Goal: Task Accomplishment & Management: Contribute content

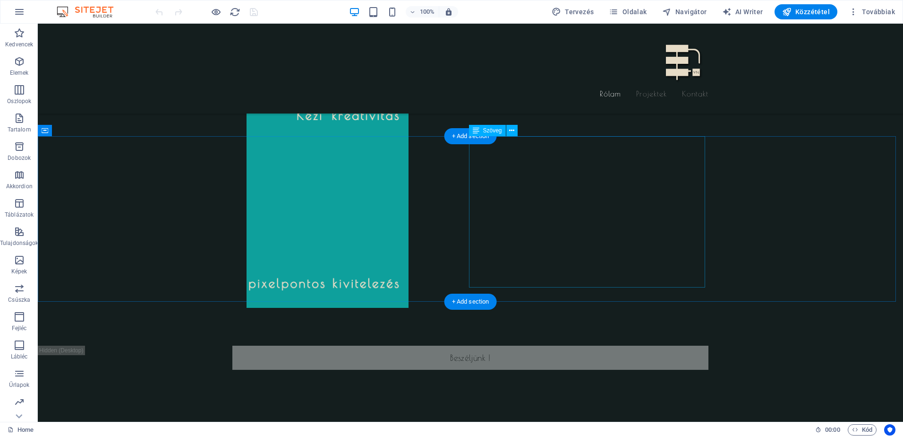
scroll to position [551, 0]
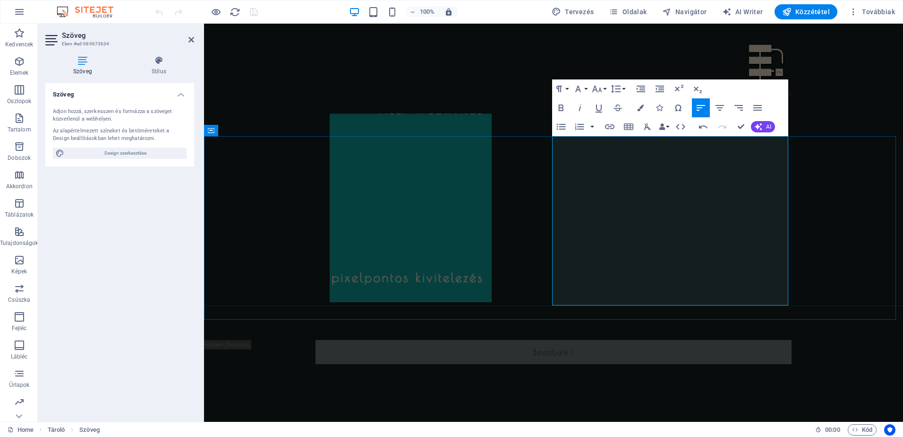
click at [635, 91] on icon "button" at bounding box center [640, 88] width 11 height 11
click at [638, 93] on icon "button" at bounding box center [640, 88] width 11 height 11
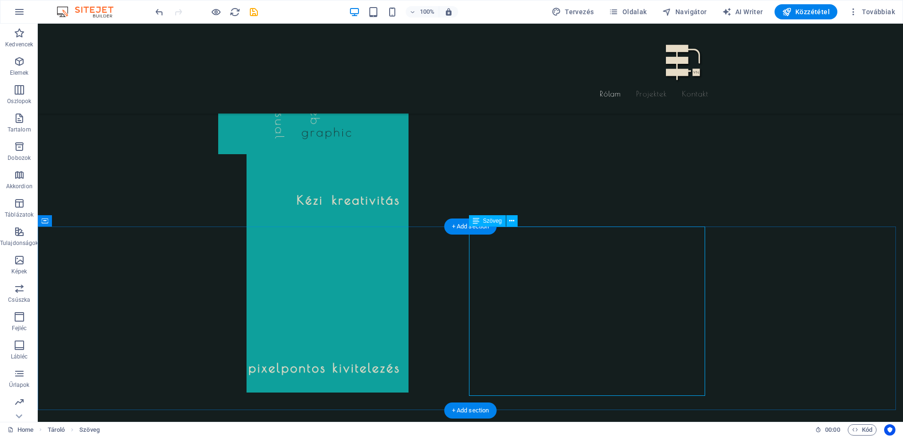
scroll to position [441, 0]
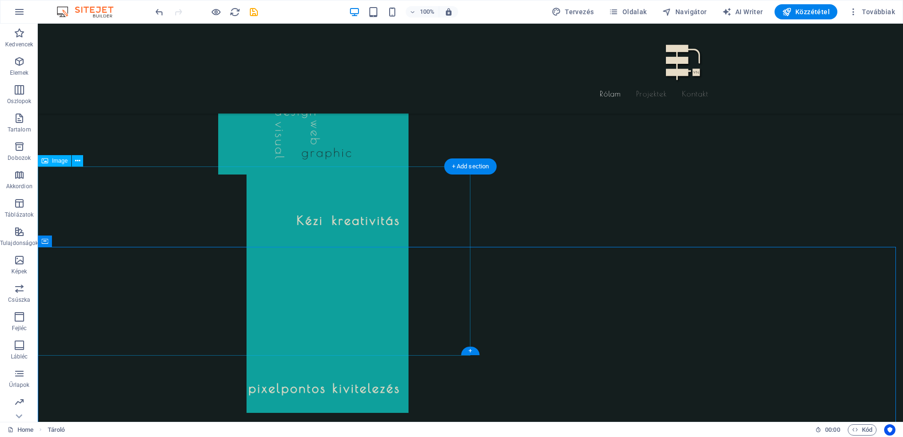
click at [255, 12] on icon "save" at bounding box center [253, 12] width 11 height 11
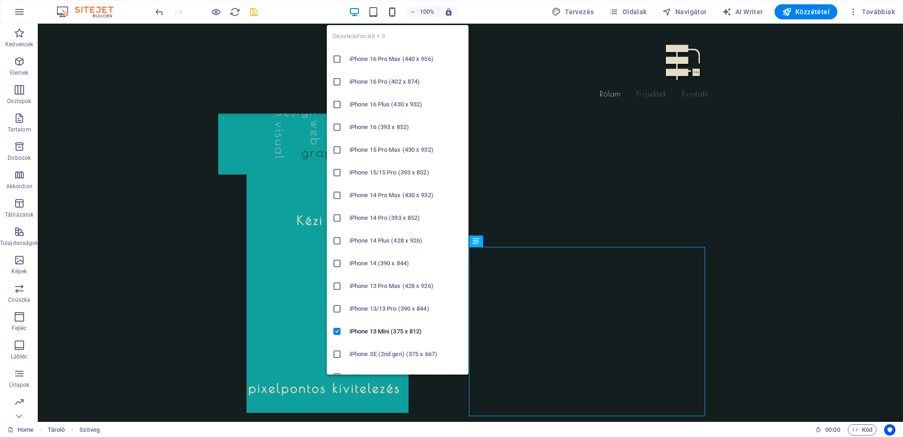
click at [396, 10] on icon "button" at bounding box center [392, 12] width 11 height 11
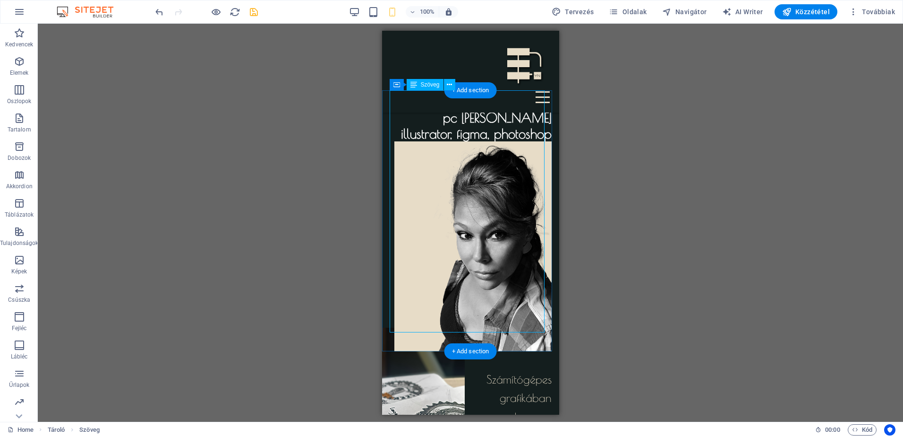
scroll to position [323, 0]
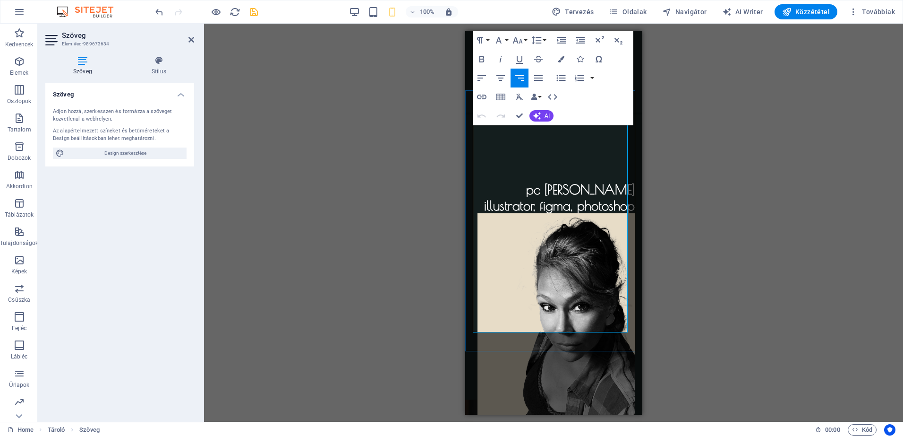
drag, startPoint x: 499, startPoint y: 198, endPoint x: 579, endPoint y: 326, distance: 151.1
click at [542, 42] on icon "button" at bounding box center [536, 39] width 11 height 11
click at [548, 72] on link "Single" at bounding box center [551, 73] width 42 height 14
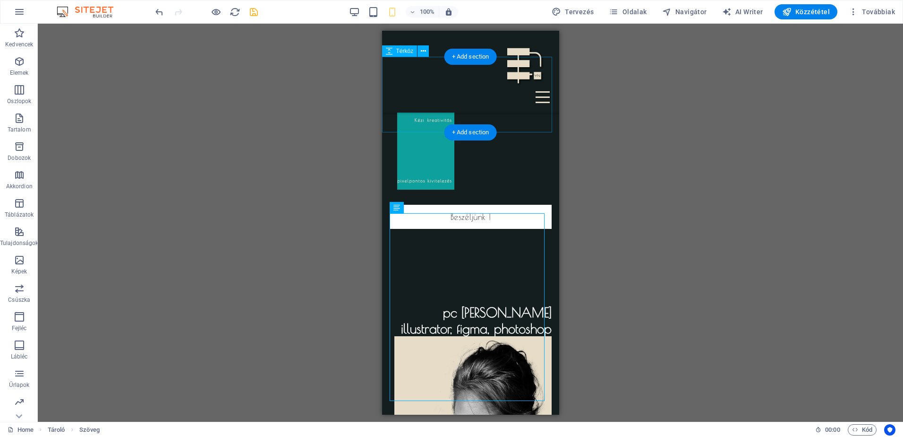
scroll to position [213, 0]
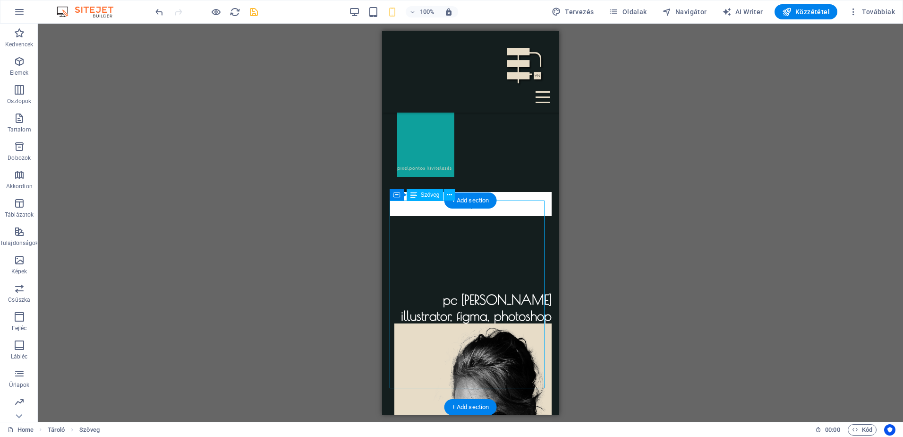
drag, startPoint x: 510, startPoint y: 248, endPoint x: 510, endPoint y: 256, distance: 8.5
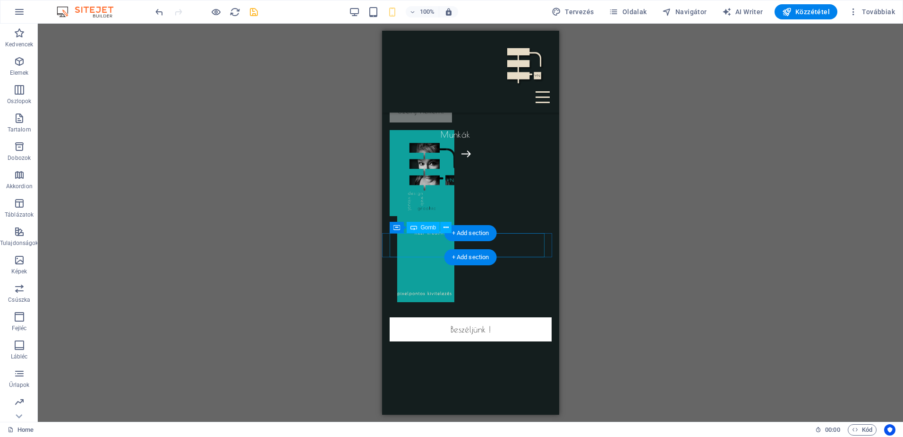
scroll to position [0, 0]
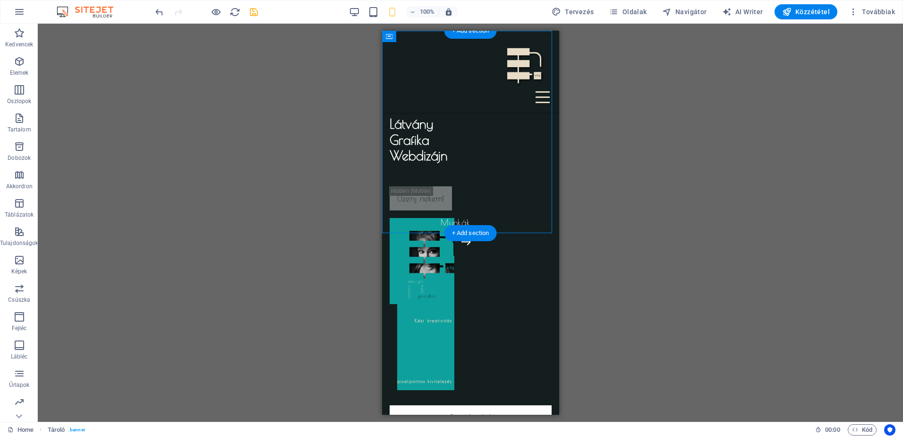
drag, startPoint x: 545, startPoint y: 167, endPoint x: 877, endPoint y: 263, distance: 345.7
click at [495, 232] on div "Látvány Grafika Webdizájn Üzenj nekem! Munkák" at bounding box center [470, 218] width 177 height 374
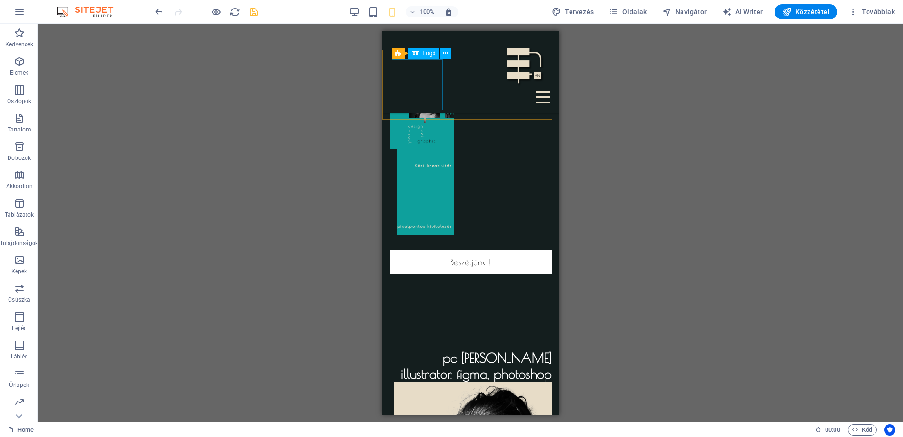
scroll to position [110, 0]
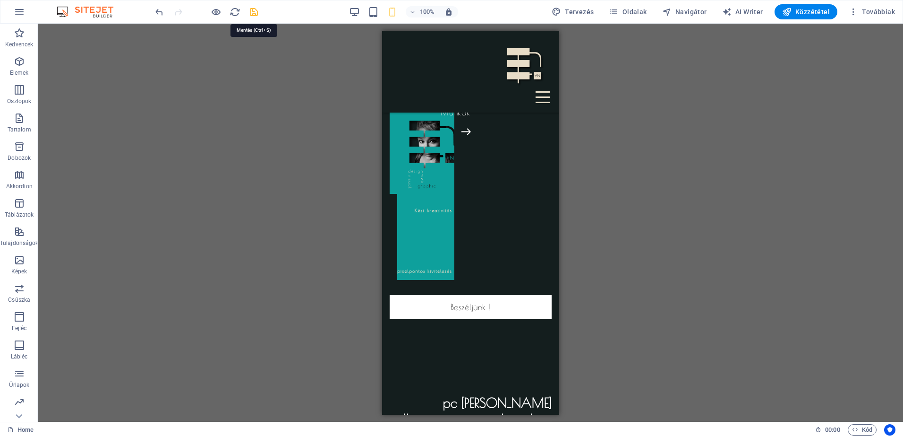
click at [252, 13] on icon "save" at bounding box center [253, 12] width 11 height 11
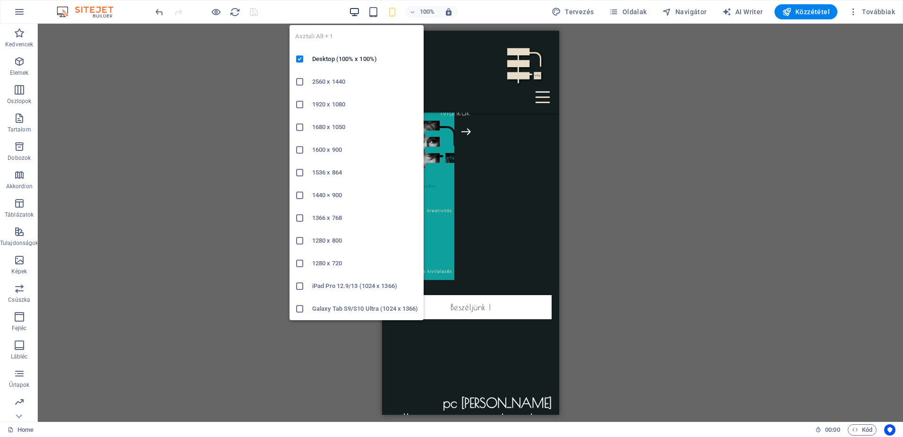
click at [355, 15] on icon "button" at bounding box center [354, 12] width 11 height 11
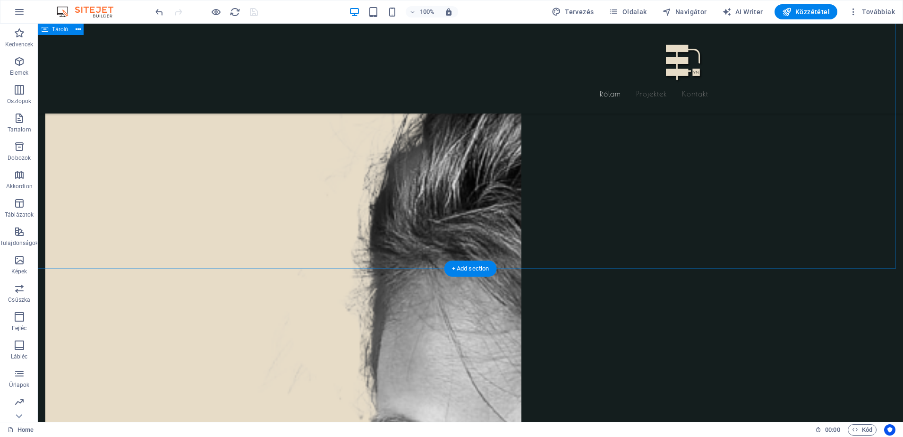
scroll to position [1110, 0]
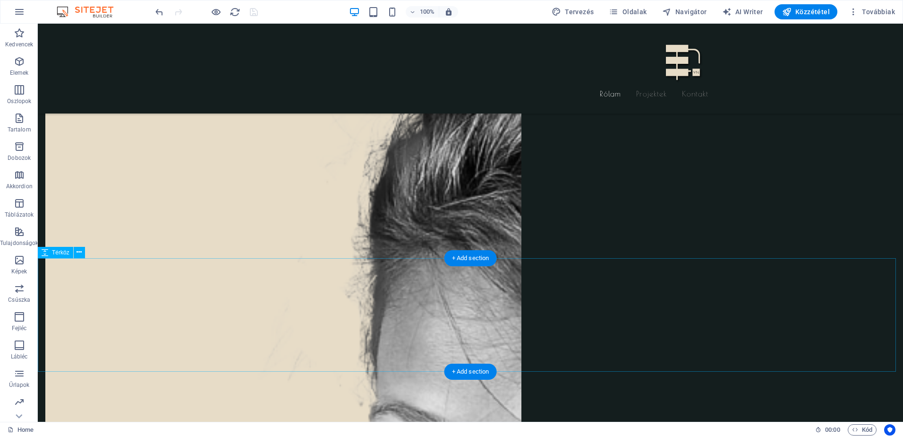
click at [79, 252] on icon at bounding box center [79, 252] width 5 height 10
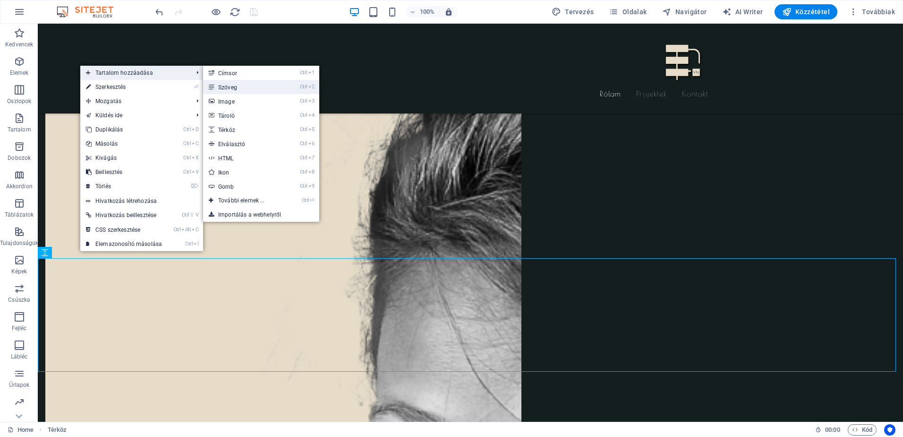
click at [231, 84] on link "Ctrl 2 Szöveg" at bounding box center [243, 87] width 81 height 14
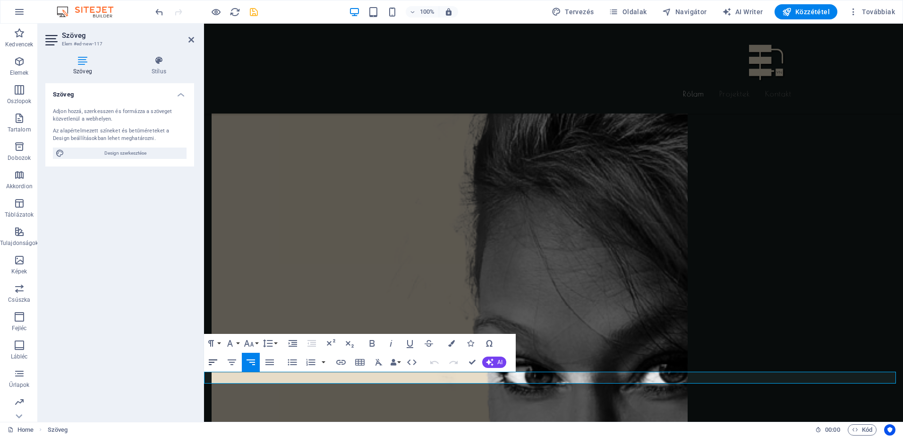
click at [215, 360] on icon "button" at bounding box center [212, 361] width 11 height 11
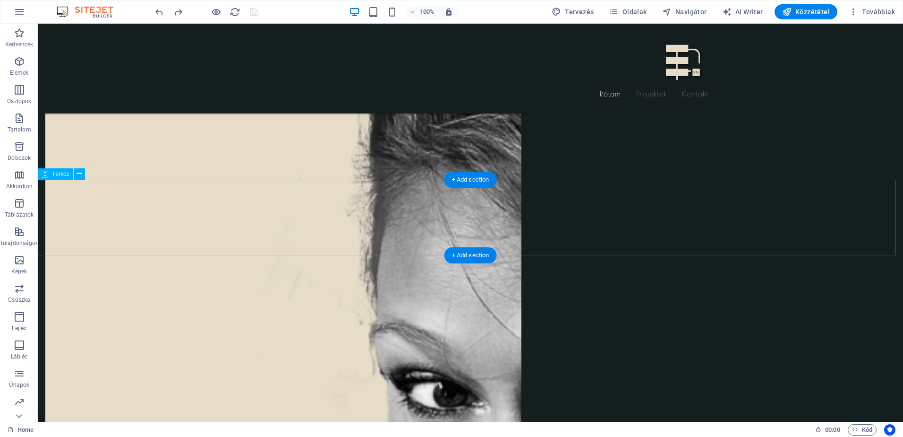
scroll to position [1220, 0]
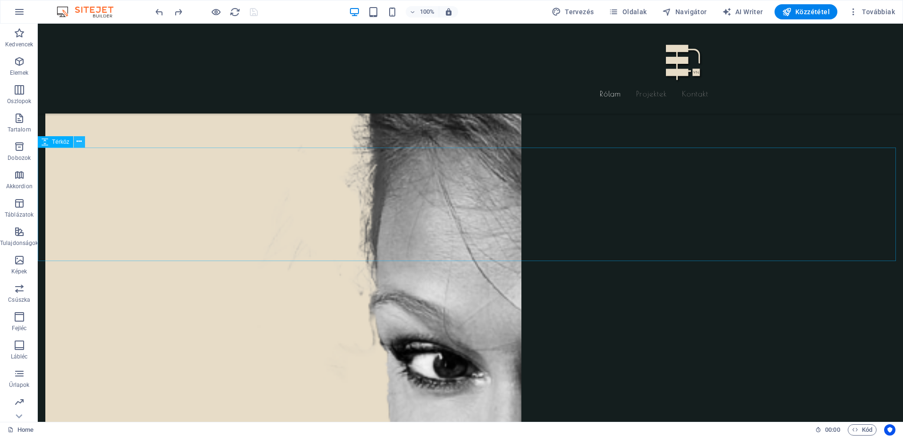
click at [79, 140] on icon at bounding box center [79, 142] width 5 height 10
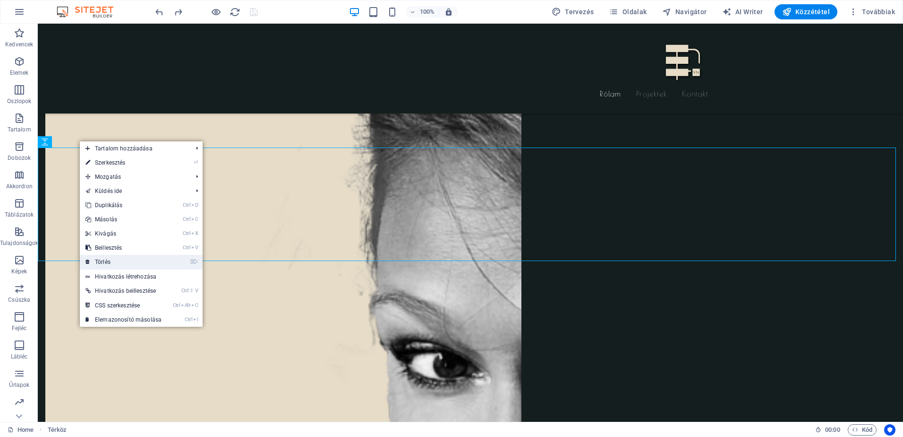
click at [103, 261] on link "⌦ Törlés" at bounding box center [123, 262] width 87 height 14
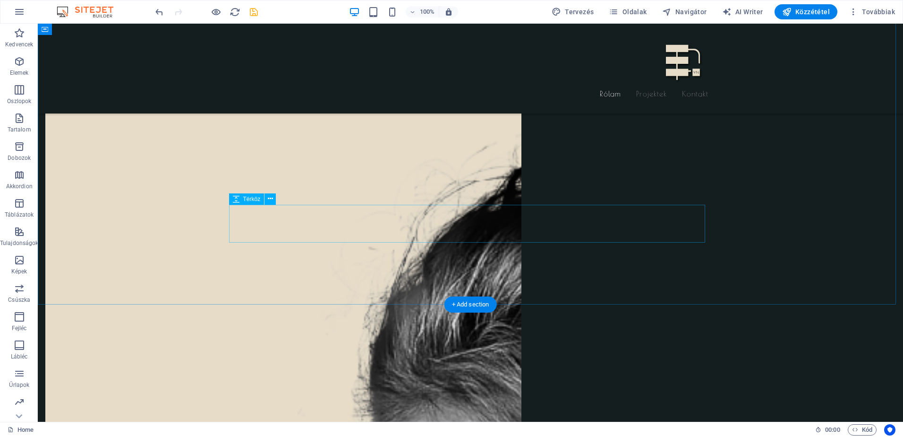
scroll to position [1110, 0]
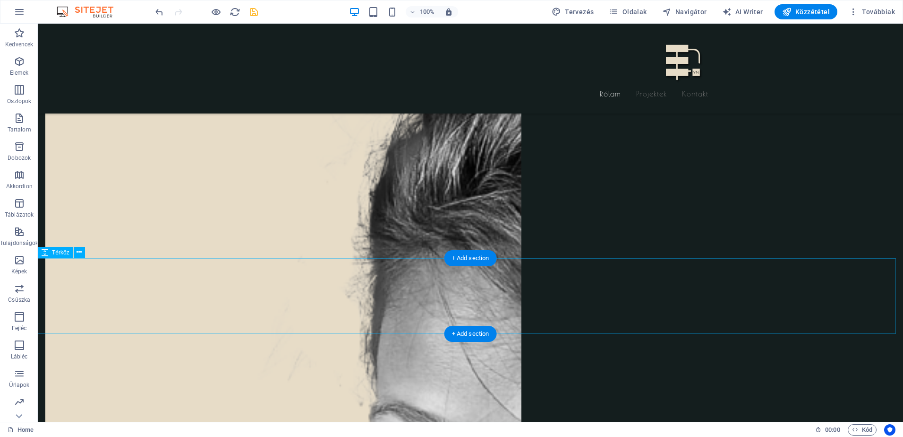
click at [79, 251] on icon at bounding box center [79, 252] width 5 height 10
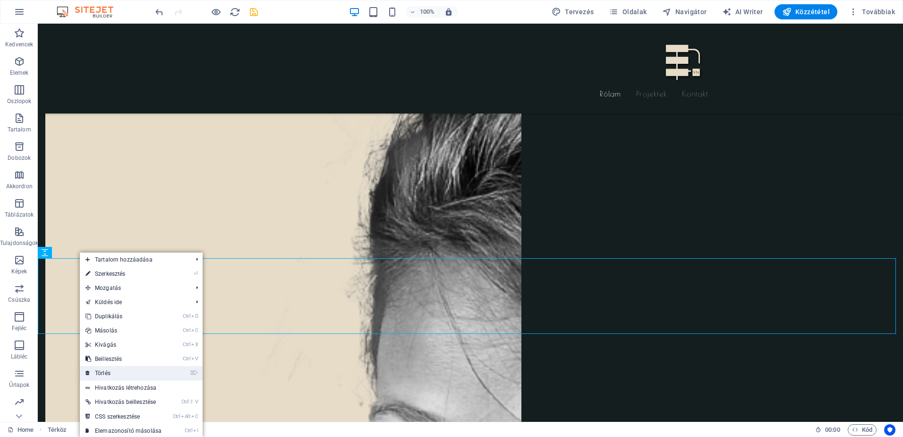
click at [107, 371] on link "⌦ Törlés" at bounding box center [123, 373] width 87 height 14
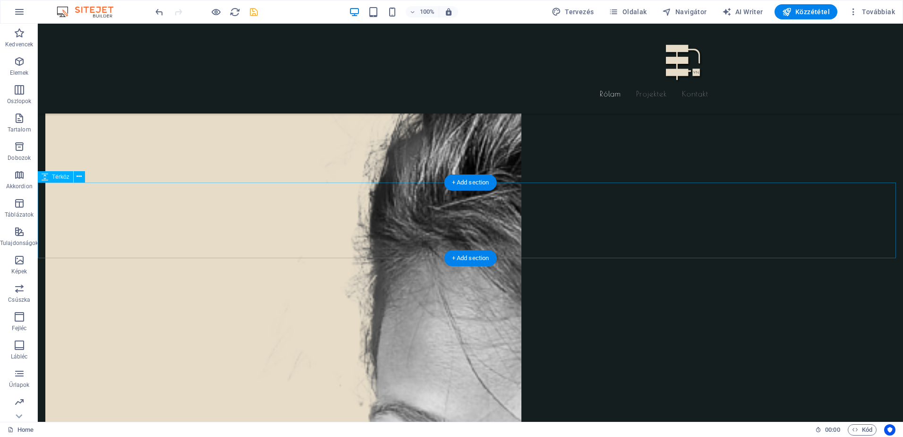
click at [79, 177] on icon at bounding box center [79, 176] width 5 height 10
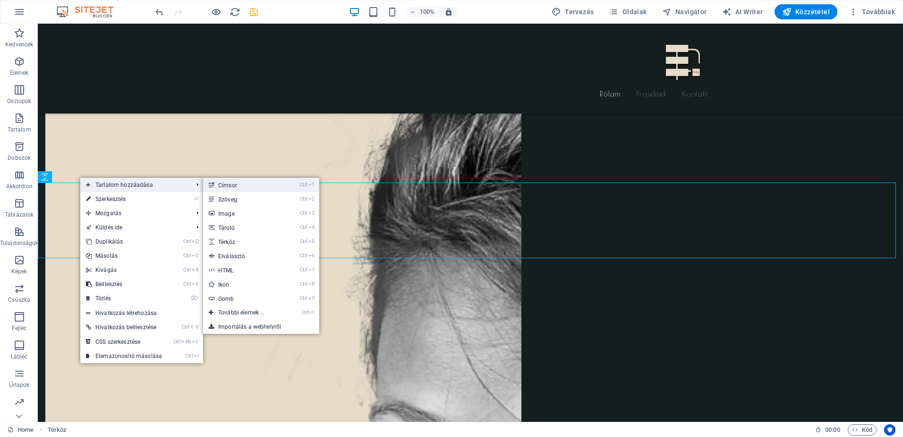
click at [230, 181] on link "Ctrl 1 Címsor" at bounding box center [243, 185] width 81 height 14
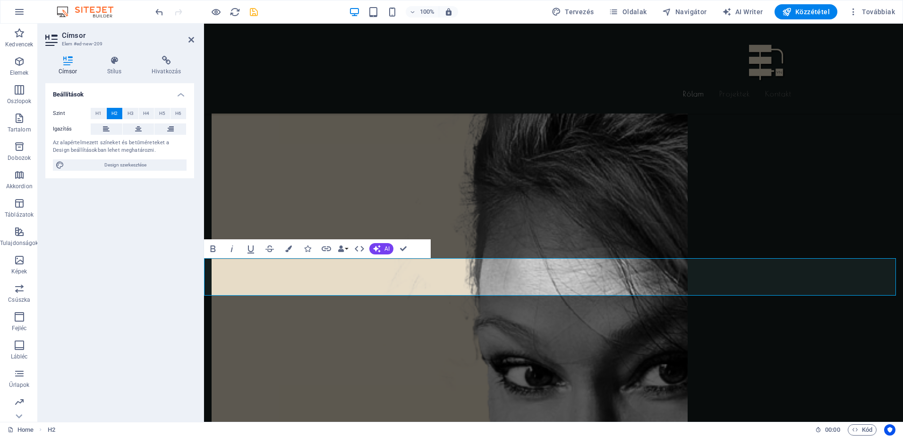
click at [127, 112] on button "H3" at bounding box center [131, 113] width 16 height 11
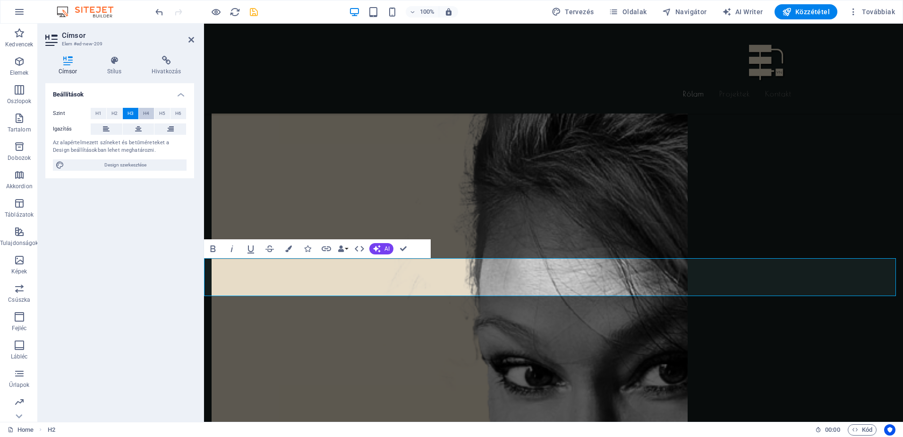
click at [141, 113] on button "H4" at bounding box center [147, 113] width 16 height 11
click at [99, 111] on span "H1" at bounding box center [98, 113] width 6 height 11
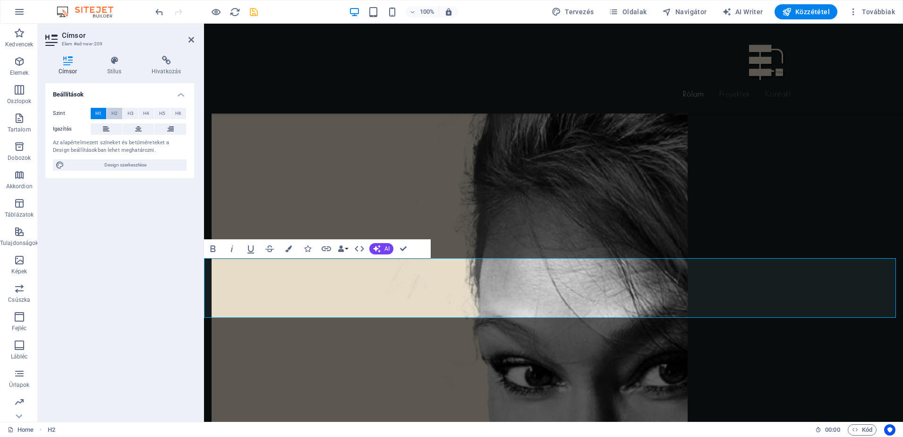
click at [114, 111] on span "H2" at bounding box center [114, 113] width 6 height 11
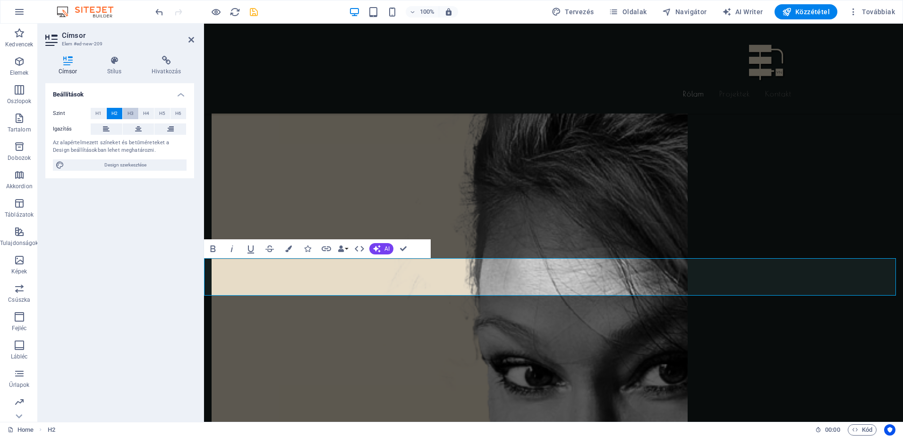
click at [128, 111] on span "H3" at bounding box center [131, 113] width 6 height 11
click at [141, 111] on button "H4" at bounding box center [147, 113] width 16 height 11
click at [164, 112] on span "H5" at bounding box center [162, 113] width 6 height 11
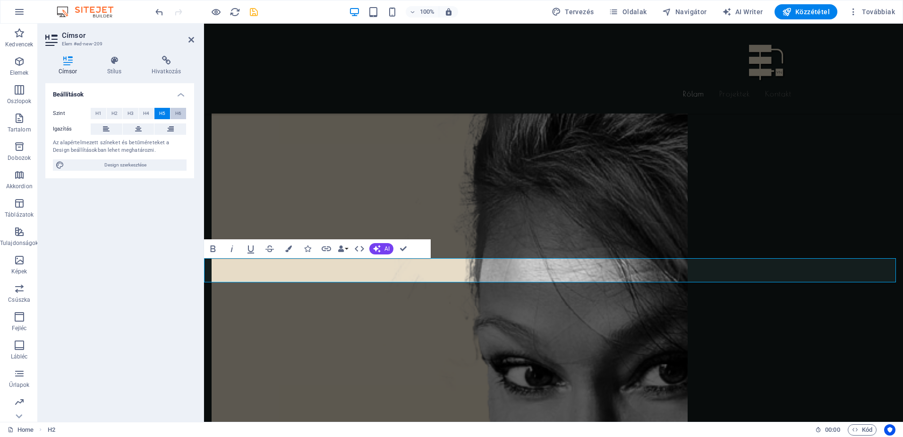
click at [177, 113] on span "H6" at bounding box center [178, 113] width 6 height 11
click at [163, 112] on span "H5" at bounding box center [162, 113] width 6 height 11
click at [146, 112] on span "H4" at bounding box center [146, 113] width 6 height 11
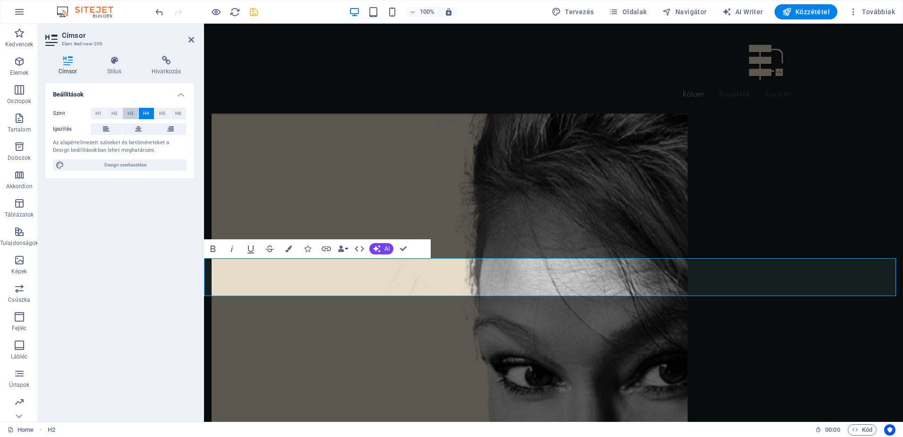
click at [130, 111] on span "H3" at bounding box center [131, 113] width 6 height 11
click at [113, 113] on span "H2" at bounding box center [114, 113] width 6 height 11
click at [103, 129] on button at bounding box center [107, 128] width 32 height 11
drag, startPoint x: 307, startPoint y: 281, endPoint x: 205, endPoint y: 279, distance: 102.1
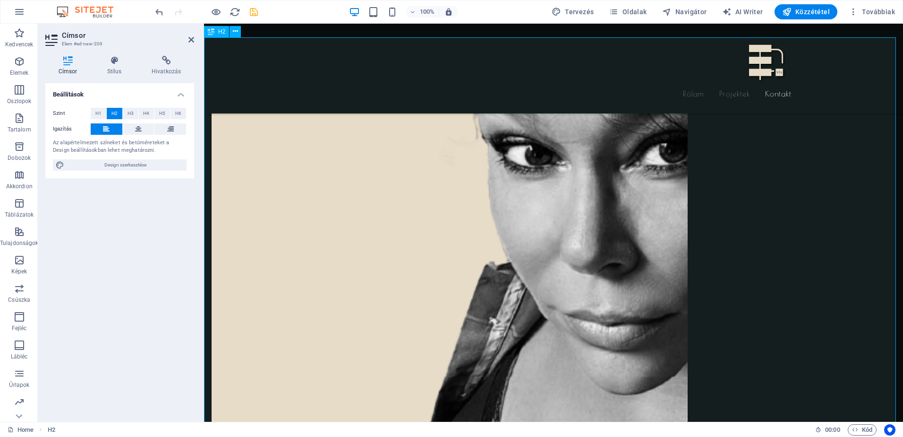
scroll to position [1440, 0]
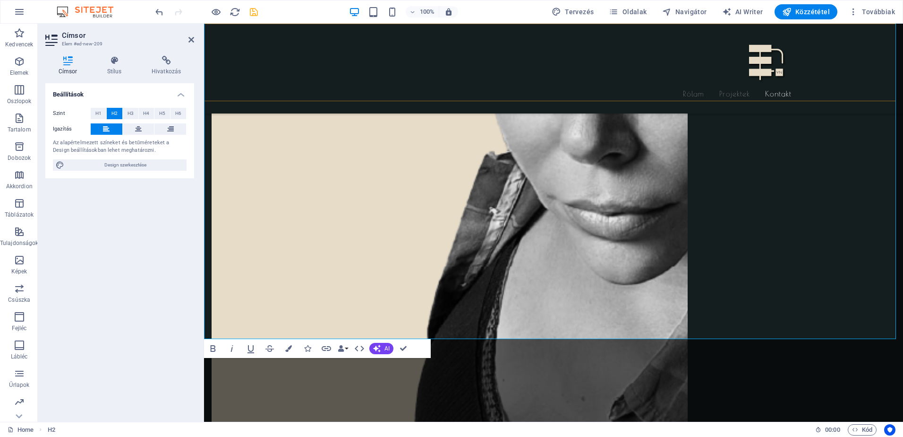
drag, startPoint x: 512, startPoint y: 322, endPoint x: 209, endPoint y: 96, distance: 377.7
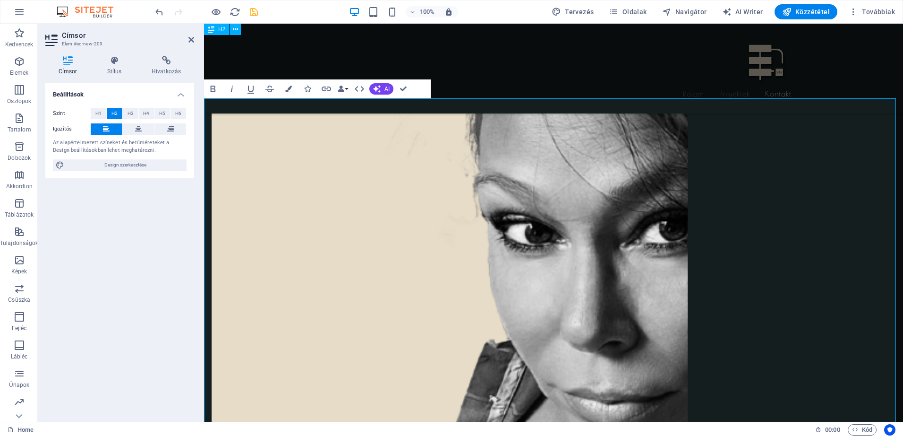
scroll to position [1220, 0]
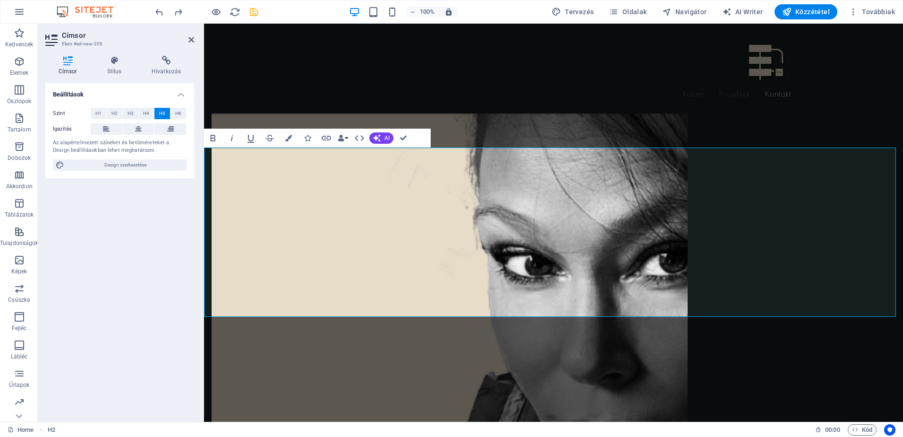
drag, startPoint x: 608, startPoint y: 158, endPoint x: 905, endPoint y: 315, distance: 335.6
click at [104, 130] on icon at bounding box center [106, 128] width 7 height 11
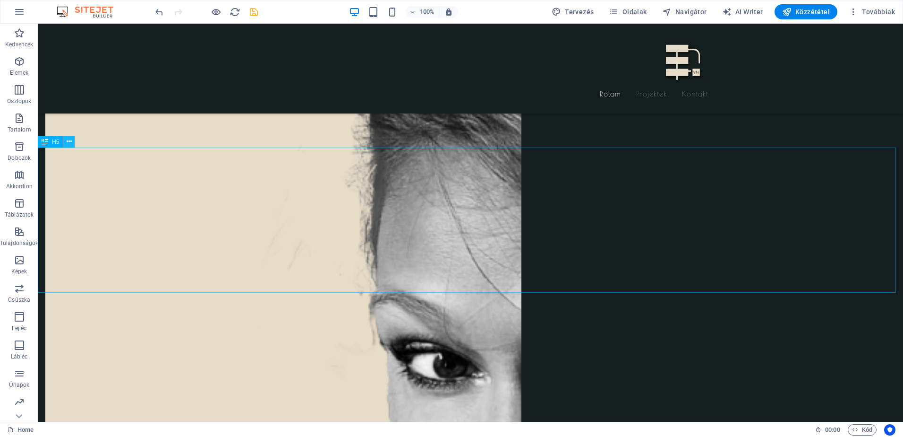
click at [68, 141] on icon at bounding box center [69, 142] width 5 height 10
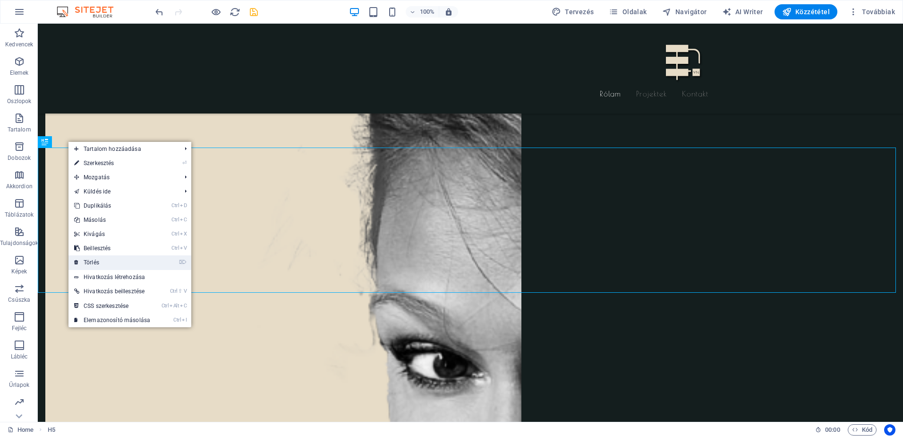
click at [86, 259] on link "⌦ Törlés" at bounding box center [111, 262] width 87 height 14
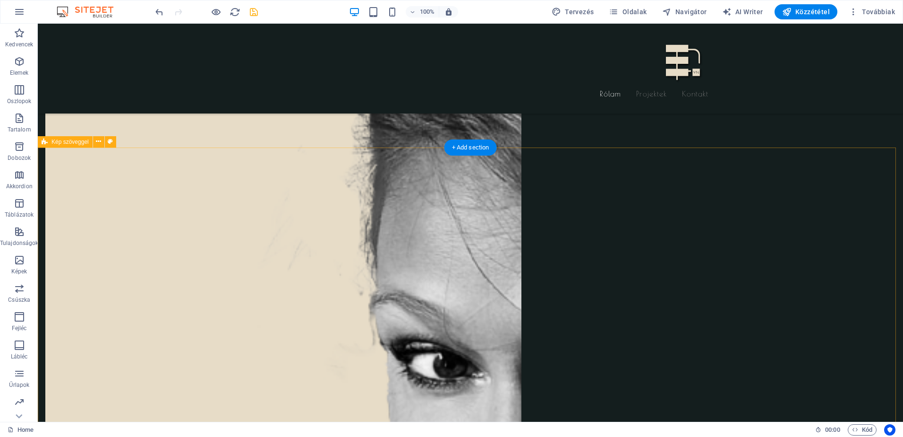
scroll to position [1110, 0]
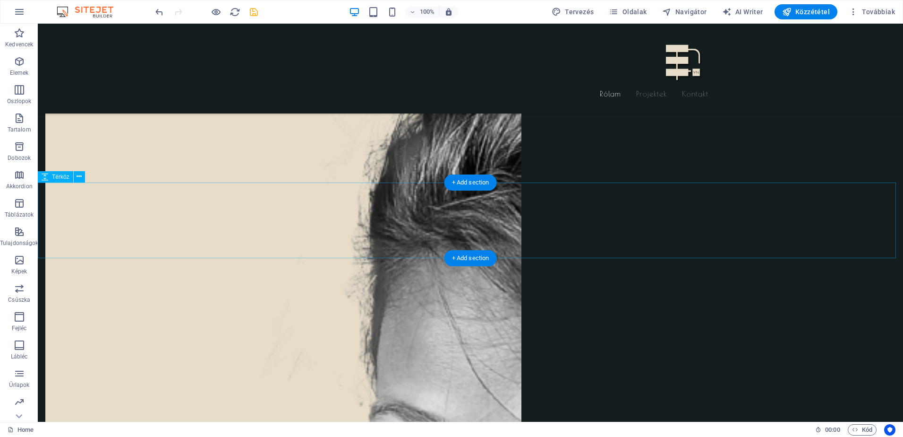
click at [80, 175] on icon at bounding box center [79, 176] width 5 height 10
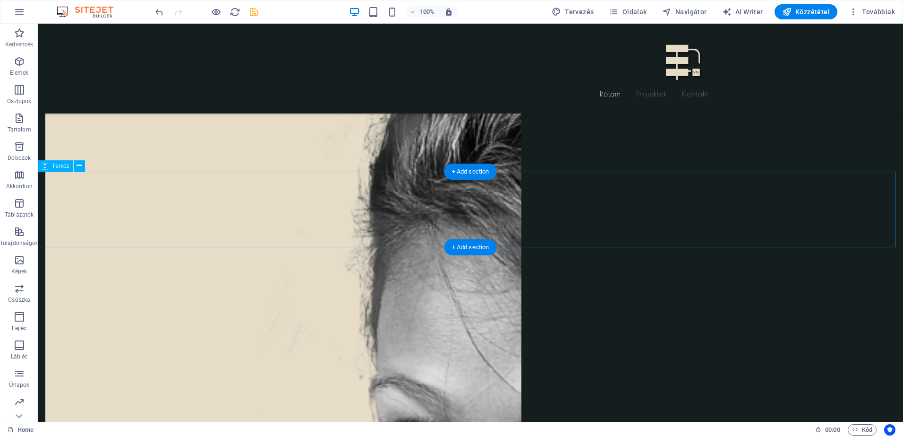
scroll to position [1102, 0]
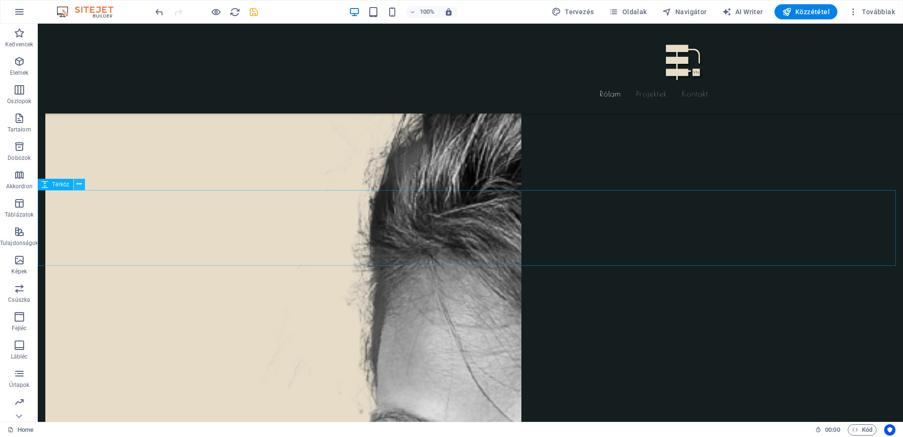
click at [82, 184] on icon at bounding box center [79, 184] width 5 height 10
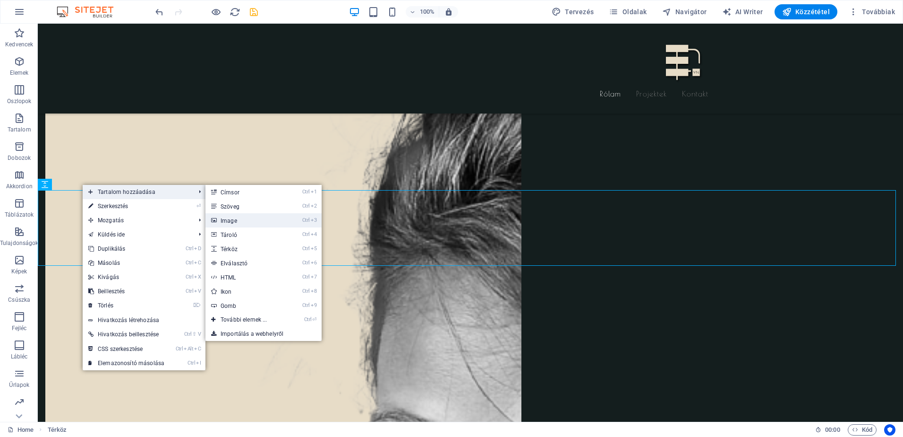
click at [223, 215] on link "Ctrl 3 Image" at bounding box center [245, 220] width 81 height 14
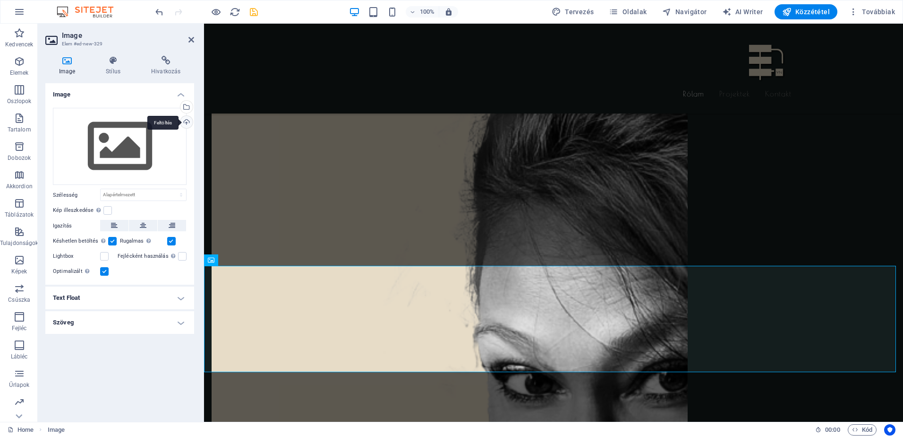
click at [183, 123] on div "Feltöltés" at bounding box center [186, 123] width 14 height 14
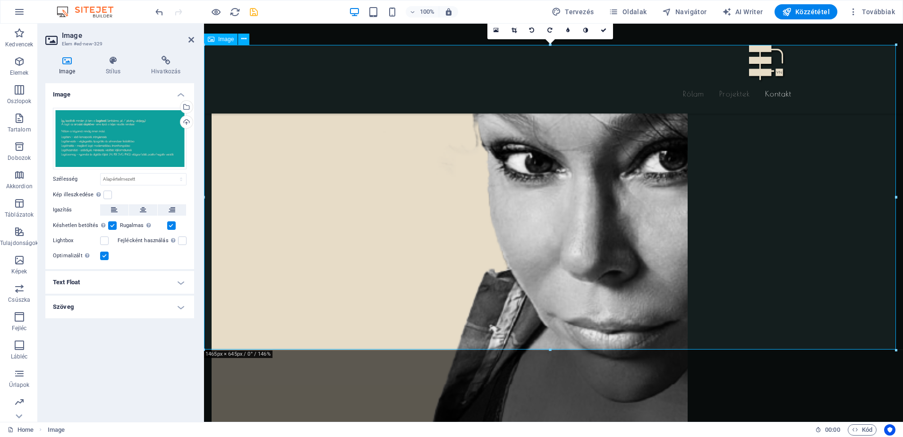
scroll to position [1213, 0]
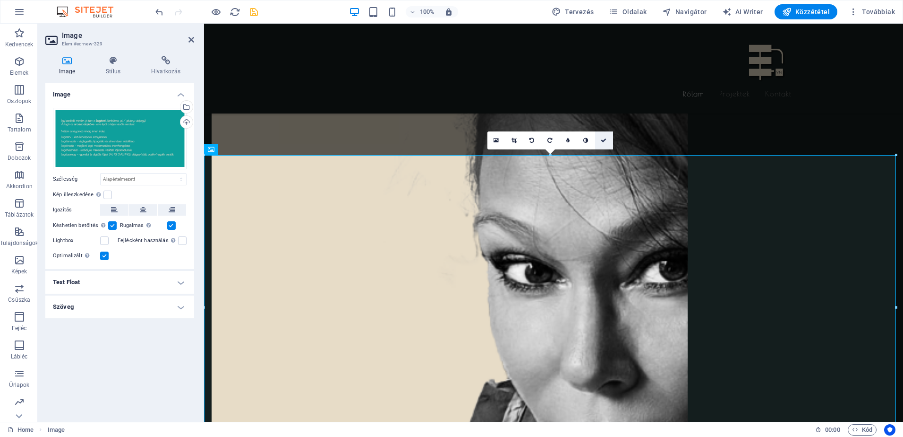
click at [604, 141] on icon at bounding box center [604, 140] width 6 height 6
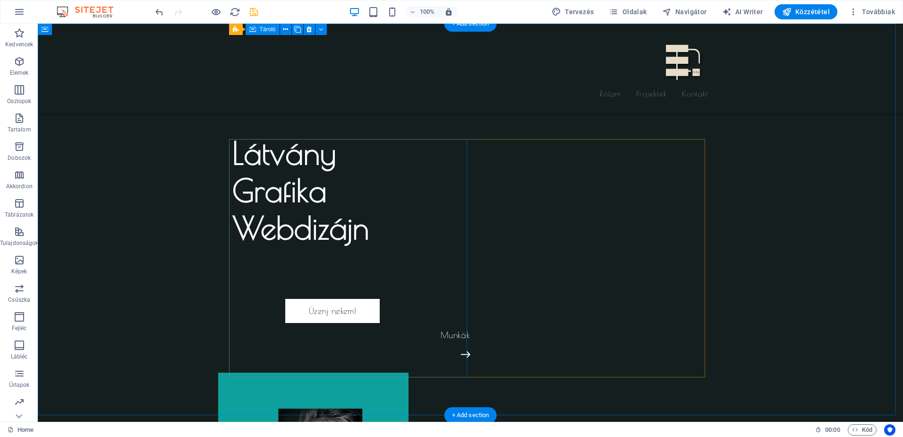
scroll to position [0, 0]
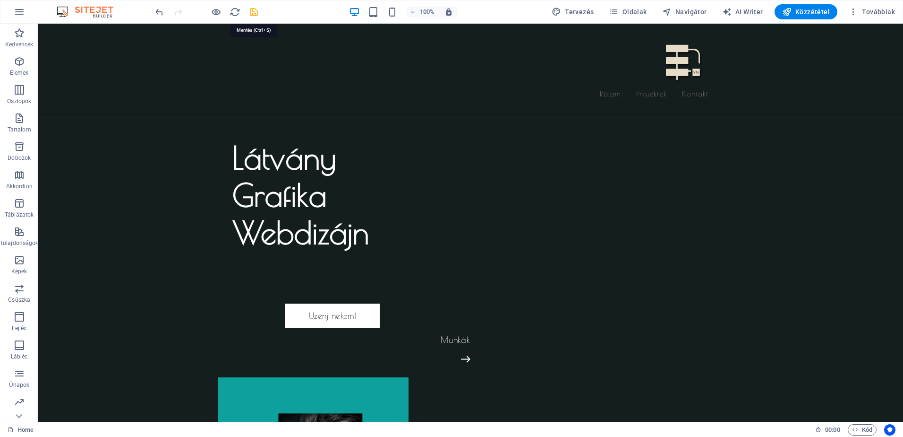
click at [255, 13] on icon "save" at bounding box center [253, 12] width 11 height 11
checkbox input "false"
click at [798, 10] on span "Közzététel" at bounding box center [806, 11] width 48 height 9
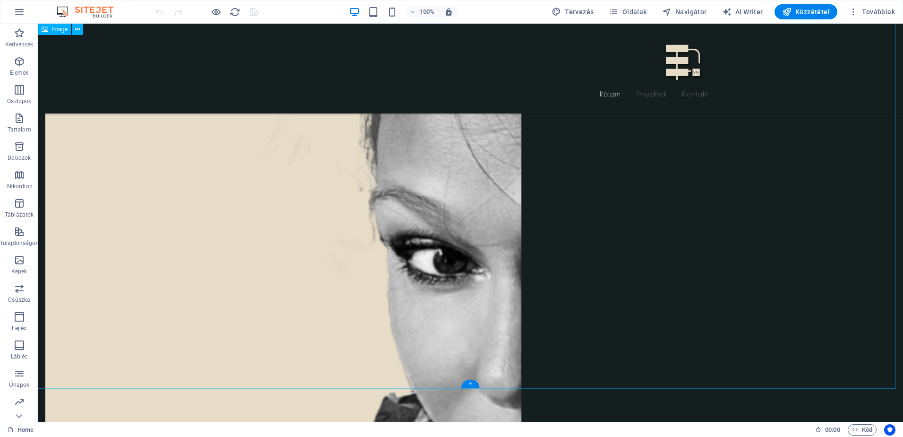
scroll to position [1323, 0]
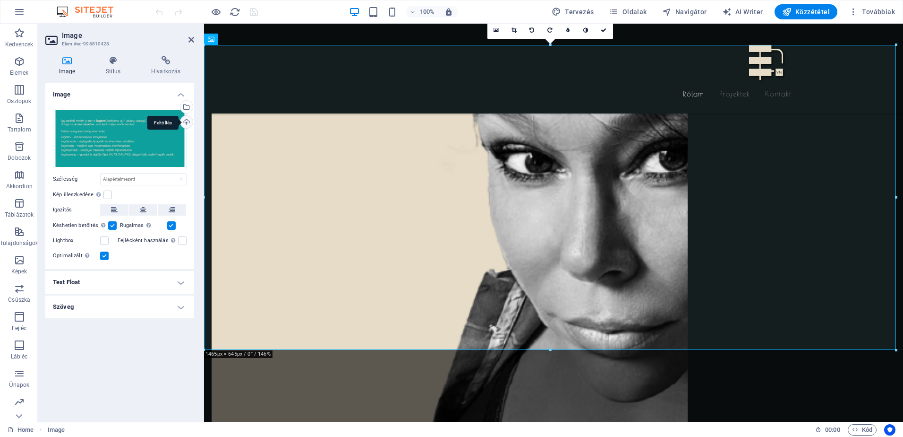
click at [186, 120] on div "Feltöltés" at bounding box center [186, 123] width 14 height 14
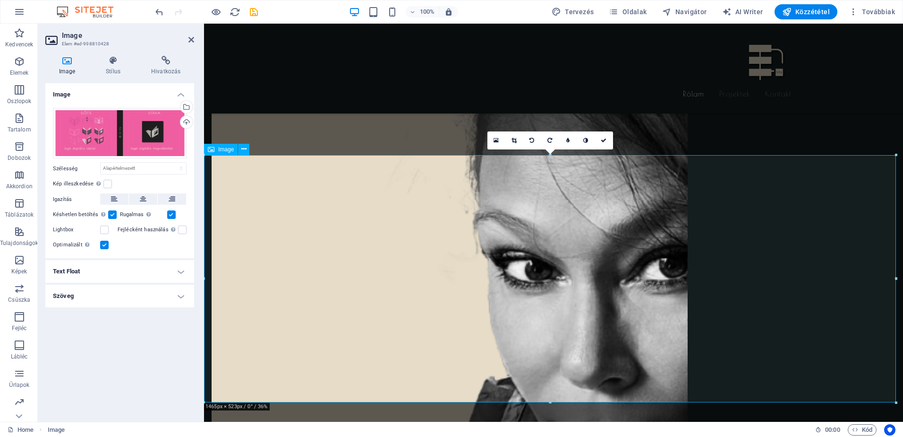
scroll to position [1213, 0]
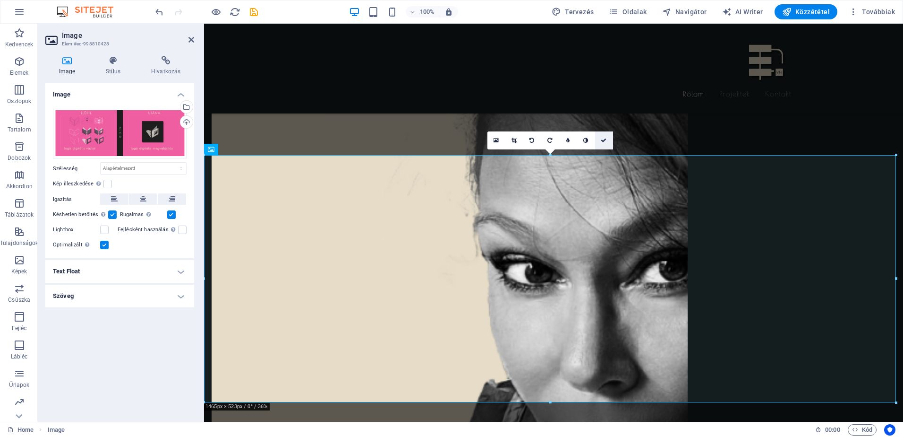
click at [604, 140] on icon at bounding box center [604, 140] width 6 height 6
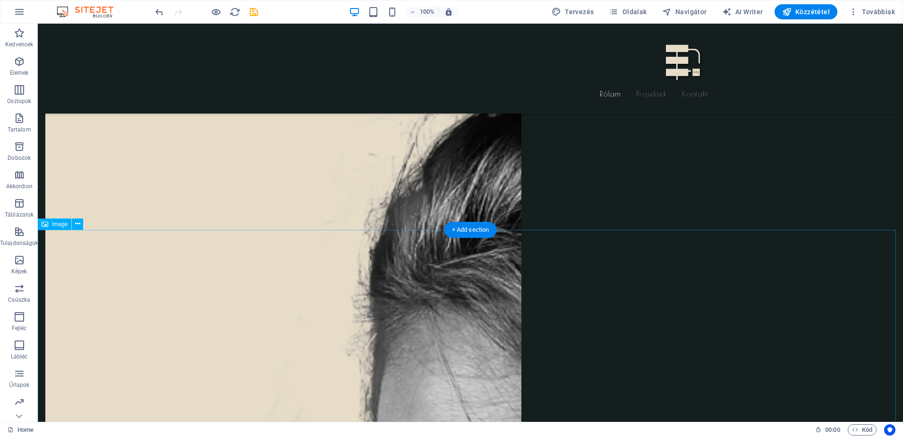
scroll to position [1030, 0]
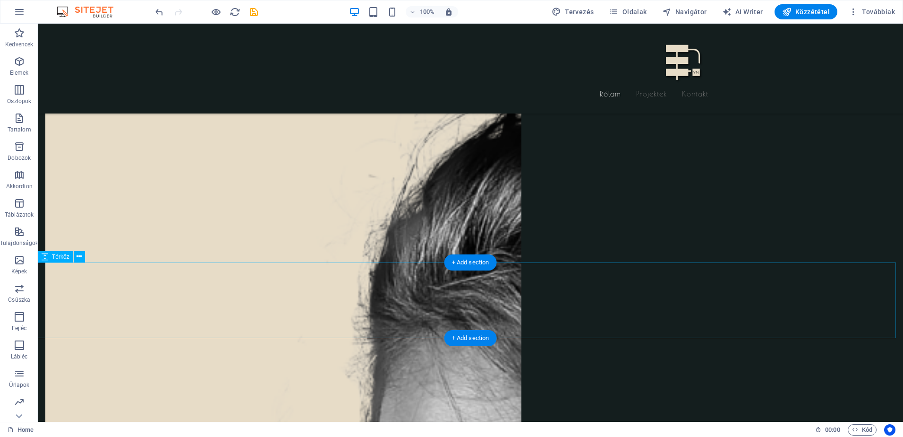
click at [80, 256] on icon at bounding box center [79, 256] width 5 height 10
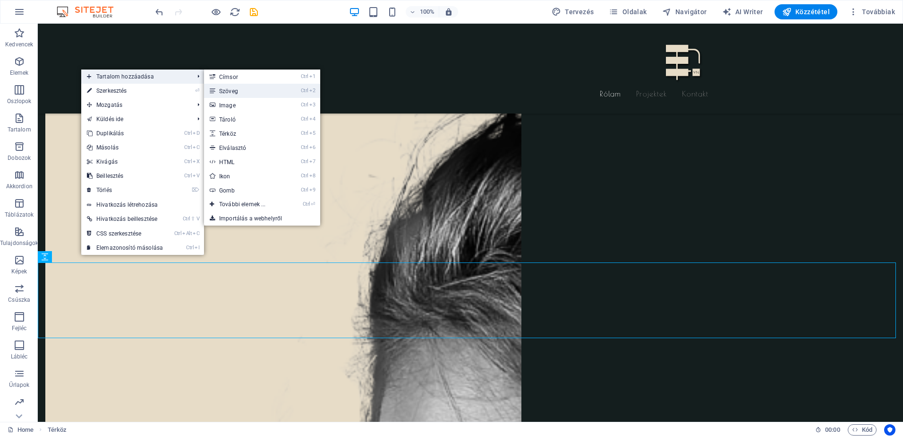
click at [226, 94] on link "Ctrl 2 Szöveg" at bounding box center [244, 91] width 81 height 14
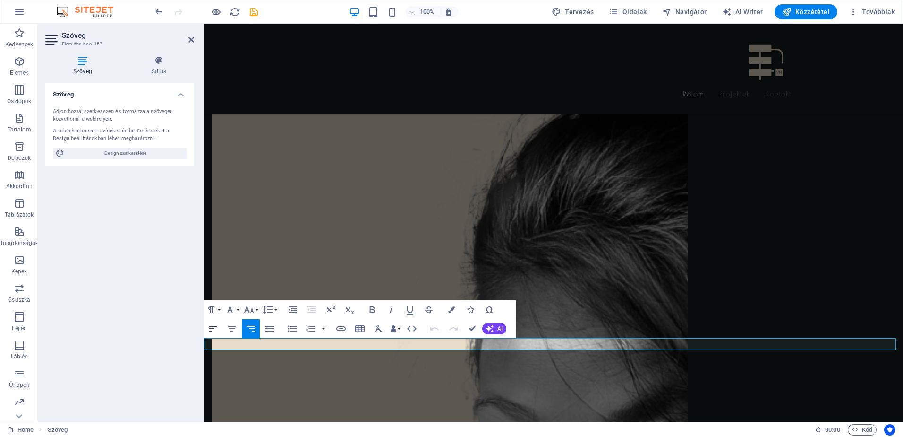
click at [216, 327] on icon "button" at bounding box center [212, 328] width 11 height 11
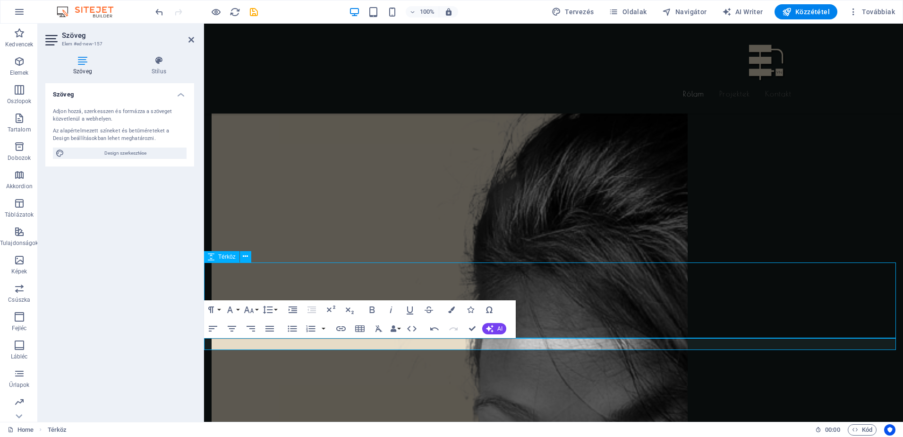
select select "rem"
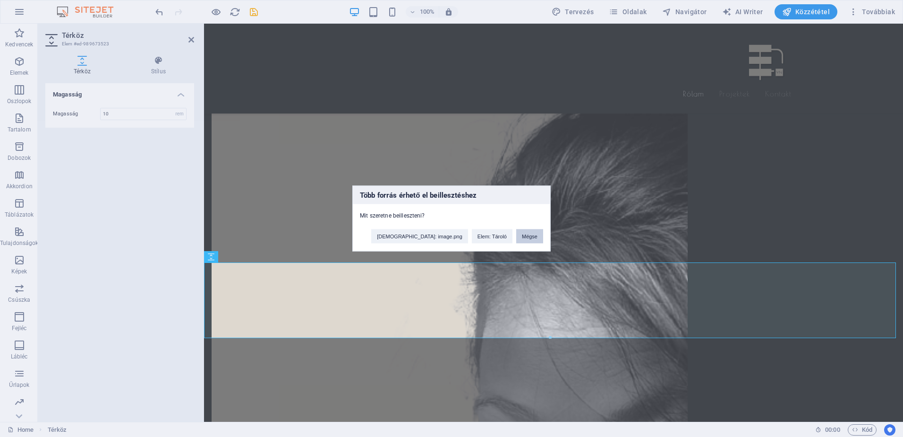
click at [531, 234] on button "Mégse" at bounding box center [529, 236] width 27 height 14
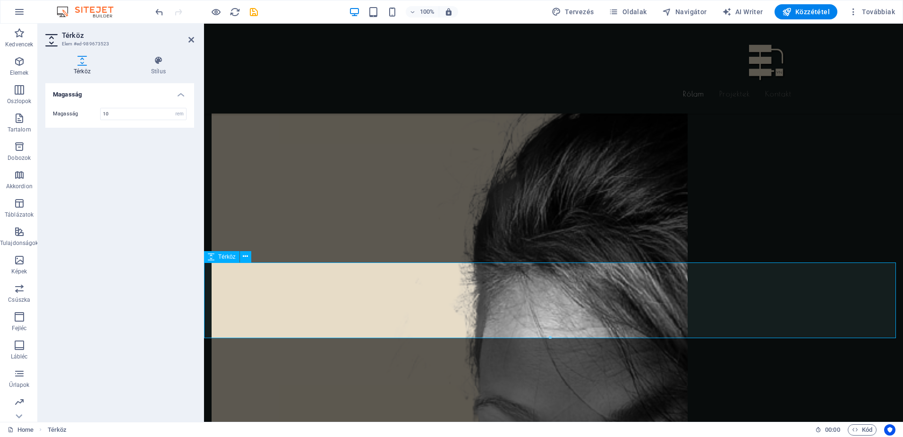
click at [245, 255] on icon at bounding box center [245, 256] width 5 height 10
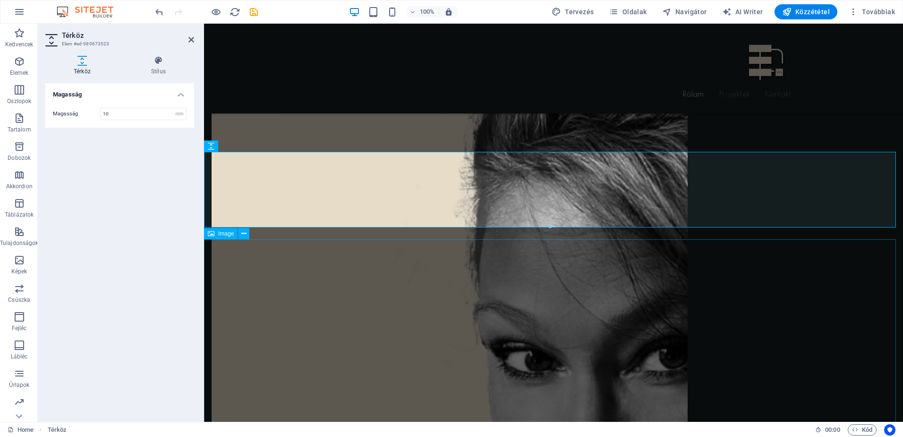
scroll to position [1140, 0]
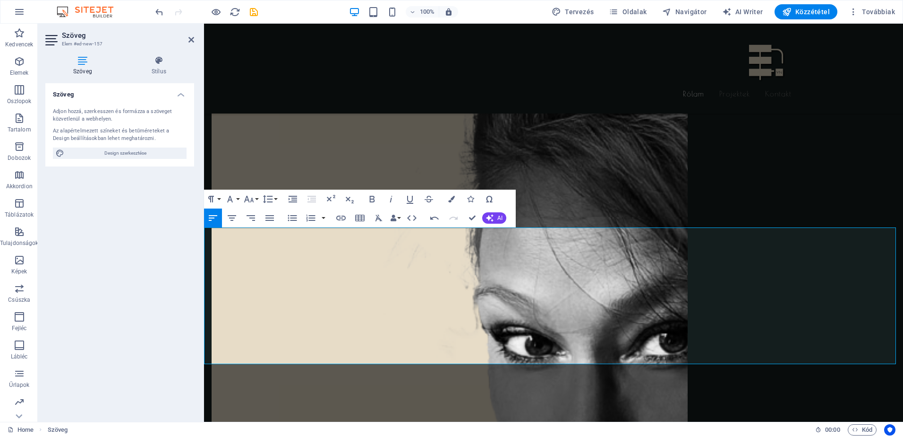
scroll to position [0, 412]
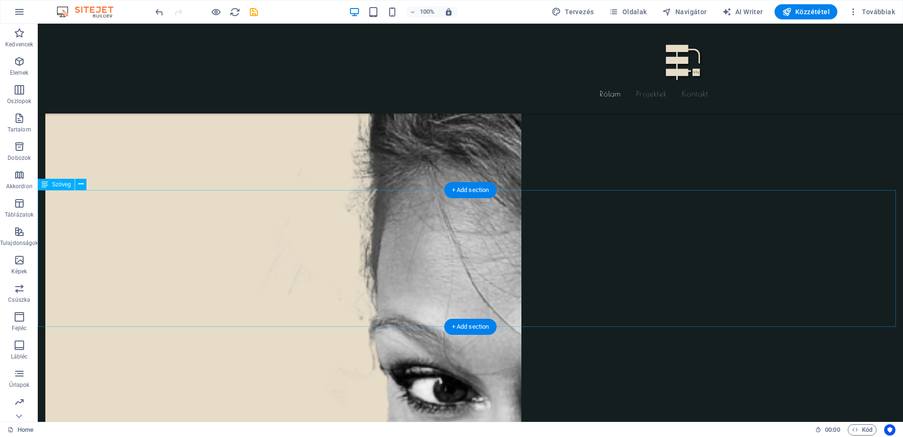
scroll to position [1140, 0]
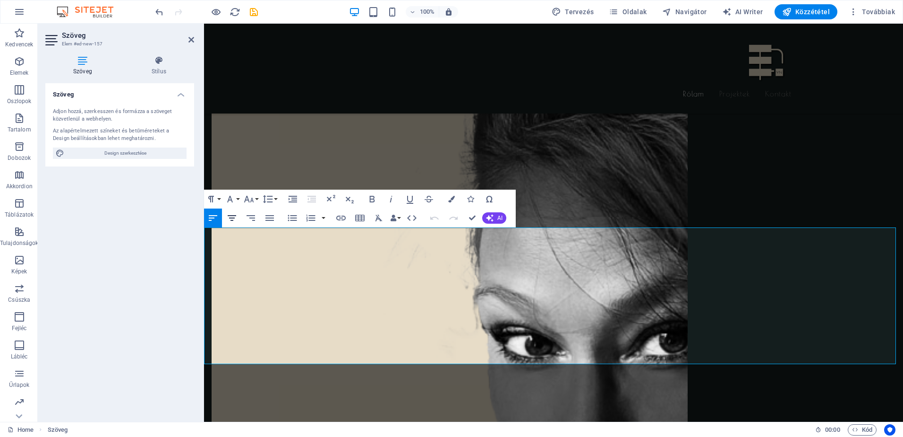
click at [232, 219] on icon "button" at bounding box center [231, 217] width 11 height 11
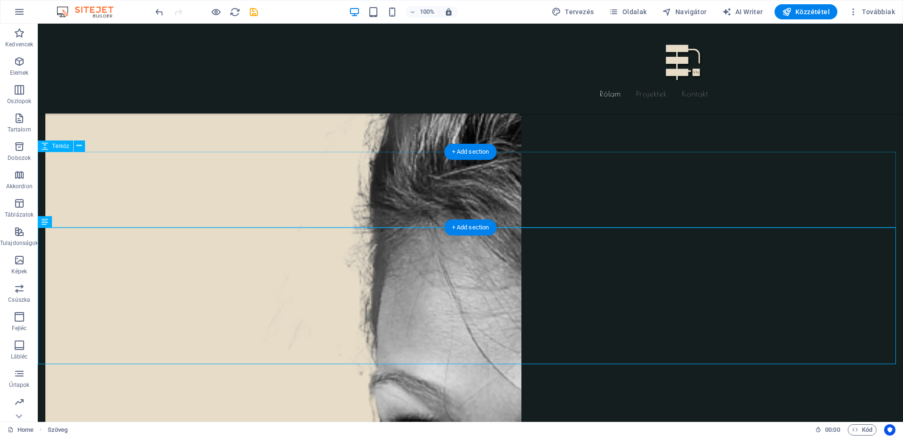
click at [78, 144] on icon at bounding box center [79, 146] width 5 height 10
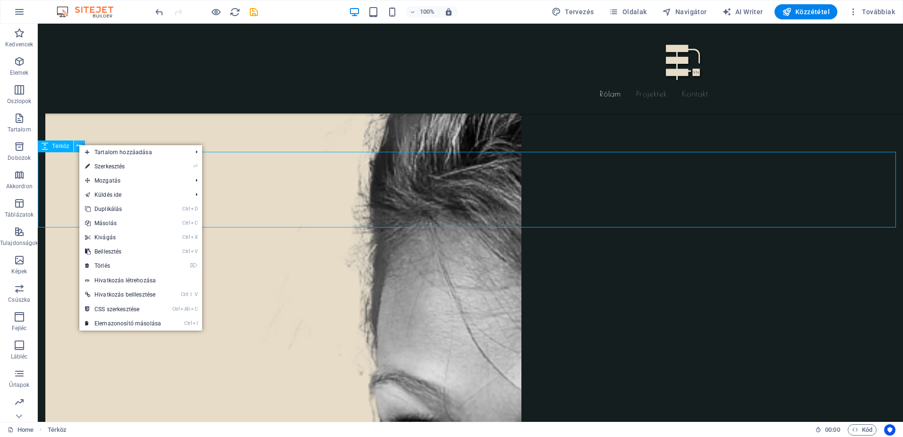
click at [78, 144] on icon at bounding box center [79, 146] width 5 height 10
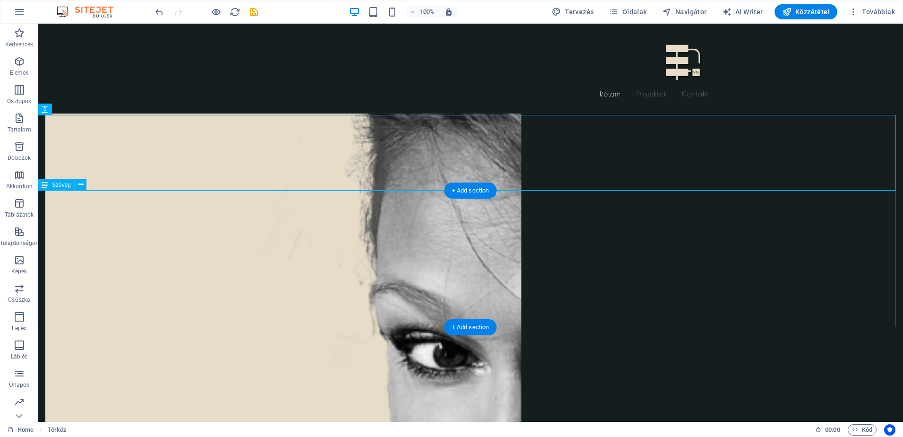
scroll to position [1250, 0]
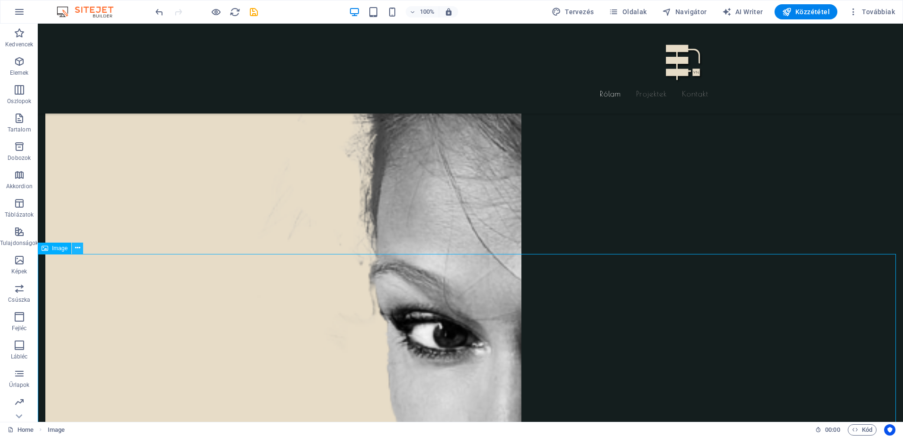
click at [77, 248] on icon at bounding box center [77, 248] width 5 height 10
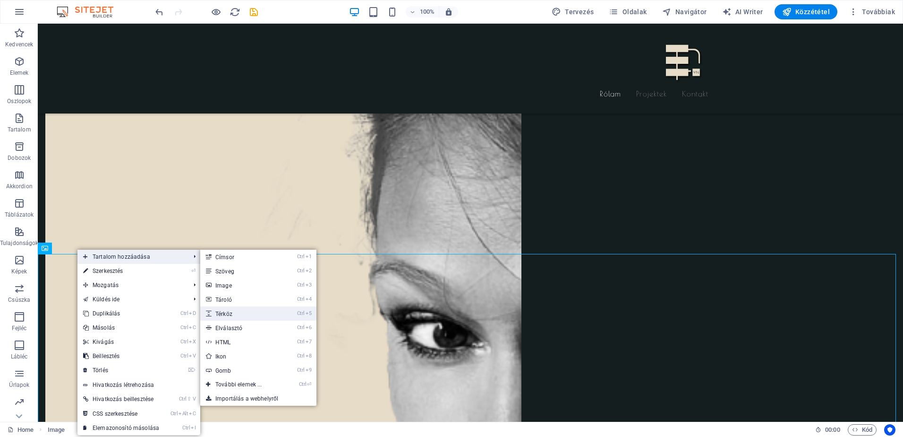
click at [223, 311] on link "Ctrl 5 Térköz" at bounding box center [240, 313] width 81 height 14
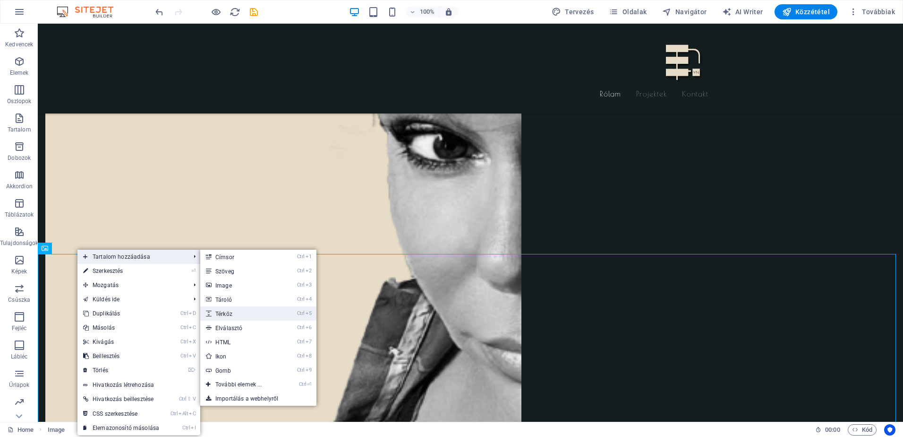
select select "px"
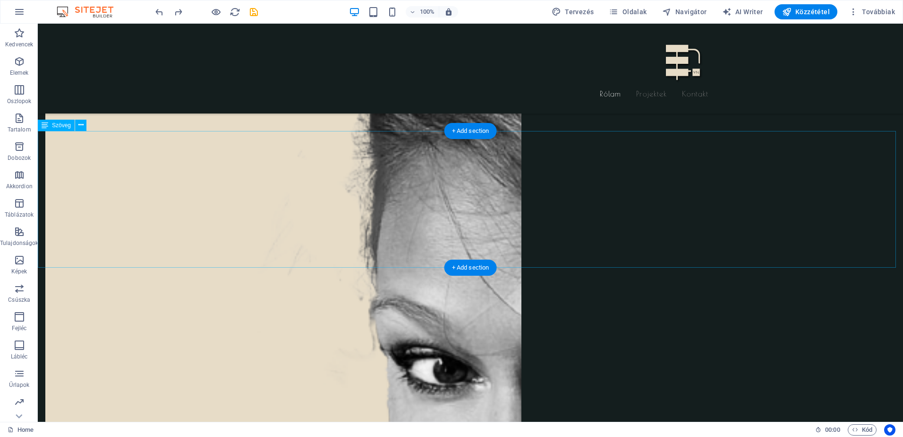
scroll to position [1210, 0]
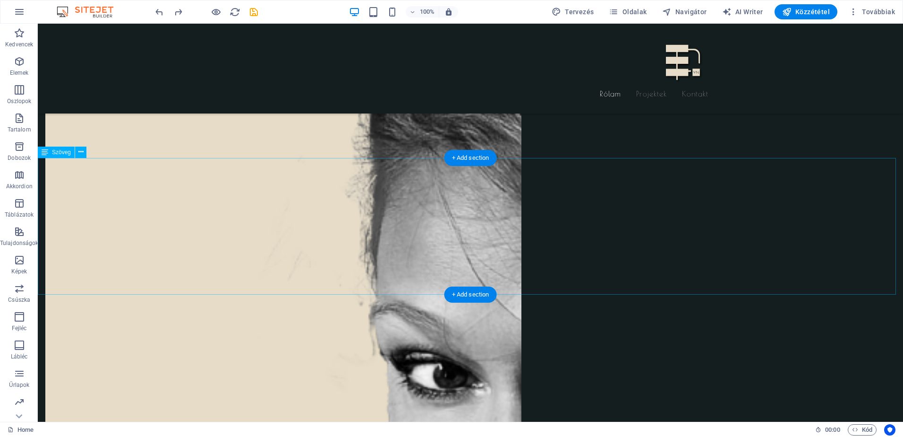
click at [80, 151] on icon at bounding box center [80, 152] width 5 height 10
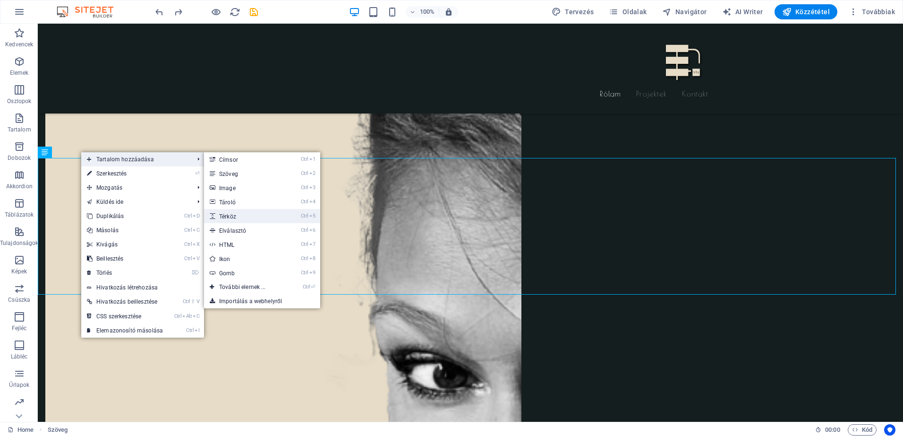
click at [228, 214] on link "Ctrl 5 Térköz" at bounding box center [244, 216] width 81 height 14
select select "px"
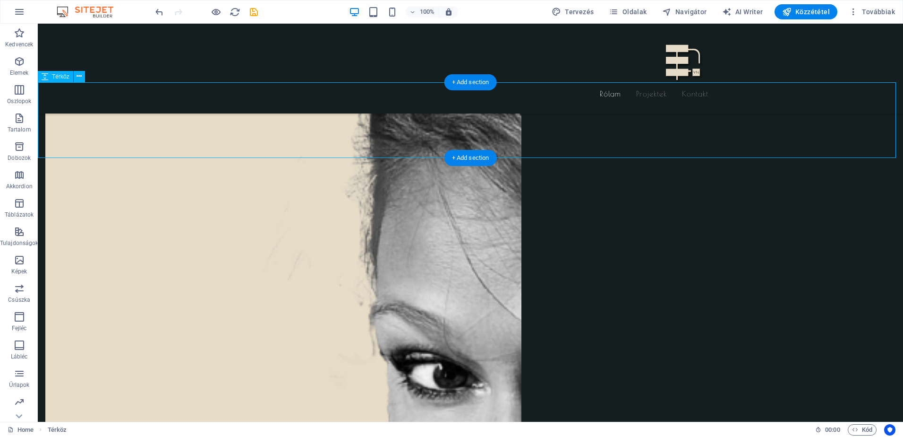
select select "rem"
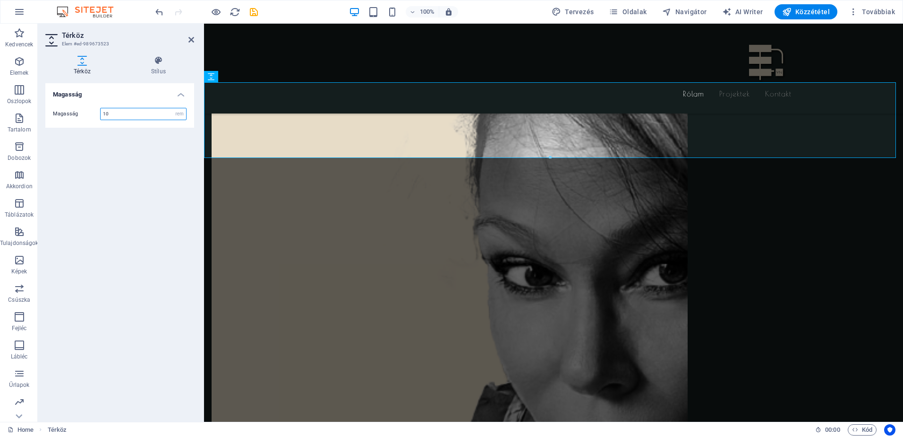
drag, startPoint x: 109, startPoint y: 112, endPoint x: 99, endPoint y: 112, distance: 10.4
click at [99, 112] on div "Magasság 10 px rem vh vw" at bounding box center [120, 114] width 134 height 12
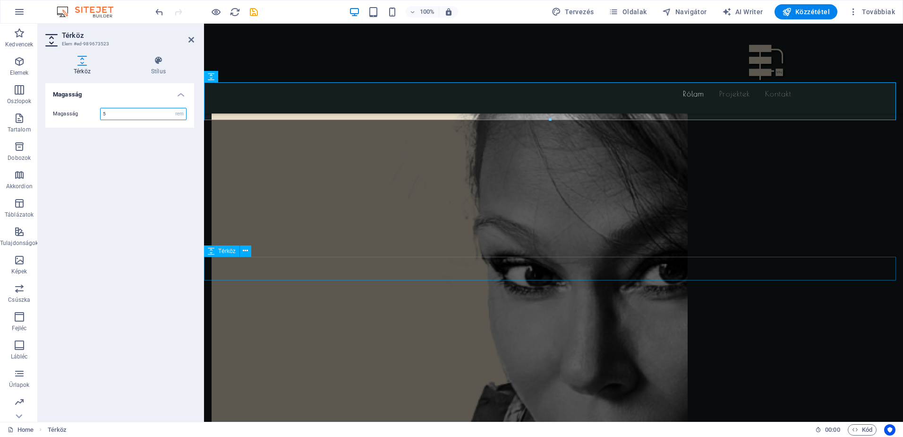
type input "5"
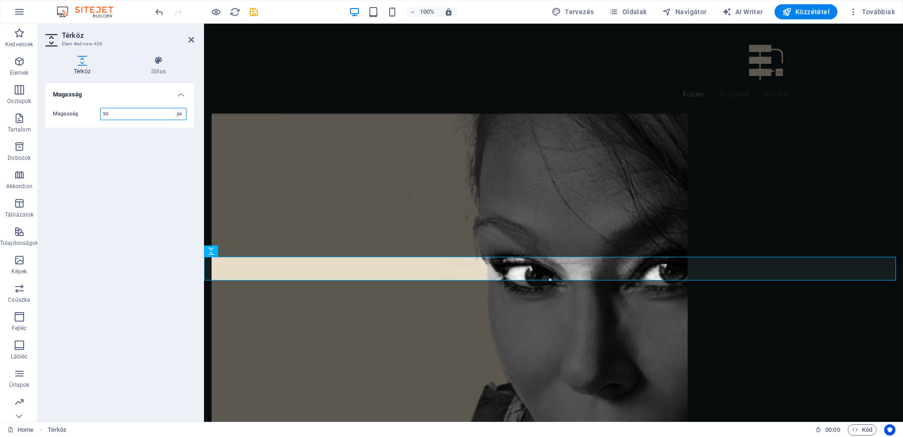
click at [182, 115] on select "px rem vh vw" at bounding box center [179, 113] width 13 height 11
select select "rem"
click at [173, 108] on select "px rem vh vw" at bounding box center [179, 113] width 13 height 11
type input "5"
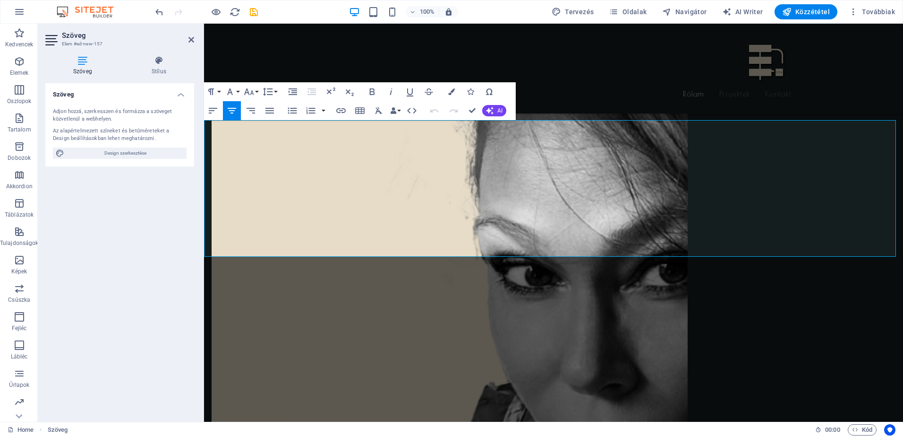
click at [235, 91] on icon "button" at bounding box center [229, 91] width 11 height 11
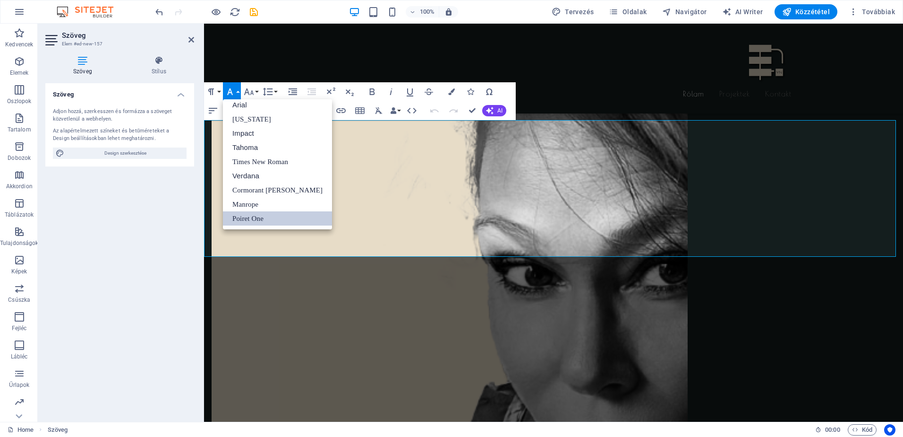
scroll to position [5, 0]
click at [235, 91] on icon "button" at bounding box center [229, 91] width 11 height 11
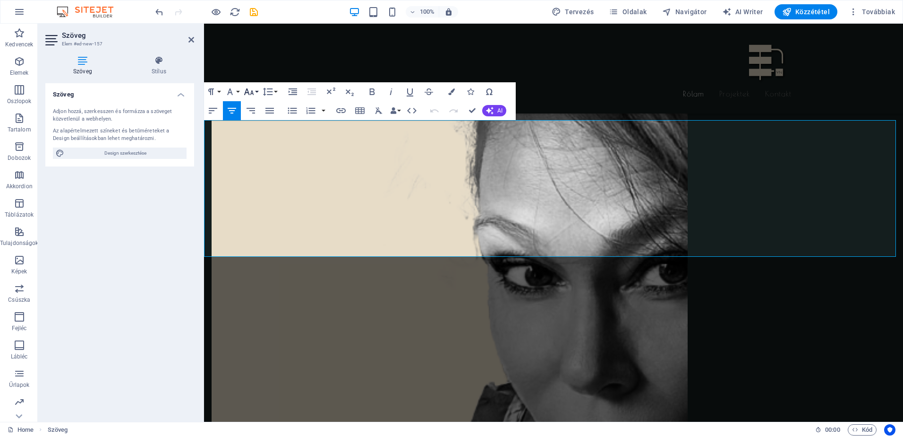
click at [253, 92] on icon "button" at bounding box center [248, 91] width 11 height 11
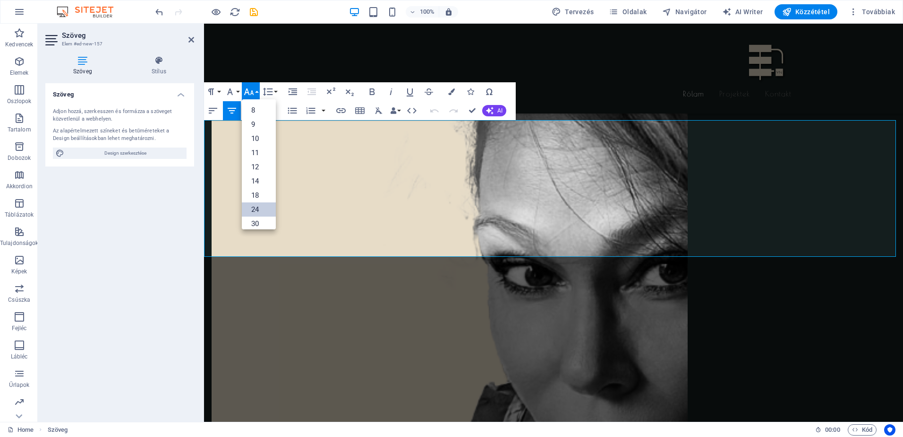
click at [254, 209] on link "24" at bounding box center [259, 209] width 34 height 14
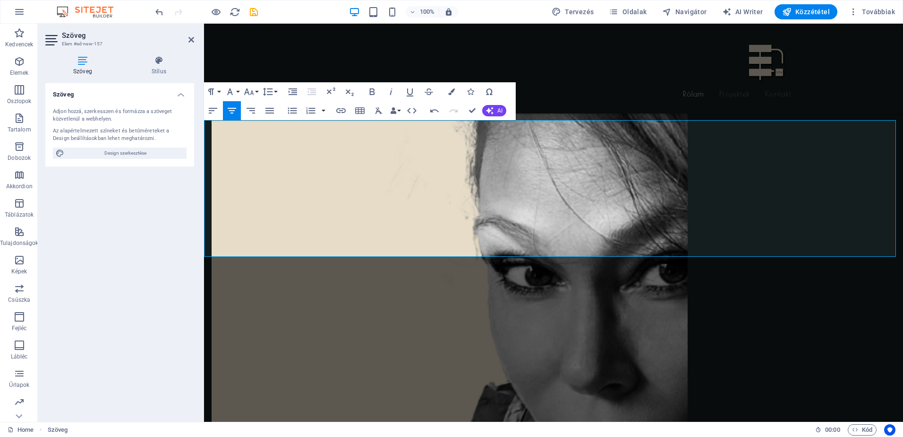
click at [275, 92] on button "Line Height" at bounding box center [270, 91] width 18 height 19
click at [278, 123] on link "Single" at bounding box center [282, 124] width 42 height 14
click at [257, 90] on button "Font Size" at bounding box center [251, 91] width 18 height 19
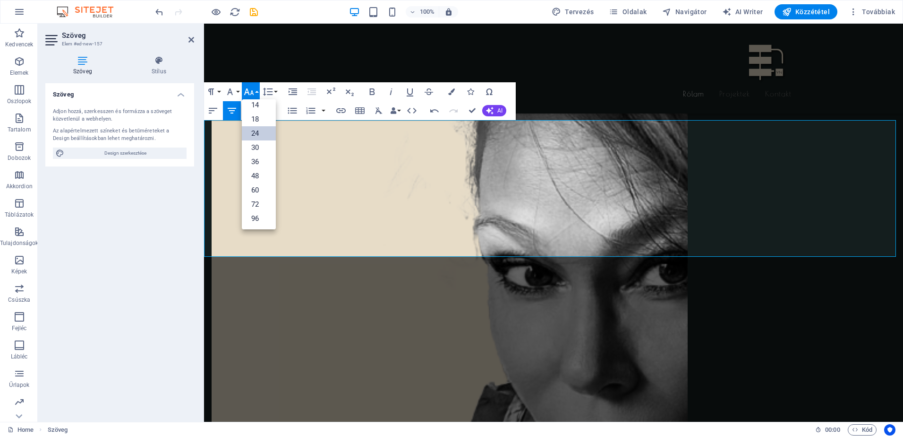
scroll to position [76, 0]
click at [254, 131] on link "24" at bounding box center [259, 133] width 34 height 14
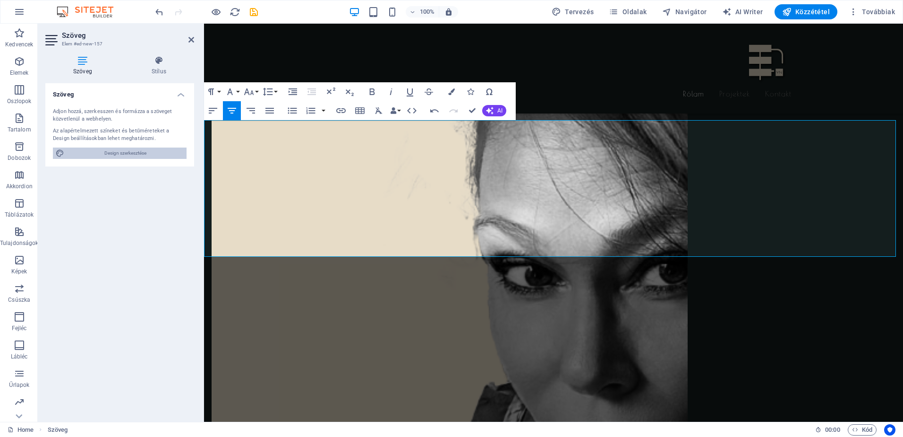
click at [138, 152] on span "Design szerkesztése" at bounding box center [125, 152] width 117 height 11
select select "px"
select select "400"
select select "px"
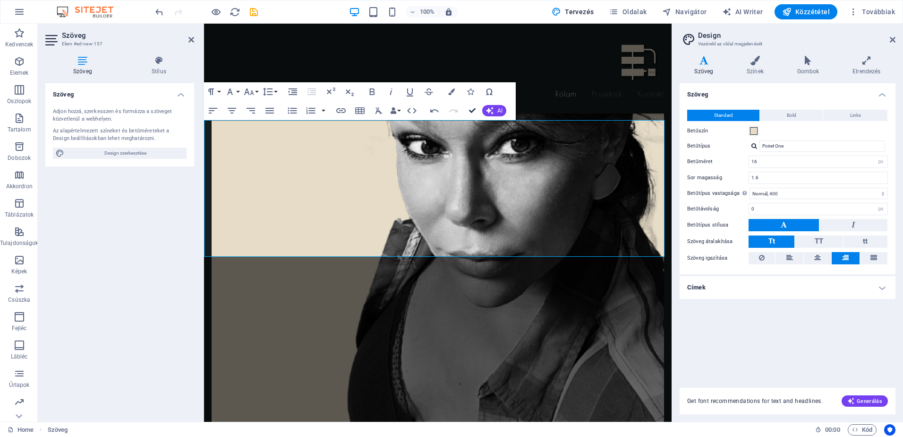
scroll to position [1210, 0]
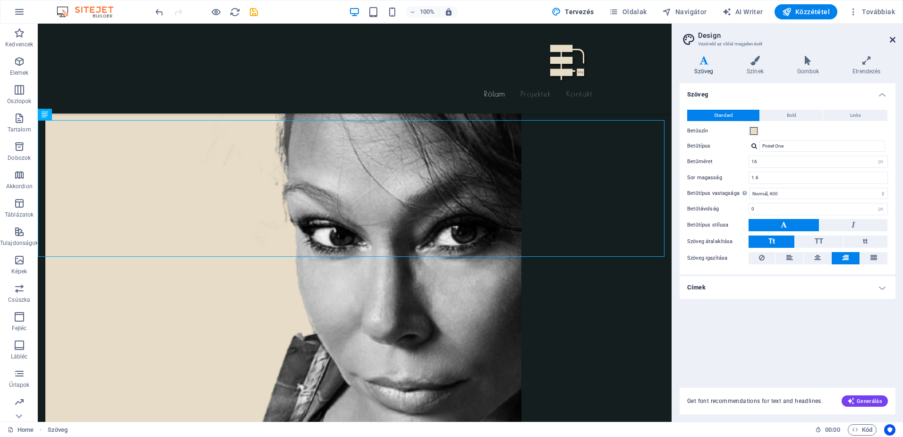
click at [891, 40] on icon at bounding box center [893, 40] width 6 height 8
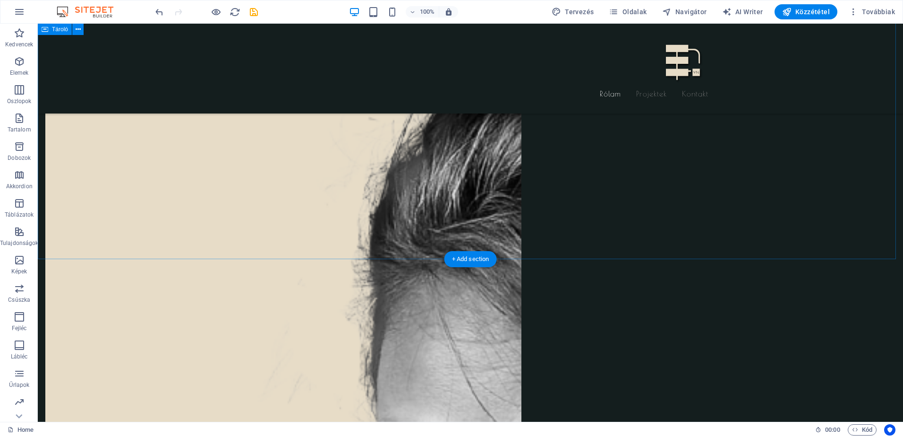
scroll to position [1102, 0]
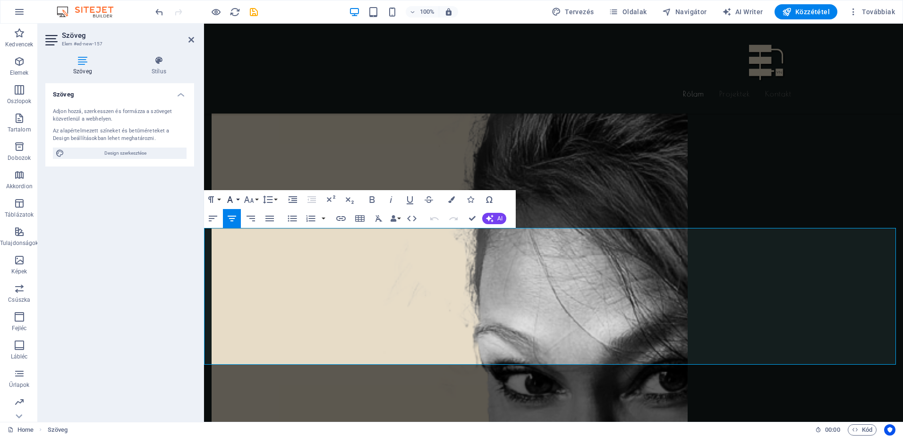
click at [239, 198] on button "Font Family" at bounding box center [232, 199] width 18 height 19
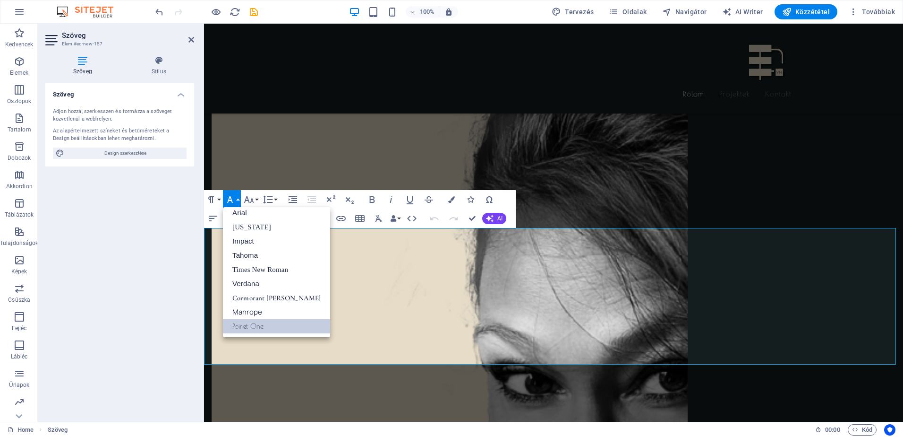
scroll to position [5, 0]
click at [238, 213] on link "Arial" at bounding box center [276, 212] width 107 height 14
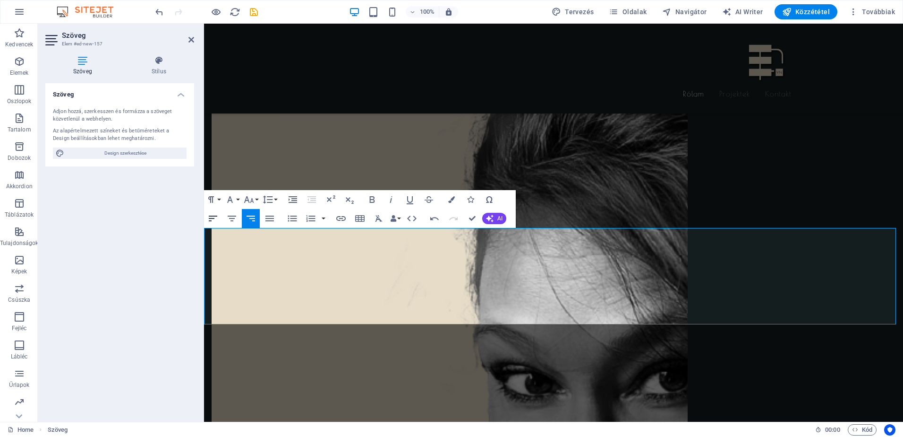
click at [214, 218] on icon "button" at bounding box center [213, 218] width 9 height 6
drag, startPoint x: 657, startPoint y: 233, endPoint x: 905, endPoint y: 338, distance: 268.7
click at [290, 199] on icon "button" at bounding box center [293, 199] width 9 height 7
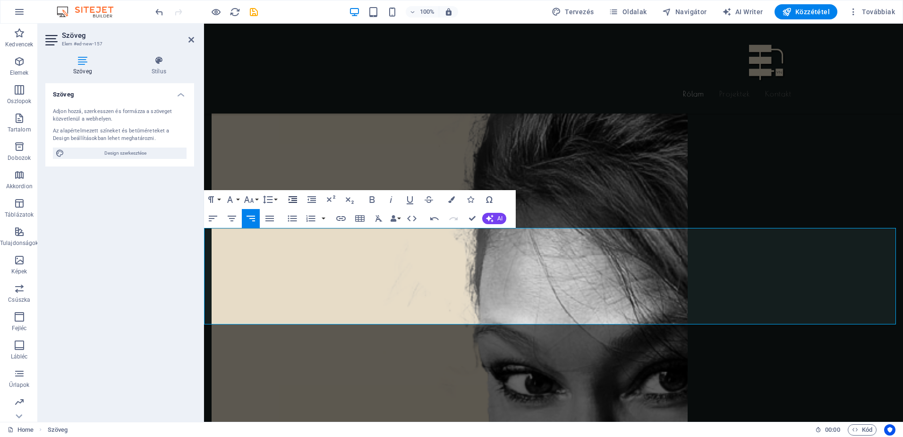
click at [290, 199] on icon "button" at bounding box center [293, 199] width 9 height 7
click at [212, 217] on icon "button" at bounding box center [212, 218] width 11 height 11
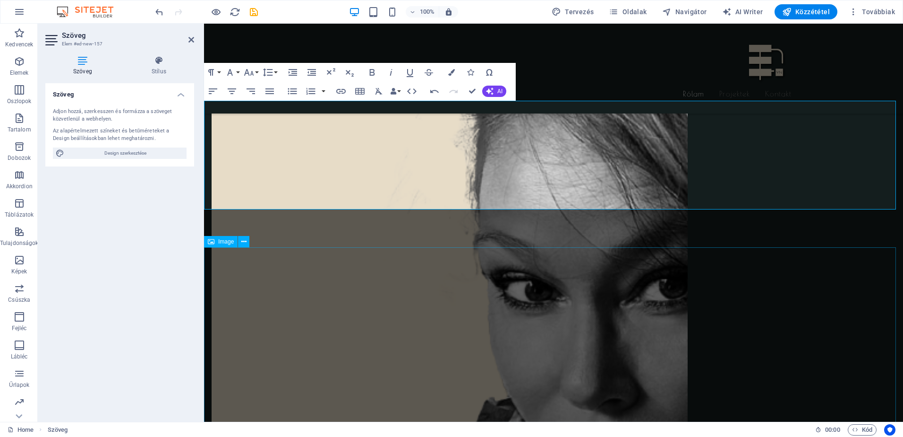
scroll to position [1173, 0]
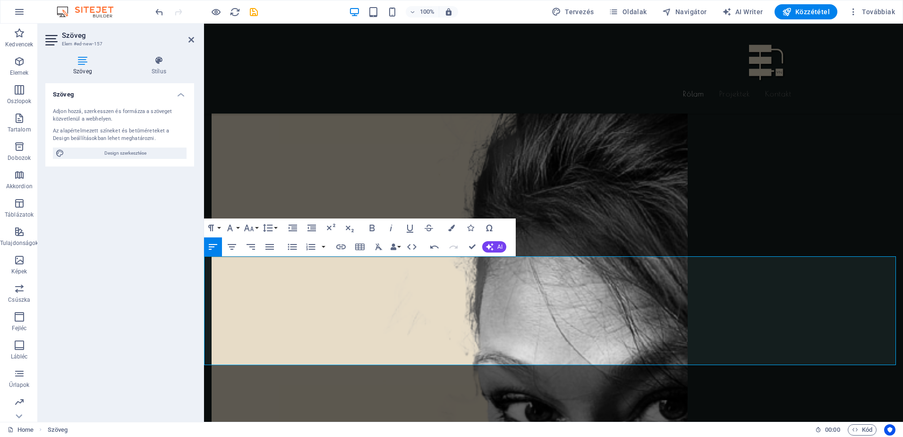
scroll to position [1063, 0]
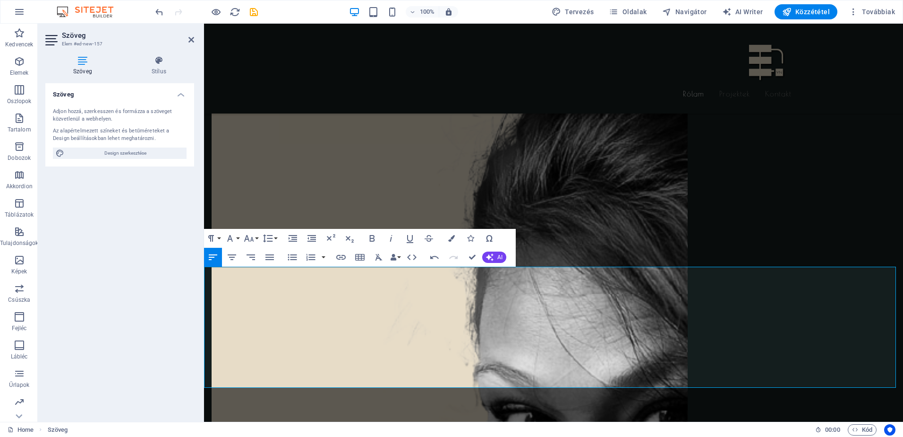
drag, startPoint x: 345, startPoint y: 382, endPoint x: 217, endPoint y: 268, distance: 171.6
click at [237, 238] on button "Font Family" at bounding box center [232, 238] width 18 height 19
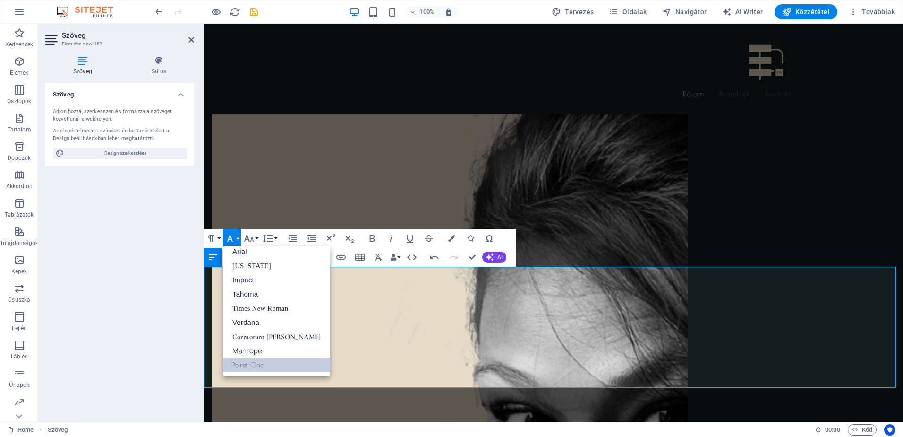
scroll to position [5, 0]
click at [259, 366] on link "Poiret One" at bounding box center [276, 365] width 107 height 14
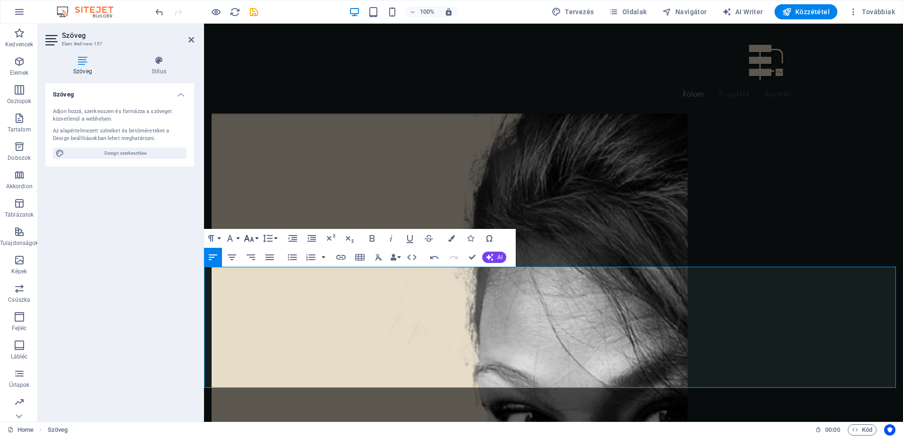
click at [256, 235] on button "Font Size" at bounding box center [251, 238] width 18 height 19
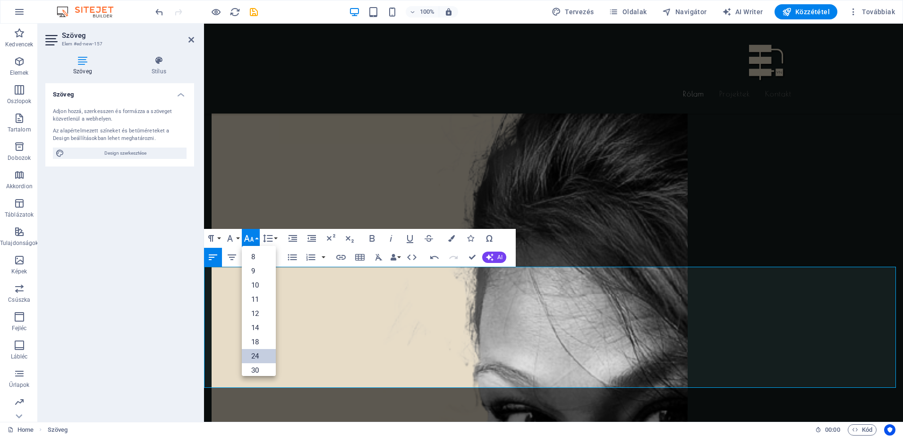
click at [254, 356] on link "24" at bounding box center [259, 356] width 34 height 14
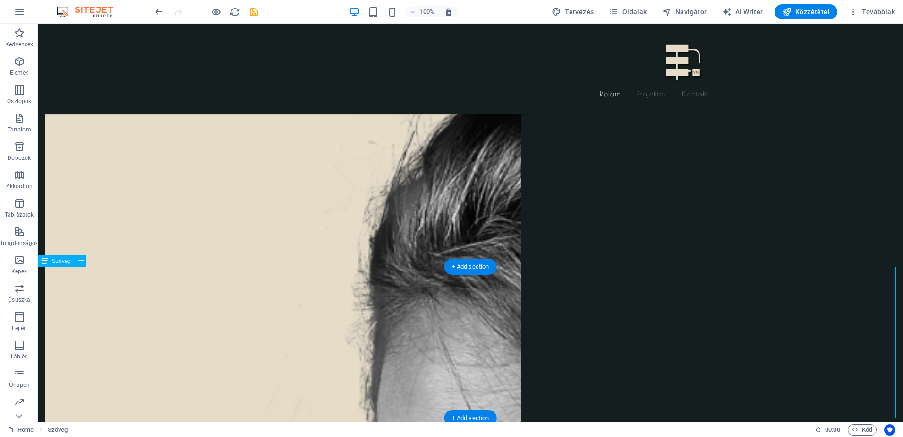
scroll to position [1173, 0]
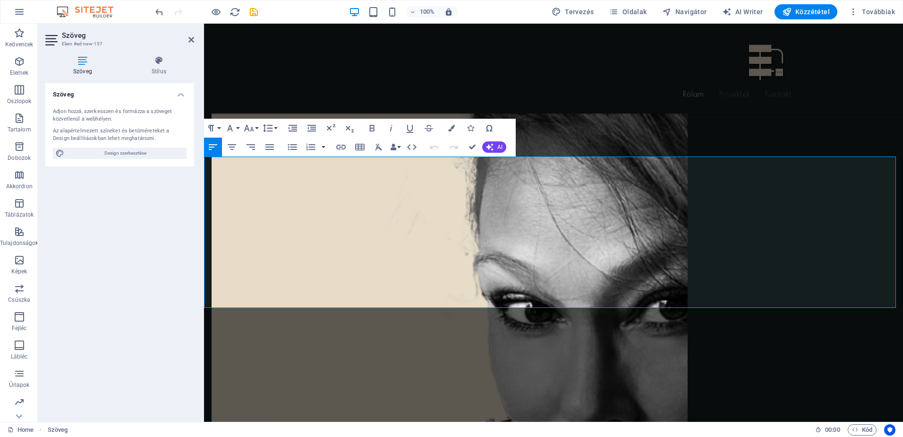
drag, startPoint x: 221, startPoint y: 251, endPoint x: 362, endPoint y: 303, distance: 150.7
click at [255, 128] on button "Font Size" at bounding box center [251, 128] width 18 height 19
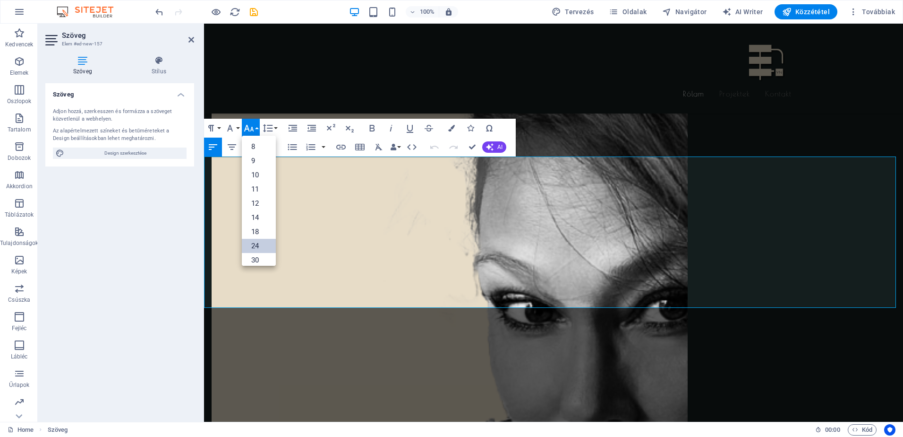
click at [253, 242] on link "24" at bounding box center [259, 246] width 34 height 14
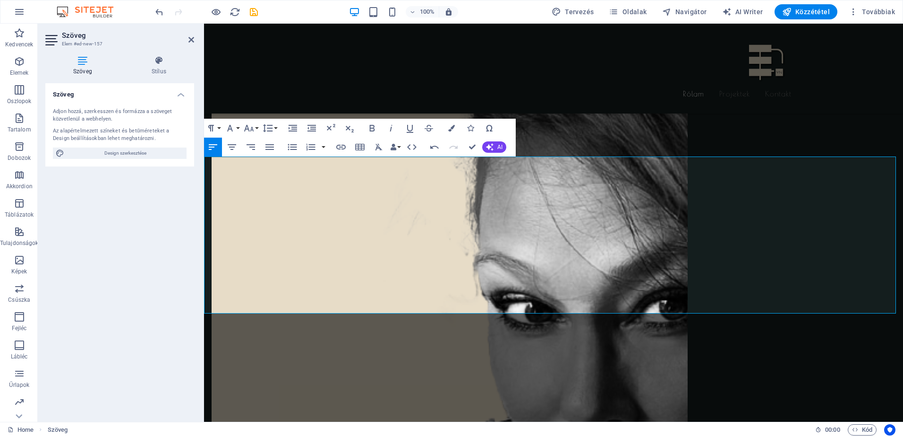
drag, startPoint x: 223, startPoint y: 271, endPoint x: 416, endPoint y: 267, distance: 193.3
click at [257, 128] on button "Font Size" at bounding box center [251, 128] width 18 height 19
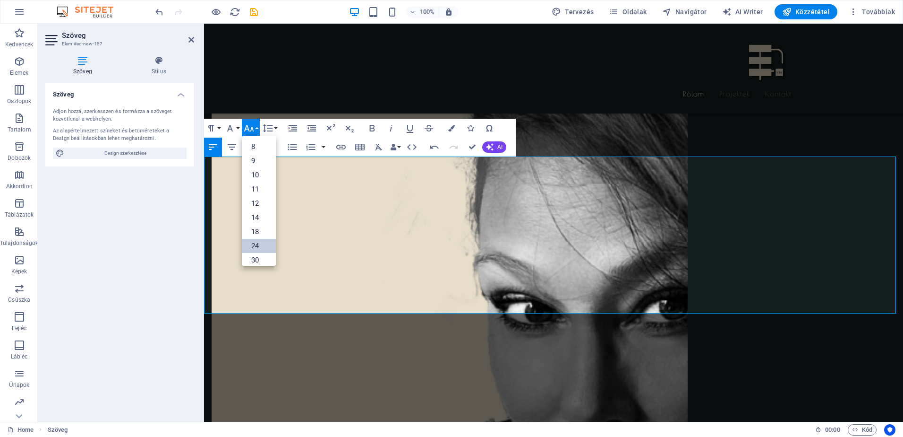
click at [254, 242] on link "24" at bounding box center [259, 246] width 34 height 14
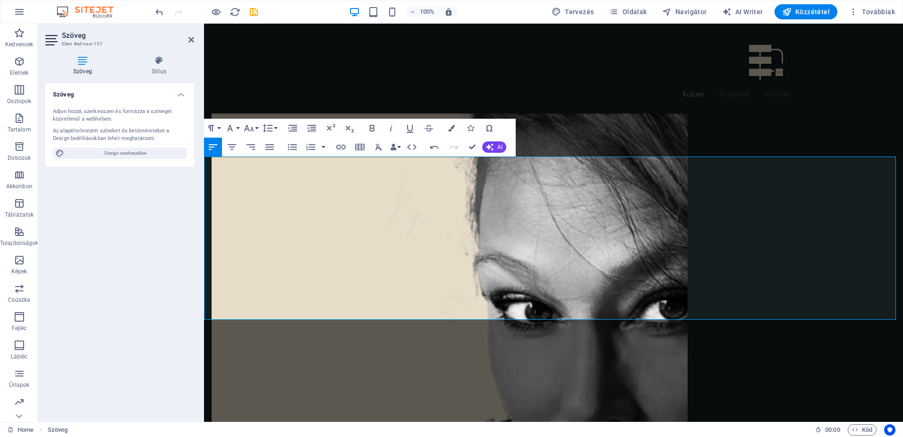
drag, startPoint x: 222, startPoint y: 288, endPoint x: 419, endPoint y: 290, distance: 197.5
click at [255, 127] on button "Font Size" at bounding box center [251, 128] width 18 height 19
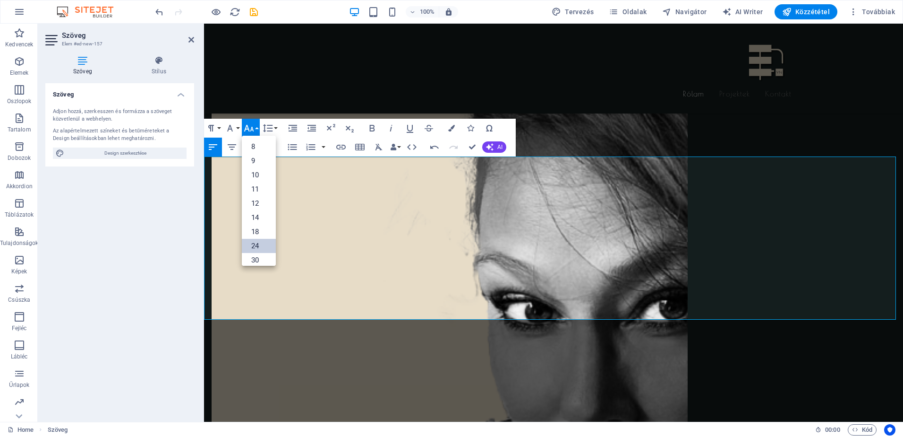
click at [254, 240] on link "24" at bounding box center [259, 246] width 34 height 14
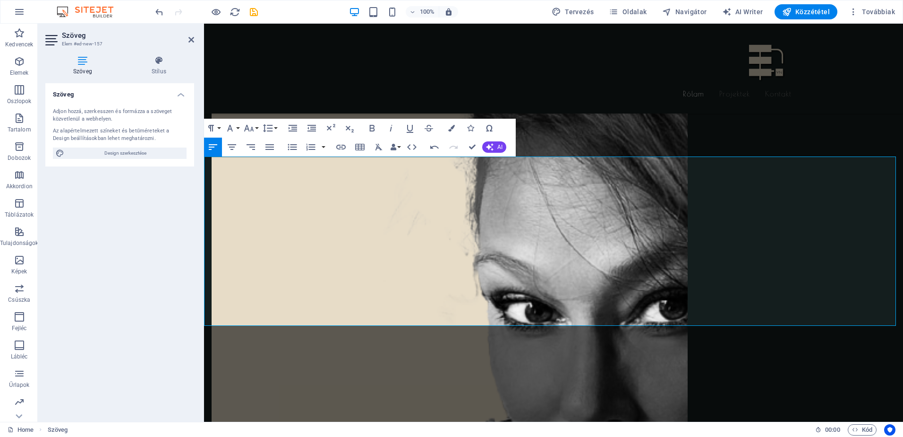
drag, startPoint x: 222, startPoint y: 308, endPoint x: 416, endPoint y: 307, distance: 194.6
click at [254, 129] on icon "button" at bounding box center [248, 127] width 11 height 11
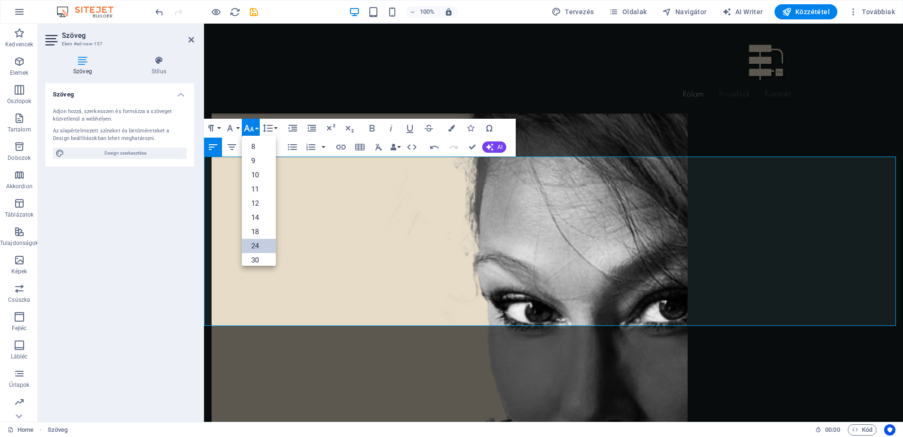
click at [256, 242] on link "24" at bounding box center [259, 246] width 34 height 14
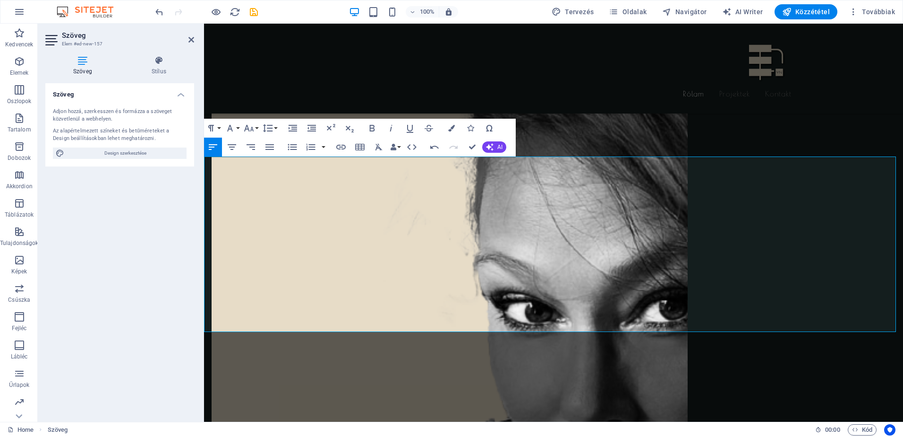
drag, startPoint x: 339, startPoint y: 325, endPoint x: 220, endPoint y: 325, distance: 118.6
click at [255, 125] on button "Font Size" at bounding box center [251, 128] width 18 height 19
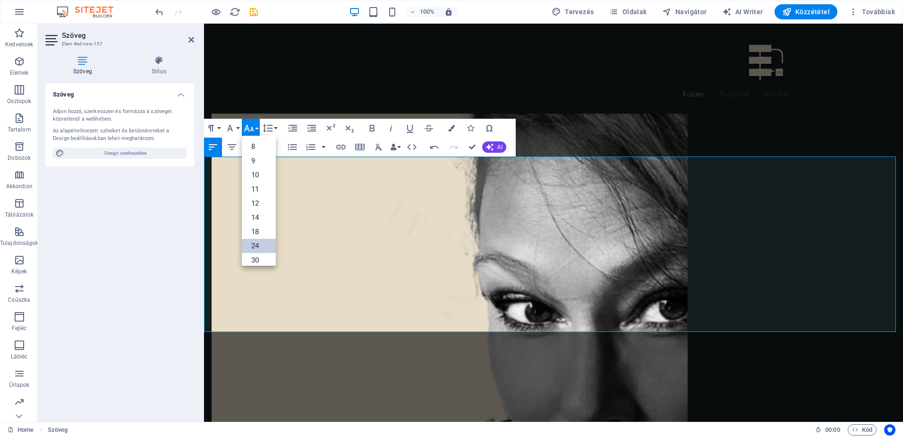
click at [264, 248] on link "24" at bounding box center [259, 246] width 34 height 14
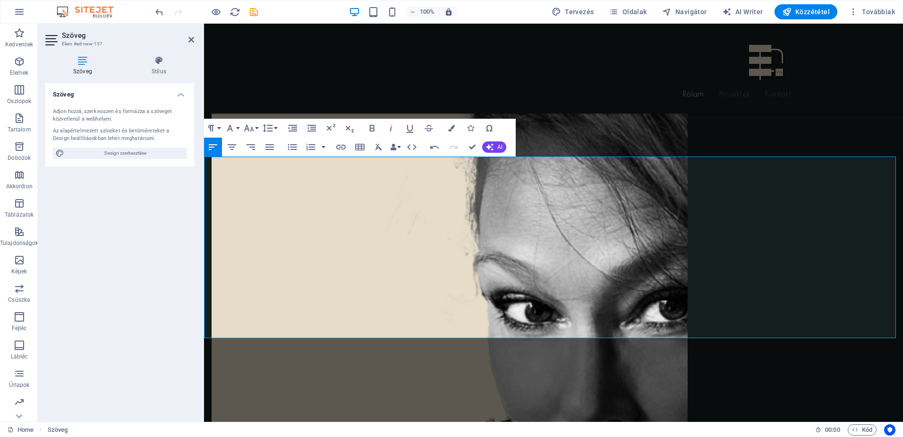
drag, startPoint x: 407, startPoint y: 166, endPoint x: 370, endPoint y: 168, distance: 37.4
click at [369, 129] on icon "button" at bounding box center [372, 127] width 11 height 11
drag, startPoint x: 355, startPoint y: 202, endPoint x: 275, endPoint y: 207, distance: 79.5
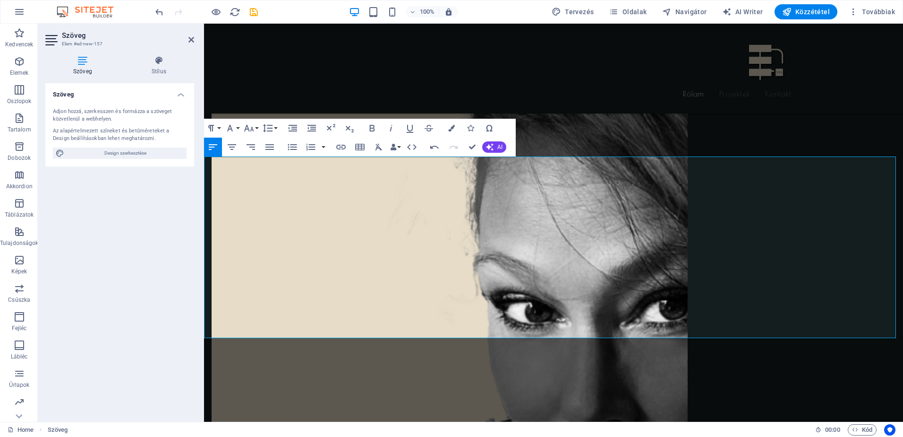
click at [371, 127] on icon "button" at bounding box center [372, 127] width 11 height 11
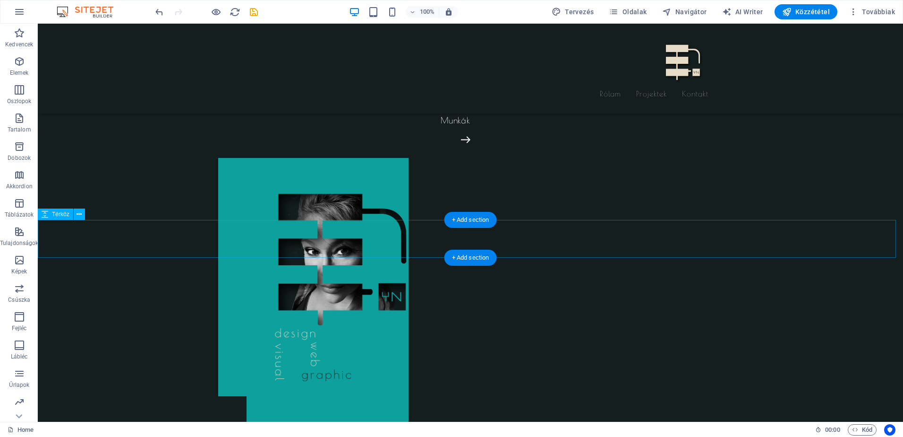
scroll to position [0, 0]
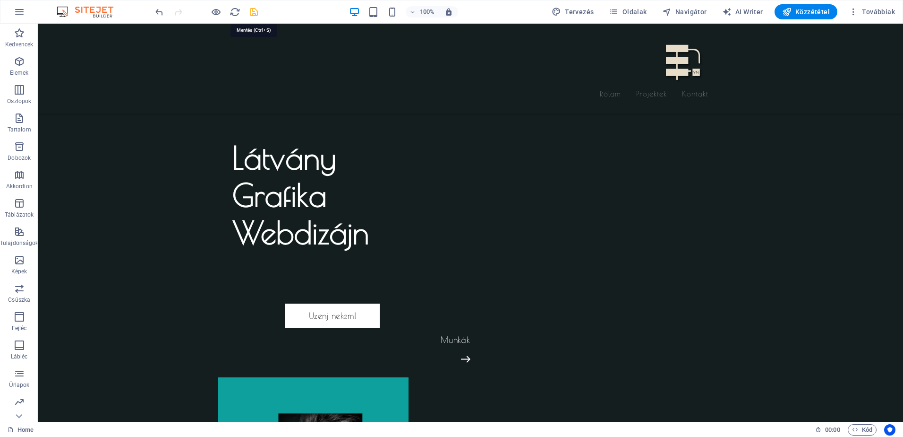
click at [253, 11] on icon "save" at bounding box center [253, 12] width 11 height 11
checkbox input "false"
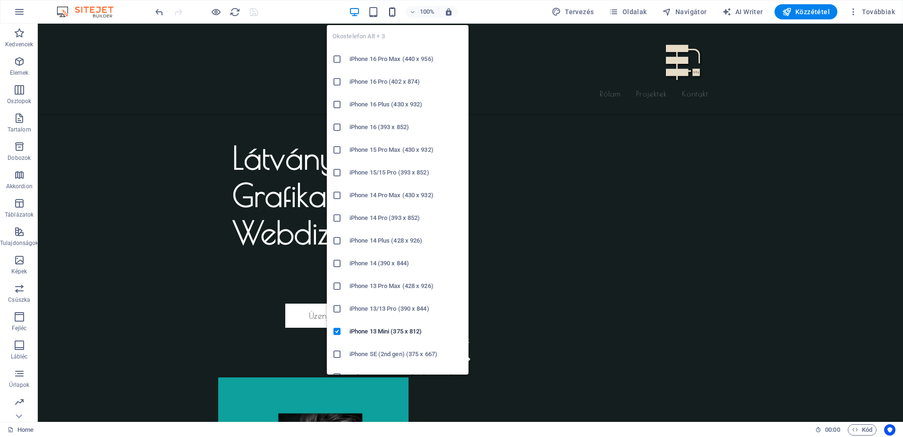
click at [397, 13] on icon "button" at bounding box center [392, 12] width 11 height 11
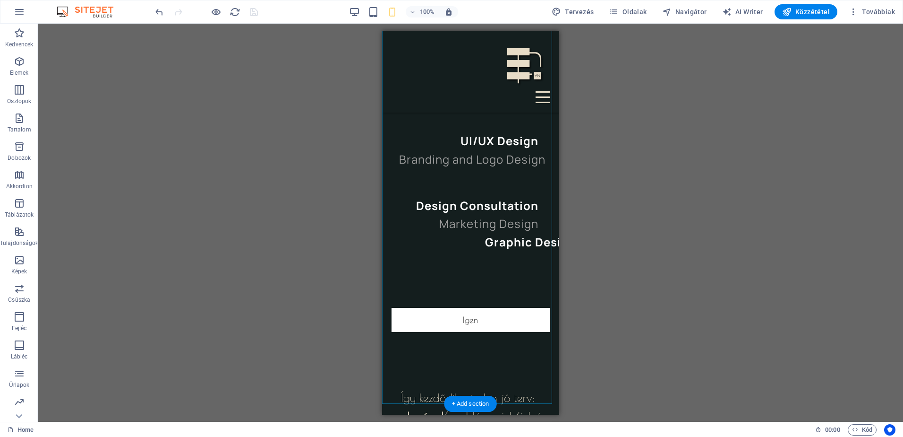
scroll to position [1102, 0]
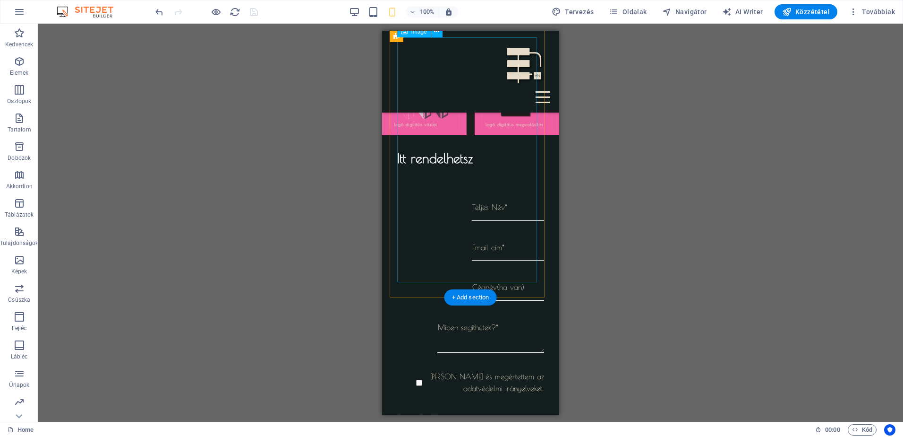
scroll to position [1653, 0]
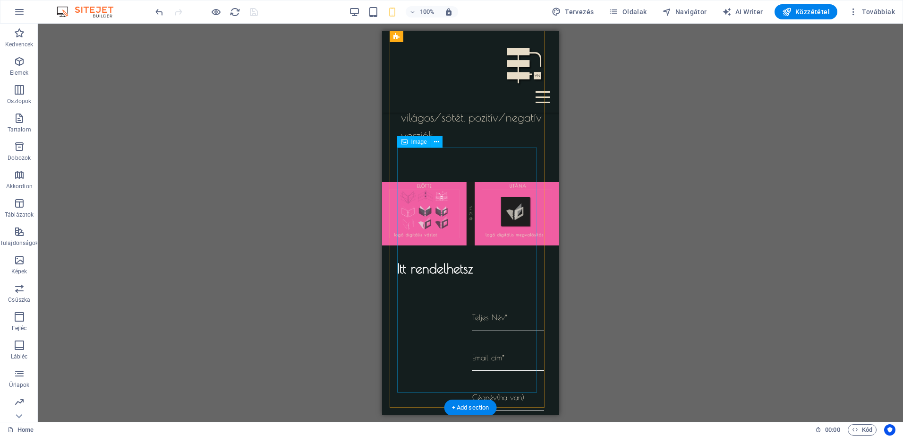
click at [438, 141] on icon at bounding box center [436, 142] width 5 height 10
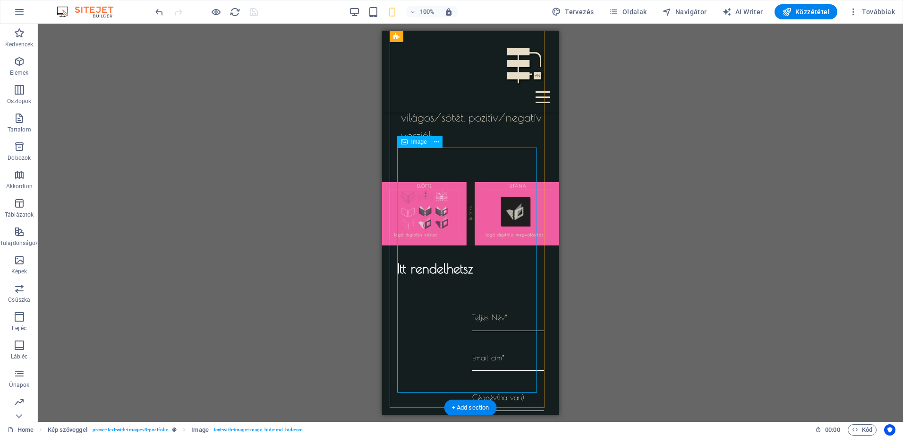
select select "%"
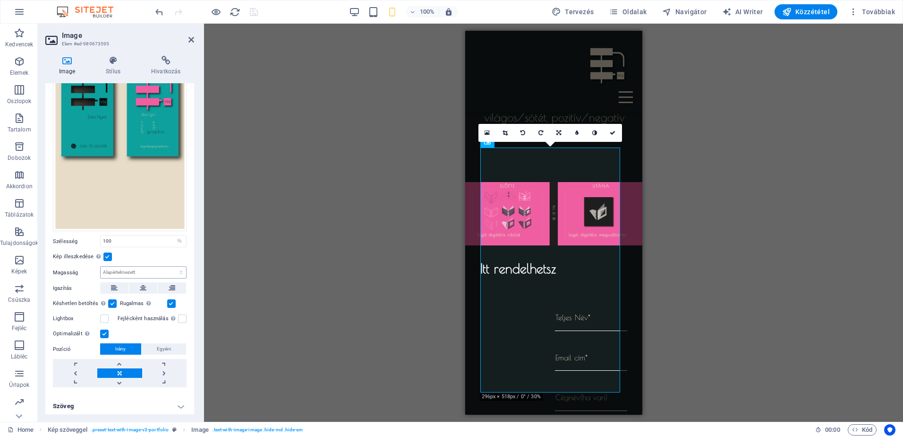
scroll to position [0, 0]
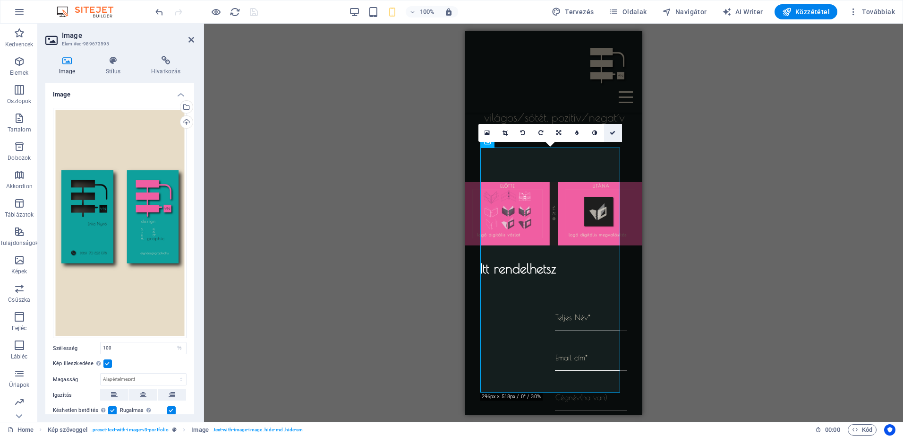
click at [611, 131] on icon at bounding box center [613, 133] width 6 height 6
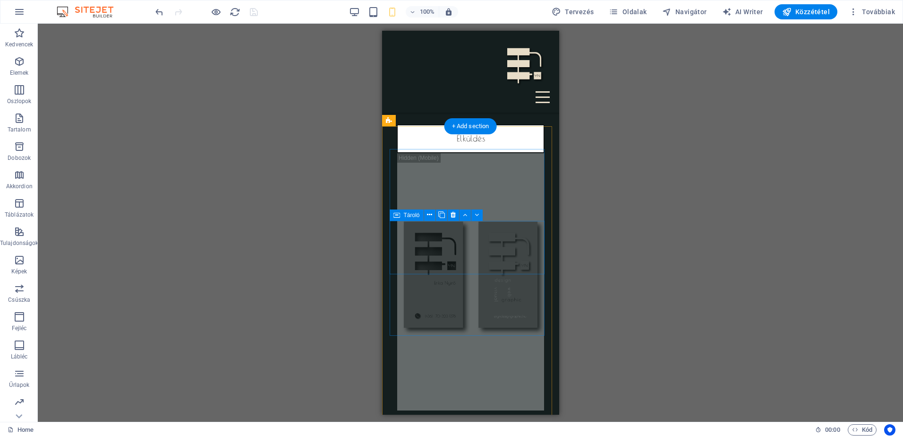
scroll to position [2143, 0]
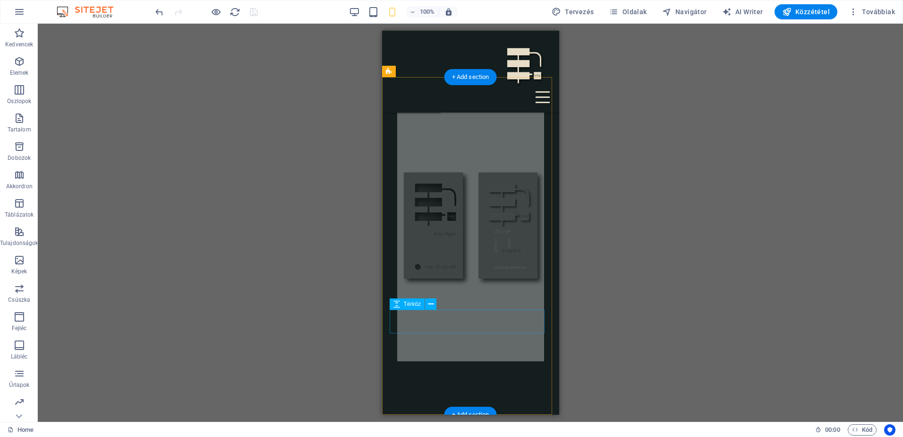
click at [432, 303] on icon at bounding box center [430, 304] width 5 height 10
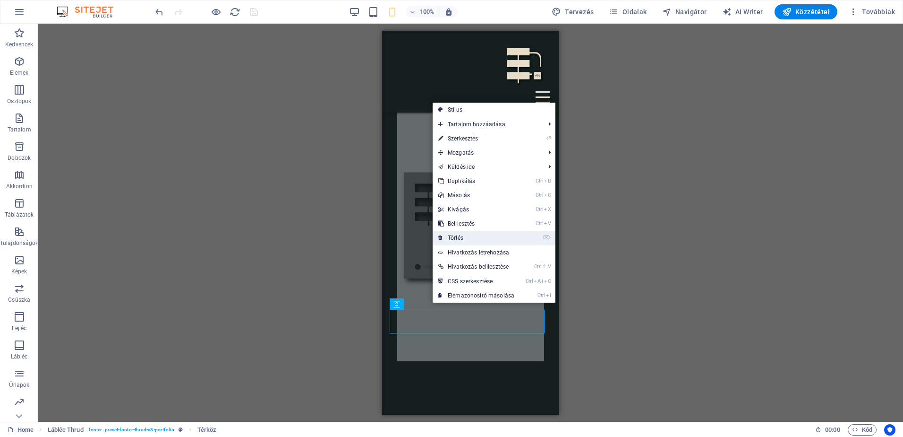
click at [457, 236] on link "⌦ Törlés" at bounding box center [476, 238] width 87 height 14
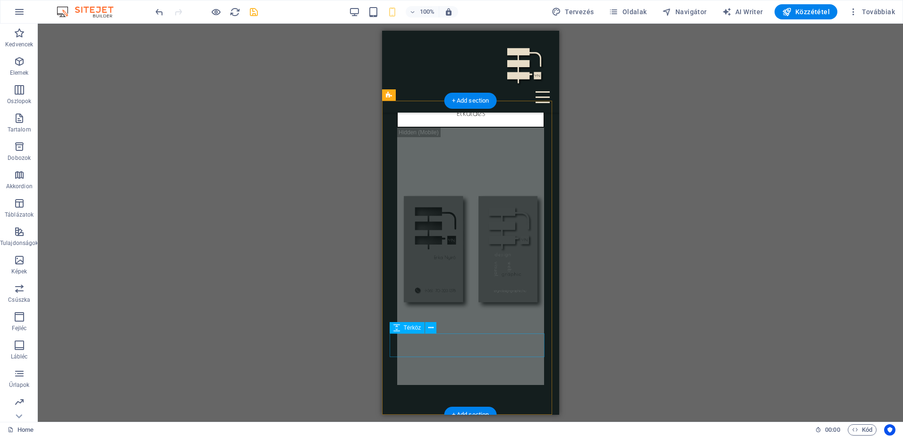
click at [432, 326] on icon at bounding box center [430, 328] width 5 height 10
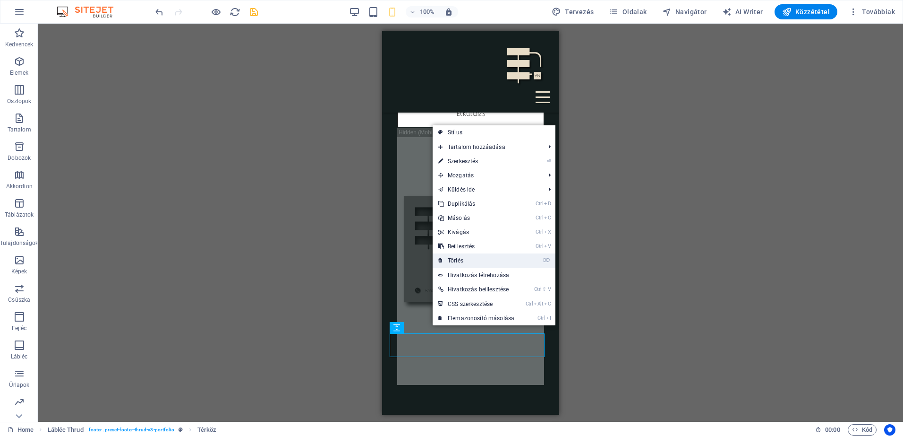
click at [448, 259] on link "⌦ Törlés" at bounding box center [476, 260] width 87 height 14
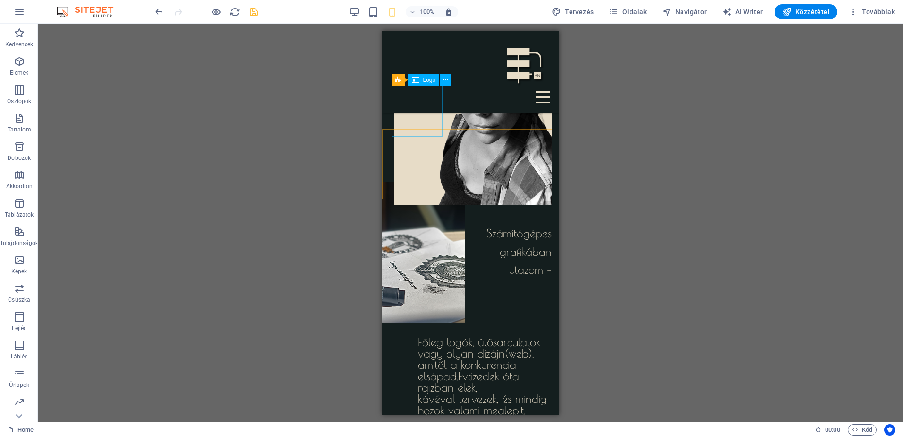
scroll to position [443, 0]
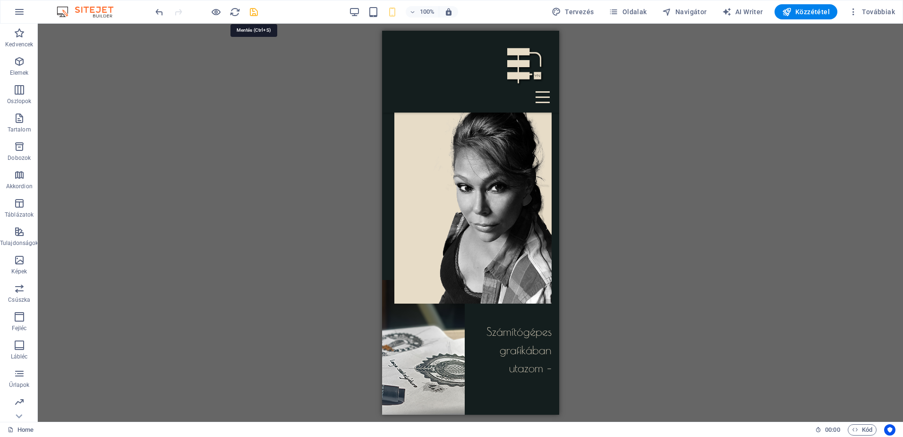
click at [255, 14] on icon "save" at bounding box center [253, 12] width 11 height 11
checkbox input "false"
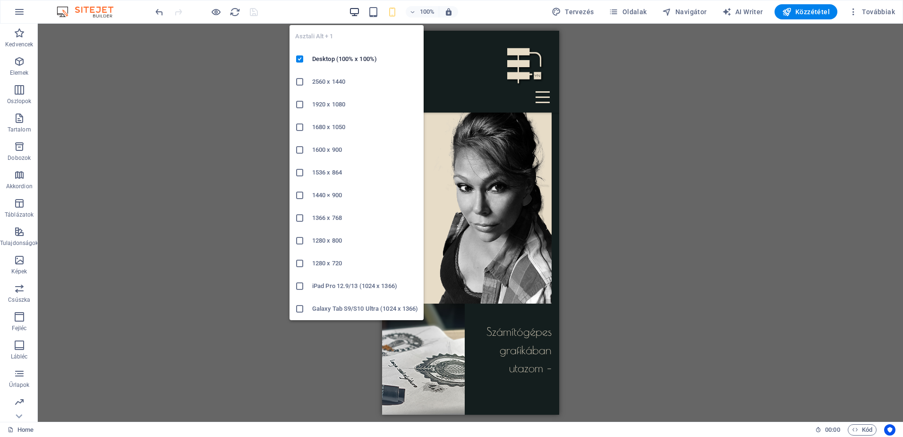
click at [354, 12] on icon "button" at bounding box center [354, 12] width 11 height 11
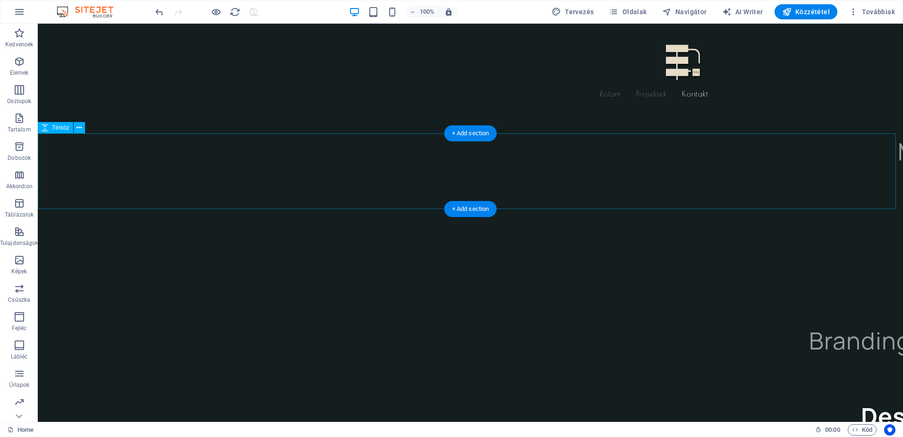
scroll to position [2377, 0]
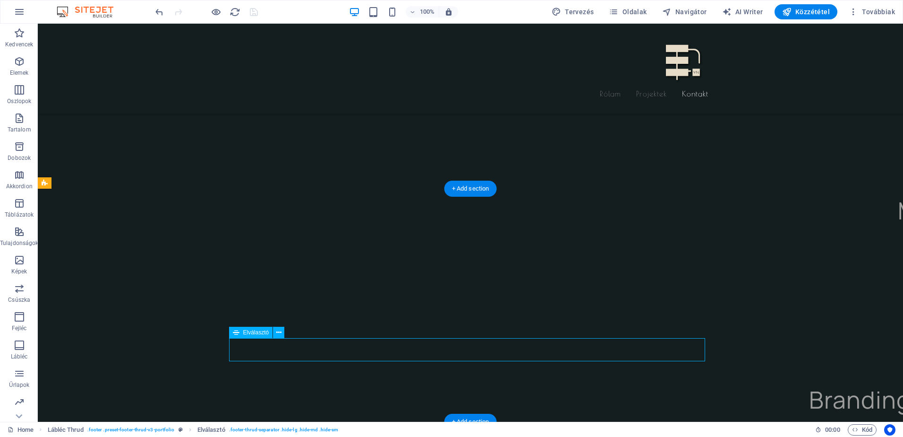
select select "%"
select select "px"
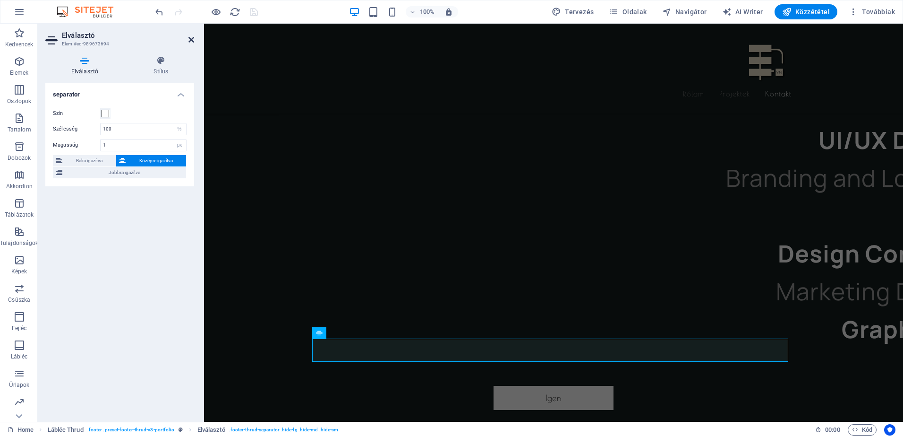
click at [189, 38] on icon at bounding box center [191, 40] width 6 height 8
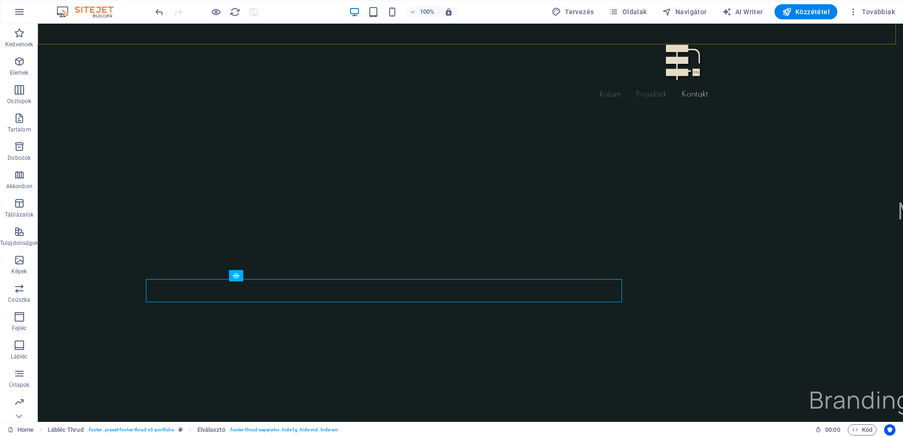
scroll to position [2377, 0]
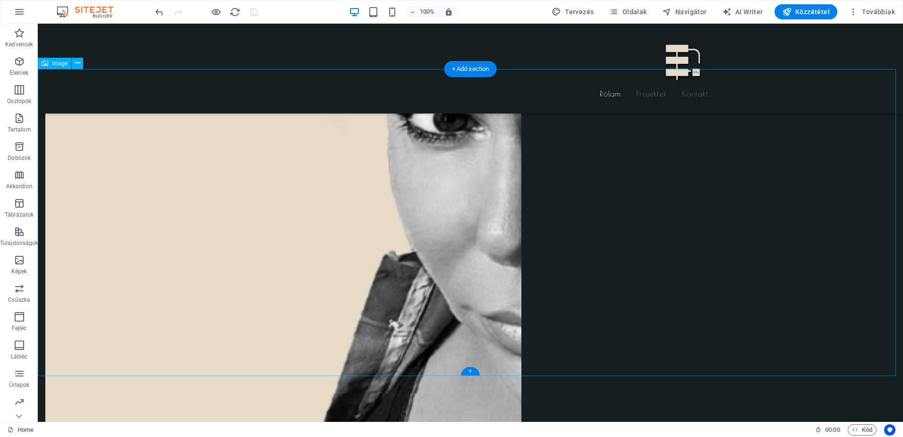
scroll to position [1495, 0]
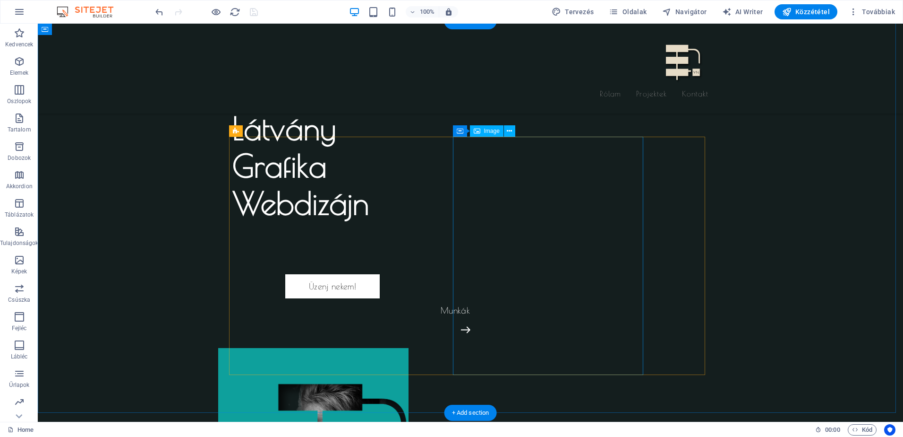
scroll to position [0, 0]
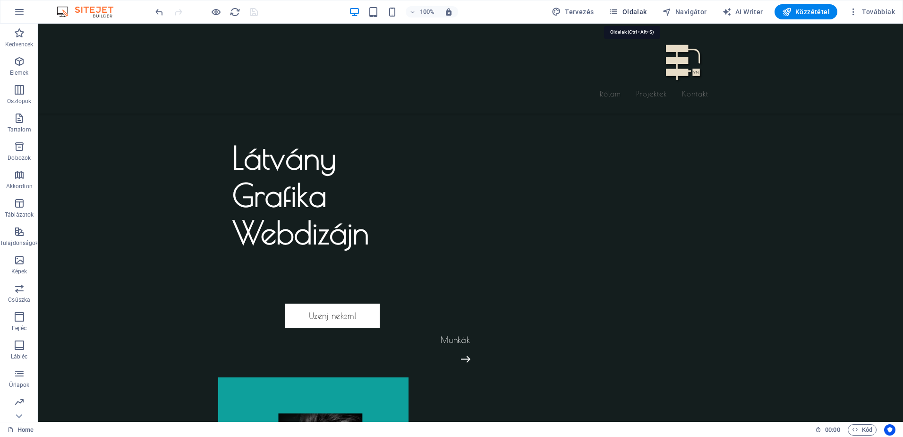
click at [640, 12] on span "Oldalak" at bounding box center [628, 11] width 38 height 9
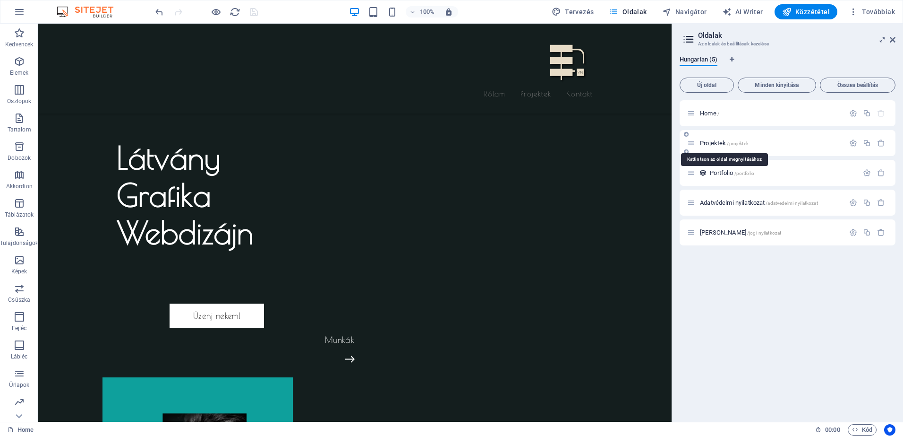
click at [727, 142] on span "Projektek /projektek" at bounding box center [724, 142] width 49 height 7
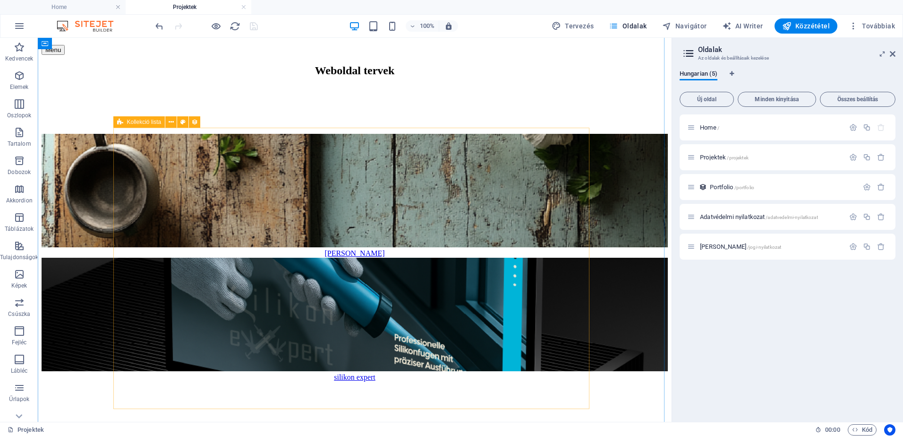
scroll to position [110, 0]
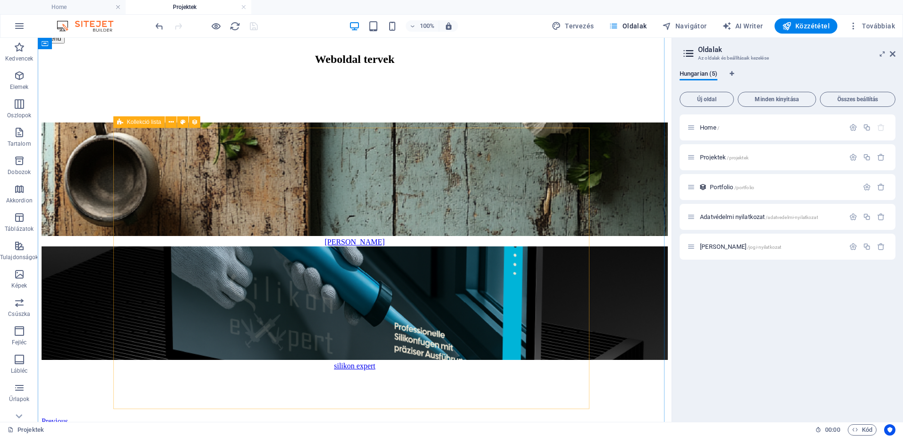
click at [471, 217] on div "[PERSON_NAME] silikon expert Previous Next" at bounding box center [355, 283] width 626 height 323
click at [473, 204] on div "[PERSON_NAME] silikon expert Previous Next" at bounding box center [355, 283] width 626 height 323
select select "rand()_ASC"
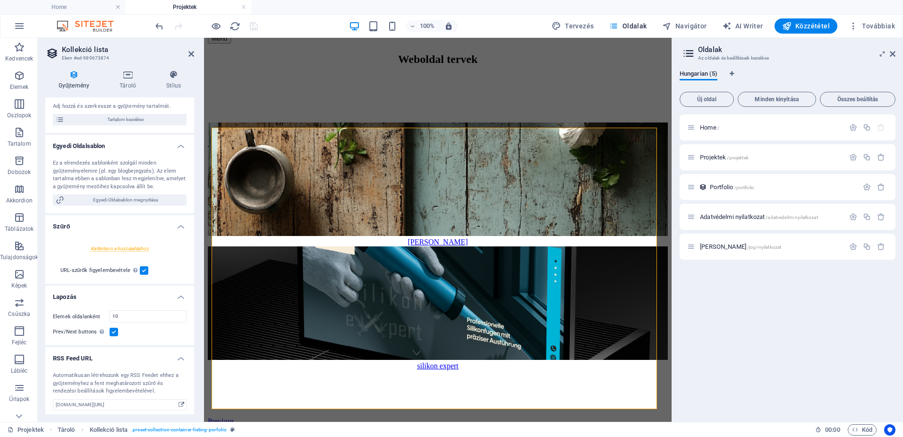
click at [107, 247] on div at bounding box center [120, 248] width 134 height 17
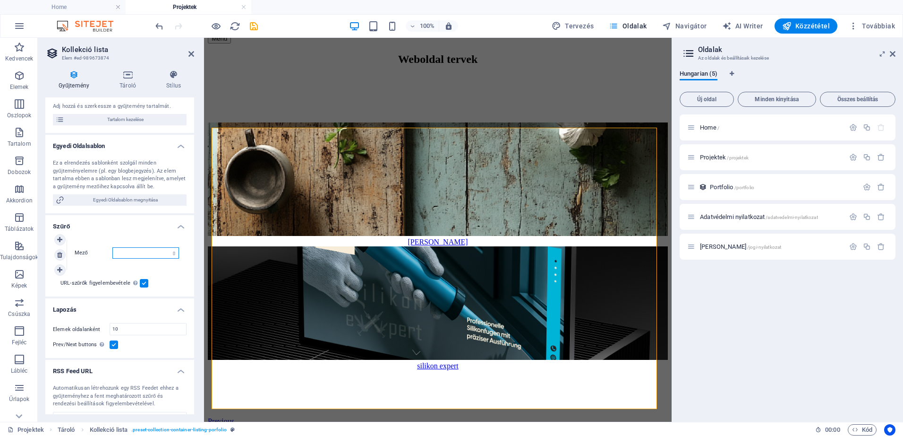
click at [130, 253] on select "Létrehozva Frissítve Ügyfél neve Slug Service Provided" at bounding box center [145, 252] width 67 height 11
select select "[DOMAIN_NAME]"
click at [112, 247] on select "Létrehozva Frissítve Ügyfél neve Slug Service Provided" at bounding box center [145, 252] width 67 height 11
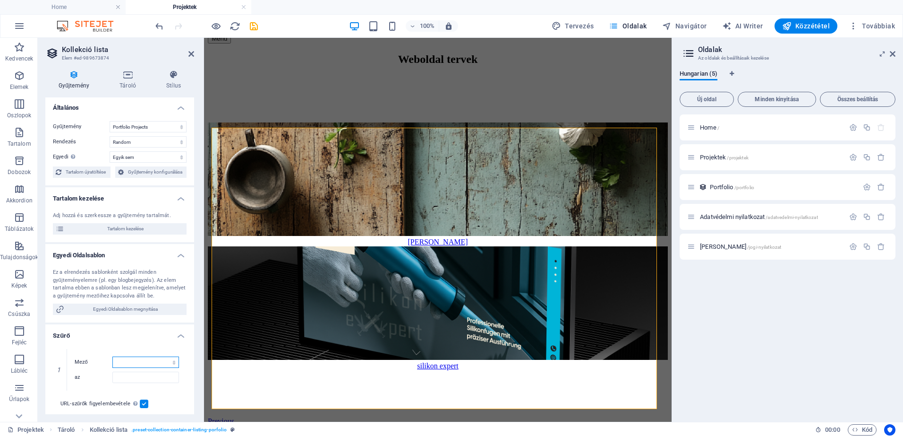
scroll to position [0, 0]
click at [138, 231] on span "Tartalom kezelése" at bounding box center [125, 229] width 117 height 11
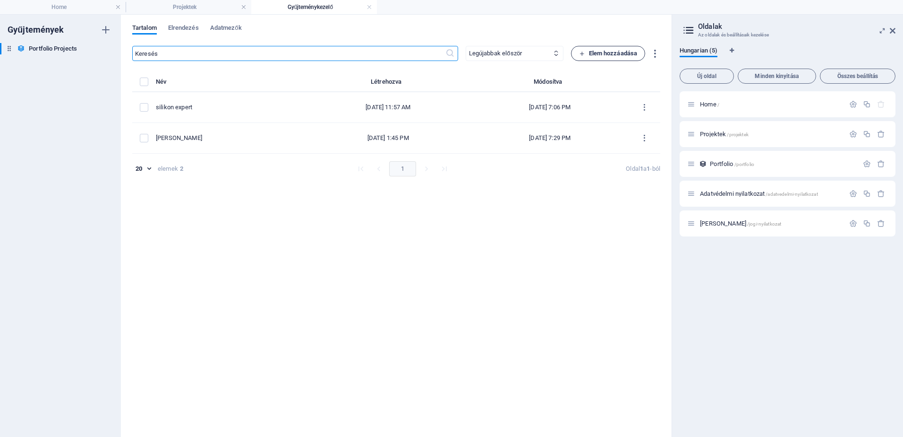
click at [580, 49] on span "Elem hozzáadása" at bounding box center [608, 53] width 59 height 11
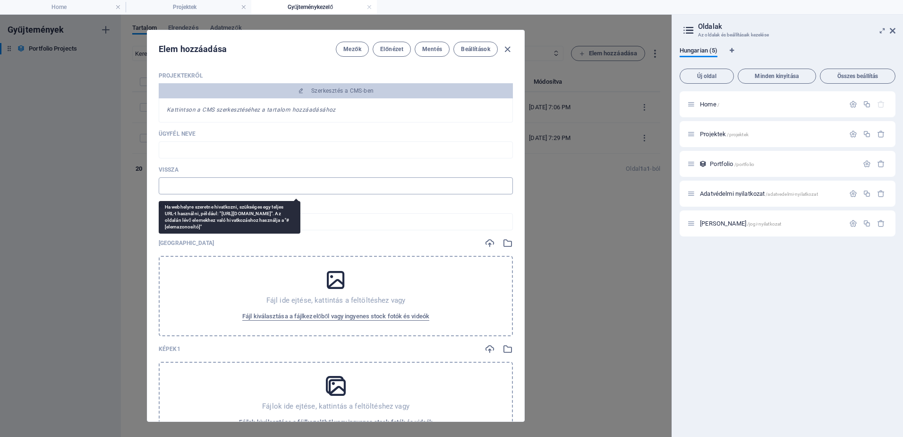
click at [219, 187] on input "text" at bounding box center [336, 185] width 354 height 17
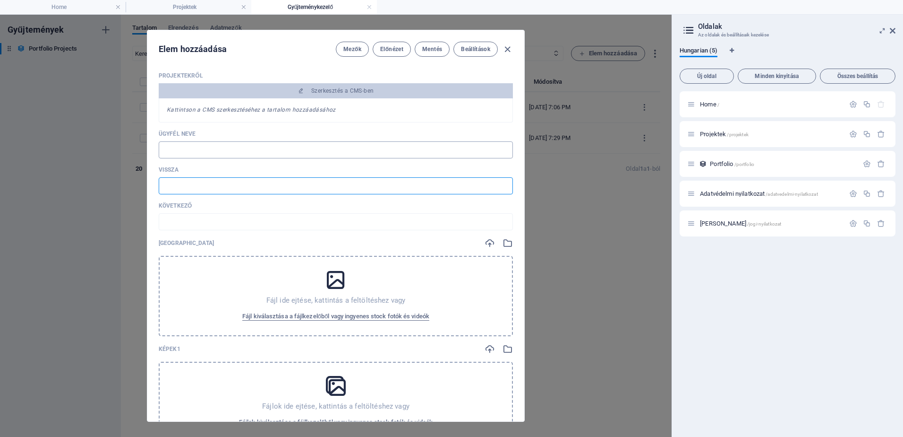
click at [216, 150] on input "text" at bounding box center [336, 149] width 354 height 17
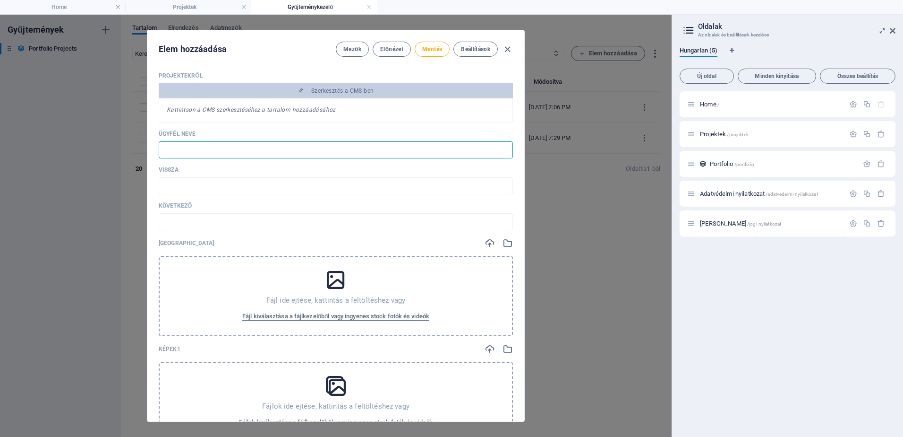
type input "s"
type input "sz"
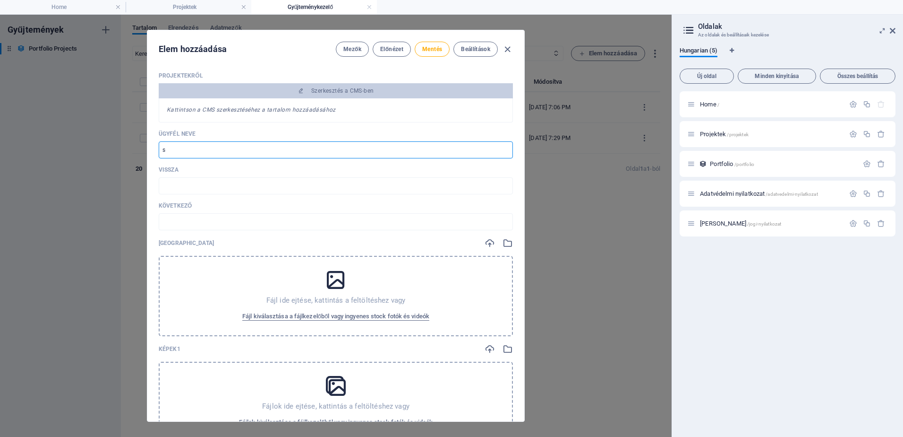
type input "sz"
type input "sze"
type input "szek"
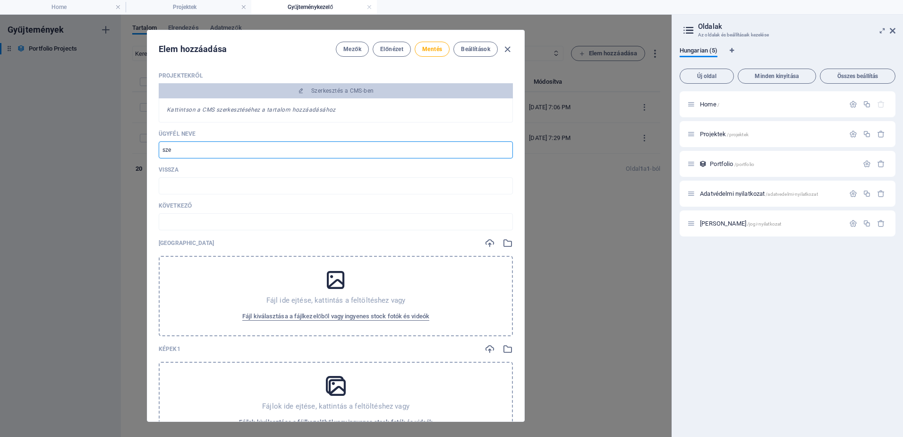
type input "szek"
type input "szeke"
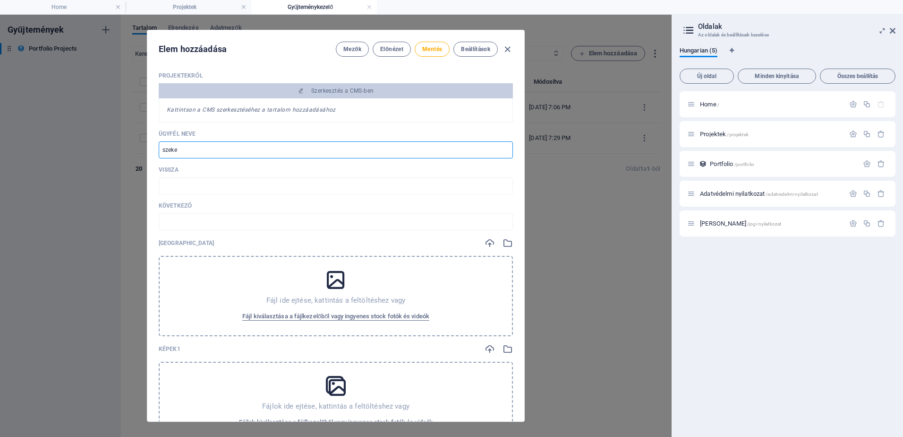
type input "szekel"
type input "szekely"
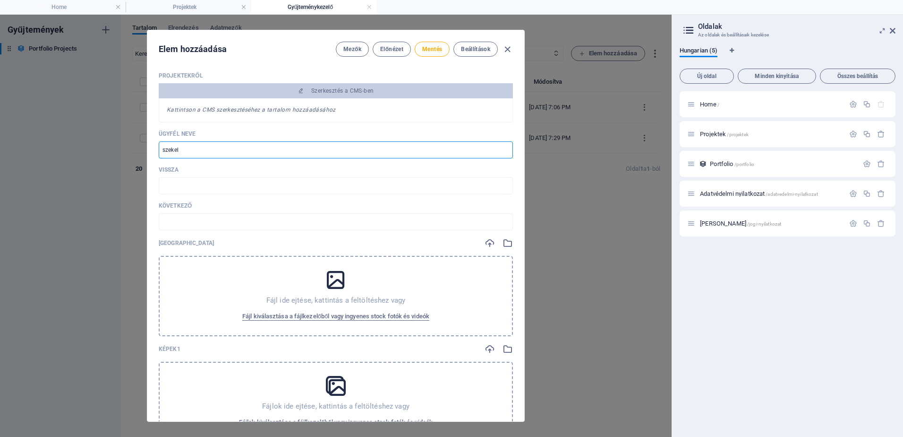
type input "szekely"
type input "szekelyd"
type input "szekelydu"
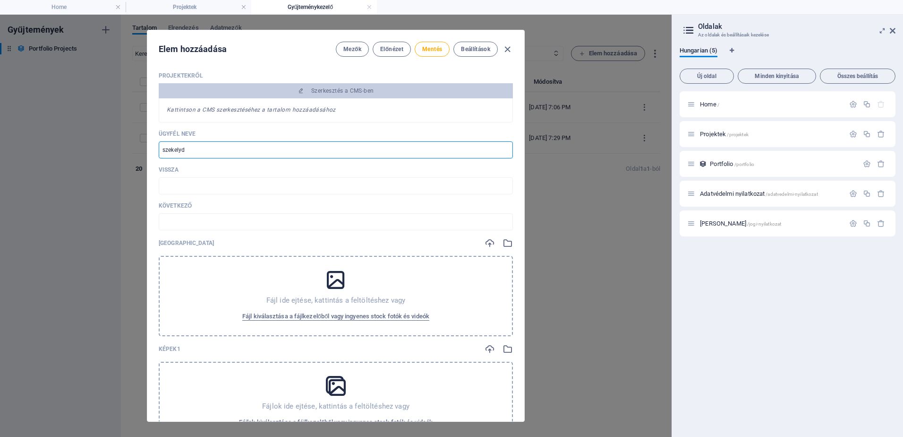
type input "szekelydu"
type input "szekelydur"
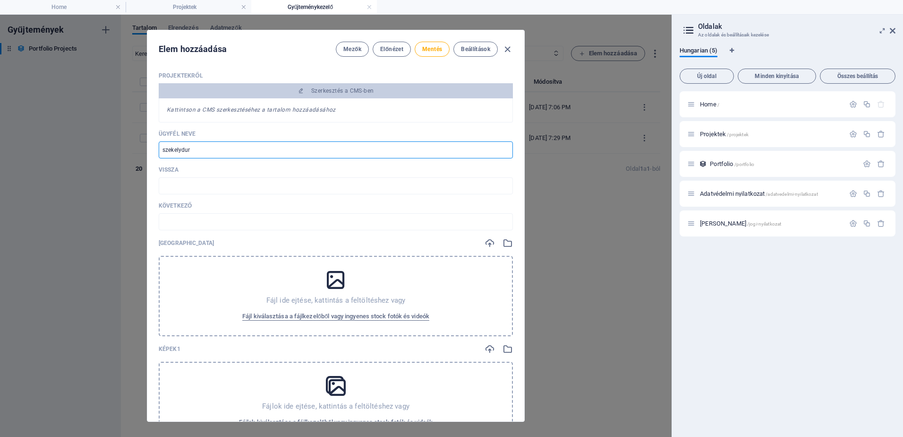
type input "szekelyduro"
type input "szekelyduro.r"
type input "szekelyduro-r"
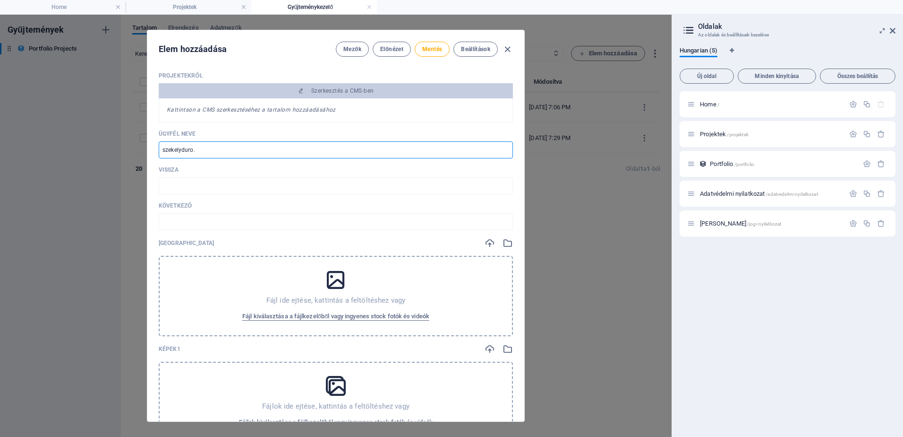
type input "szekelyduro-r"
type input "[DOMAIN_NAME]"
type input "szekelyduro-ro"
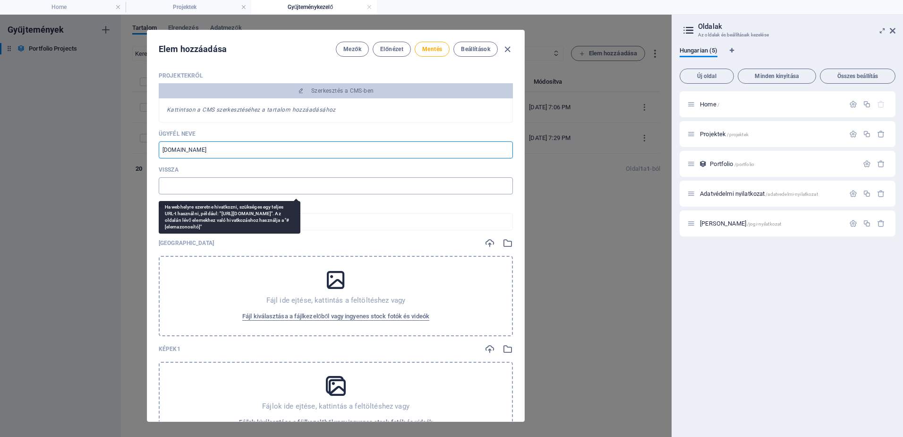
type input "[DOMAIN_NAME]"
click at [209, 188] on input "text" at bounding box center [336, 185] width 354 height 17
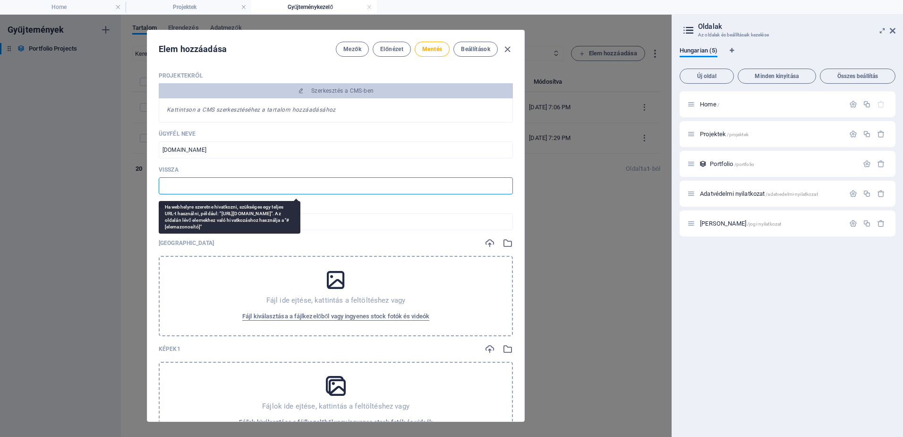
click at [203, 184] on input "text" at bounding box center [336, 185] width 354 height 17
click at [213, 188] on input "text" at bounding box center [336, 185] width 354 height 17
paste input "[URL][DOMAIN_NAME]"
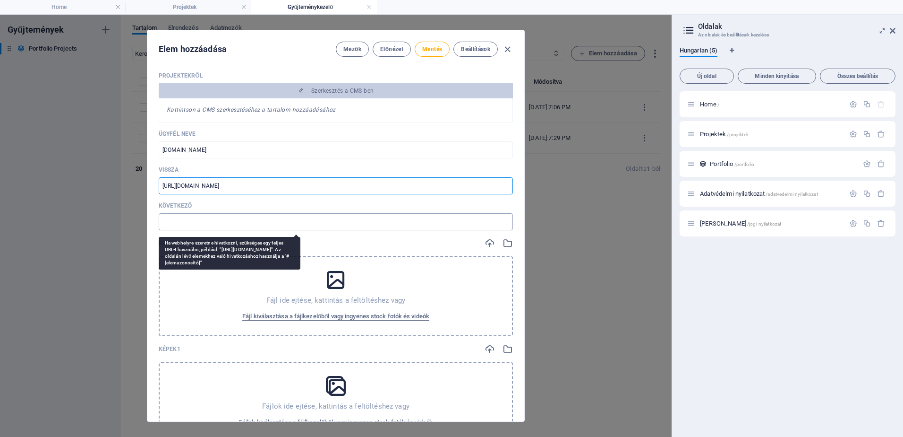
type input "[URL][DOMAIN_NAME]"
click at [252, 224] on input "text" at bounding box center [336, 221] width 354 height 17
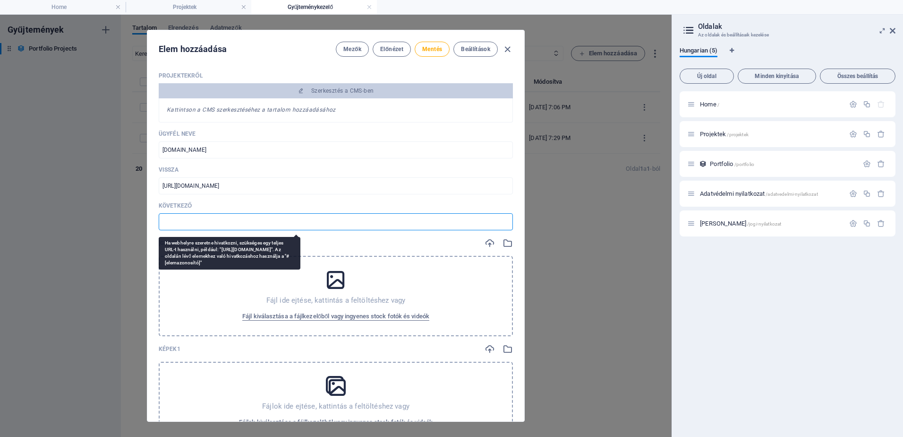
paste input "[URL][DOMAIN_NAME]"
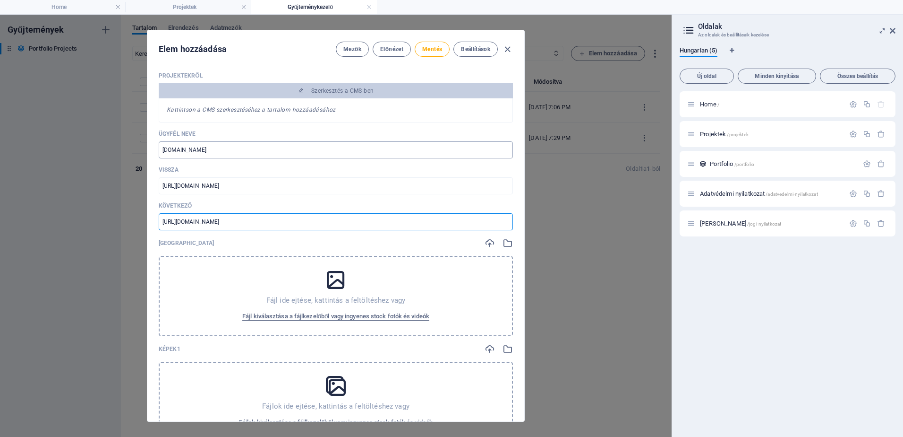
type input "[URL][DOMAIN_NAME]"
drag, startPoint x: 199, startPoint y: 148, endPoint x: 150, endPoint y: 149, distance: 48.7
click at [150, 149] on div "Projektekről Szerkesztés a CMS-ben Kattintson a CMS szerkesztéséhez a tartalom …" at bounding box center [335, 242] width 377 height 357
type input "S"
type input "s"
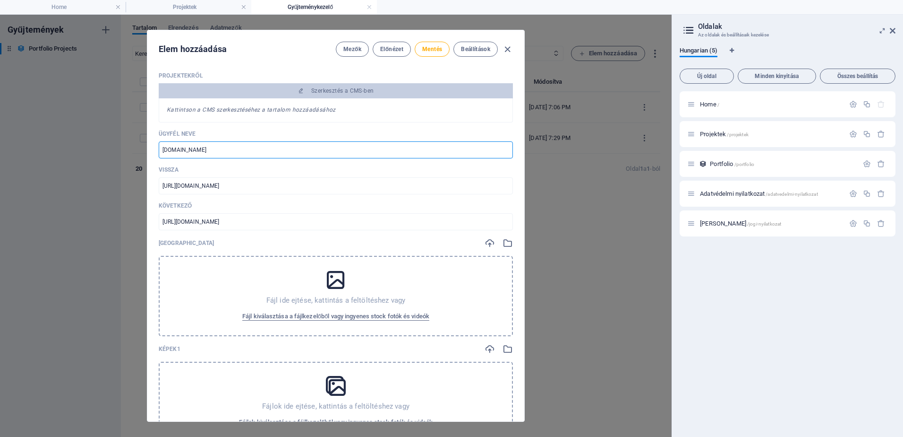
type input "s"
type input "SZ"
type input "sz"
type input "SZé"
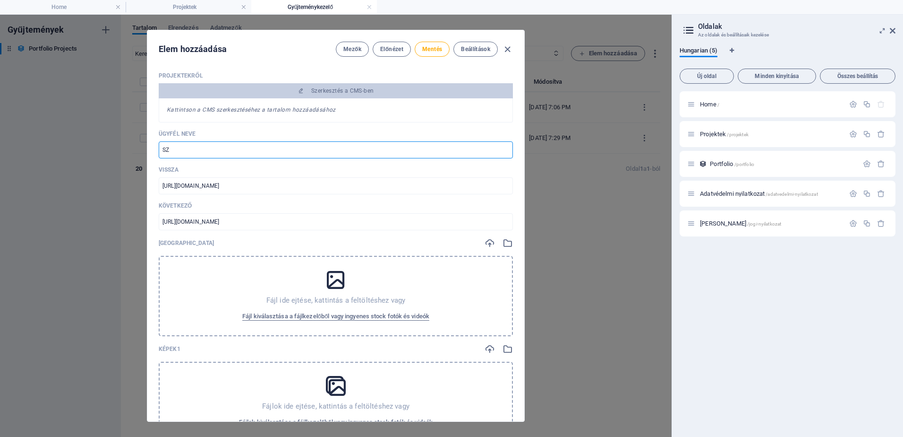
type input "sze"
type input "SZék"
type input "szek"
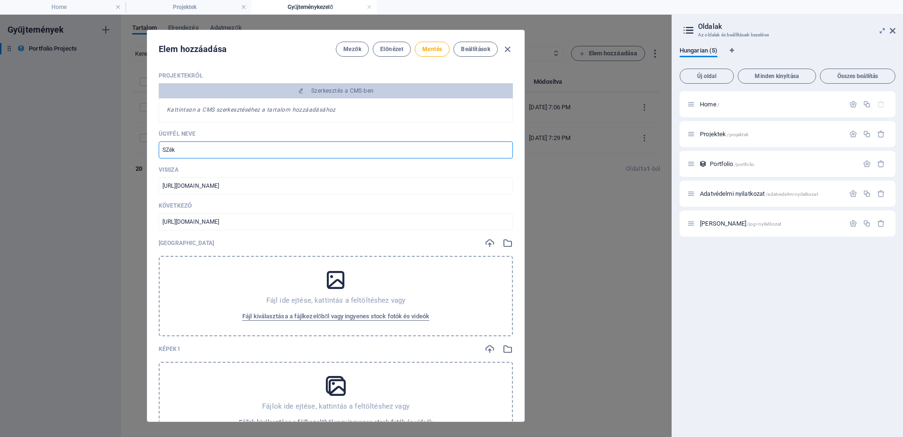
type input "SZéke"
type input "szeke"
type input "SZékel"
type input "szekel"
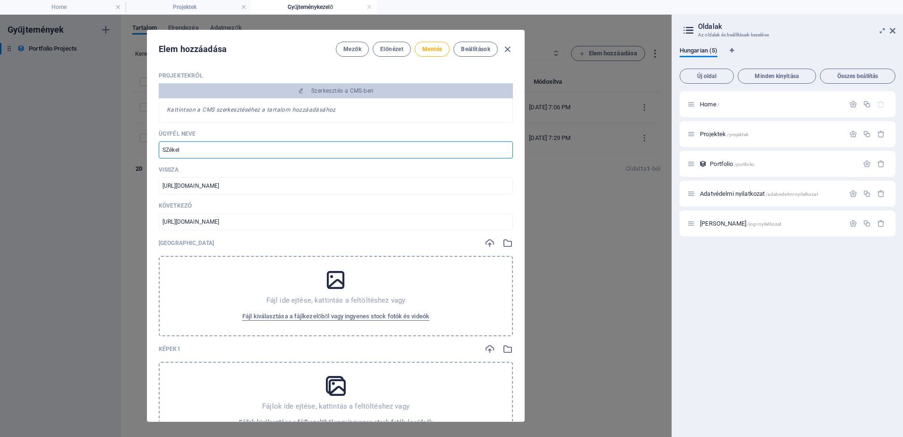
type input "szekel"
type input "SZékely"
type input "szekely"
type input "SZékely E"
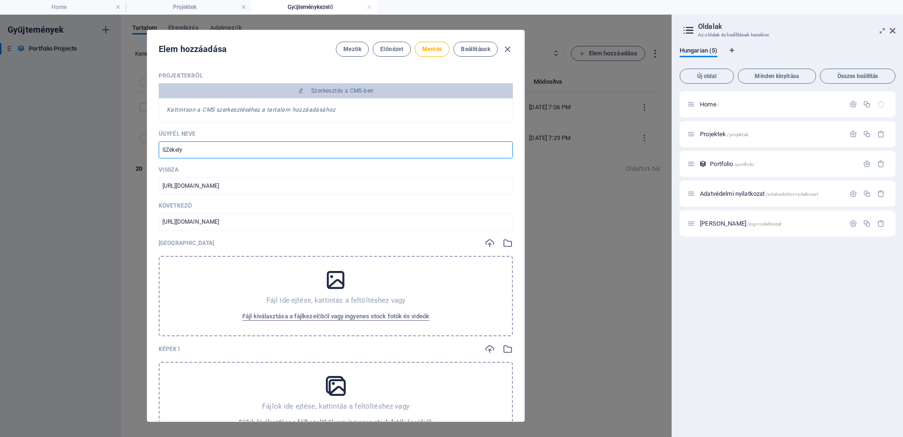
type input "szekely-e"
type input "SZékely En"
type input "szekely-en"
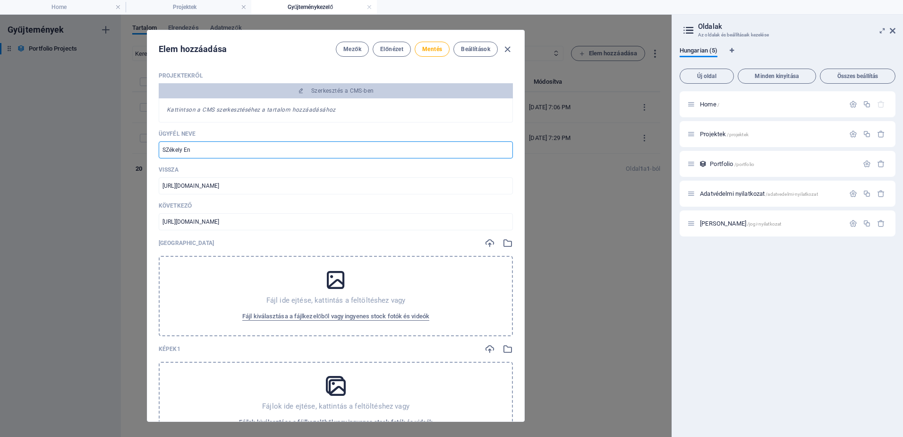
type input "SZékely End"
type input "szekely-end"
type input "SZékely Endu"
type input "szekely-endu"
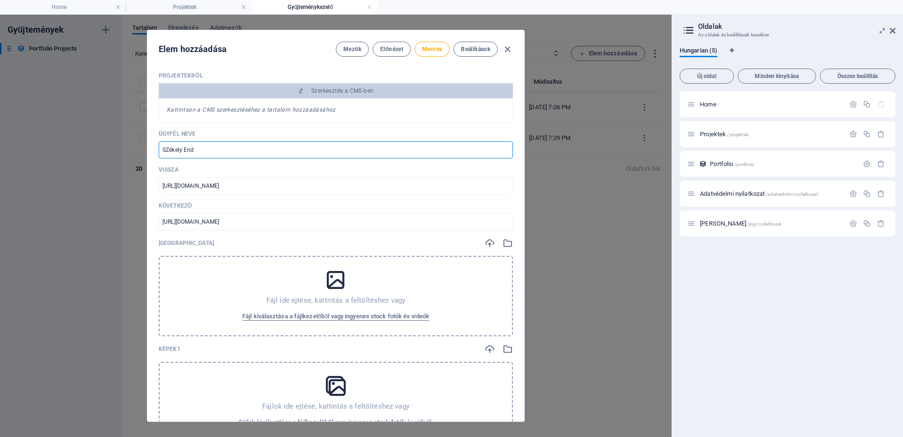
type input "szekely-endu"
type input "SZékely Endur"
type input "szekely-endur"
type input "SZékely Enduro"
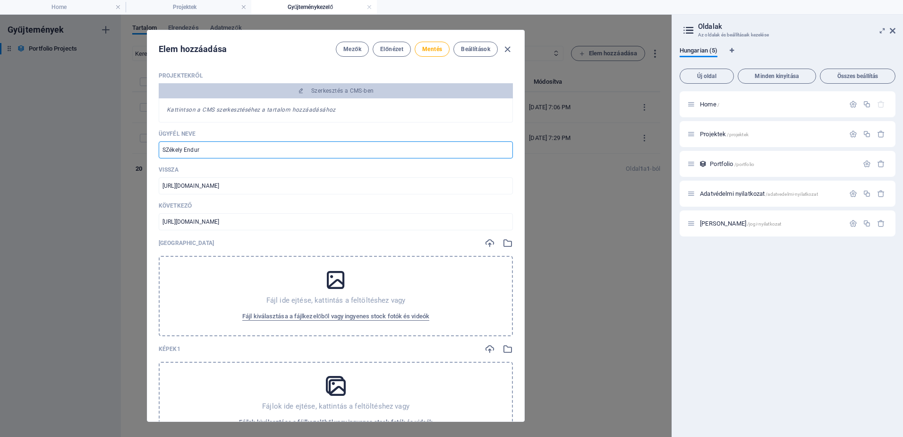
type input "szekely-enduro"
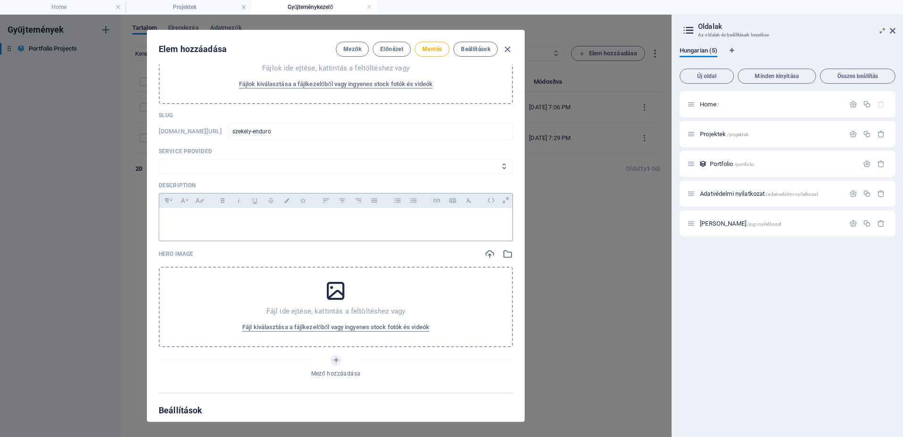
scroll to position [551, 0]
type input "SZékely Enduro"
click at [344, 322] on span "Fájl kiválasztása a fájlkezelőből vagy ingyenes stock fotók és videók" at bounding box center [335, 324] width 187 height 11
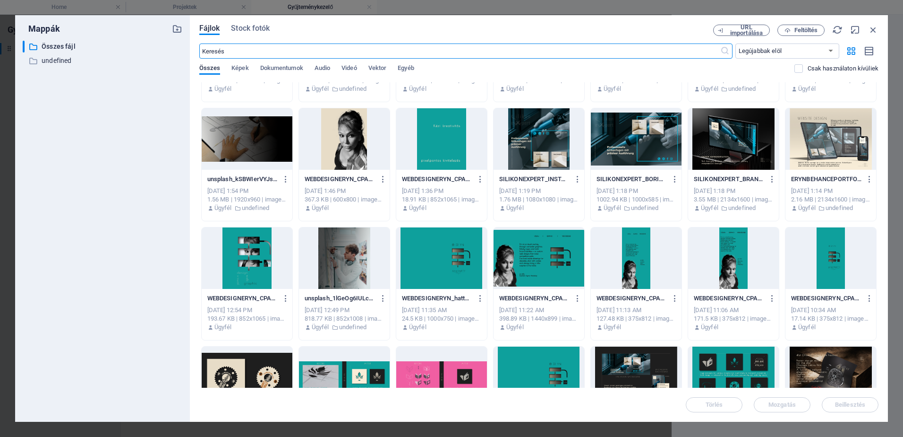
scroll to position [915, 0]
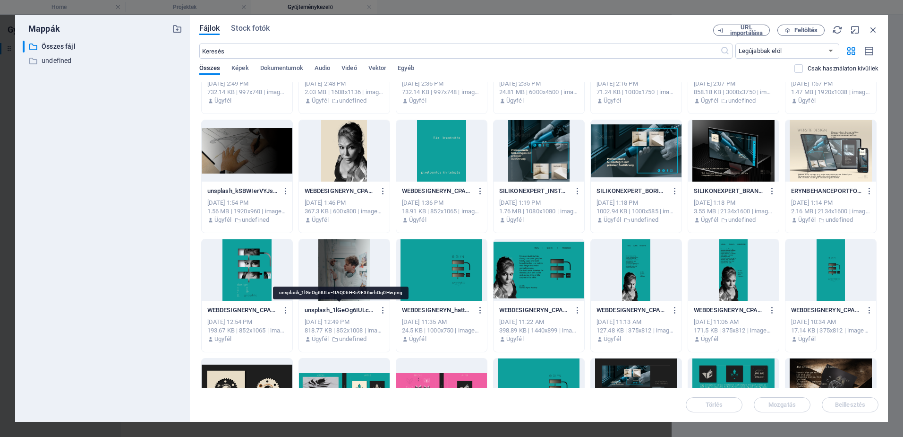
click at [367, 310] on p "unsplash_1lGeOg6IULc-4tAQ06H-5i9E36xrhOq0Hw.png" at bounding box center [340, 310] width 71 height 9
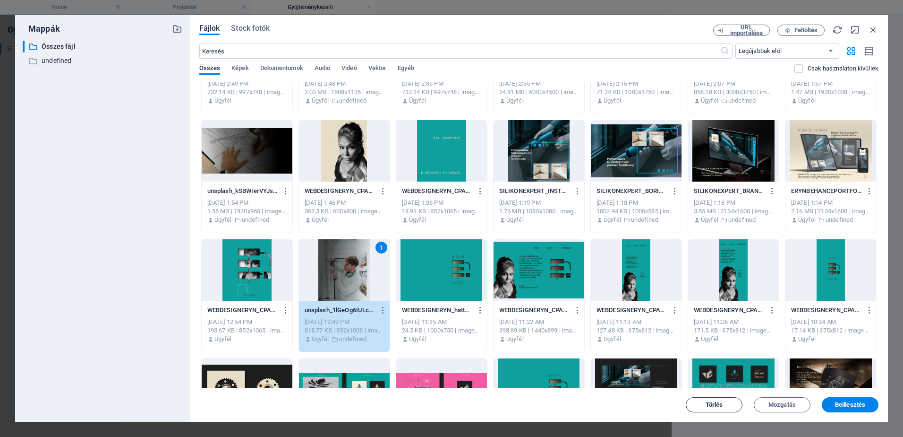
click at [719, 403] on span "Törlés" at bounding box center [714, 405] width 17 height 6
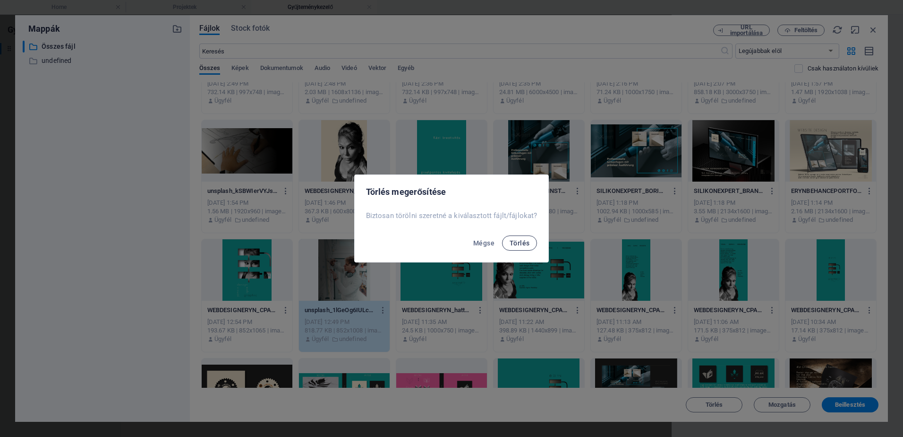
click at [515, 242] on span "Törlés" at bounding box center [520, 243] width 20 height 8
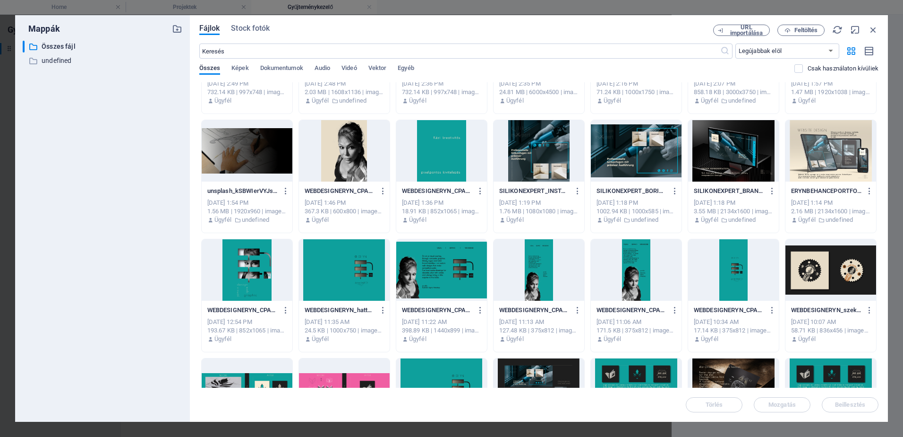
click at [838, 280] on div at bounding box center [831, 269] width 91 height 61
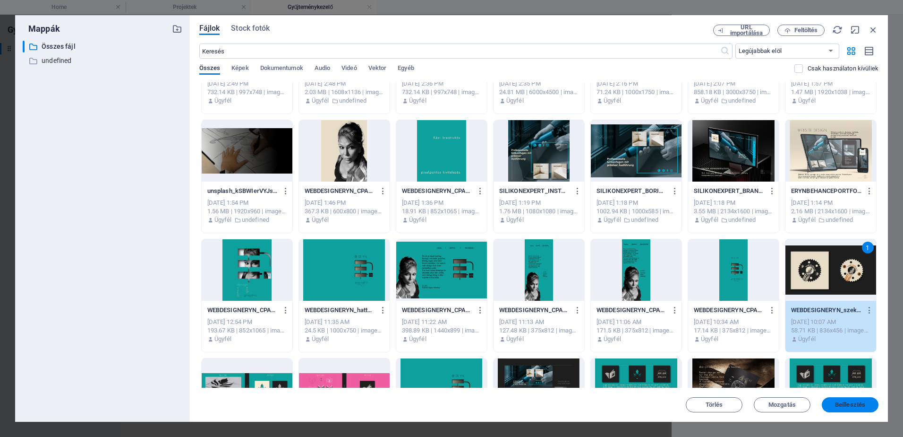
click at [851, 402] on span "Beillesztés" at bounding box center [850, 405] width 30 height 6
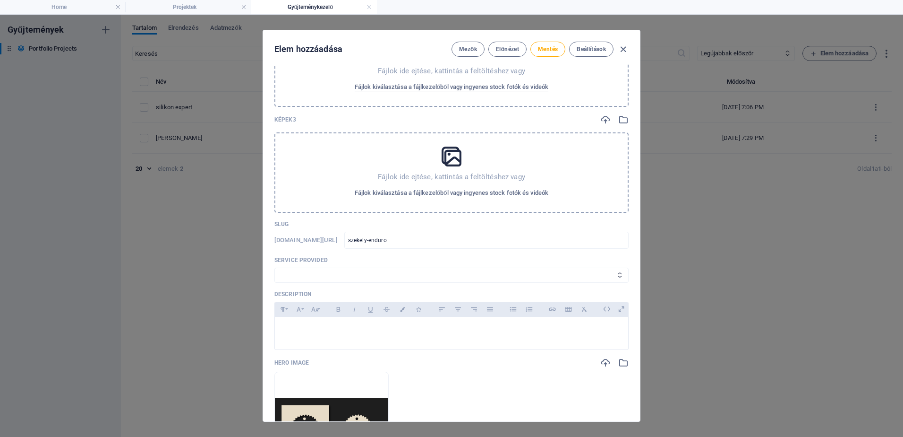
scroll to position [551, 0]
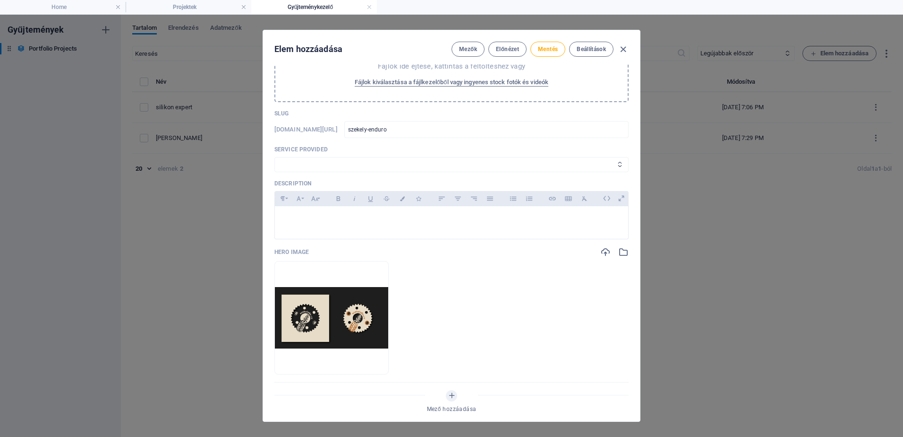
click at [296, 162] on select "Mobile Design Product Design Web Design Animation Design Consultation Marketing…" at bounding box center [451, 164] width 354 height 15
select select "Branding and Logo Design"
click at [274, 157] on select "Mobile Design Product Design Web Design Animation Design Consultation Marketing…" at bounding box center [451, 164] width 354 height 15
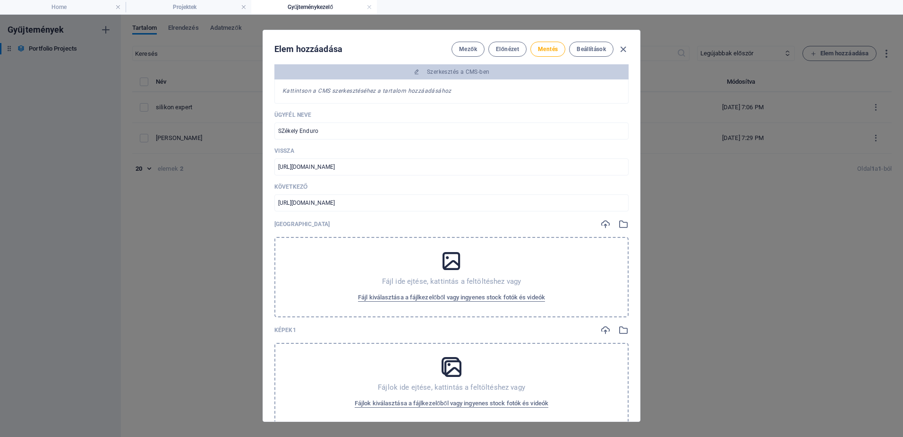
scroll to position [0, 0]
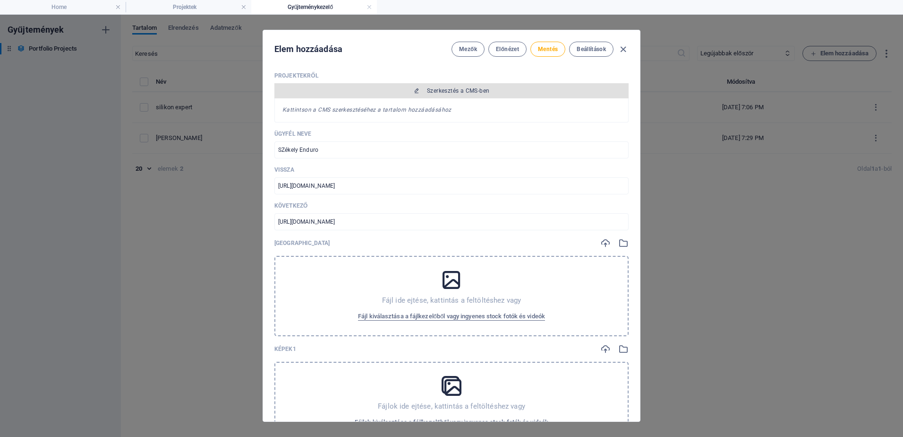
click at [440, 88] on span "Szerkesztés a CMS-ben" at bounding box center [458, 91] width 62 height 8
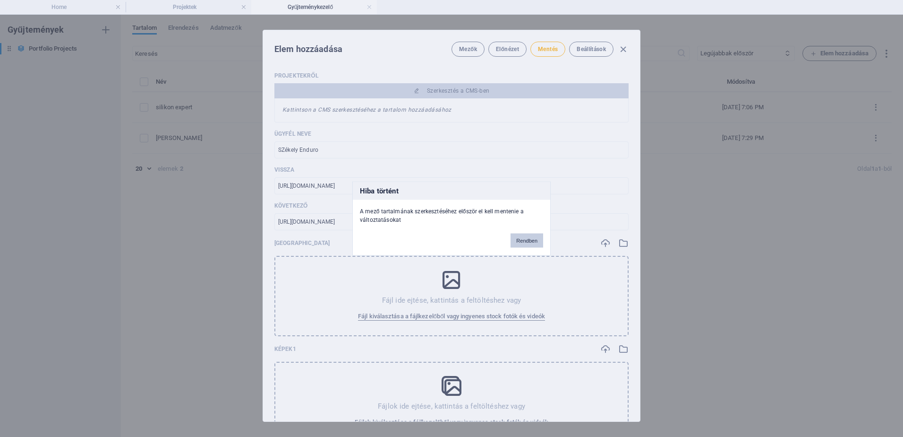
click at [523, 236] on button "Rendben" at bounding box center [527, 240] width 33 height 14
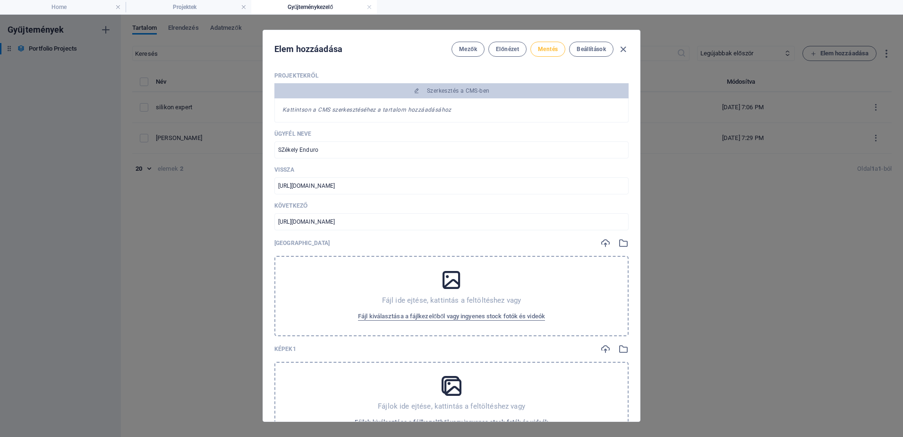
click at [543, 49] on span "Mentés" at bounding box center [548, 49] width 20 height 8
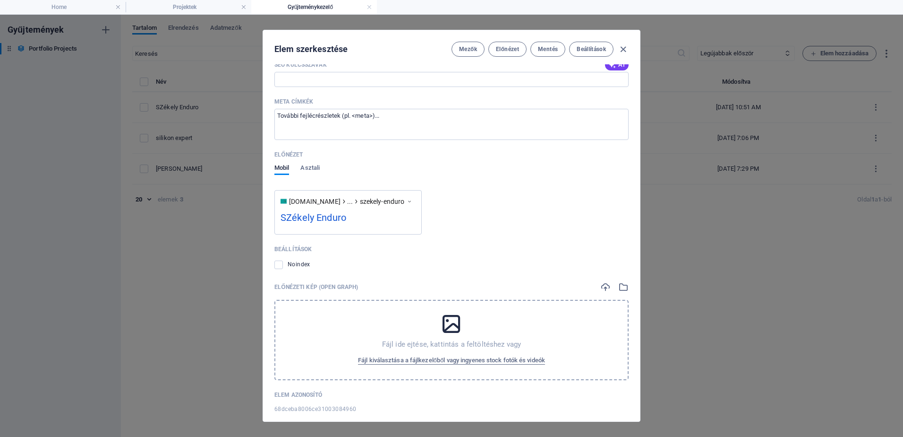
scroll to position [1090, 0]
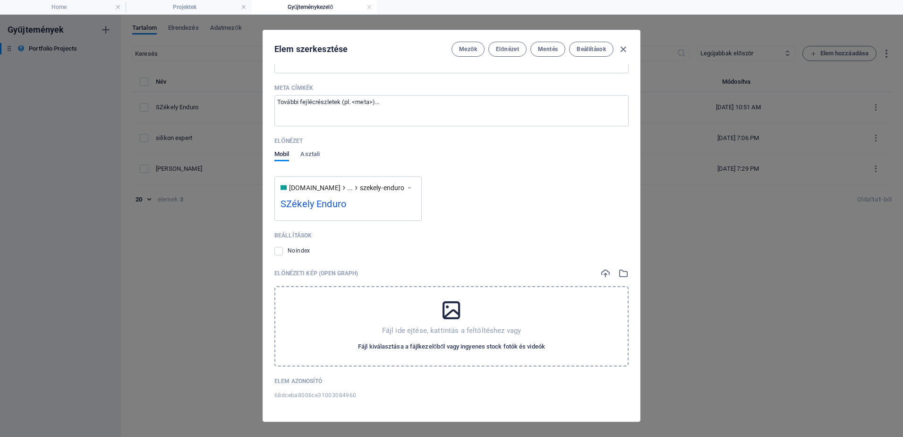
click at [440, 345] on span "Fájl kiválasztása a fájlkezelőből vagy ingyenes stock fotók és videók" at bounding box center [451, 346] width 187 height 11
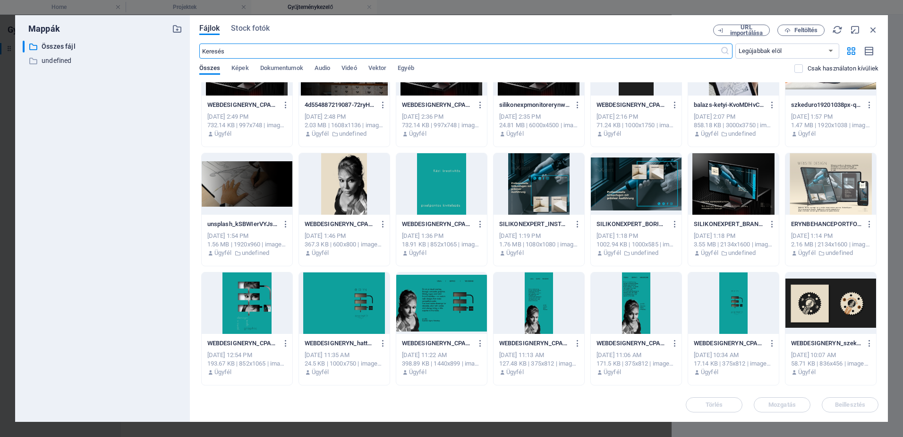
scroll to position [992, 0]
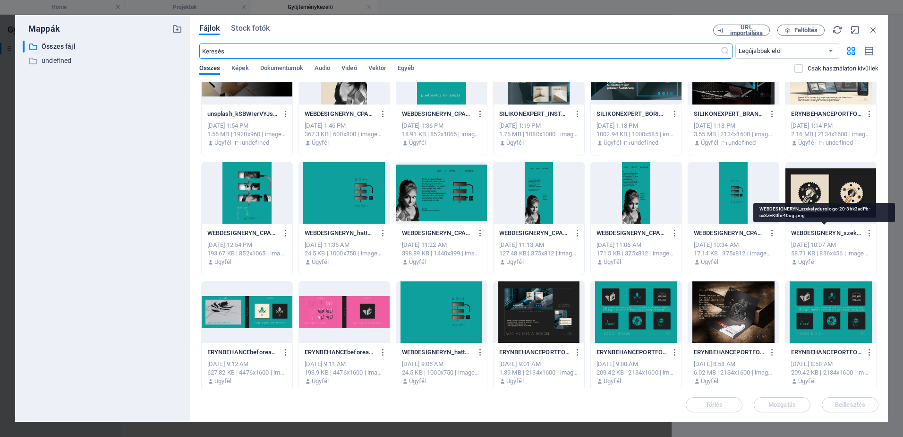
click at [820, 231] on p "WEBDESIGNERYN_szekelydurologo-20-3hk3adPb-ca3zEK0hr40ug.png" at bounding box center [826, 233] width 71 height 9
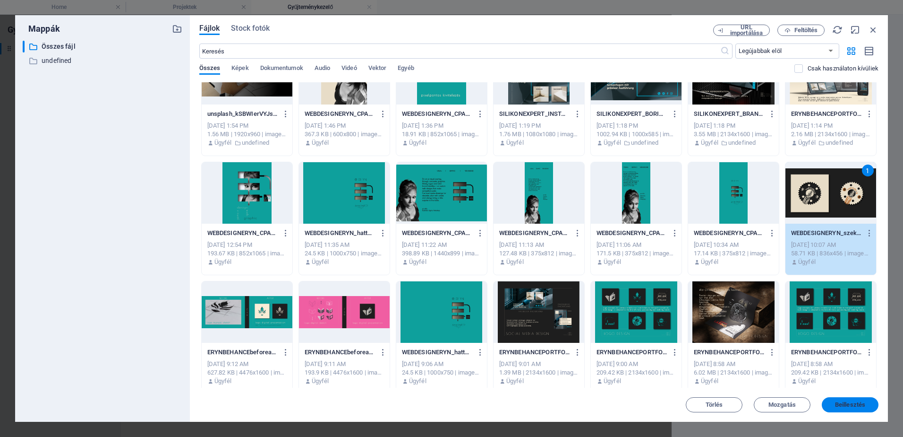
click at [856, 405] on span "Beillesztés" at bounding box center [850, 405] width 30 height 6
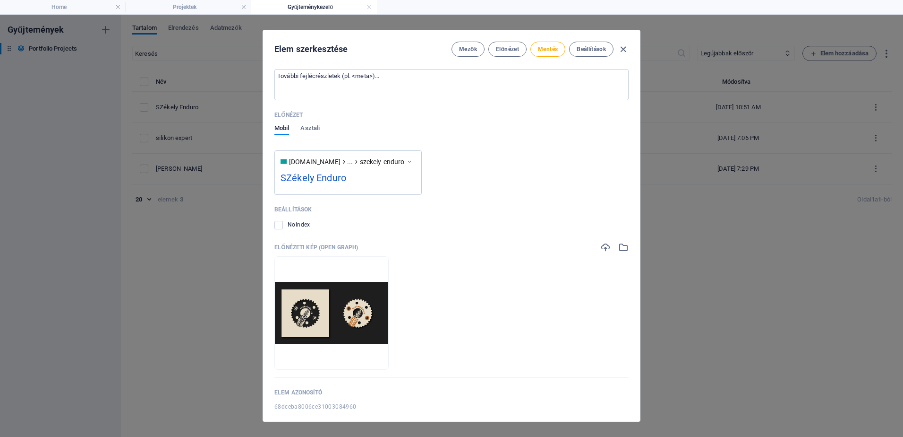
scroll to position [1128, 0]
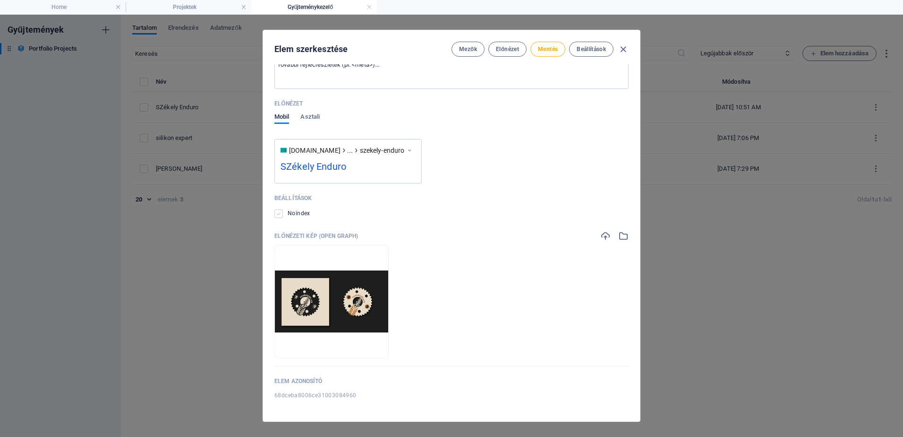
click at [279, 214] on label at bounding box center [278, 213] width 9 height 9
click at [0, 0] on input "checkbox" at bounding box center [0, 0] width 0 height 0
click at [279, 214] on label at bounding box center [278, 213] width 9 height 9
click at [0, 0] on input "checkbox" at bounding box center [0, 0] width 0 height 0
click at [279, 214] on label at bounding box center [278, 213] width 9 height 9
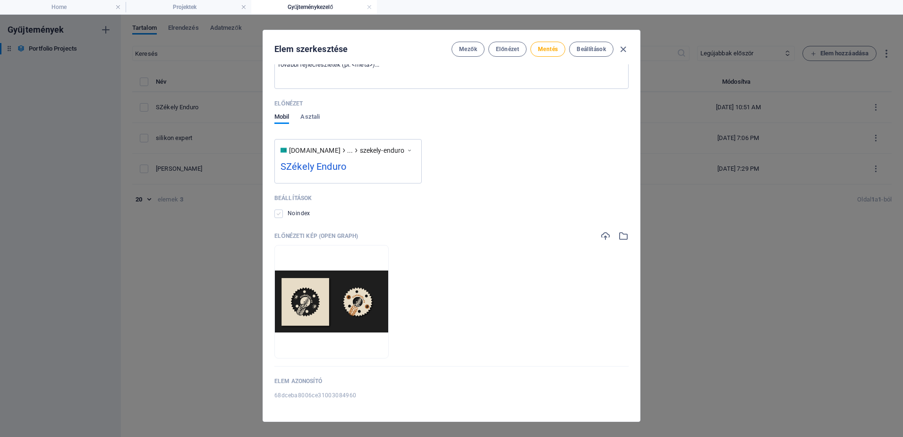
click at [0, 0] on input "checkbox" at bounding box center [0, 0] width 0 height 0
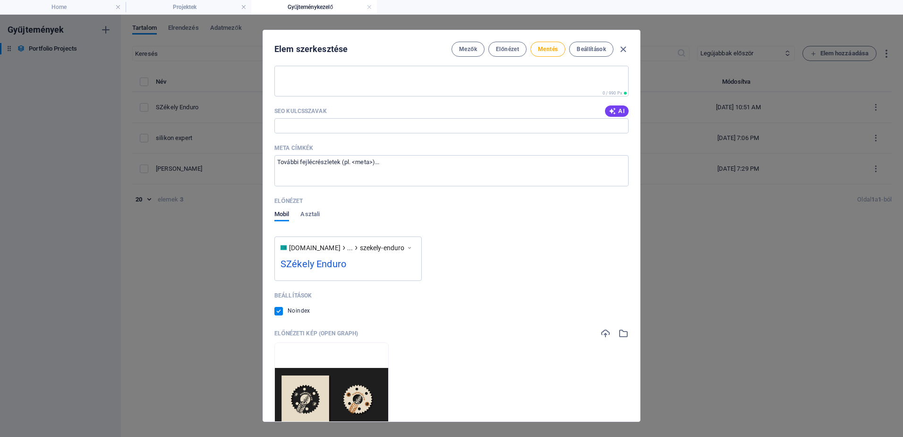
scroll to position [1018, 0]
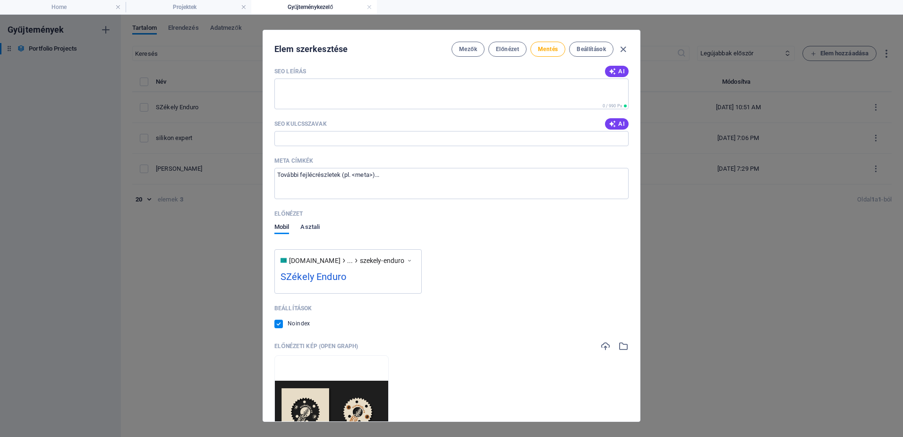
click at [311, 228] on span "Asztali" at bounding box center [309, 227] width 19 height 13
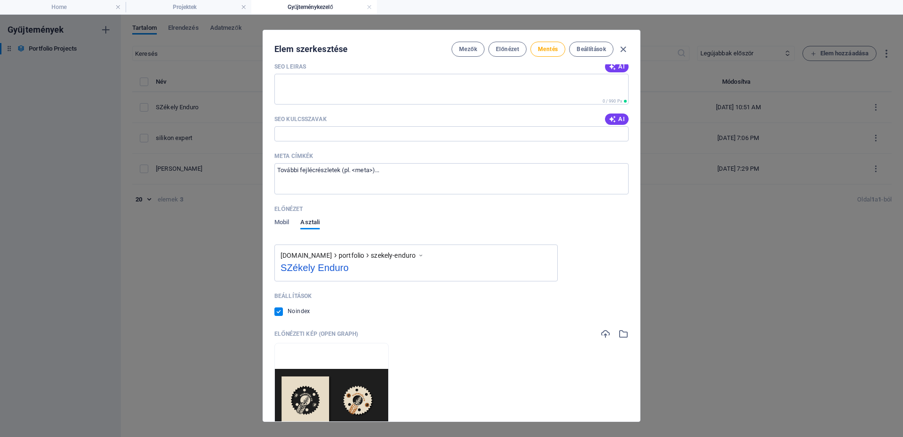
scroll to position [1010, 0]
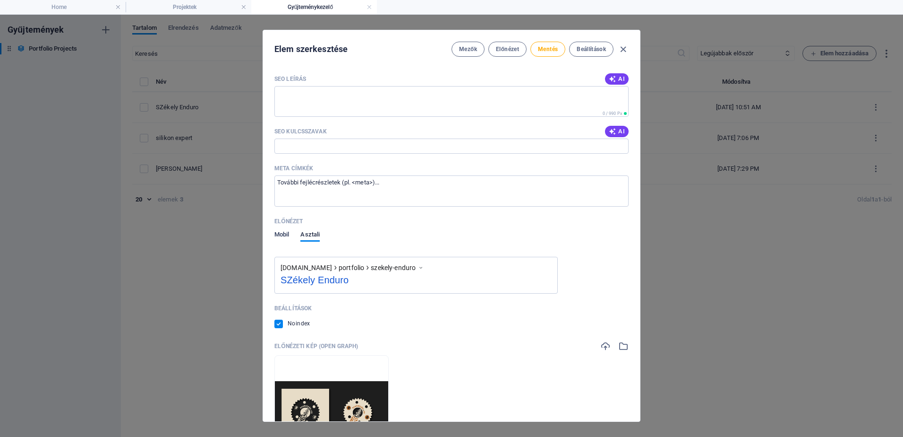
click at [285, 232] on span "Mobil" at bounding box center [281, 235] width 15 height 13
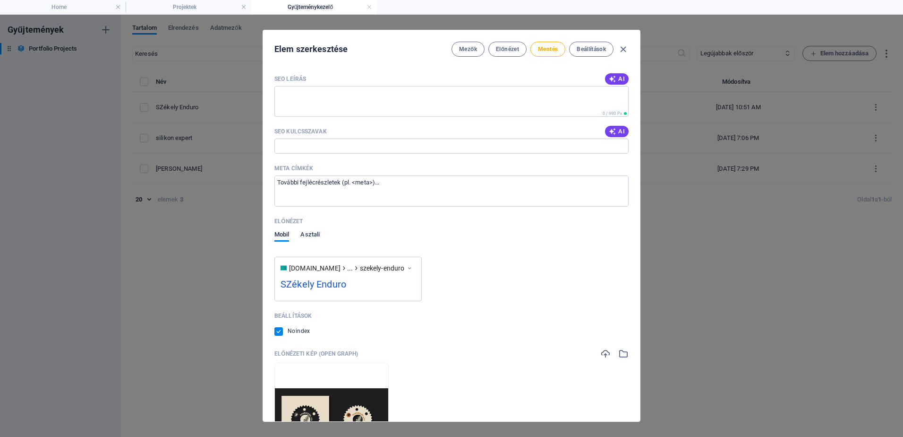
click at [305, 234] on span "Asztali" at bounding box center [309, 235] width 19 height 13
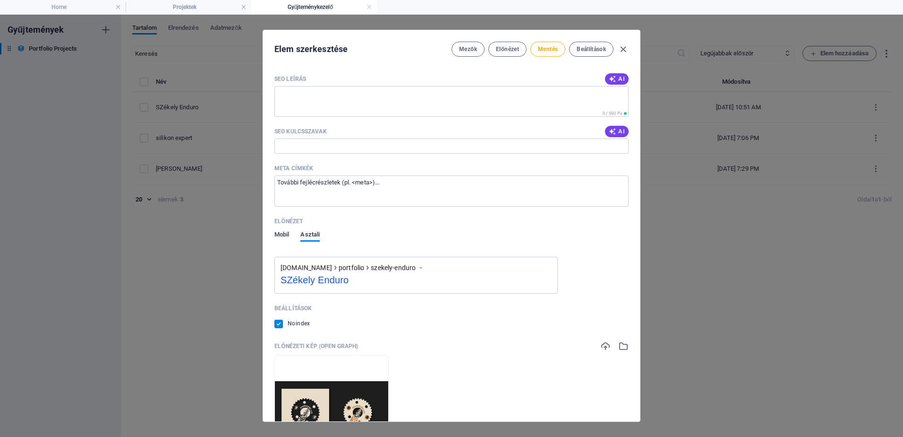
click at [285, 232] on span "Mobil" at bounding box center [281, 235] width 15 height 13
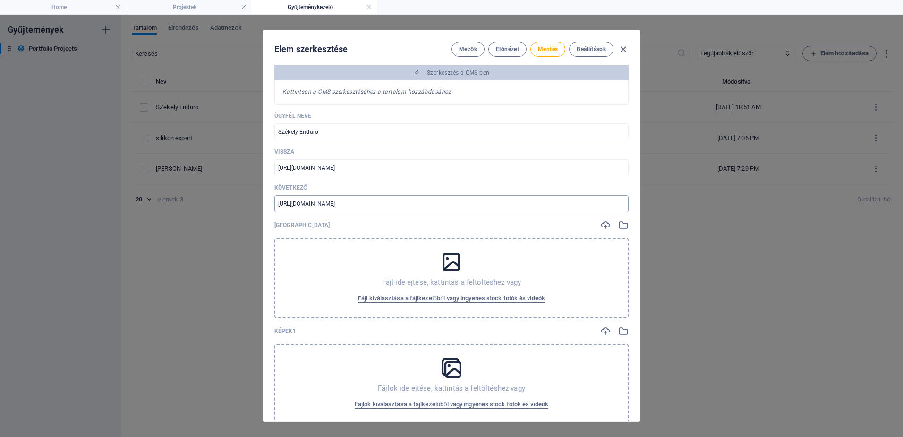
scroll to position [0, 0]
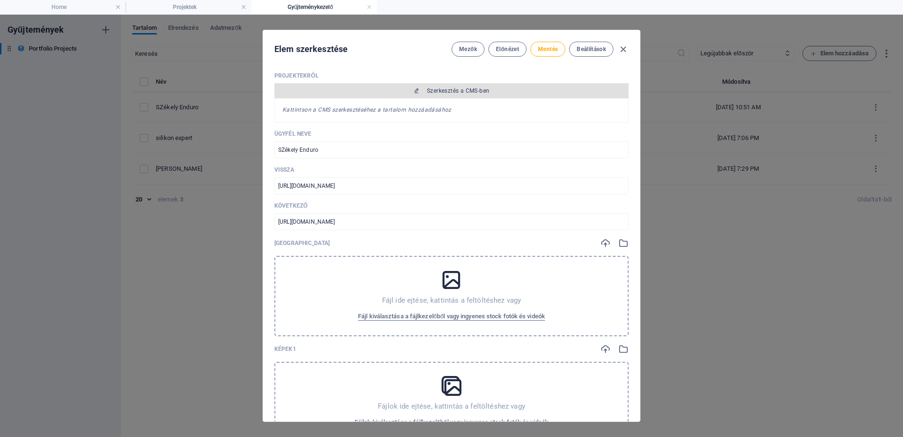
click at [417, 88] on icon "button" at bounding box center [417, 91] width 6 height 6
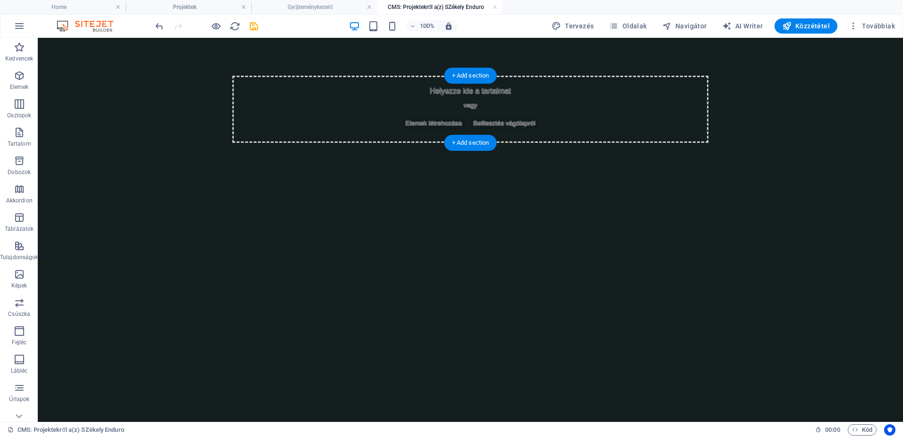
click at [477, 109] on div "Helyezze ide a tartalmat vagy Elemek létrehozása Beillesztés vágólapról" at bounding box center [470, 109] width 476 height 67
click at [470, 107] on div "Helyezze ide a tartalmat vagy Elemek létrehozása Beillesztés vágólapról" at bounding box center [470, 109] width 476 height 67
click at [436, 121] on span "Elemek létrehozása" at bounding box center [434, 123] width 64 height 13
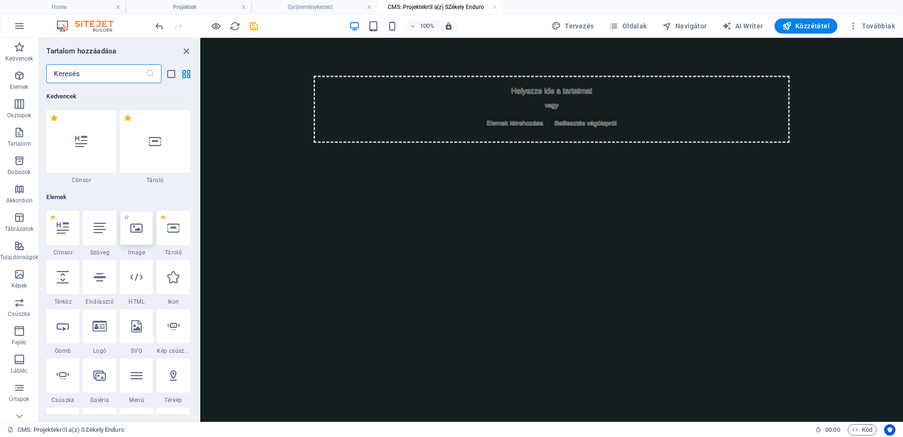
click at [138, 233] on icon at bounding box center [136, 228] width 12 height 12
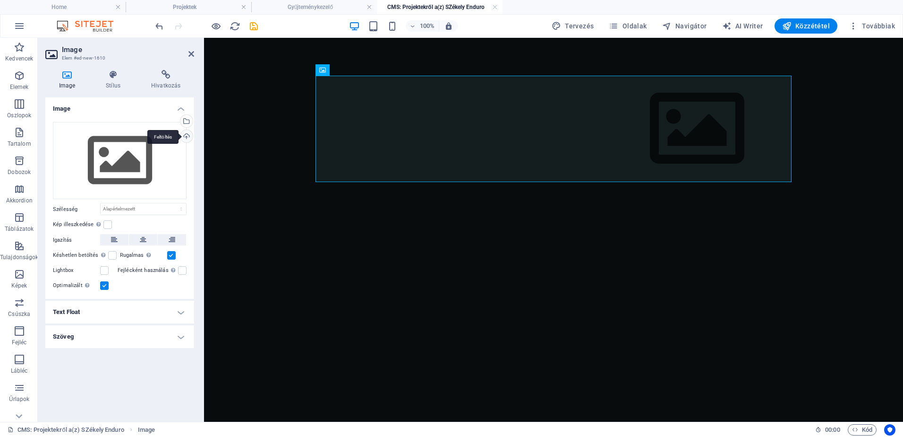
click at [185, 136] on div "Feltöltés" at bounding box center [186, 137] width 14 height 14
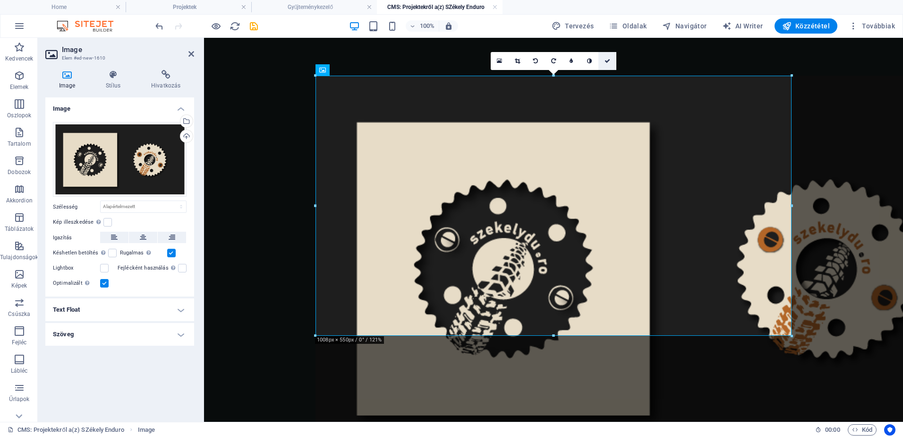
click at [606, 60] on icon at bounding box center [608, 61] width 6 height 6
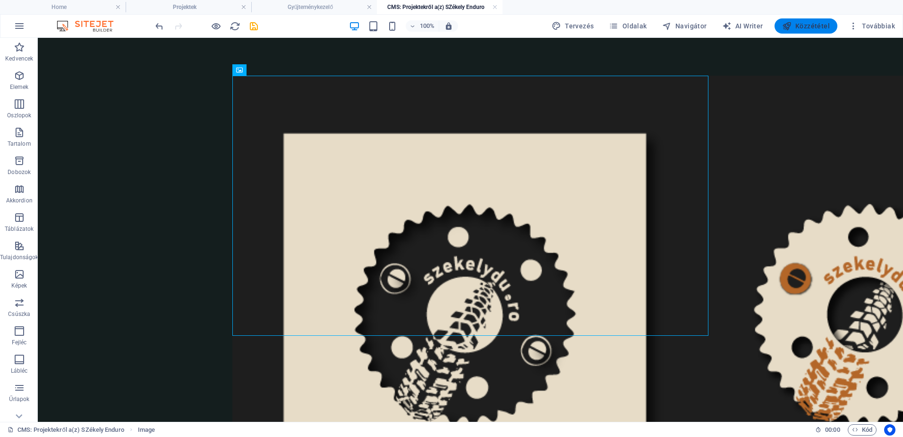
click at [822, 26] on span "Közzététel" at bounding box center [806, 25] width 48 height 9
click at [488, 27] on div "100% Tervezés Oldalak Navigátor AI Writer Közzététel Továbbiak" at bounding box center [526, 25] width 745 height 15
click at [326, 9] on h4 "Gyűjteménykezelő" at bounding box center [314, 7] width 126 height 10
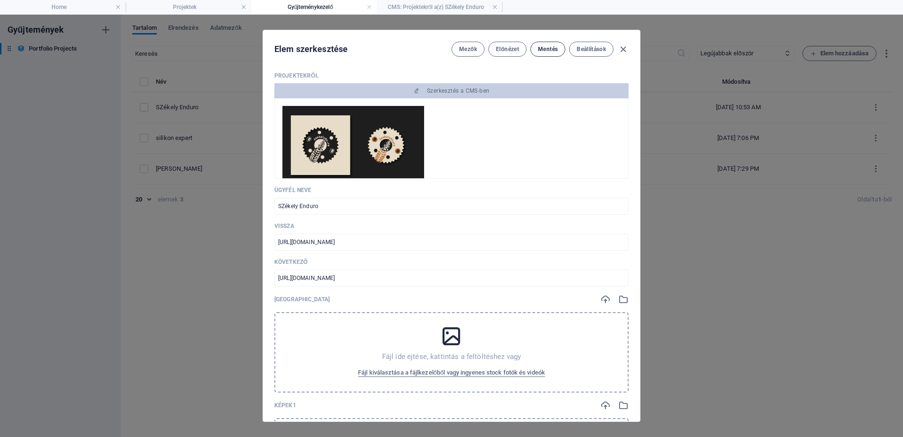
click at [549, 51] on span "Mentés" at bounding box center [548, 49] width 20 height 8
click at [622, 48] on icon "button" at bounding box center [623, 49] width 11 height 11
type input "szekely-enduro"
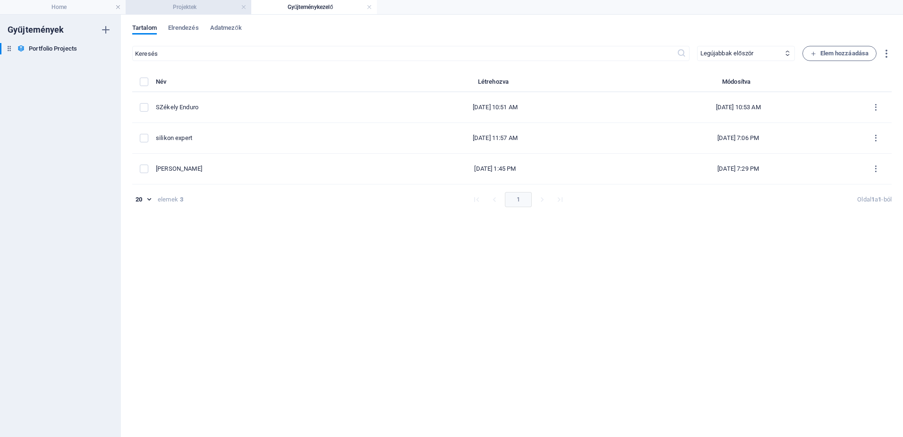
click at [222, 10] on h4 "Projektek" at bounding box center [189, 7] width 126 height 10
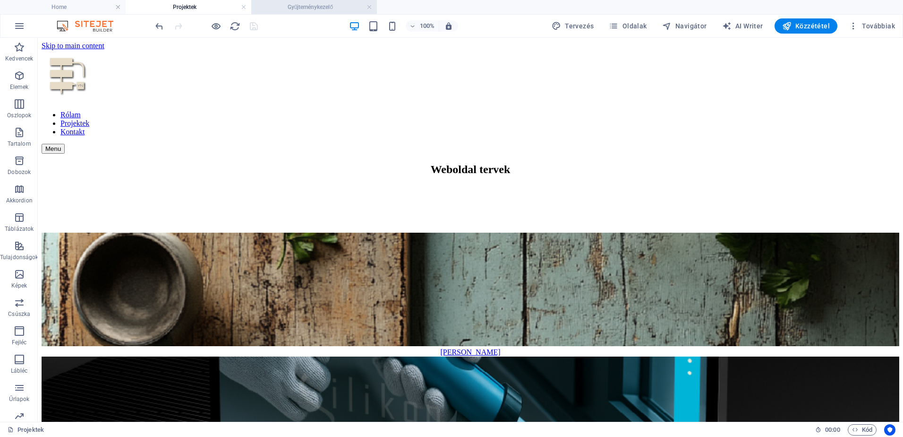
click at [315, 7] on h4 "Gyűjteménykezelő" at bounding box center [314, 7] width 126 height 10
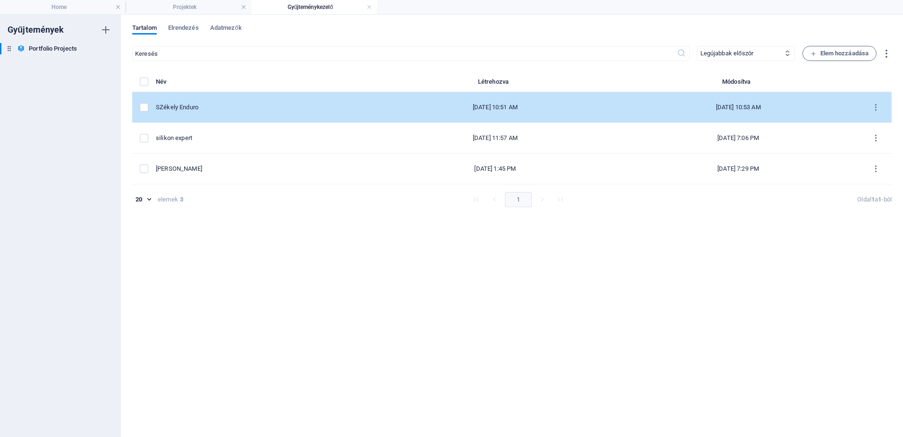
click at [467, 107] on div "[DATE] 10:51 AM" at bounding box center [495, 107] width 228 height 9
select select "Branding and Logo Design"
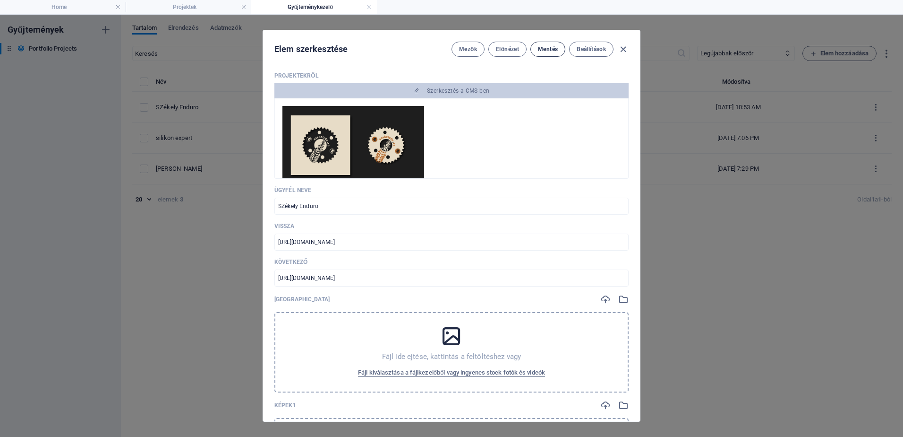
click at [552, 50] on span "Mentés" at bounding box center [548, 49] width 20 height 8
click at [511, 49] on span "Előnézet" at bounding box center [507, 49] width 23 height 8
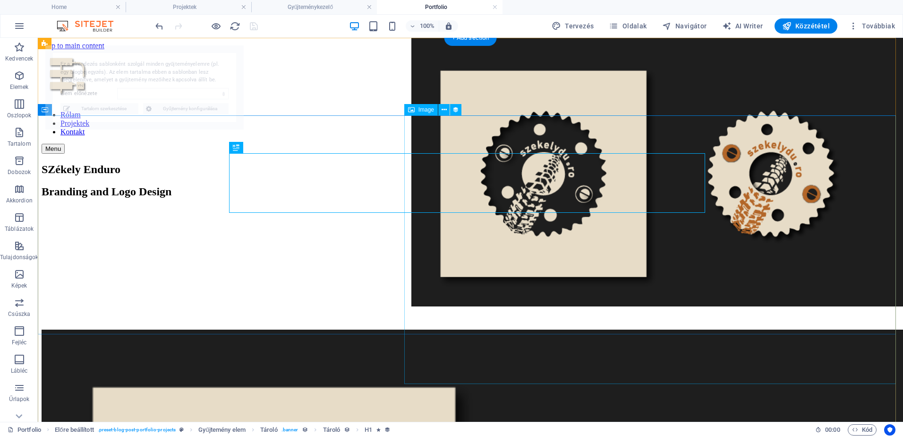
select select "68dceba8006ce31003084960"
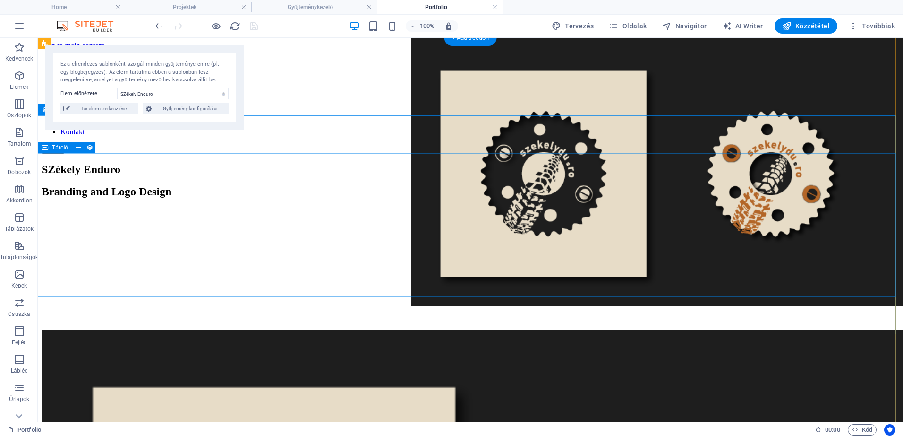
click at [721, 248] on div "SZékely Enduro Branding and Logo Design" at bounding box center [471, 208] width 858 height 91
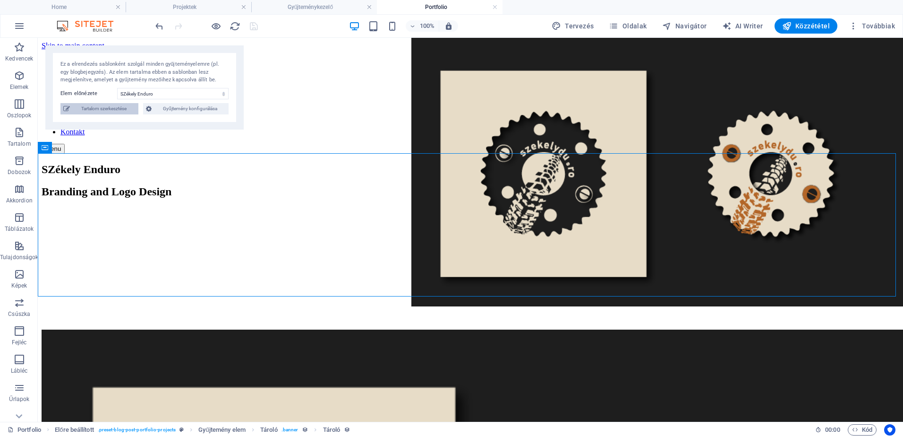
click at [127, 110] on span "Tartalom szerkesztése" at bounding box center [104, 108] width 63 height 11
type input "szekely-enduro"
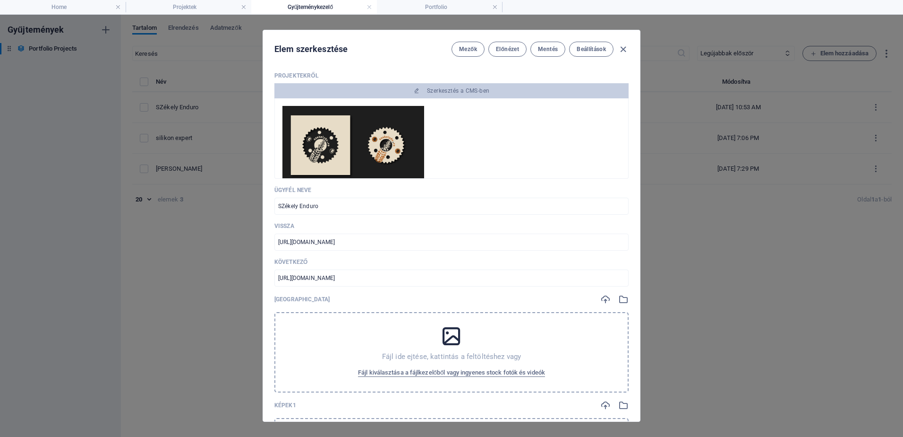
click at [386, 153] on img at bounding box center [354, 144] width 142 height 77
click at [398, 139] on img at bounding box center [354, 144] width 142 height 77
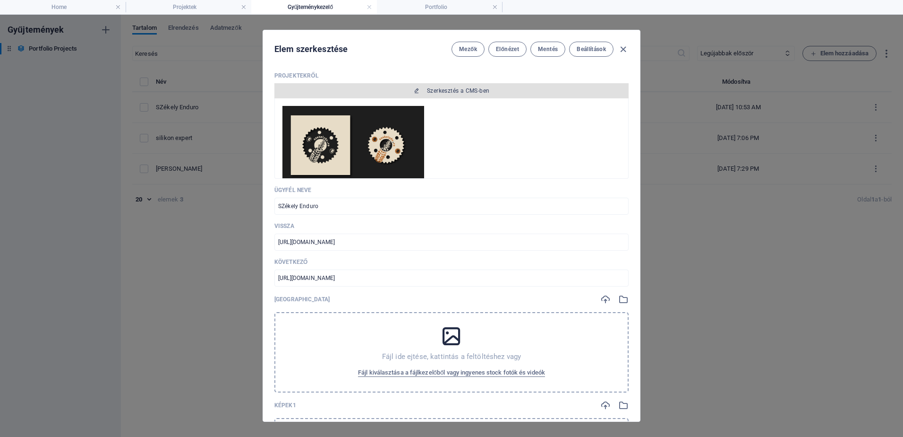
click at [427, 88] on span "Szerkesztés a CMS-ben" at bounding box center [458, 91] width 62 height 8
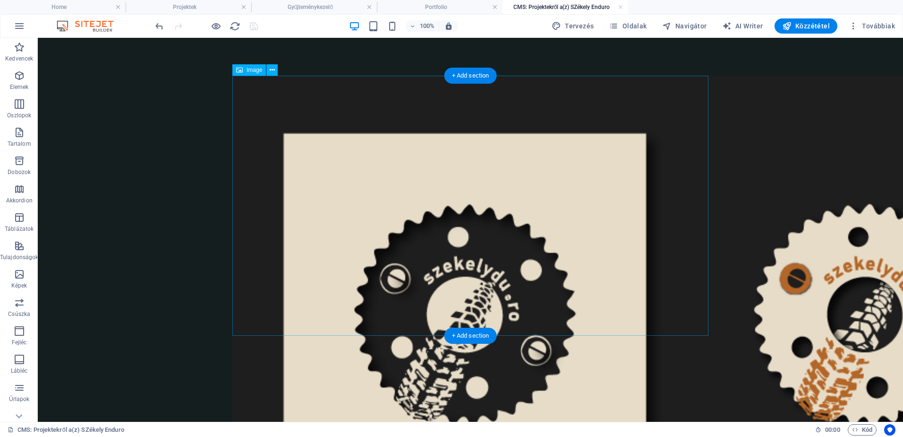
click at [300, 153] on figure at bounding box center [470, 312] width 476 height 472
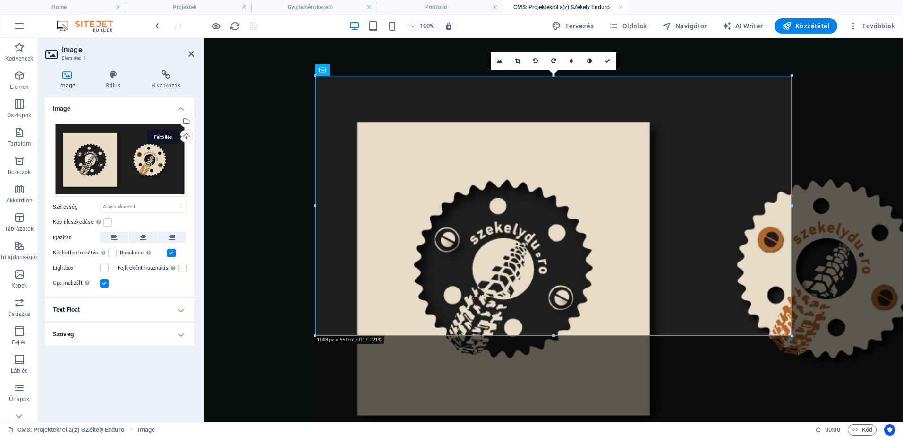
click at [187, 133] on div "Feltöltés" at bounding box center [186, 137] width 14 height 14
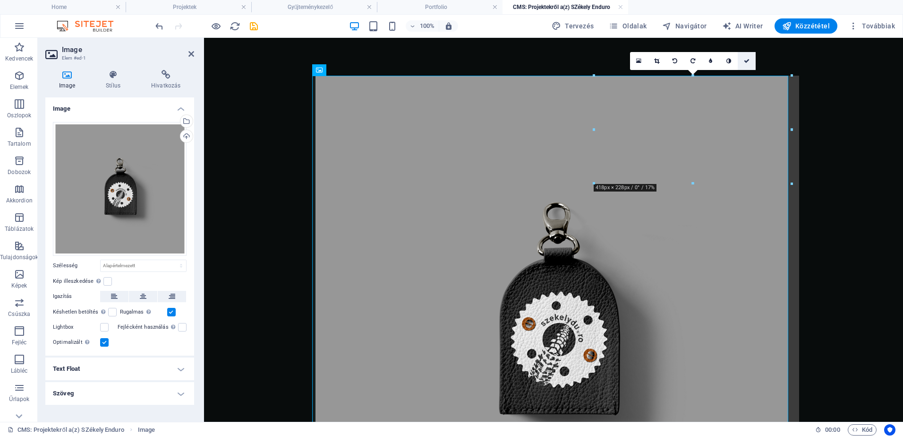
click at [746, 60] on icon at bounding box center [747, 61] width 6 height 6
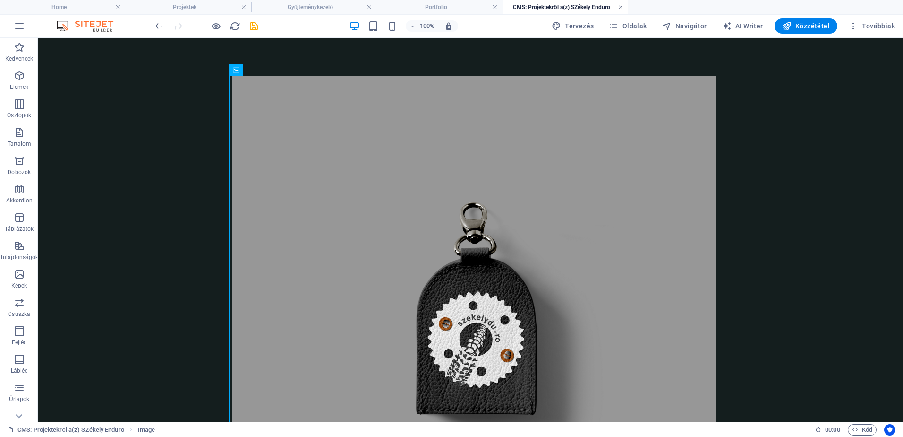
click at [620, 7] on link at bounding box center [621, 7] width 6 height 9
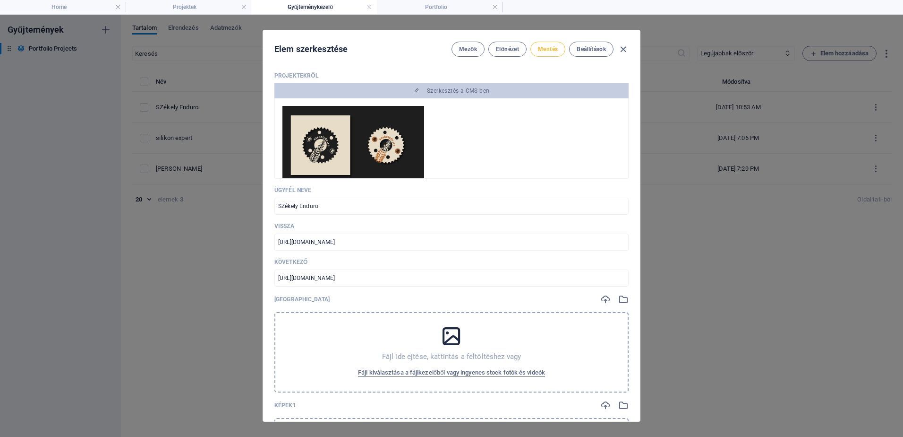
click at [540, 49] on span "Mentés" at bounding box center [548, 49] width 20 height 8
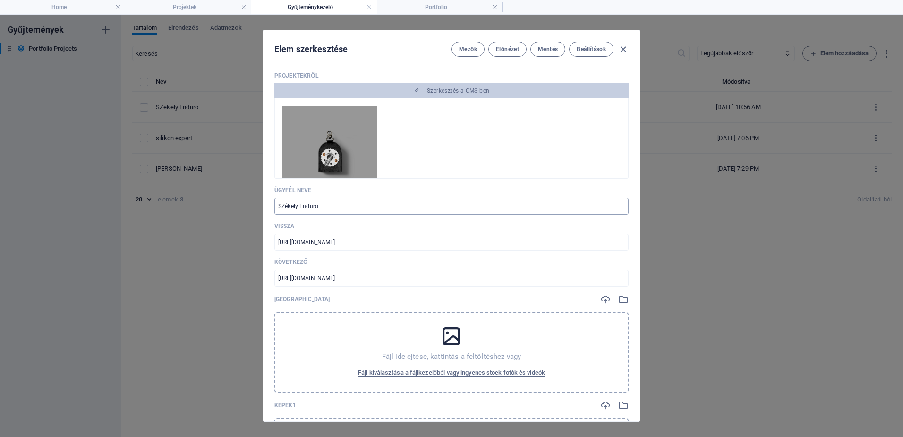
click at [316, 205] on input "SZékely Enduro" at bounding box center [451, 205] width 354 height 17
drag, startPoint x: 321, startPoint y: 205, endPoint x: 260, endPoint y: 205, distance: 60.5
click at [260, 205] on div "Elem szerkesztése Mezők Előnézet Mentés Beállítások Projektekről Szerkesztés a …" at bounding box center [451, 226] width 903 height 422
type input "S"
type input "s"
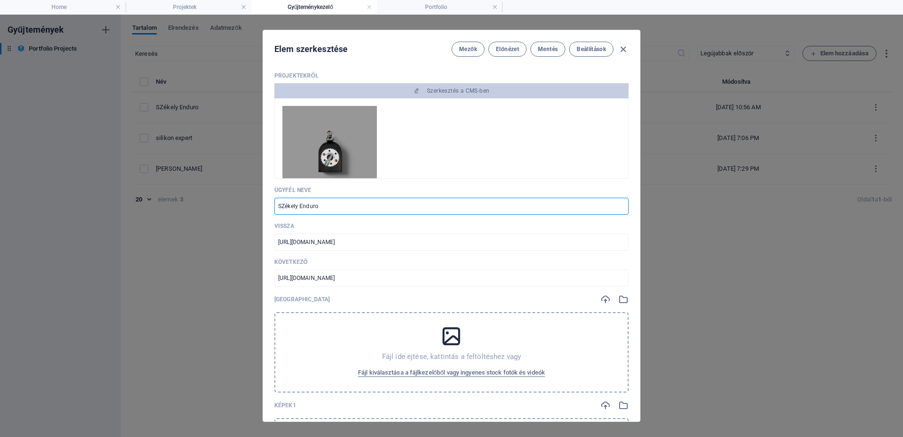
type input "s"
type input "SZ"
type input "sz"
type input "SZÉ"
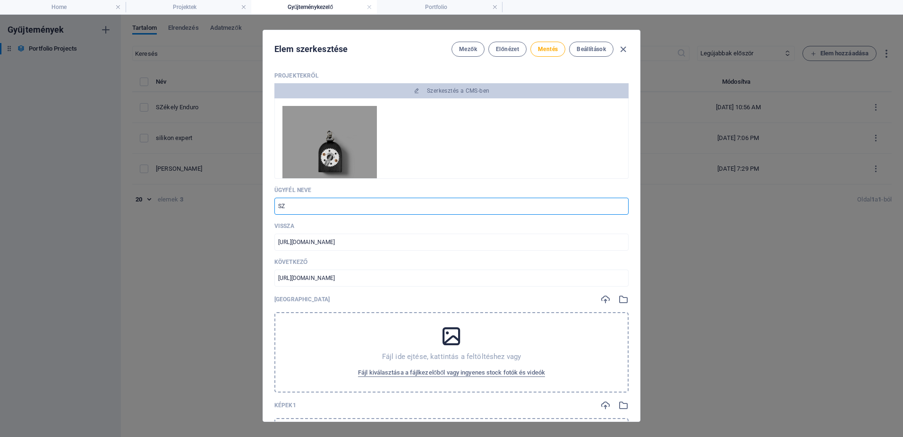
type input "sze"
type input "SZÉK"
type input "szek"
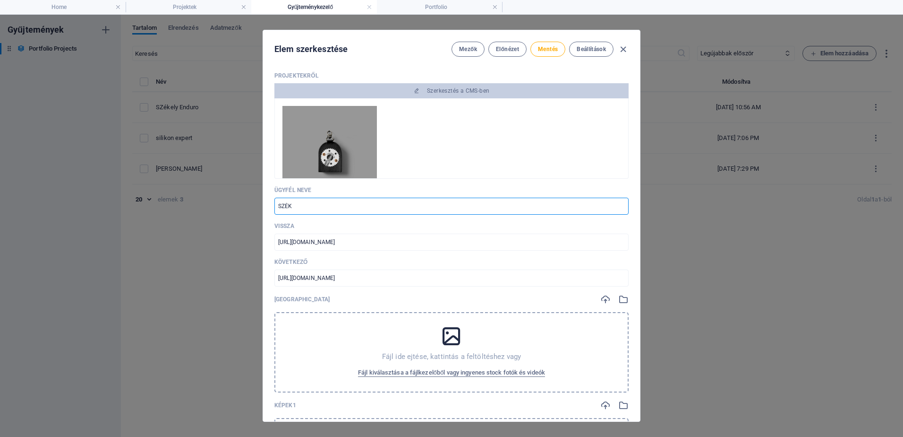
type input "SZÉKE"
type input "szeke"
type input "SZÉKEL"
type input "szekel"
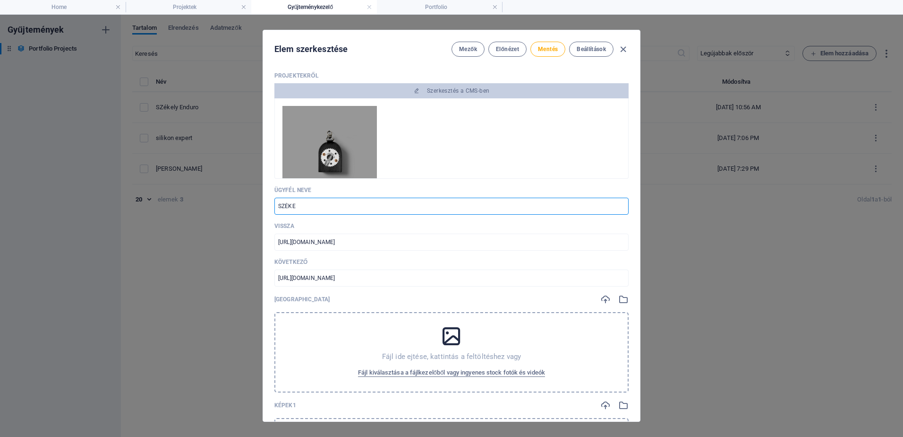
type input "szekel"
type input "SZÉKELY"
type input "szekely"
type input "SZÉKELYD"
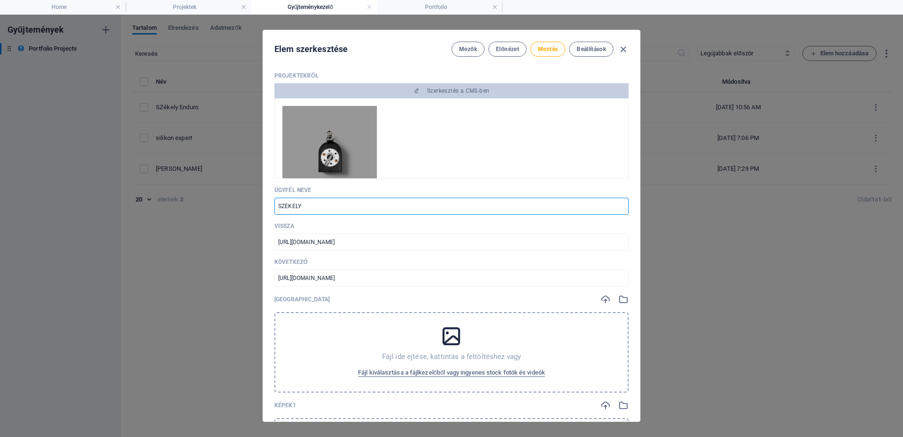
type input "szekelyd"
type input "SZÉKELYDU"
type input "szekelydu"
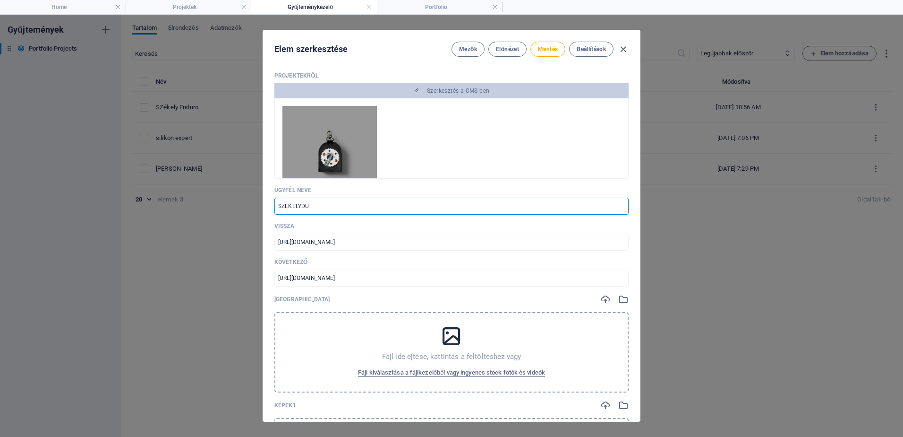
type input "SZÉKELYDUR"
type input "szekelydur"
type input "SZÉKELYDURÓ"
type input "szekelyduro"
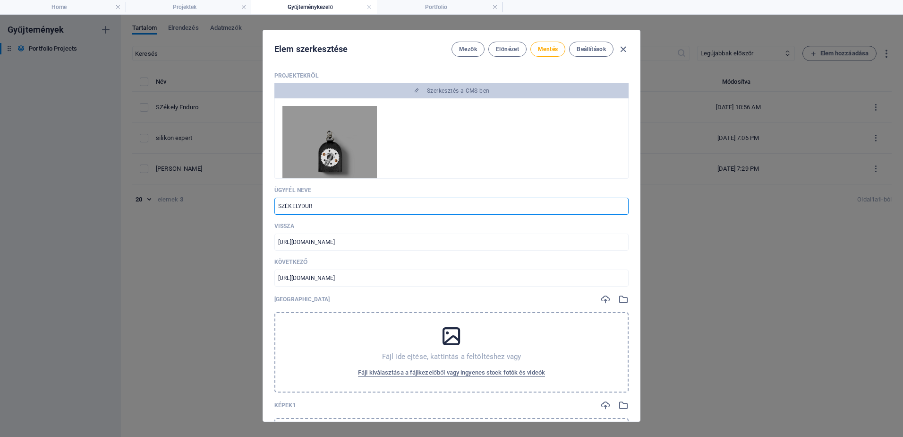
type input "szekelyduro"
type input "SZÉKELYDURÓ"
click at [549, 50] on span "Mentés" at bounding box center [548, 49] width 20 height 8
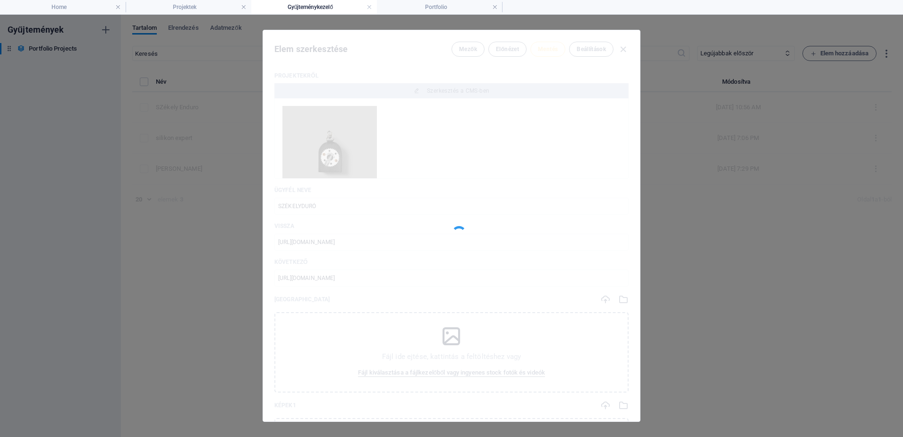
type input "szekelyduro"
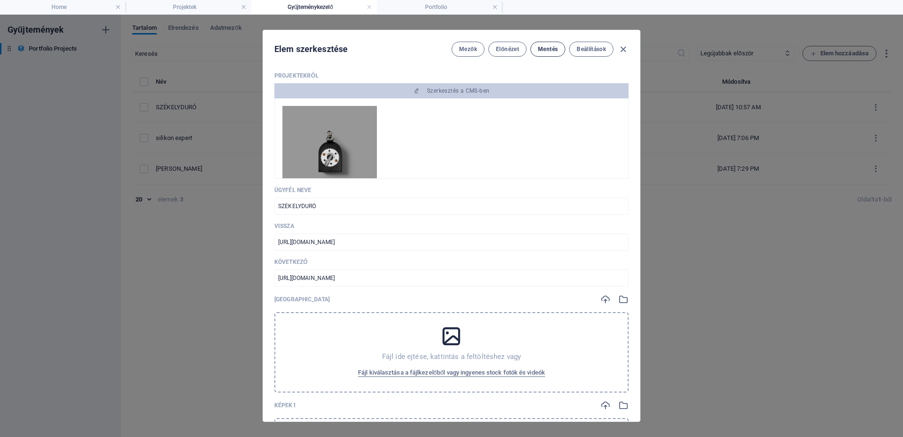
click at [549, 47] on span "Mentés" at bounding box center [548, 49] width 20 height 8
click at [502, 49] on span "Előnézet" at bounding box center [507, 49] width 23 height 8
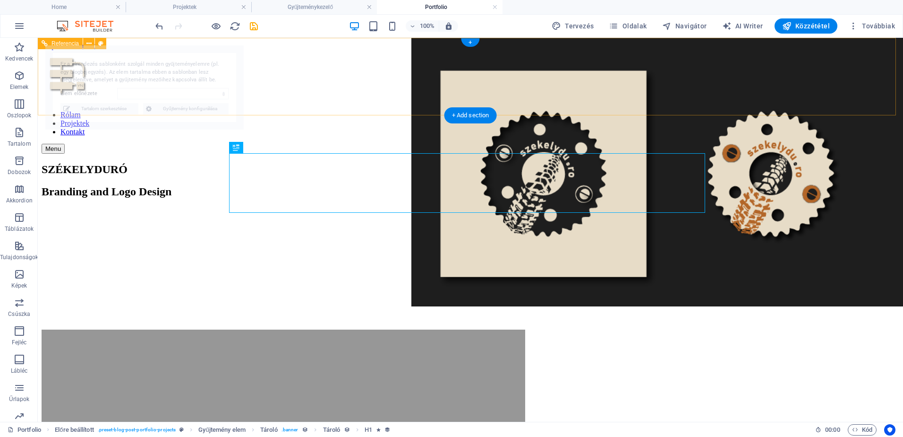
select select "68dceba8006ce31003084960"
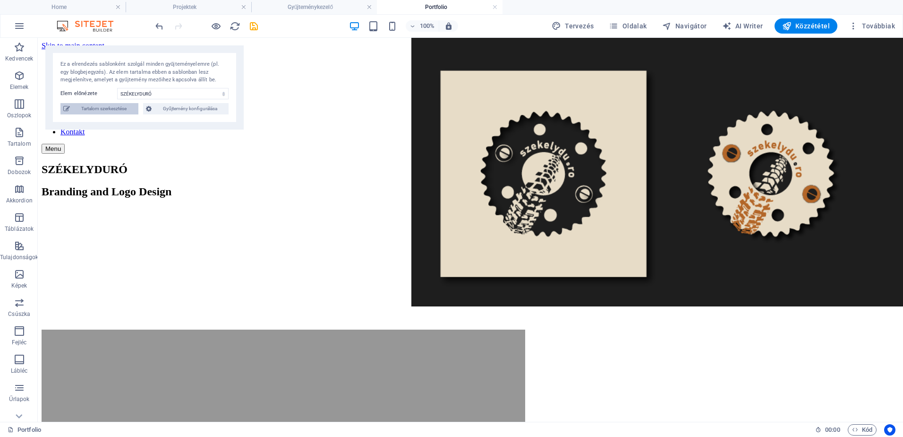
click at [122, 106] on span "Tartalom szerkesztése" at bounding box center [104, 108] width 63 height 11
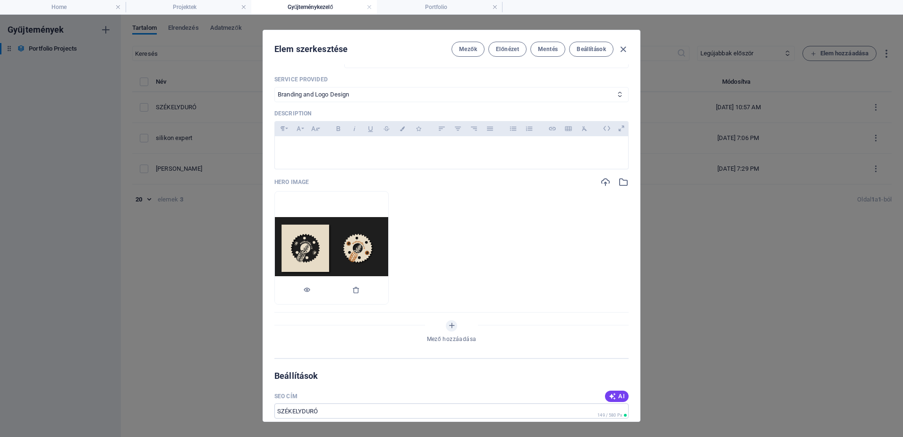
scroll to position [661, 0]
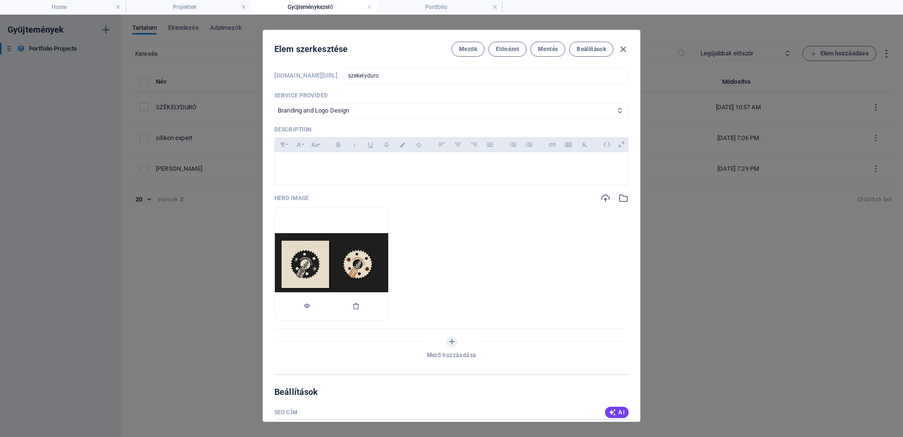
click at [388, 265] on img at bounding box center [331, 264] width 113 height 62
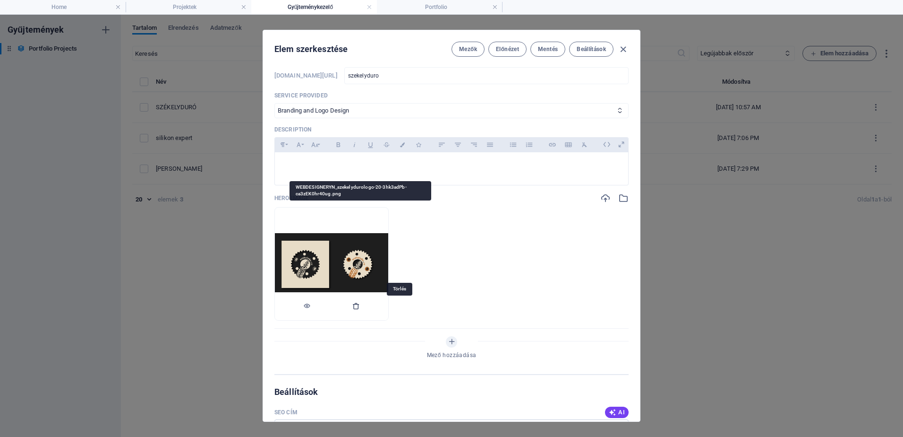
click at [360, 305] on icon "button" at bounding box center [356, 306] width 8 height 8
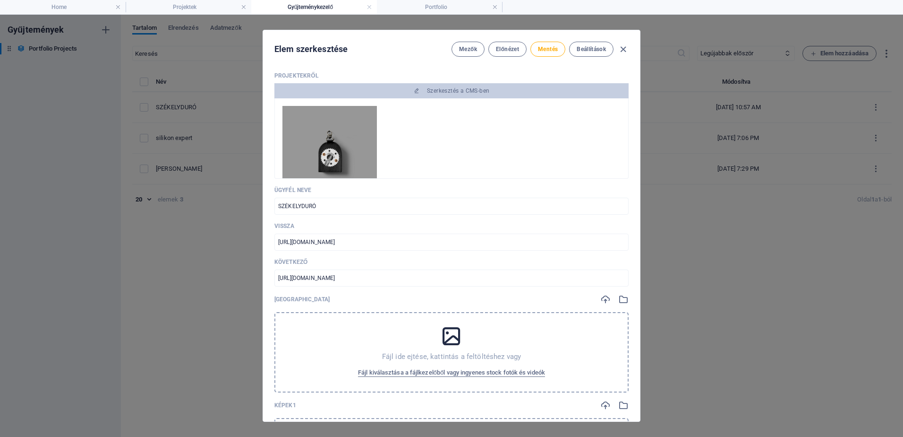
scroll to position [110, 0]
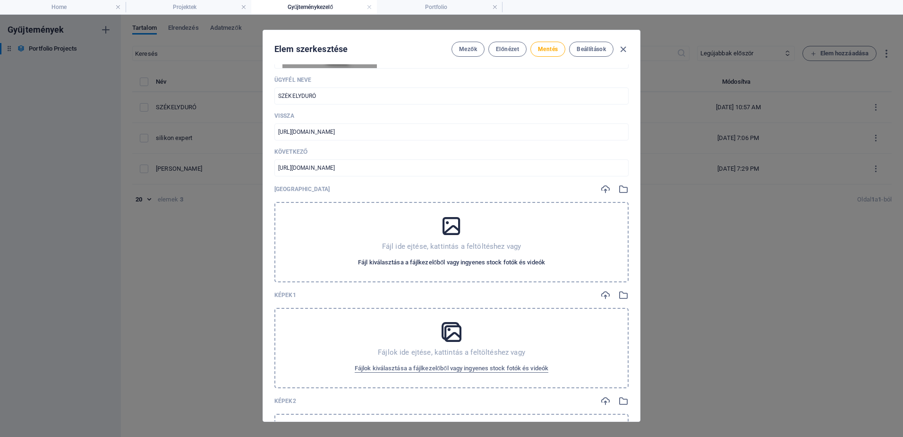
click at [479, 262] on span "Fájl kiválasztása a fájlkezelőből vagy ingyenes stock fotók és videók" at bounding box center [451, 262] width 187 height 11
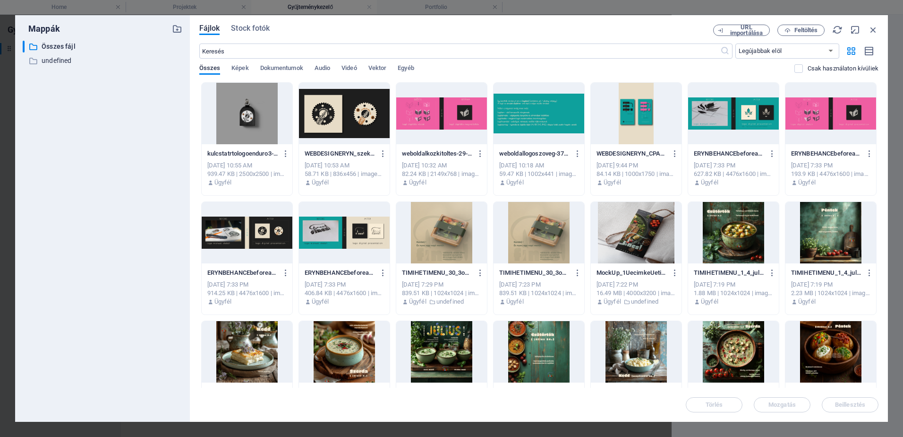
click at [371, 119] on div at bounding box center [344, 113] width 91 height 61
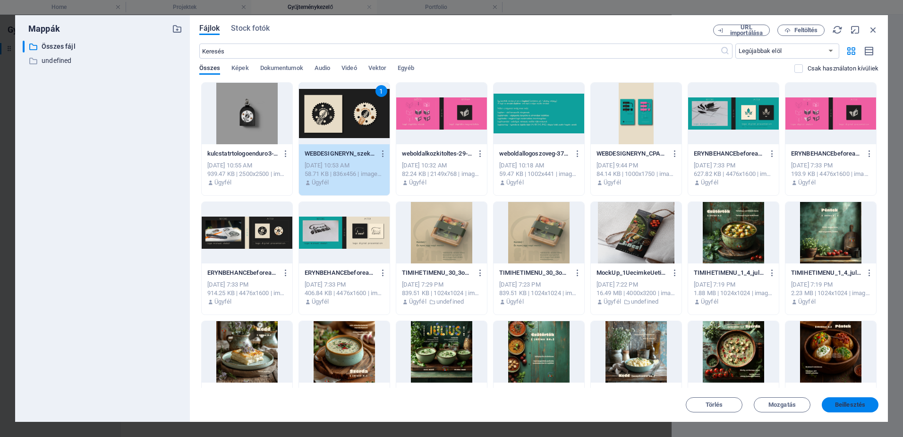
click at [846, 403] on span "Beillesztés" at bounding box center [850, 405] width 30 height 6
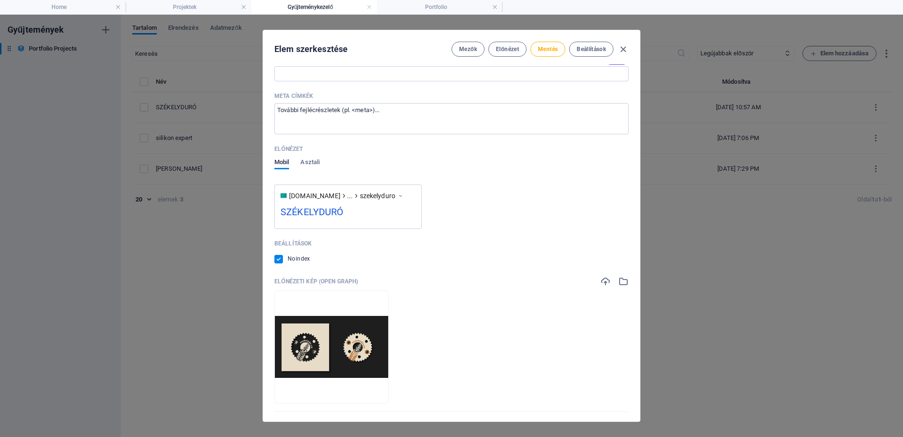
scroll to position [1184, 0]
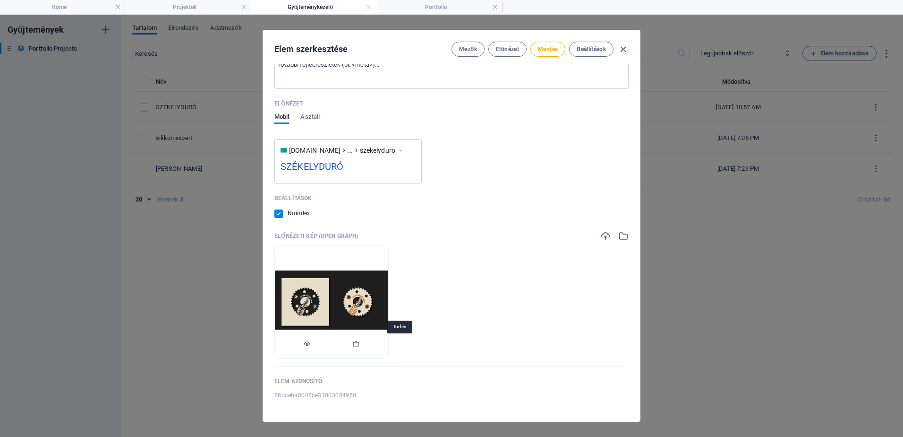
click at [360, 344] on icon "button" at bounding box center [356, 344] width 8 height 8
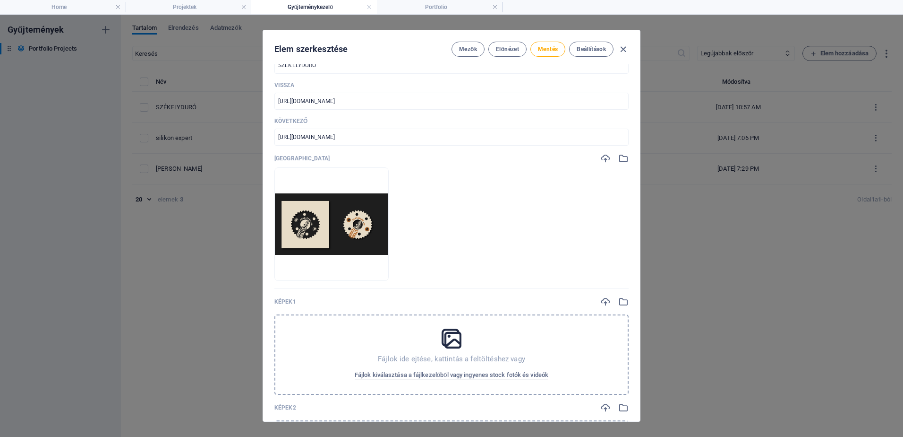
scroll to position [44, 0]
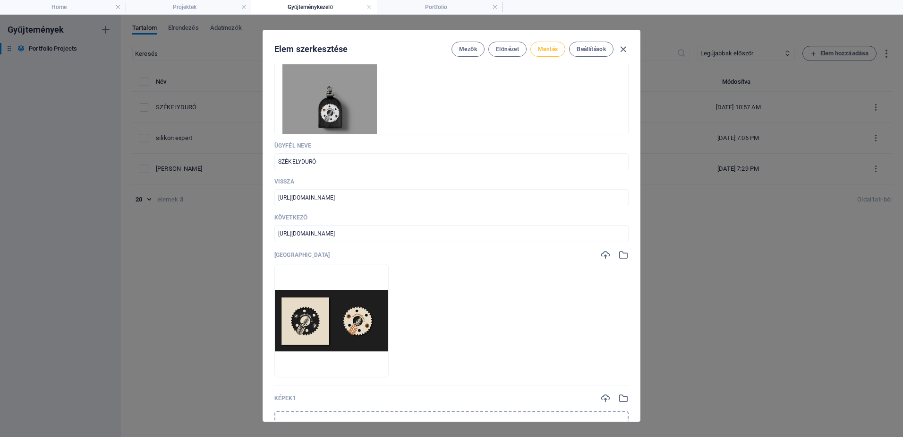
click at [544, 49] on span "Mentés" at bounding box center [548, 49] width 20 height 8
click at [623, 49] on icon "button" at bounding box center [623, 49] width 11 height 11
type input "szekelyduro"
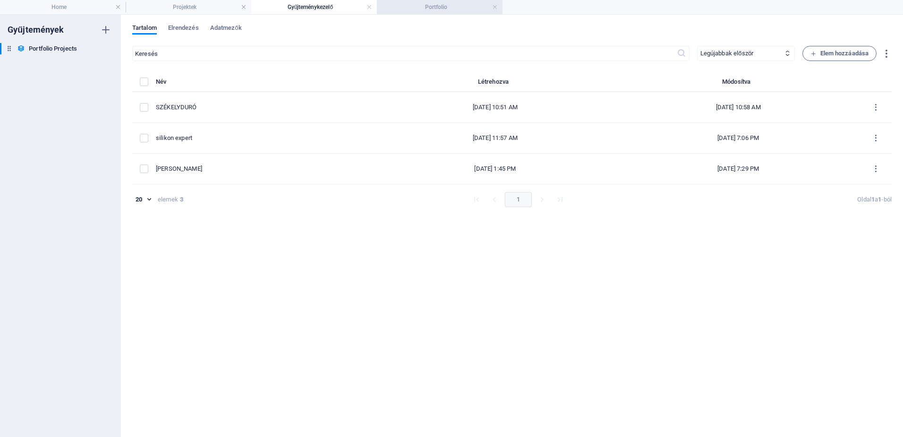
click at [415, 9] on h4 "Portfolio" at bounding box center [440, 7] width 126 height 10
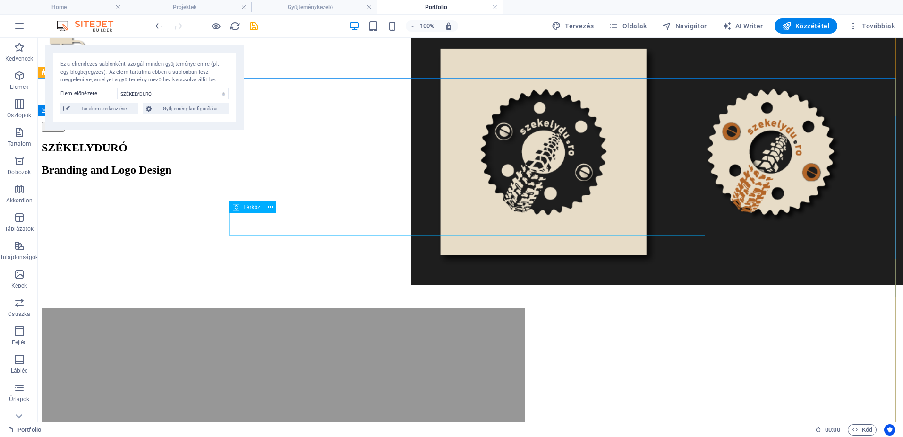
scroll to position [0, 0]
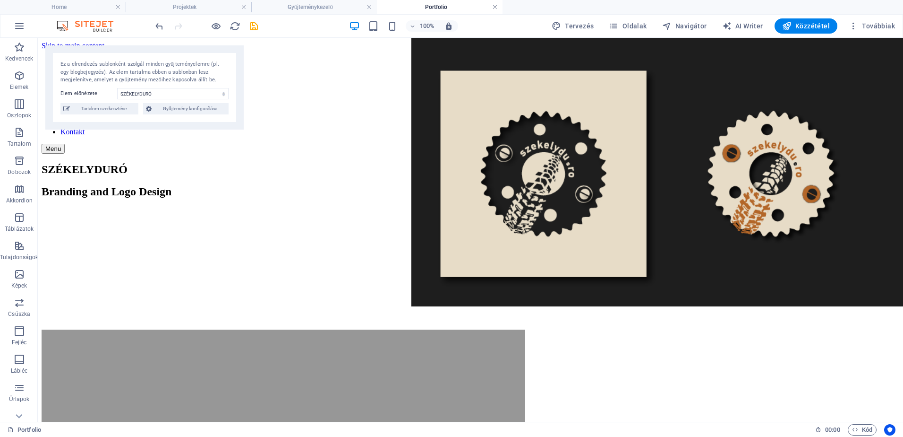
click at [495, 7] on link at bounding box center [495, 7] width 6 height 9
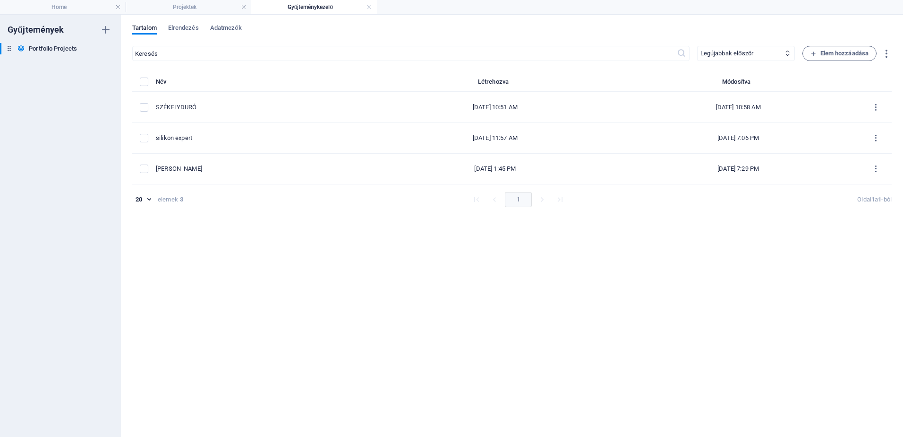
click at [302, 7] on h4 "Gyűjteménykezelő" at bounding box center [314, 7] width 126 height 10
click at [207, 9] on h4 "Projektek" at bounding box center [189, 7] width 126 height 10
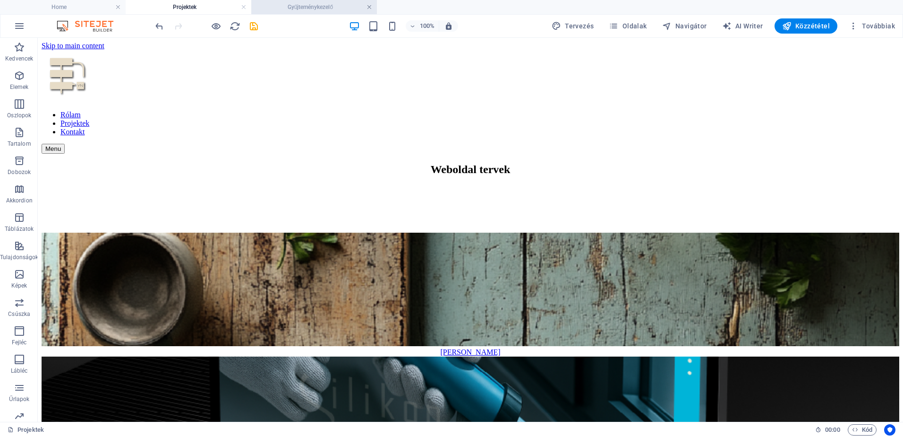
click at [367, 6] on link at bounding box center [370, 7] width 6 height 9
click at [253, 25] on icon "save" at bounding box center [253, 26] width 11 height 11
click at [90, 9] on h4 "Home" at bounding box center [63, 7] width 126 height 10
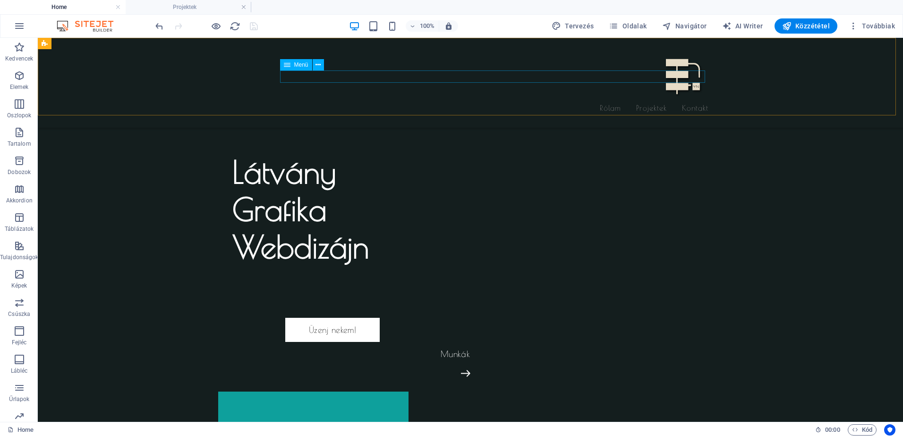
click at [651, 102] on nav "Rólam Projektek Kontakt" at bounding box center [470, 108] width 476 height 12
click at [634, 26] on span "Oldalak" at bounding box center [628, 25] width 38 height 9
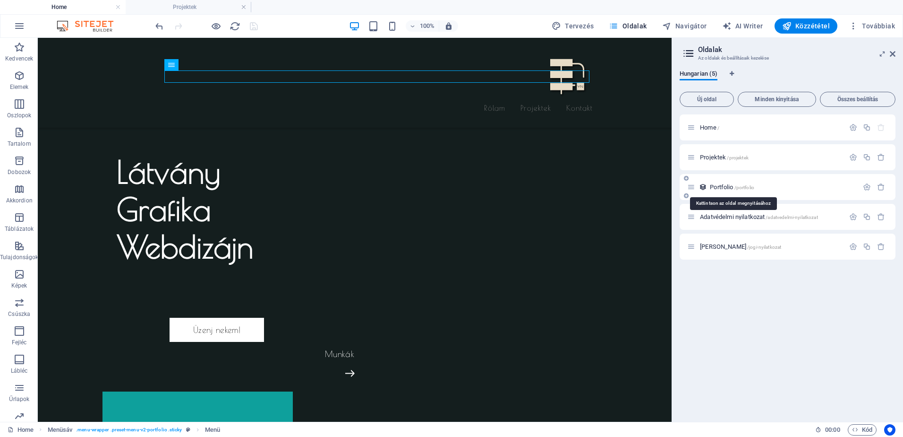
click at [717, 186] on span "Portfolio /portfolio" at bounding box center [732, 186] width 44 height 7
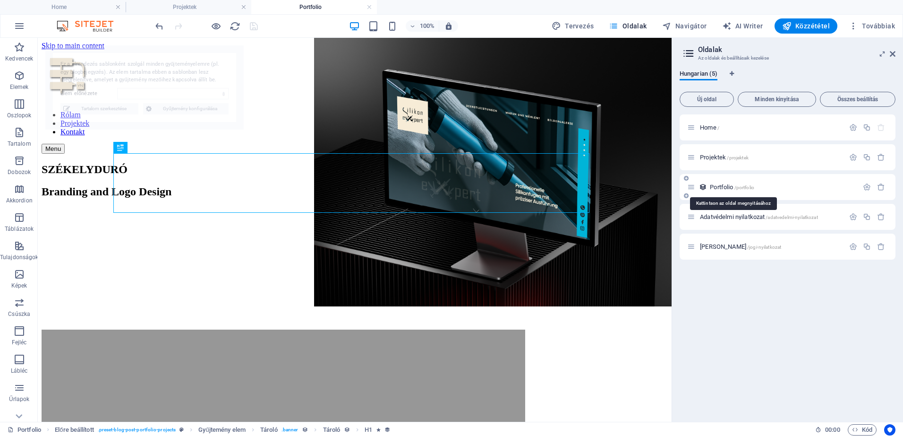
select select "68dceba8006ce31003084960"
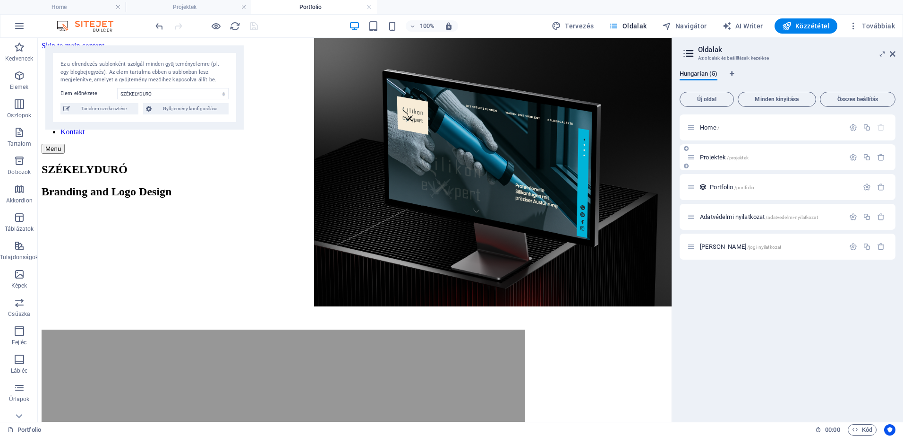
click at [718, 157] on span "Projektek /projektek" at bounding box center [724, 157] width 49 height 7
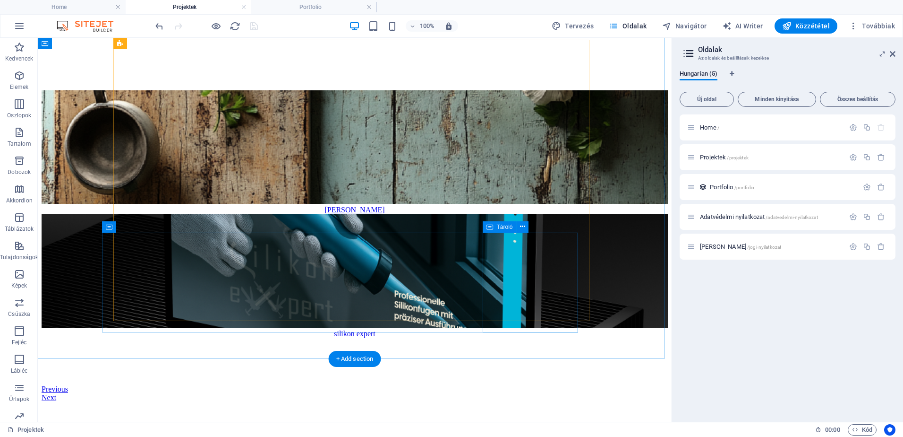
scroll to position [110, 0]
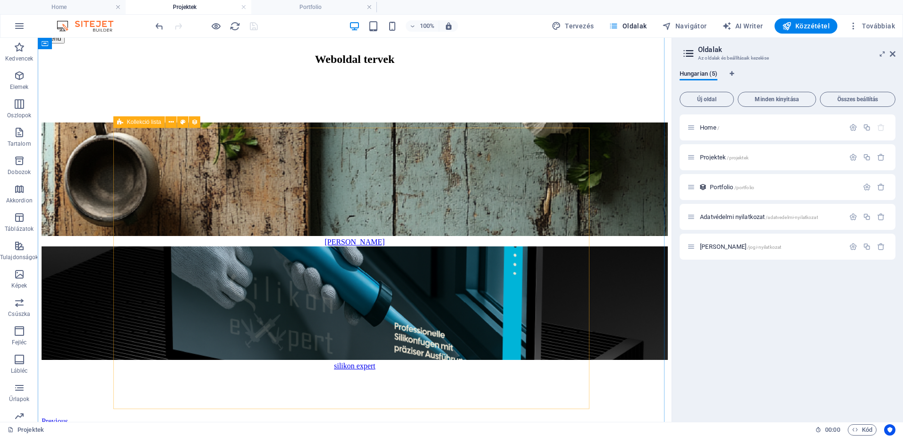
click at [491, 212] on div "[PERSON_NAME] silikon expert Previous Next" at bounding box center [355, 283] width 626 height 323
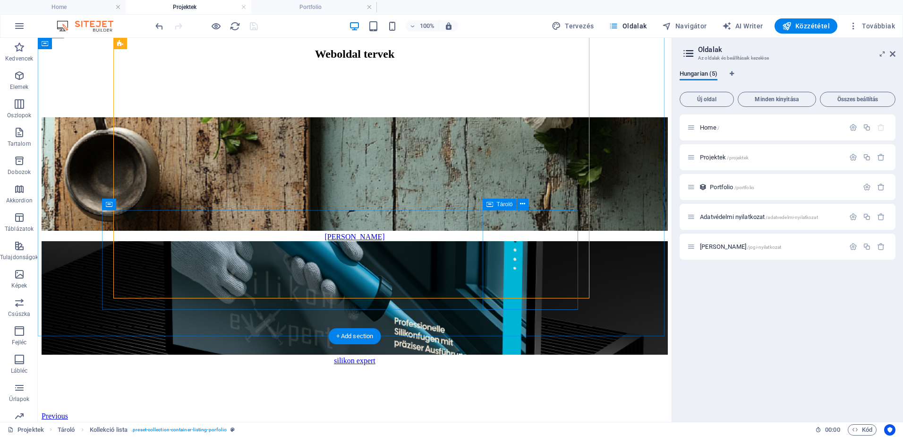
scroll to position [0, 0]
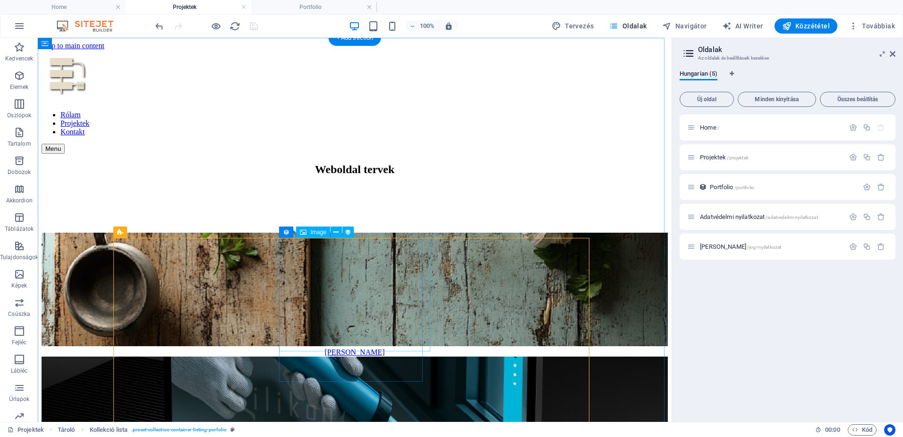
click at [372, 356] on figure at bounding box center [355, 413] width 626 height 115
click at [371, 356] on figure at bounding box center [355, 413] width 626 height 115
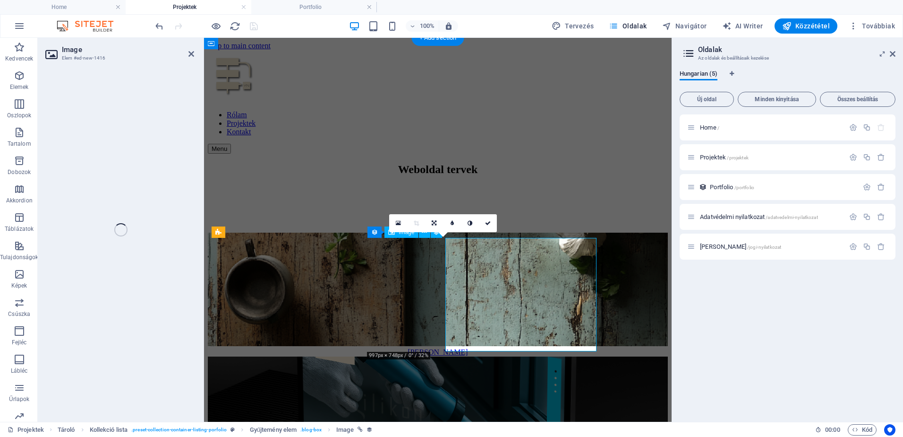
select select "thumbnail-image"
select select "%"
select select "px"
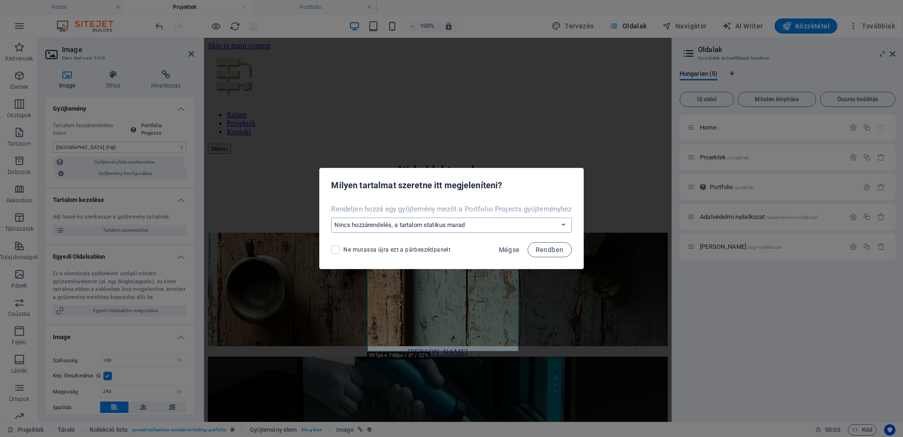
click at [565, 224] on select "Nincs hozzárendelés, a tartalom statikus marad Új mező létrehozása Létrehozva (…" at bounding box center [451, 224] width 240 height 15
select select "thumbnail-image"
click at [331, 217] on select "Nincs hozzárendelés, a tartalom statikus marad Új mező létrehozása Létrehozva (…" at bounding box center [451, 224] width 240 height 15
click at [337, 248] on span at bounding box center [335, 249] width 9 height 9
click at [337, 248] on input "Ne mutassa újra ezt a párbeszédpanelt" at bounding box center [337, 249] width 12 height 9
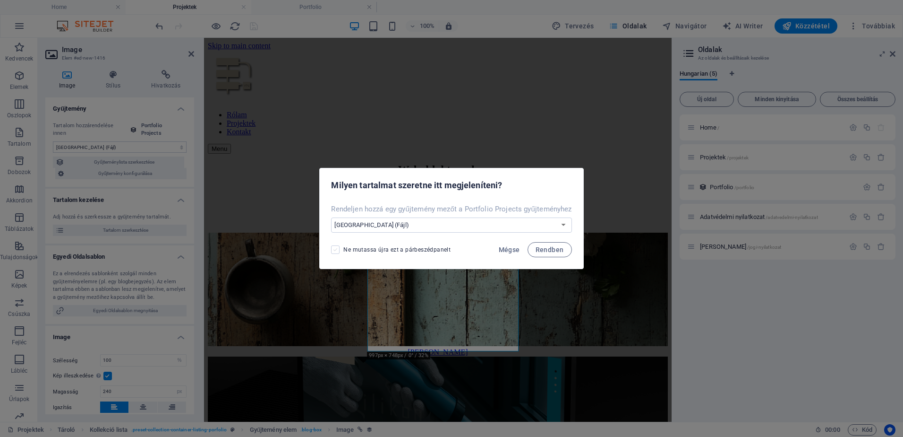
checkbox input "true"
click at [556, 248] on span "Rendben" at bounding box center [550, 250] width 28 height 8
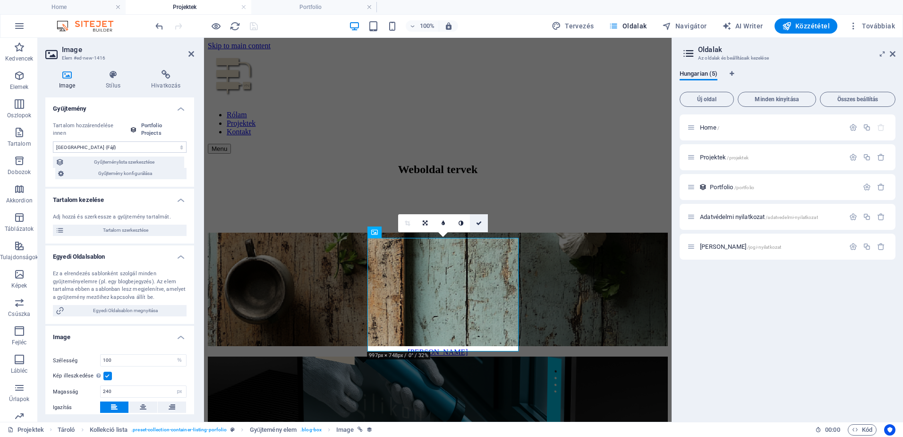
click at [480, 222] on icon at bounding box center [479, 223] width 6 height 6
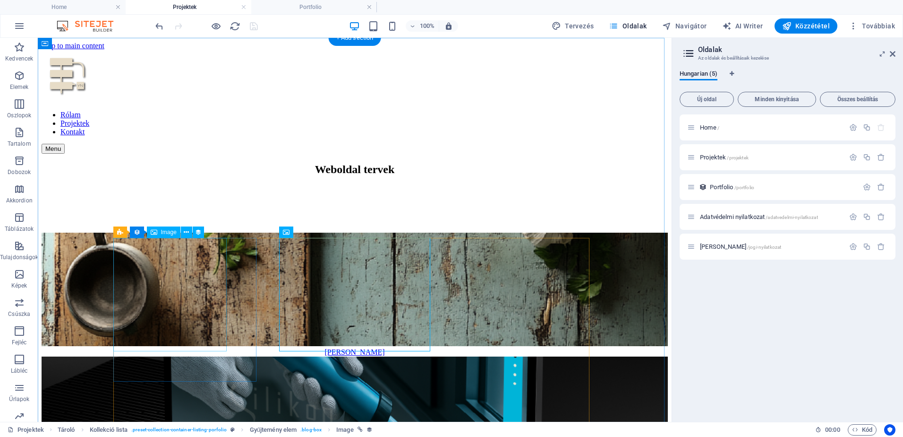
click at [195, 291] on figure at bounding box center [355, 289] width 626 height 115
select select "thumbnail-image"
select select "%"
select select "px"
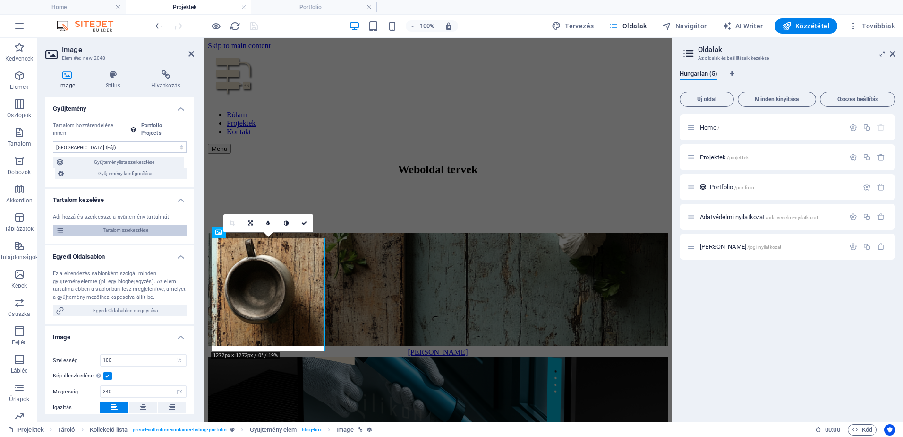
click at [142, 228] on span "Tartalom szerkesztése" at bounding box center [125, 229] width 117 height 11
select select "Branding and Logo Design"
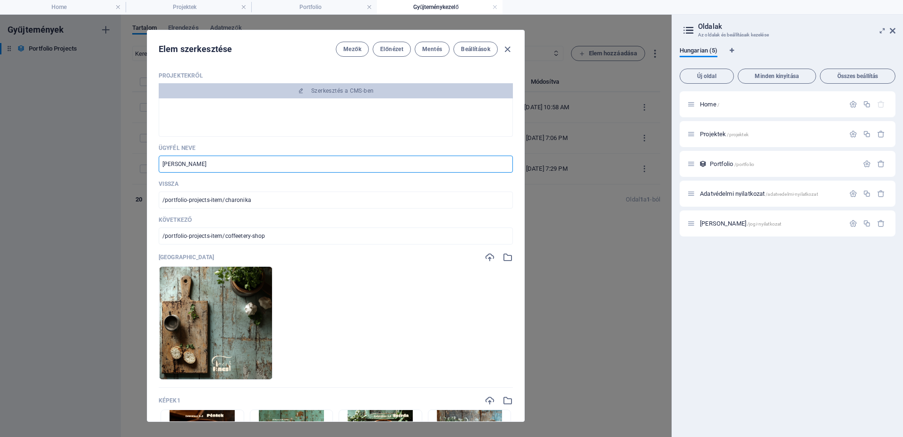
click at [162, 164] on input "[PERSON_NAME]" at bounding box center [336, 163] width 354 height 17
type input "@[PERSON_NAME]"
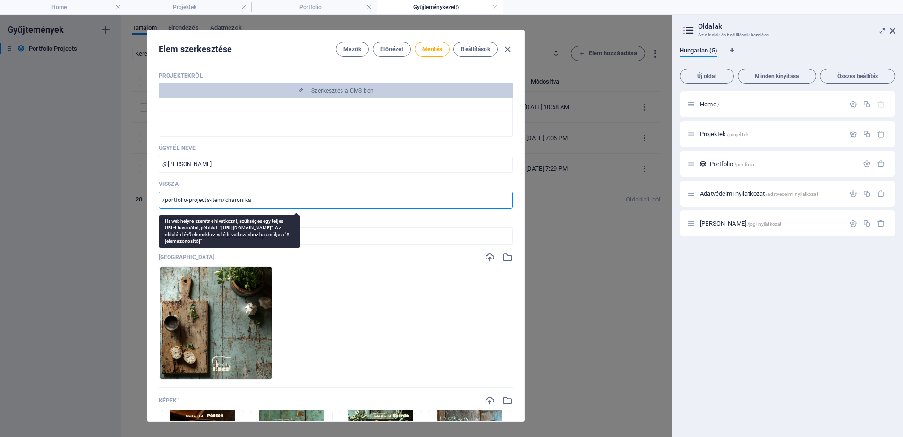
click at [287, 192] on input "/portfolio-projects-item/charonika" at bounding box center [336, 199] width 354 height 17
drag, startPoint x: 253, startPoint y: 200, endPoint x: 224, endPoint y: 200, distance: 28.3
click at [224, 200] on input "/portfolio-projects-item/charonika" at bounding box center [336, 199] width 354 height 17
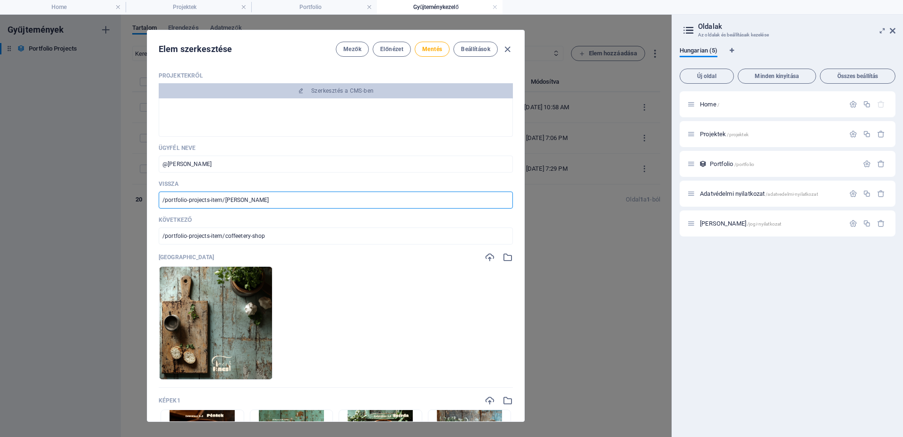
drag, startPoint x: 264, startPoint y: 200, endPoint x: 143, endPoint y: 192, distance: 121.2
click at [143, 192] on div "Elem szerkesztése Mezők Előnézet Mentés Beállítások Projektekről Szerkesztés a …" at bounding box center [336, 226] width 672 height 422
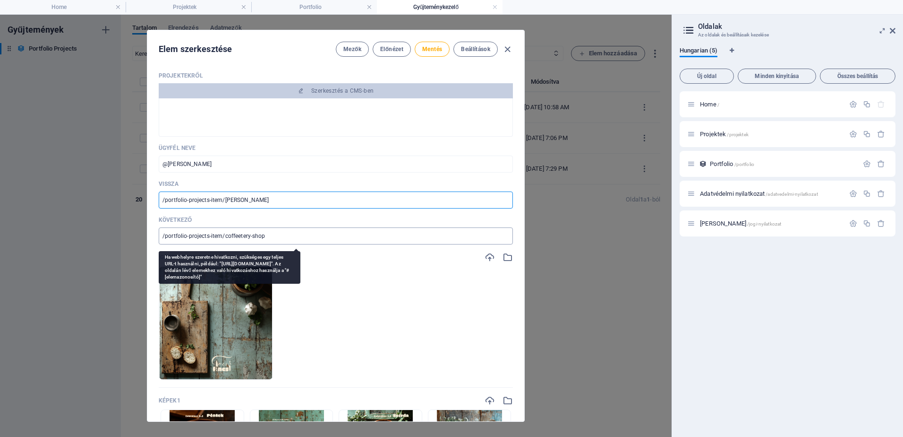
type input "/portfolio-projects-item/[PERSON_NAME]"
click at [268, 235] on input "/portfolio-projects-item/coffeetery-shop" at bounding box center [336, 235] width 354 height 17
drag, startPoint x: 268, startPoint y: 235, endPoint x: 225, endPoint y: 236, distance: 43.5
click at [225, 236] on input "/portfolio-projects-item/coffeetery-shop" at bounding box center [336, 235] width 354 height 17
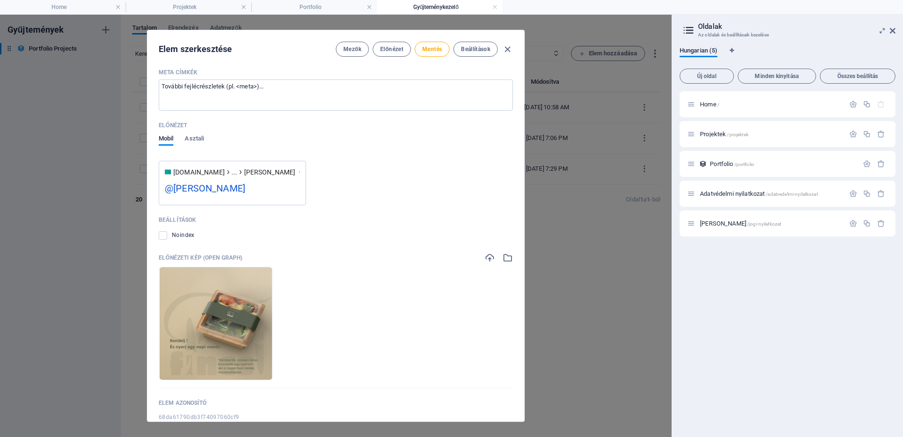
scroll to position [1278, 0]
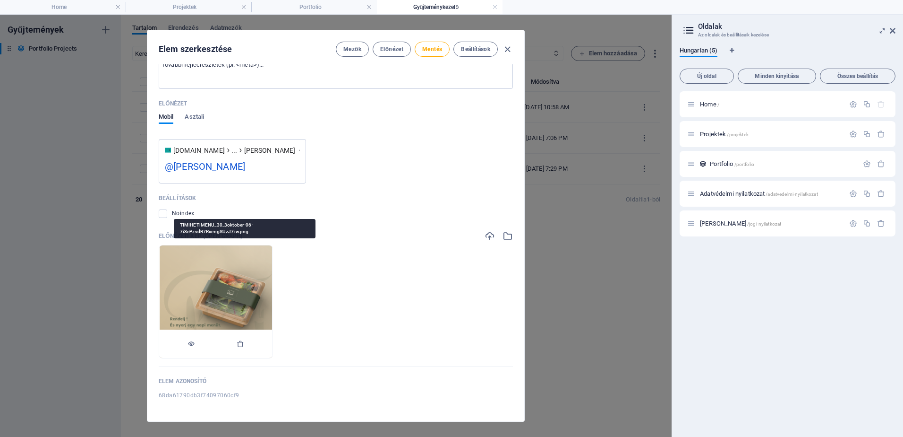
type input "/portfolio-projects-item/[PERSON_NAME]"
click at [252, 301] on img at bounding box center [216, 301] width 112 height 112
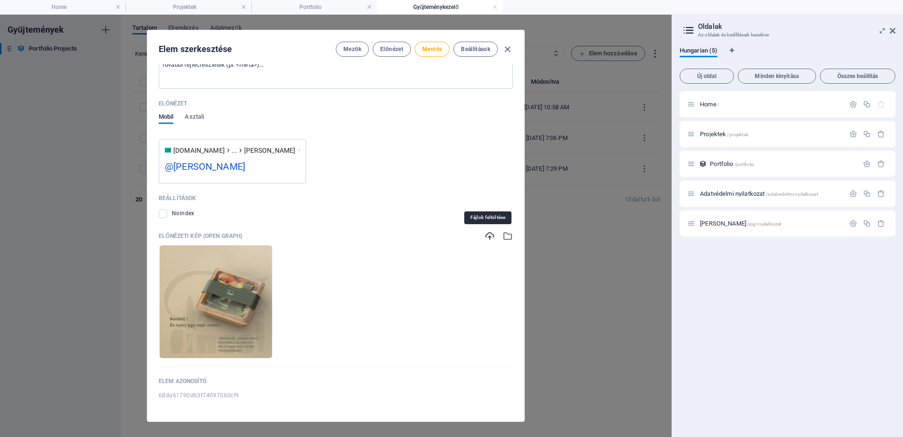
click at [487, 234] on icon "button" at bounding box center [490, 236] width 10 height 10
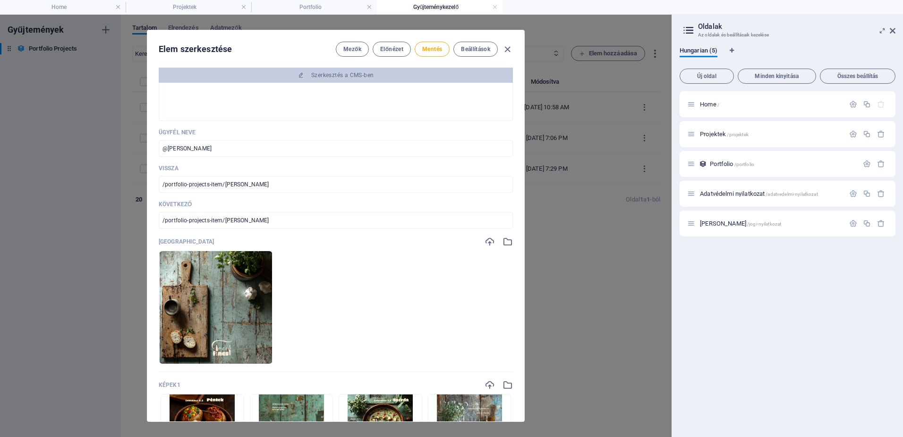
scroll to position [0, 0]
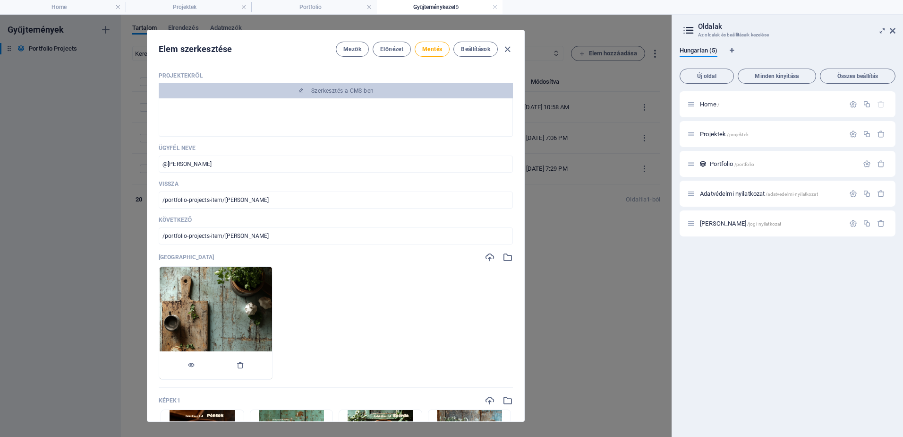
click at [272, 316] on img at bounding box center [216, 322] width 112 height 112
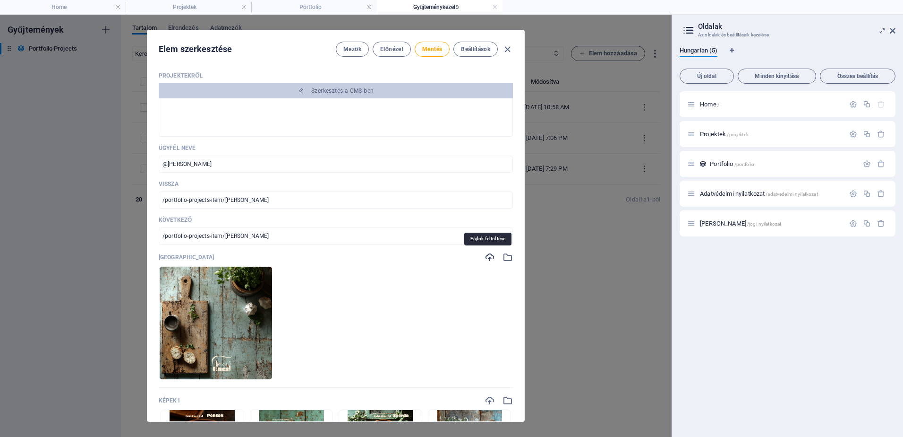
click at [488, 257] on icon "button" at bounding box center [490, 257] width 10 height 10
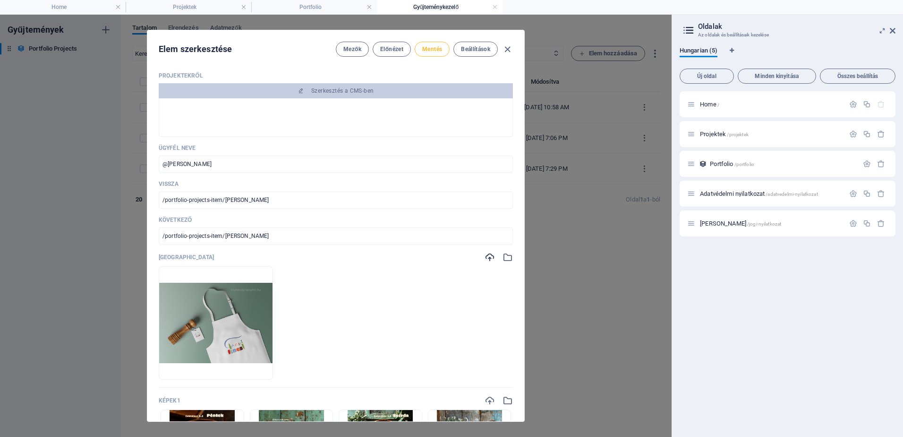
click at [431, 49] on span "Mentés" at bounding box center [432, 49] width 20 height 8
click at [387, 51] on span "Előnézet" at bounding box center [391, 49] width 23 height 8
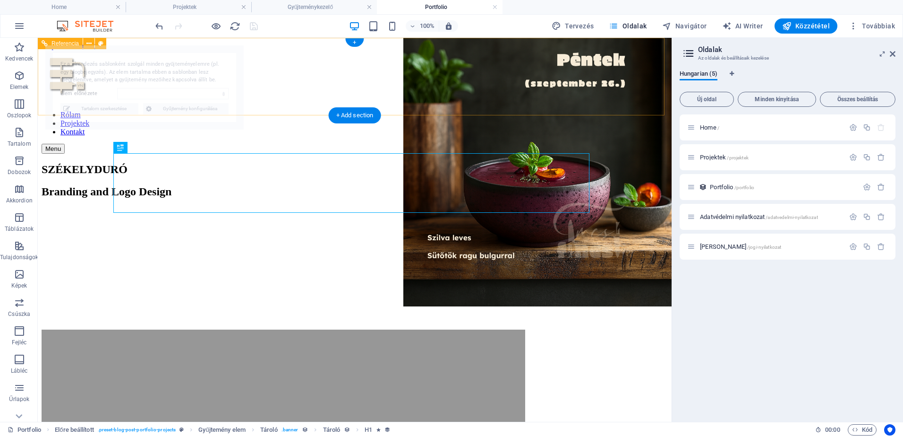
select select "68da61790db3f74097060cf9"
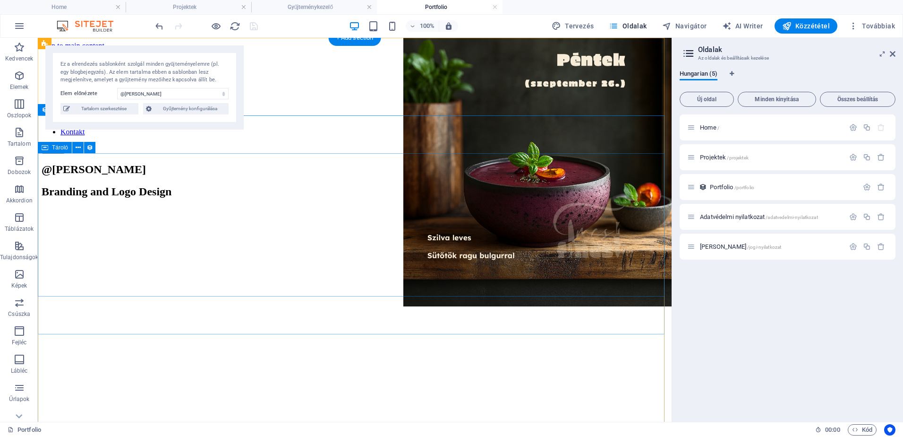
click at [550, 222] on div "@[PERSON_NAME] Branding and Logo Design" at bounding box center [355, 208] width 626 height 91
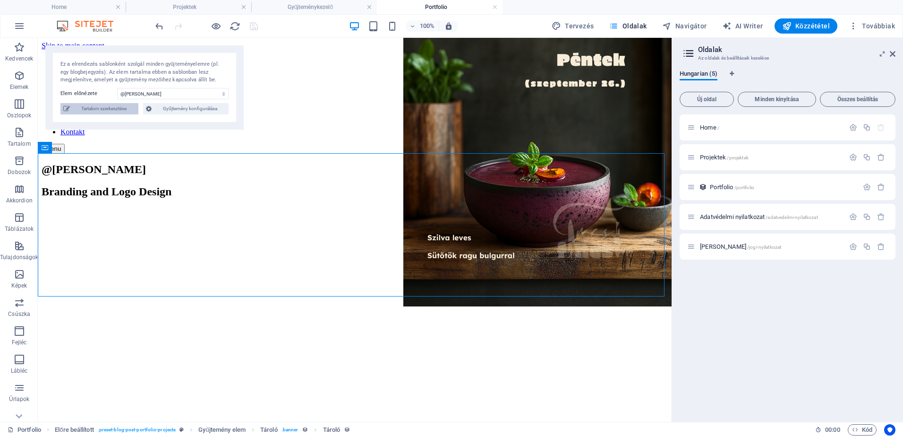
click at [103, 108] on span "Tartalom szerkesztése" at bounding box center [104, 108] width 63 height 11
type input "[PERSON_NAME]"
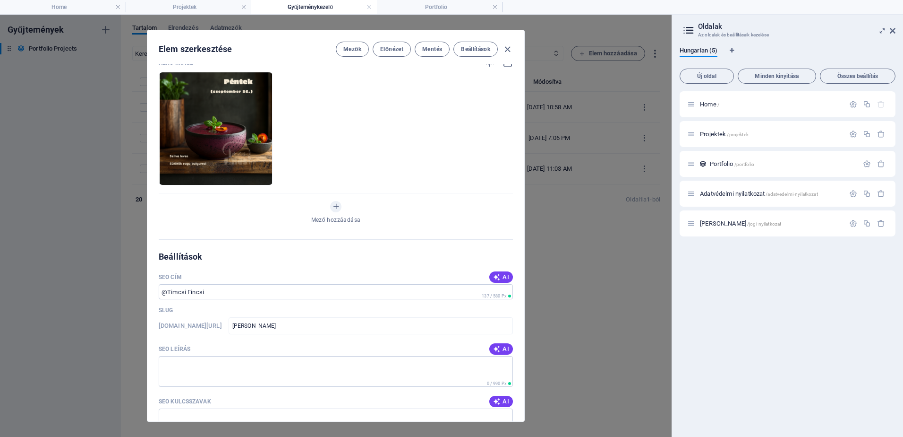
scroll to position [771, 0]
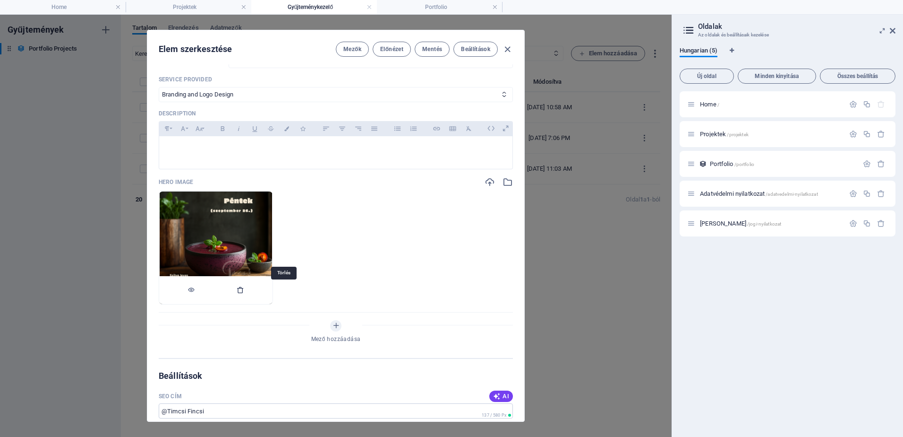
click at [244, 290] on icon "button" at bounding box center [241, 290] width 8 height 8
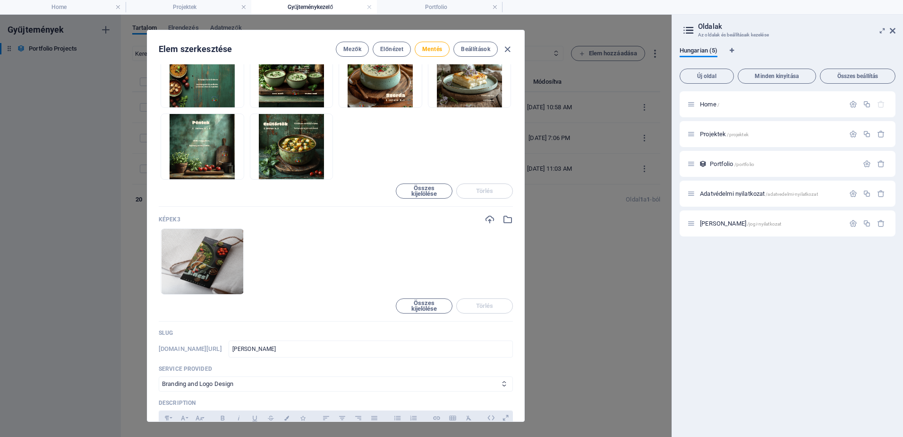
scroll to position [469, 0]
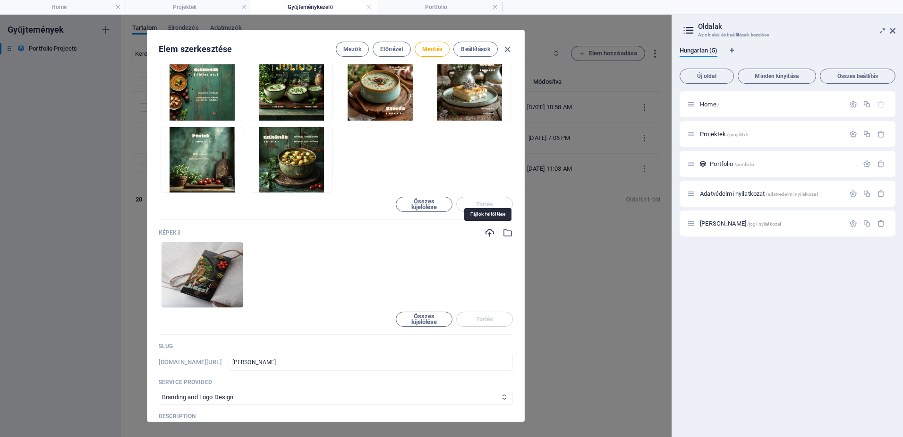
click at [488, 230] on icon "button" at bounding box center [490, 232] width 10 height 10
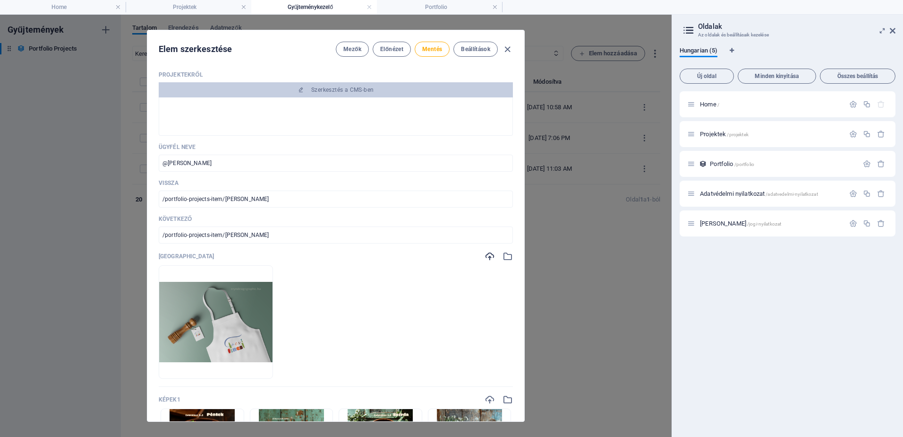
scroll to position [0, 0]
click at [426, 47] on span "Mentés" at bounding box center [432, 49] width 20 height 8
click at [390, 47] on span "Előnézet" at bounding box center [391, 49] width 23 height 8
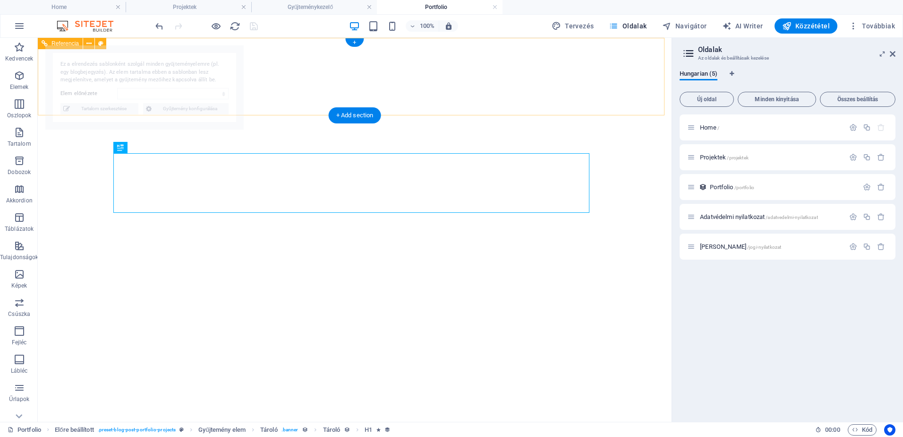
select select "68da61790db3f74097060cf9"
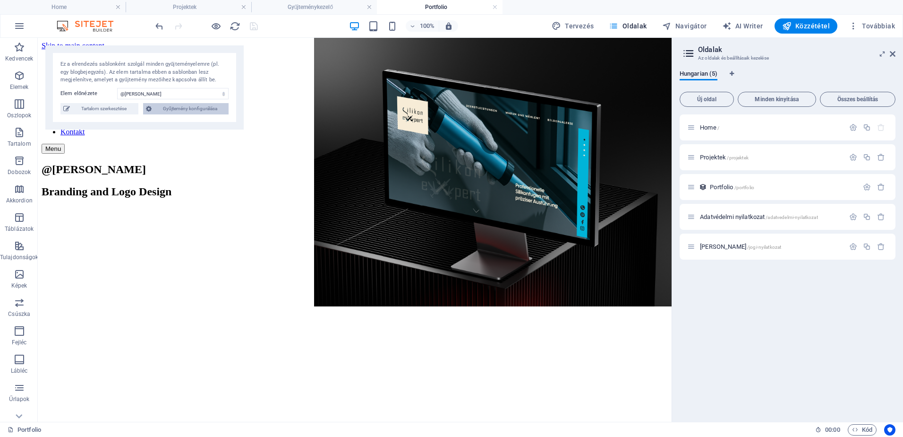
click at [213, 108] on span "Gyűjtemény konfigurálása" at bounding box center [189, 108] width 71 height 11
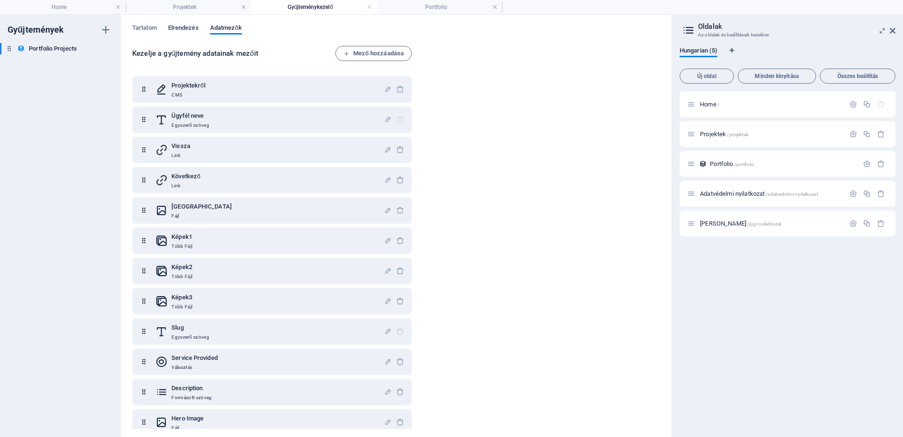
click at [192, 26] on span "Elrendezés" at bounding box center [183, 28] width 31 height 13
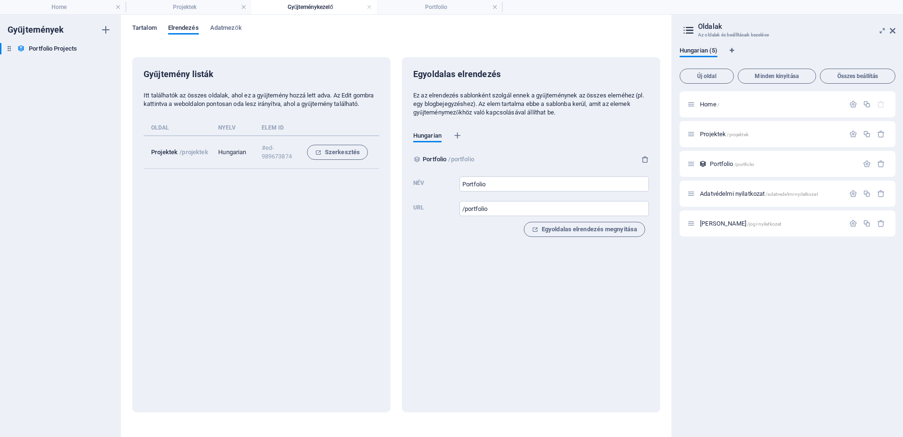
click at [152, 27] on span "Tartalom" at bounding box center [144, 28] width 25 height 13
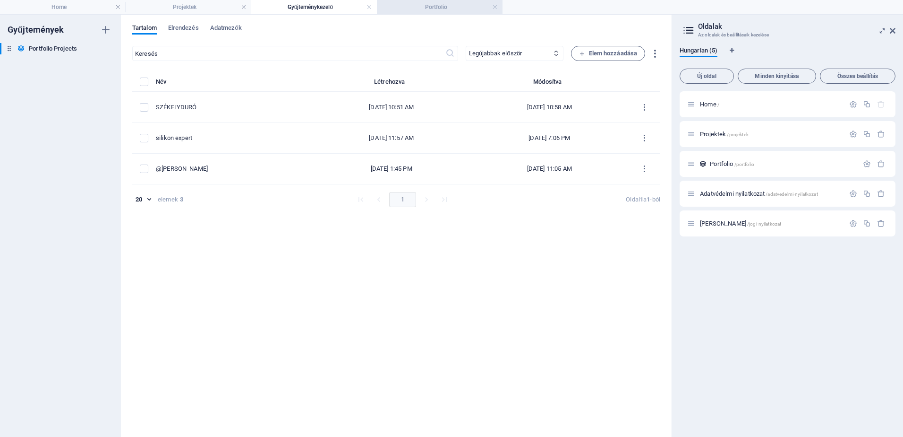
click at [421, 7] on h4 "Portfolio" at bounding box center [440, 7] width 126 height 10
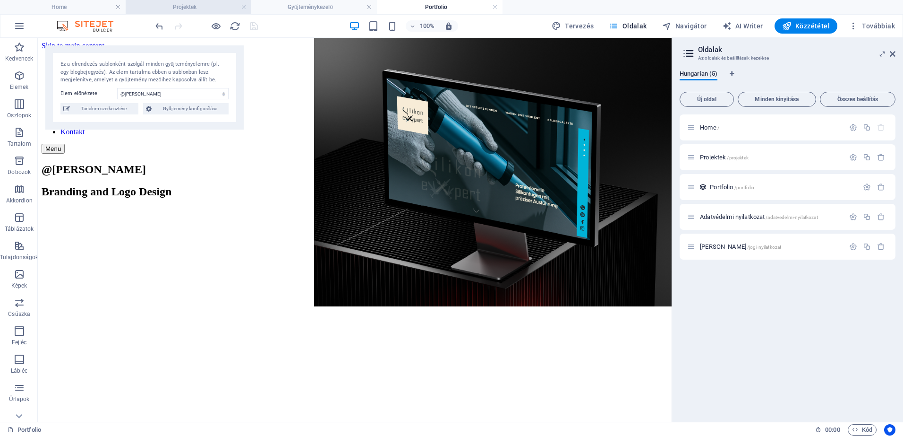
click at [223, 8] on h4 "Projektek" at bounding box center [189, 7] width 126 height 10
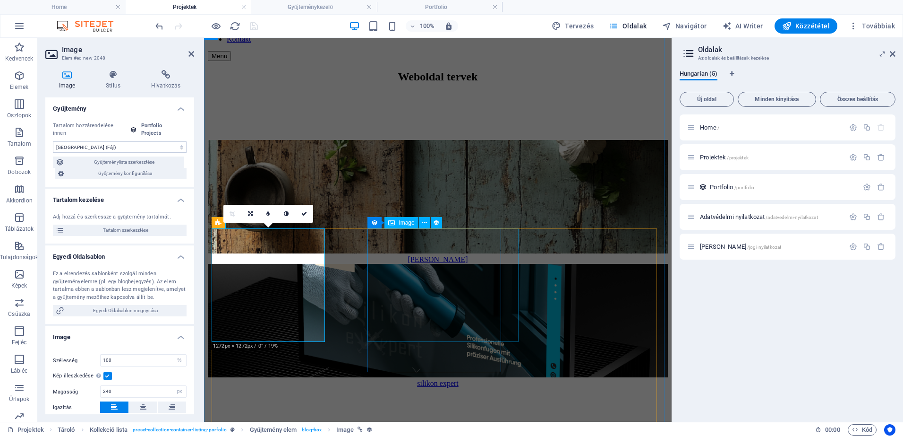
scroll to position [110, 0]
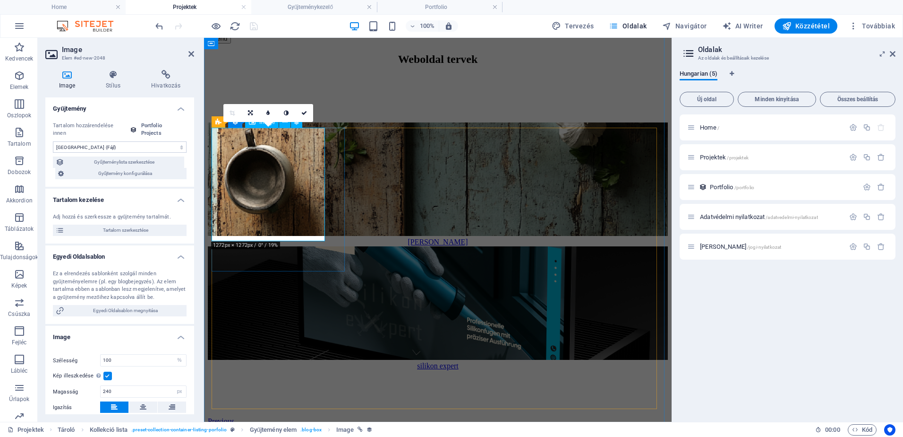
click at [291, 183] on figure at bounding box center [438, 179] width 460 height 115
click at [304, 112] on icon at bounding box center [304, 113] width 6 height 6
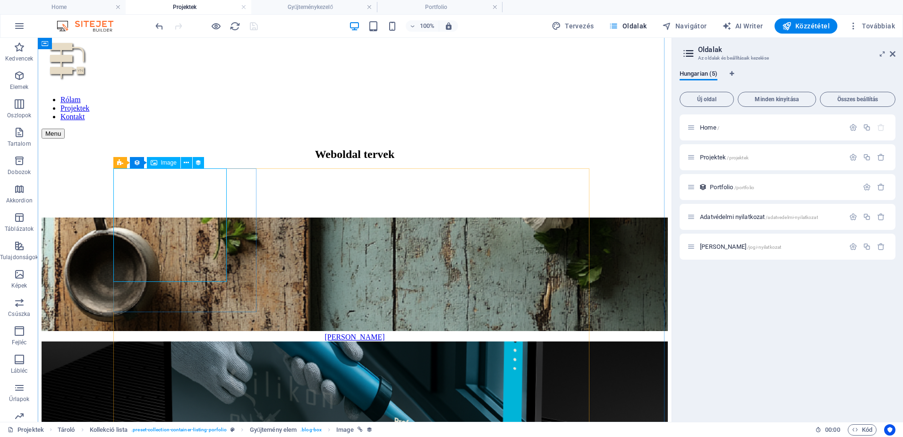
scroll to position [0, 0]
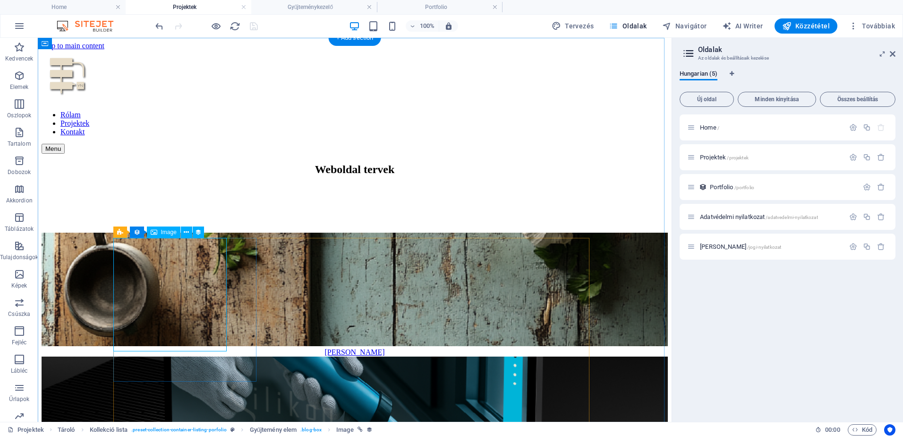
click at [208, 267] on figure at bounding box center [355, 289] width 626 height 115
select select "thumbnail-image"
select select "%"
select select "px"
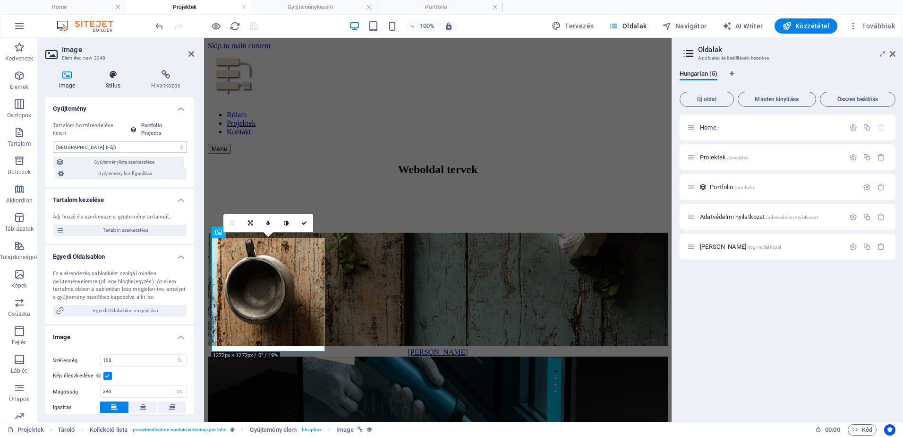
click at [118, 81] on h4 "Stílus" at bounding box center [115, 80] width 45 height 20
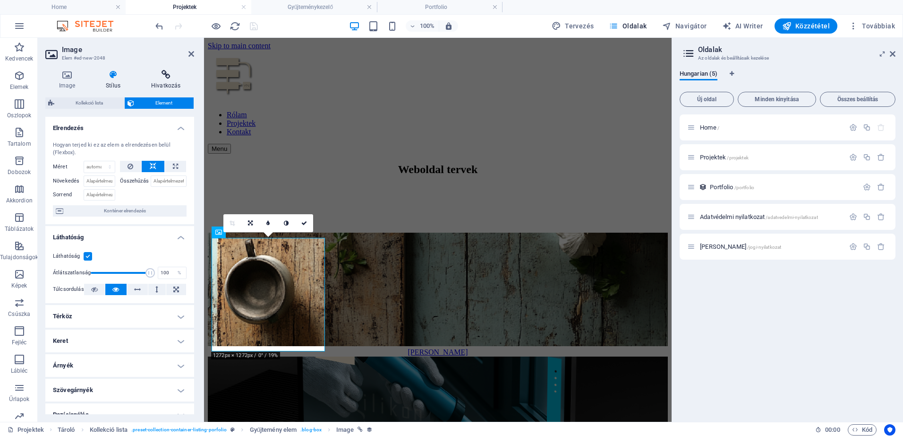
click at [161, 84] on h4 "Hivatkozás" at bounding box center [166, 80] width 56 height 20
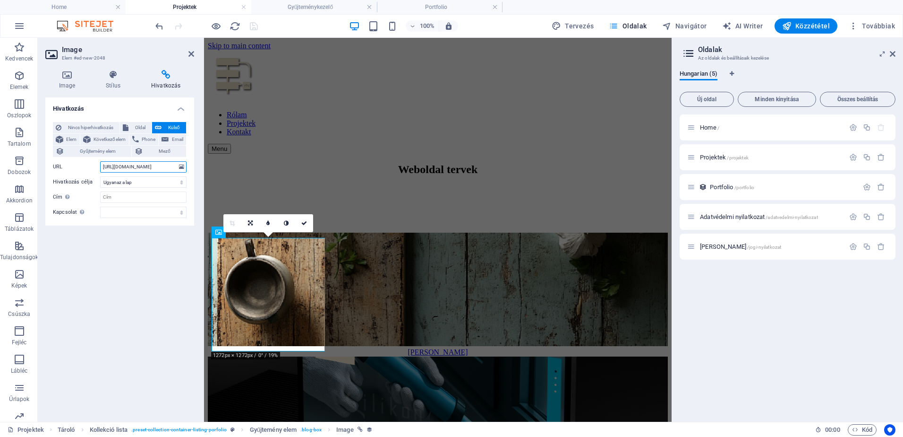
click at [122, 166] on input "[URL][DOMAIN_NAME]" at bounding box center [143, 166] width 86 height 11
drag, startPoint x: 306, startPoint y: 204, endPoint x: 210, endPoint y: 169, distance: 101.6
click at [156, 162] on input "[URL][DOMAIN_NAME]" at bounding box center [143, 166] width 86 height 11
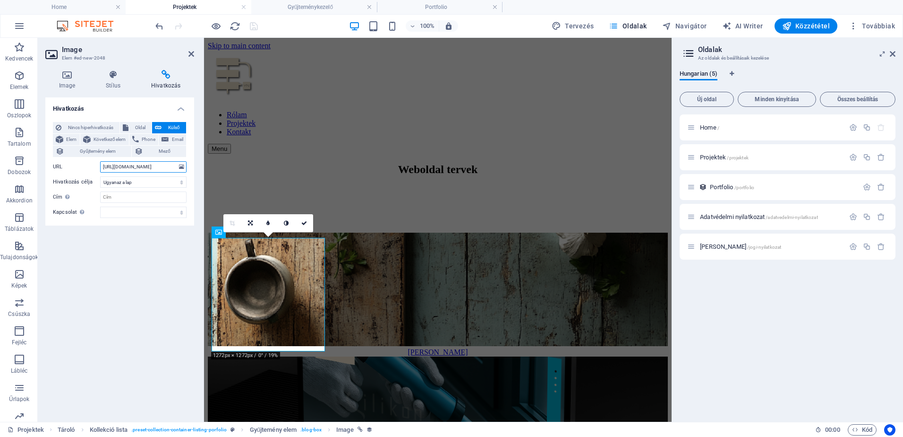
click at [166, 165] on input "[URL][DOMAIN_NAME]" at bounding box center [143, 166] width 86 height 11
drag, startPoint x: 306, startPoint y: 203, endPoint x: 229, endPoint y: 174, distance: 81.8
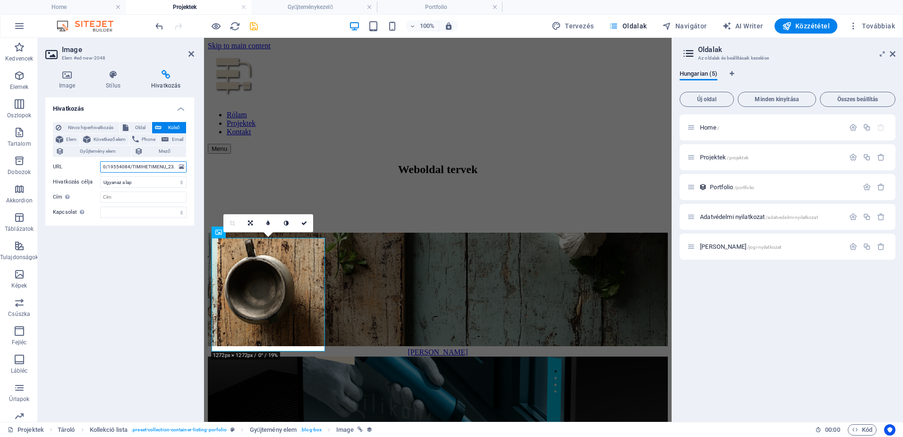
click at [167, 165] on input "0/19554084/TIMIHETIMENU_23_26szeptember-05-t1mrka_4w6NkBkAdmygh_w.png" at bounding box center [143, 166] width 86 height 11
click at [171, 166] on input "0/19554084/TIMIHETIMENU_23_26szeptember-05-t1mrka_4w6NkBkAdmygh_w.png" at bounding box center [143, 166] width 86 height 11
drag, startPoint x: 170, startPoint y: 166, endPoint x: 100, endPoint y: 164, distance: 70.4
click at [100, 164] on div "URL 0/19554084/TIMIHETIMENU_23_26szeptember-05-t1mrka_4w6NkBkAdmygh_w.png" at bounding box center [120, 166] width 134 height 11
drag, startPoint x: 175, startPoint y: 167, endPoint x: 66, endPoint y: 159, distance: 109.4
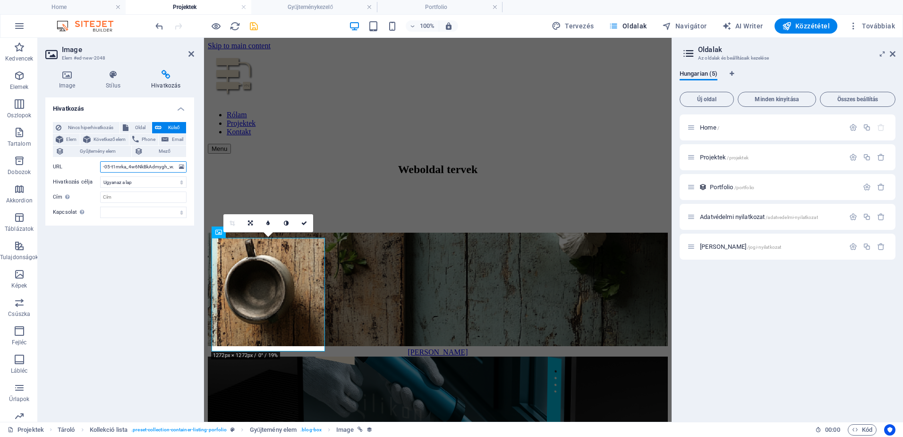
click at [66, 159] on div "Nincs hiperhivatkozás Oldal Külső Elem Következő elem Phone Email Gyűjtemény el…" at bounding box center [120, 170] width 134 height 96
type input "g"
paste input "[URL][DOMAIN_NAME]"
type input "[URL][DOMAIN_NAME]"
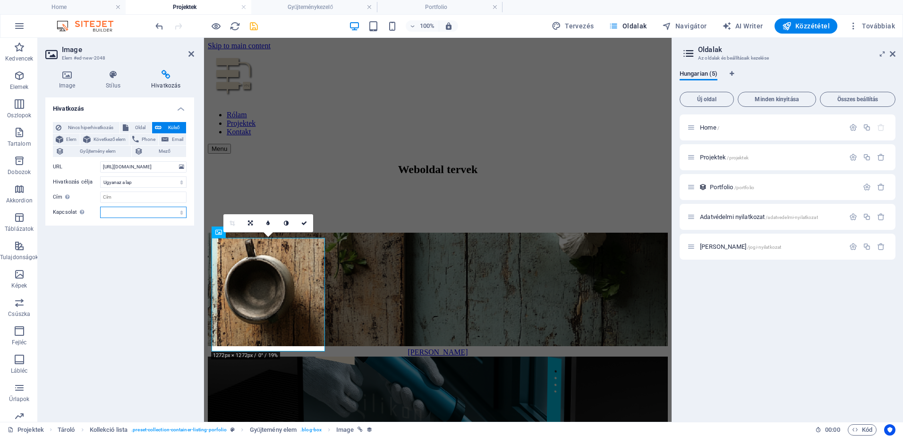
scroll to position [0, 0]
click at [134, 213] on select "alternatív szerző könyvjelző külső segítség licenc következő nofollow noreferre…" at bounding box center [143, 211] width 86 height 11
click at [148, 103] on h4 "Hivatkozás" at bounding box center [119, 105] width 149 height 17
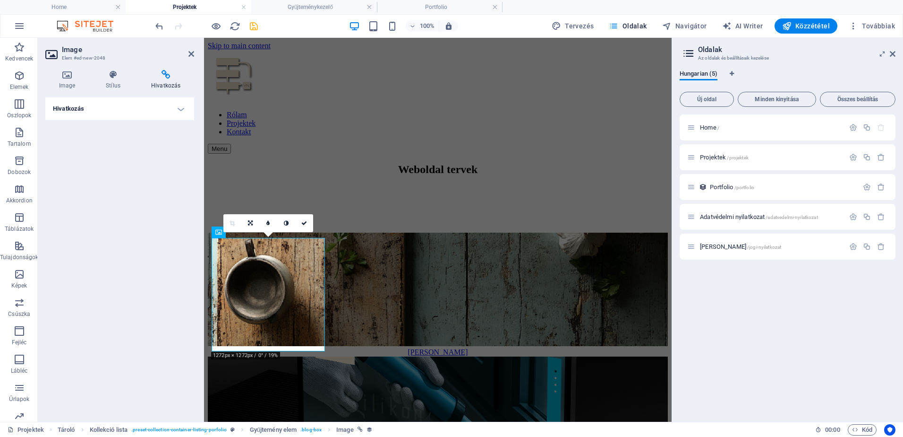
click at [176, 111] on h4 "Hivatkozás" at bounding box center [119, 108] width 149 height 23
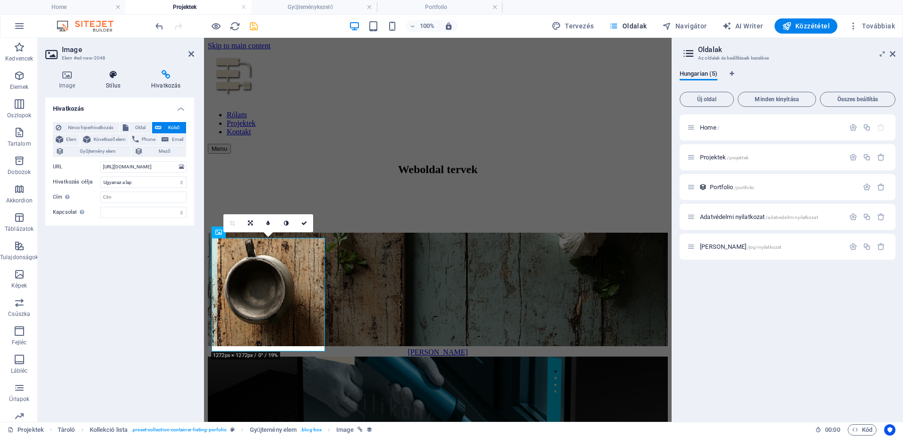
click at [115, 80] on h4 "Stílus" at bounding box center [115, 80] width 45 height 20
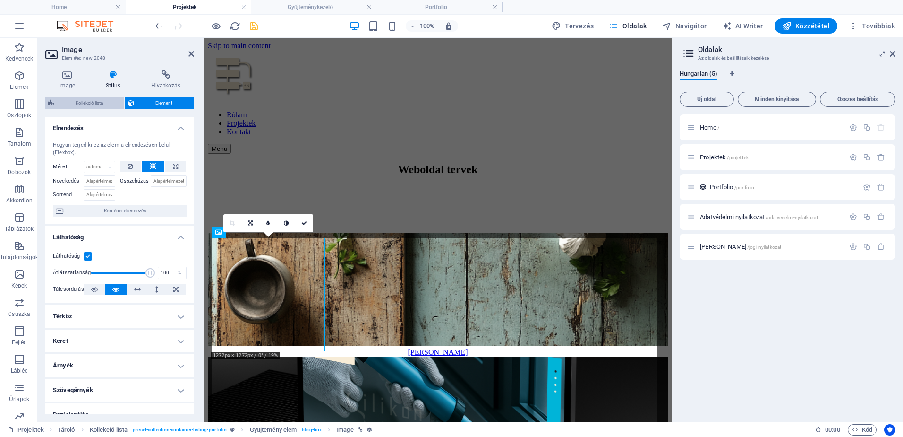
click at [86, 100] on span "Kollekció lista" at bounding box center [89, 102] width 64 height 11
select select "rem"
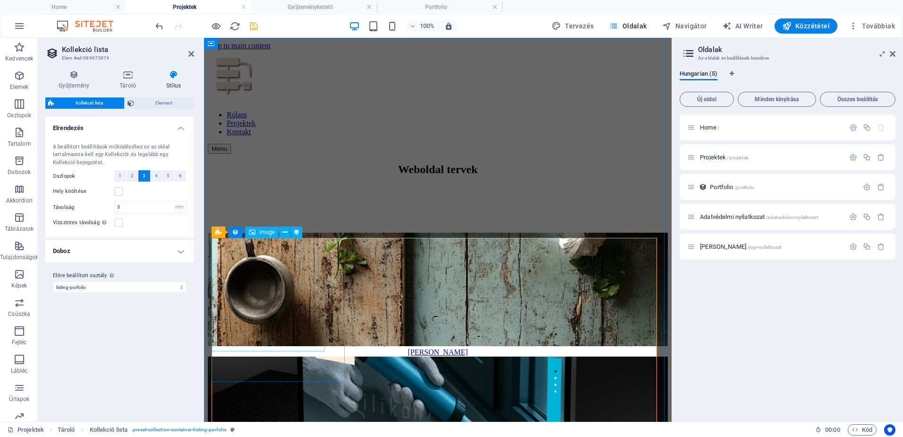
click at [301, 314] on figure at bounding box center [438, 289] width 460 height 115
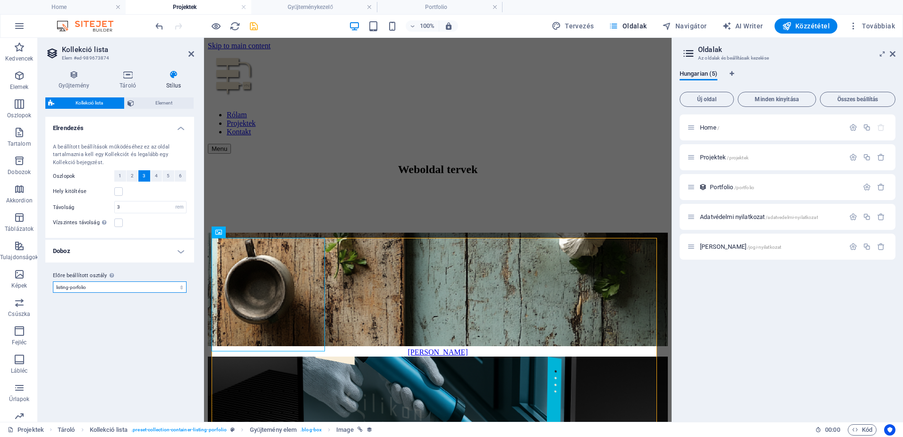
click at [180, 287] on select "listing-porfolio Előre beállított osztály hozzáadása" at bounding box center [120, 286] width 134 height 11
click at [53, 281] on select "listing-porfolio Előre beállított osztály hozzáadása" at bounding box center [120, 286] width 134 height 11
select select "preset-collection-container-listing-porfolio"
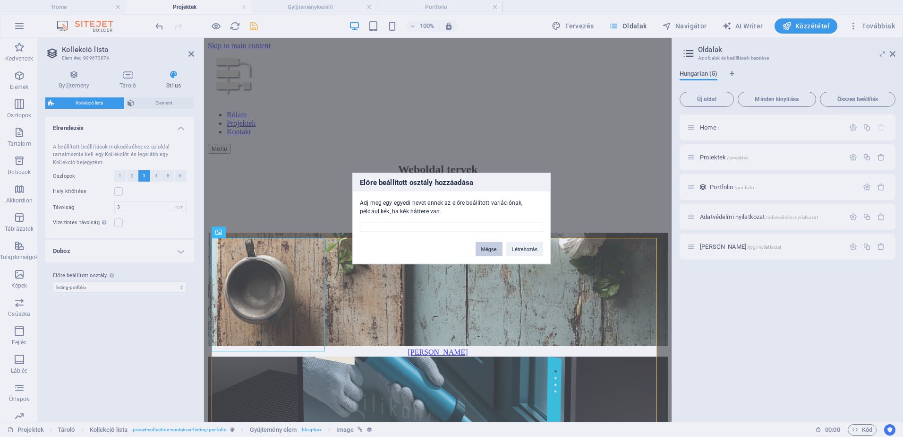
click at [484, 252] on button "Mégse" at bounding box center [489, 249] width 27 height 14
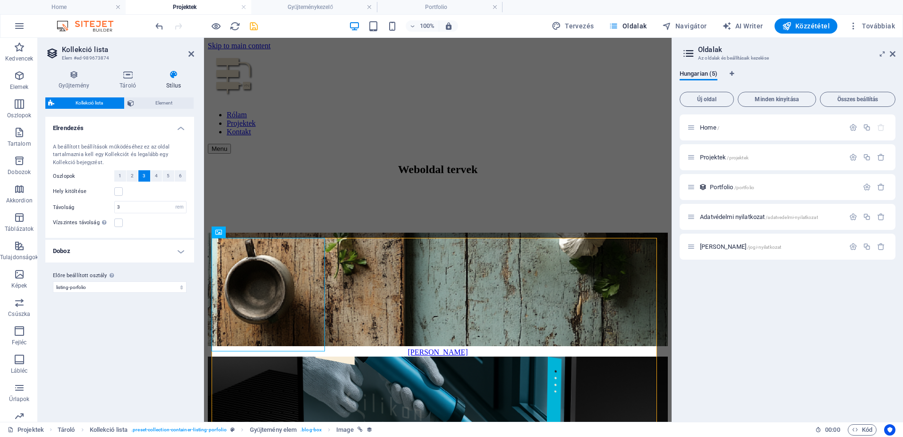
click at [178, 248] on h4 "Doboz" at bounding box center [119, 251] width 149 height 23
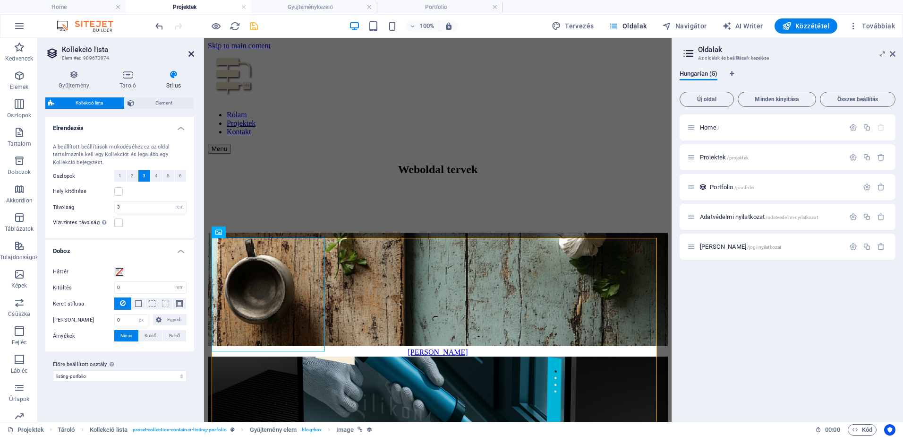
click at [191, 54] on icon at bounding box center [191, 54] width 6 height 8
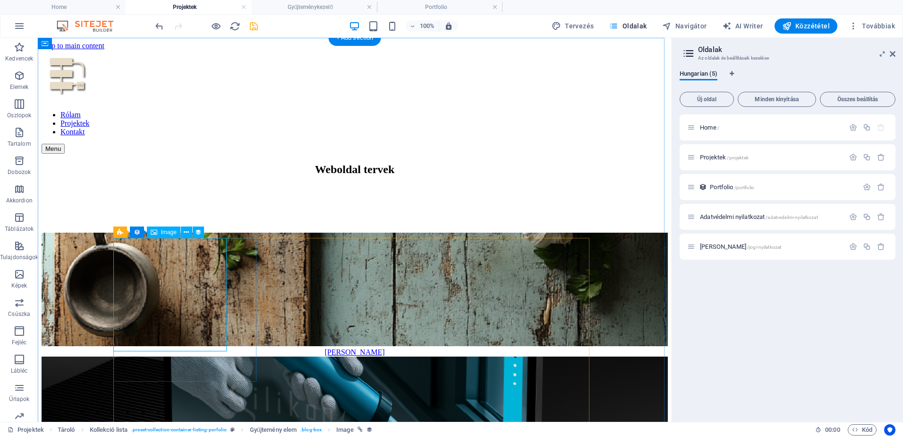
click at [162, 274] on figure at bounding box center [355, 289] width 626 height 115
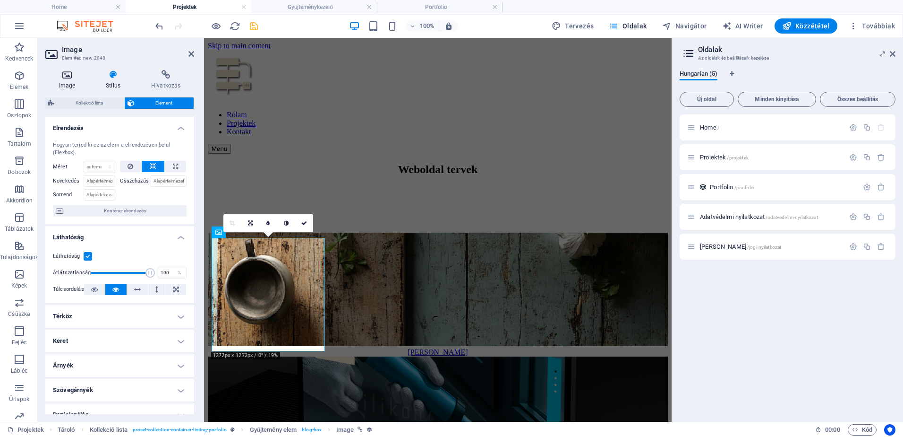
click at [68, 85] on h4 "Image" at bounding box center [68, 80] width 47 height 20
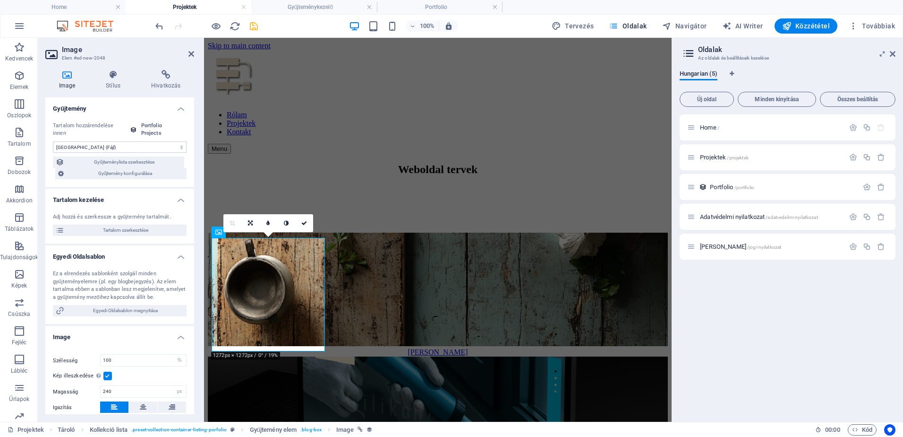
click at [180, 147] on select "Nincs hozzárendelés, a tartalom statikus marad Létrehozva (Dátum) Frissítve (Dá…" at bounding box center [120, 146] width 134 height 11
click at [53, 141] on select "Nincs hozzárendelés, a tartalom statikus marad Létrehozva (Dátum) Frissítve (Dá…" at bounding box center [120, 146] width 134 height 11
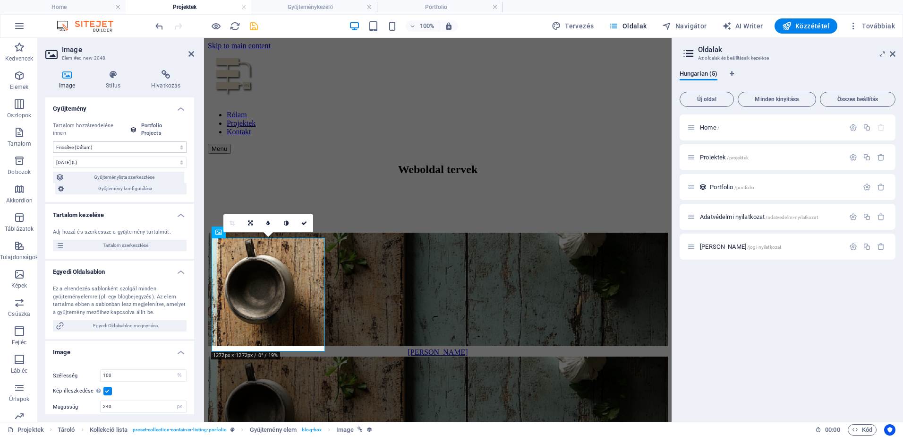
click at [179, 147] on select "Nincs hozzárendelés, a tartalom statikus marad Létrehozva (Dátum) Frissítve (Dá…" at bounding box center [120, 146] width 134 height 11
select select "createdAt"
click at [53, 141] on select "Nincs hozzárendelés, a tartalom statikus marad Létrehozva (Dátum) Frissítve (Dá…" at bounding box center [120, 146] width 134 height 11
click at [304, 222] on icon at bounding box center [304, 223] width 6 height 6
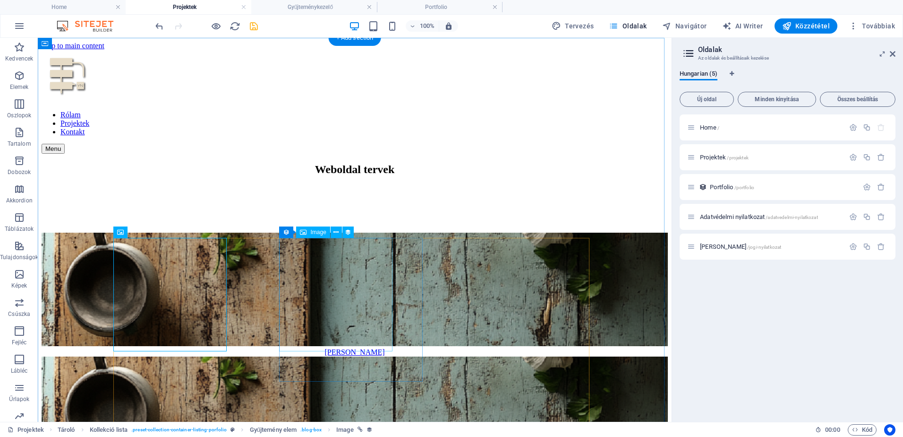
click at [352, 356] on figure "[DATE]" at bounding box center [355, 413] width 626 height 115
select select "createdAt"
select select "1"
select select "%"
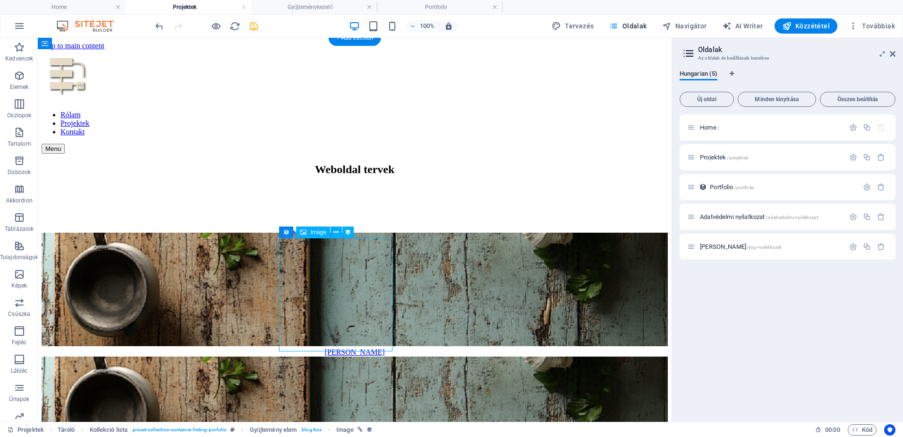
select select "px"
select select "1"
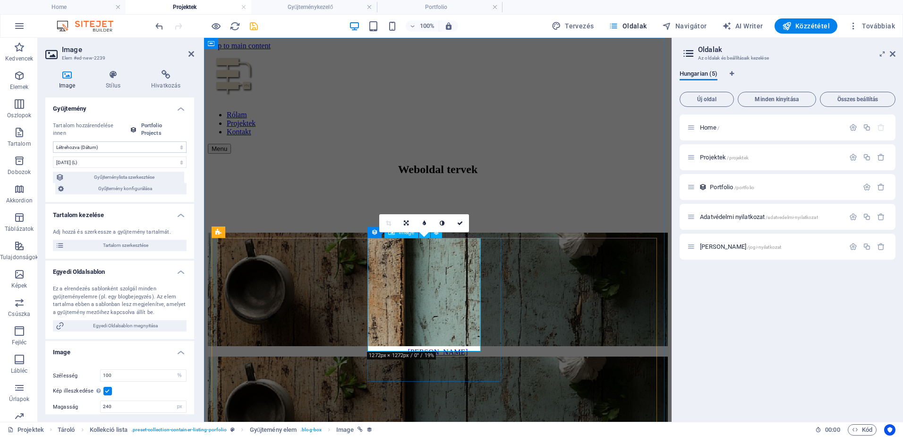
click at [439, 356] on figure "[DATE]" at bounding box center [438, 413] width 460 height 115
click at [154, 326] on span "Egyedi Oldalsablon megnyitása" at bounding box center [125, 325] width 117 height 11
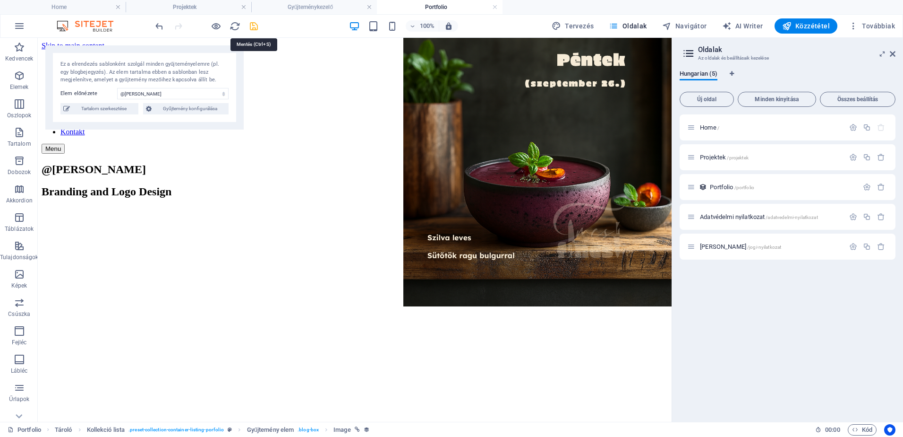
click at [253, 27] on icon "save" at bounding box center [253, 26] width 11 height 11
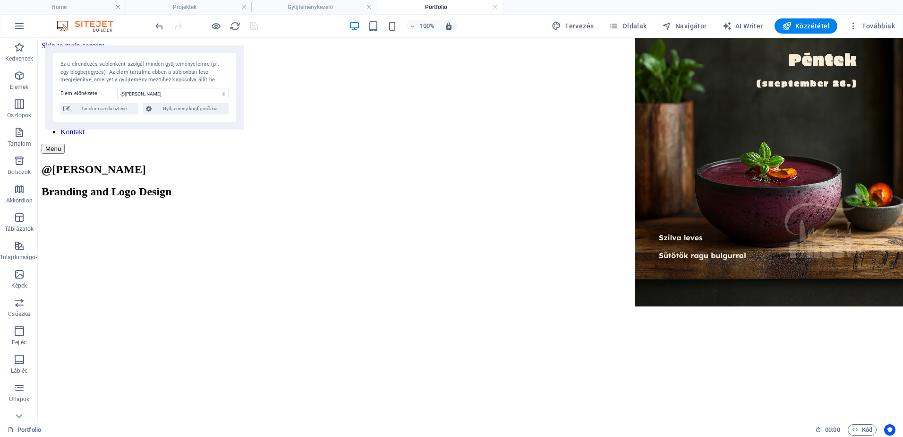
click at [434, 8] on h4 "Portfolio" at bounding box center [440, 7] width 126 height 10
click at [349, 9] on h4 "Gyűjteménykezelő" at bounding box center [314, 7] width 126 height 10
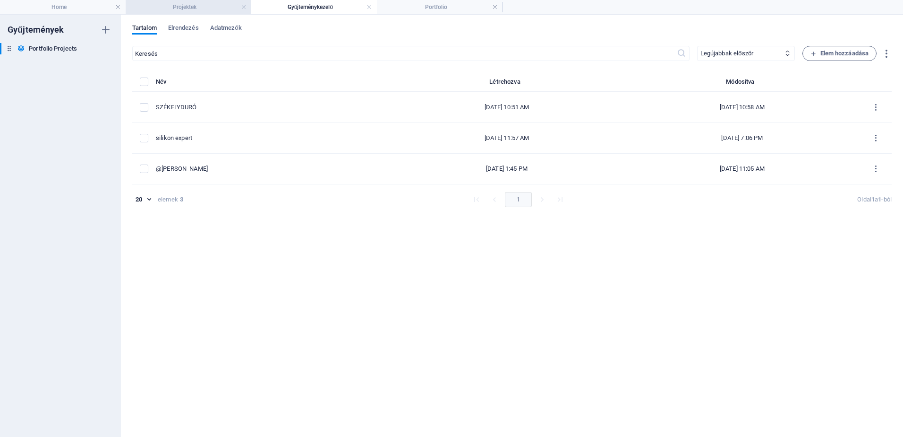
click at [204, 9] on h4 "Projektek" at bounding box center [189, 7] width 126 height 10
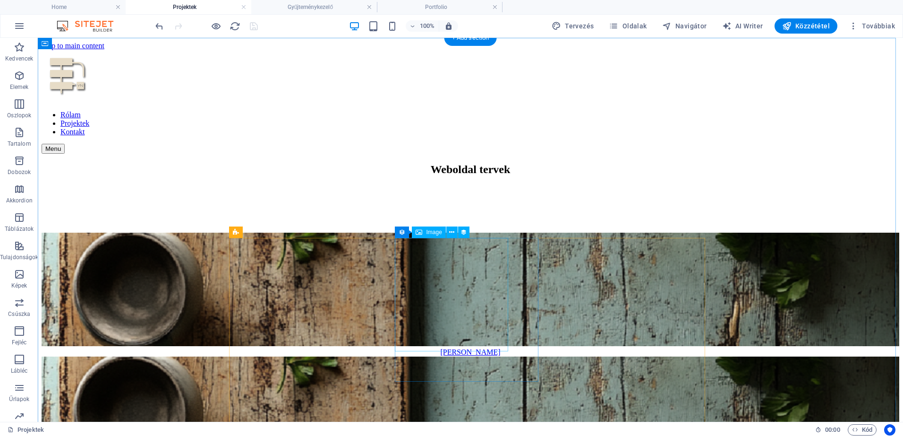
click at [458, 356] on figure "[DATE]" at bounding box center [471, 413] width 858 height 115
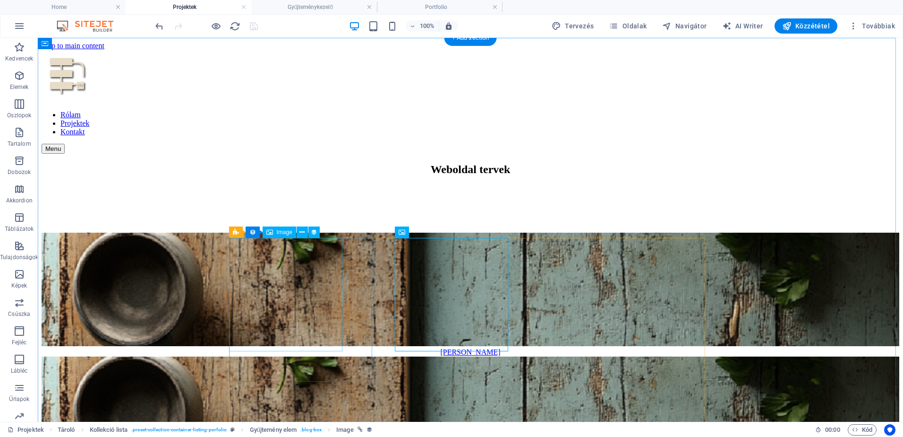
click at [317, 305] on figure "[DATE]" at bounding box center [471, 289] width 858 height 115
click at [311, 295] on figure "[DATE]" at bounding box center [471, 289] width 858 height 115
select select "createdAt"
select select "1"
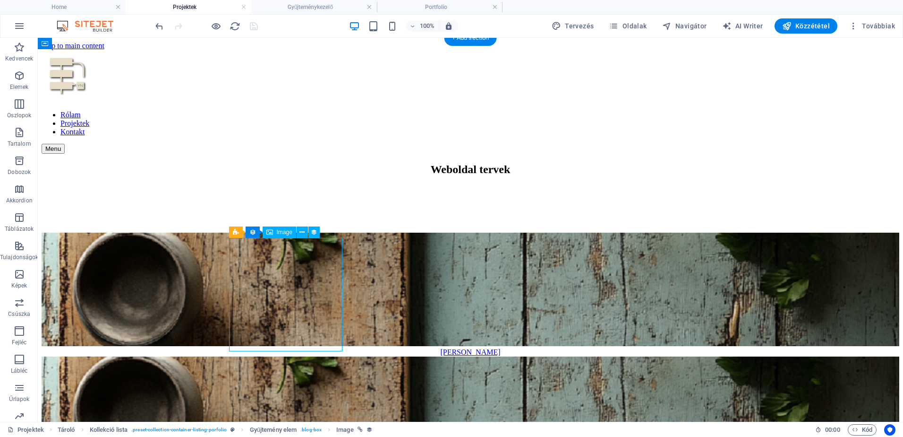
select select "%"
select select "px"
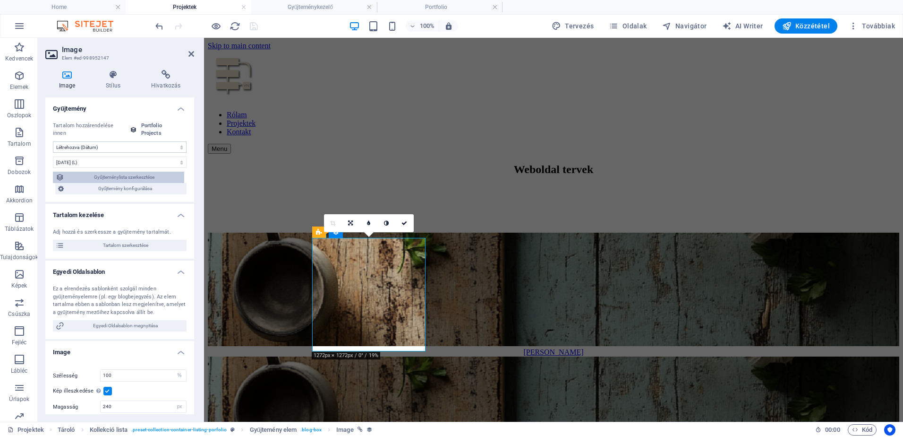
click at [141, 177] on span "Gyűjteménylista szerkesztése" at bounding box center [124, 176] width 114 height 11
select select "rand()_ASC"
select select "[DOMAIN_NAME]"
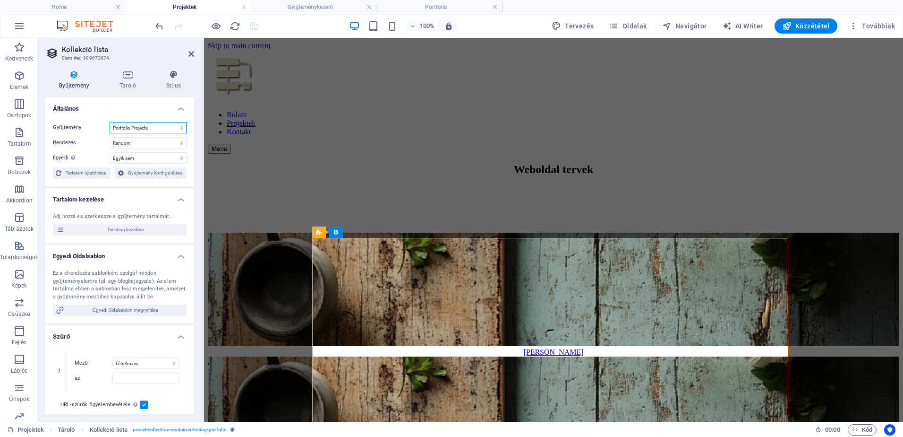
click at [180, 128] on select "Portfolio Projects" at bounding box center [148, 127] width 77 height 11
click at [179, 144] on select "Létrehozva (növekvő) Létrehozva (csökkenő) Frissítve (növekvő) Frissítve (csökk…" at bounding box center [148, 142] width 77 height 11
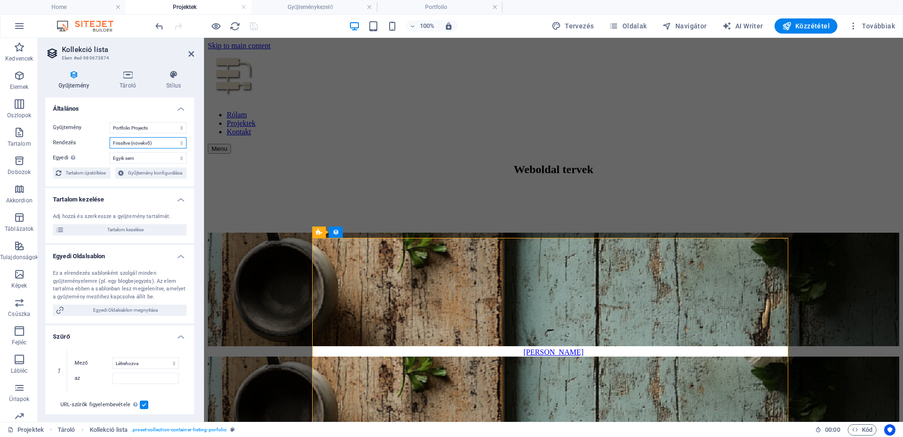
click at [110, 137] on select "Létrehozva (növekvő) Létrehozva (csökkenő) Frissítve (növekvő) Frissítve (csökk…" at bounding box center [148, 142] width 77 height 11
click at [180, 143] on select "Létrehozva (növekvő) Létrehozva (csökkenő) Frissítve (növekvő) Frissítve (csökk…" at bounding box center [148, 142] width 77 height 11
select select "updatedAt_DESC"
click at [110, 137] on select "Létrehozva (növekvő) Létrehozva (csökkenő) Frissítve (növekvő) Frissítve (csökk…" at bounding box center [148, 142] width 77 height 11
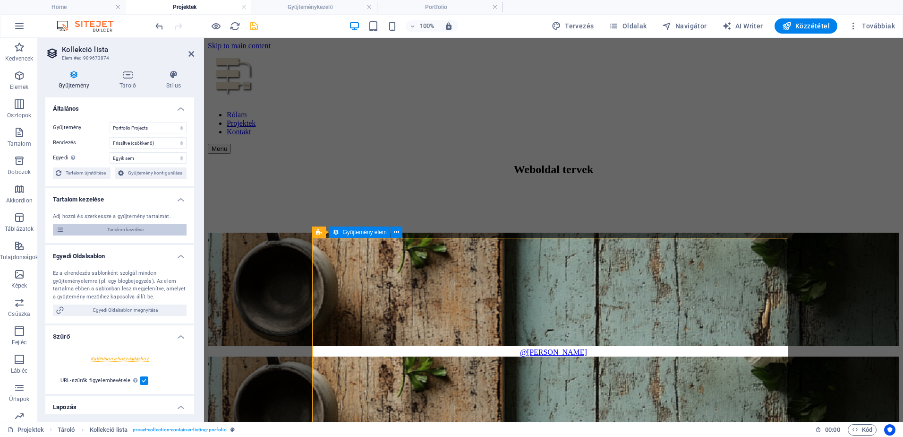
click at [151, 227] on span "Tartalom kezelése" at bounding box center [125, 229] width 117 height 11
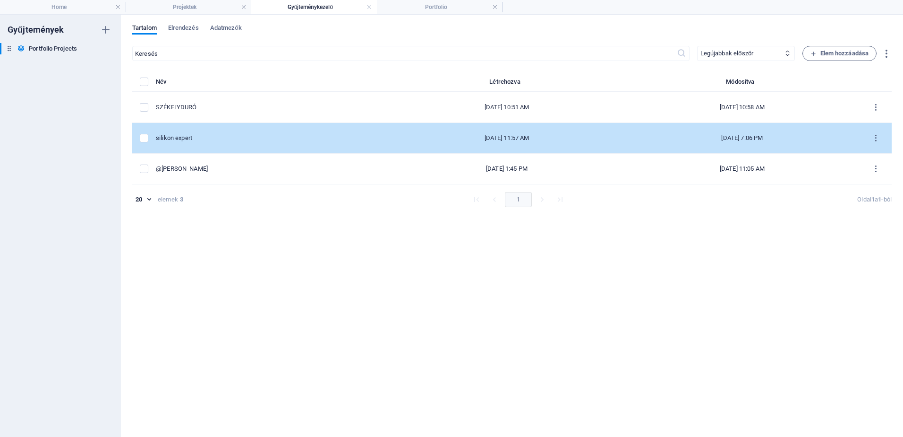
click at [397, 134] on div "[DATE] 11:57 AM" at bounding box center [507, 138] width 220 height 9
select select "Web Design"
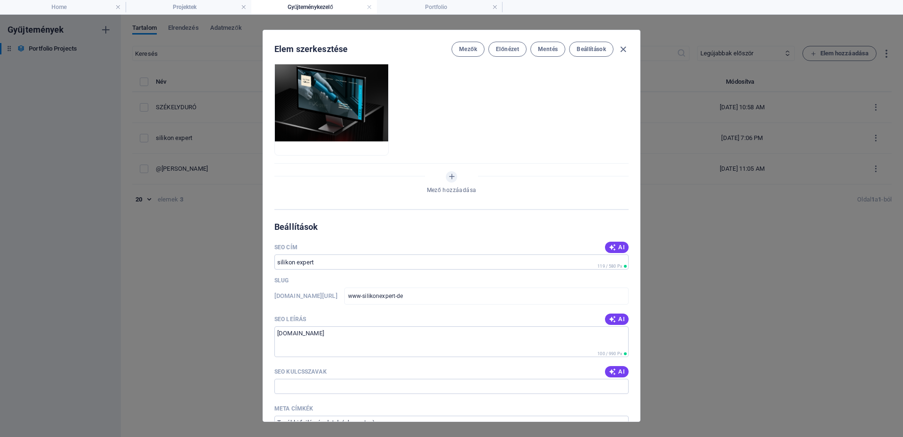
scroll to position [882, 0]
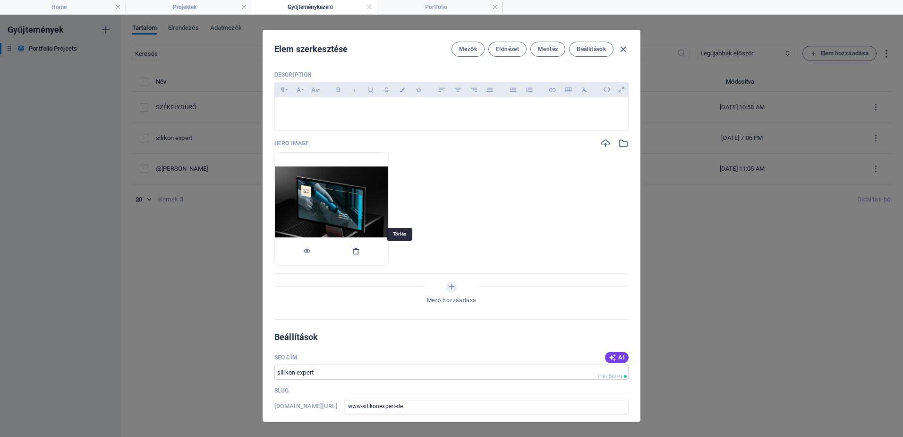
click at [360, 250] on icon "button" at bounding box center [356, 251] width 8 height 8
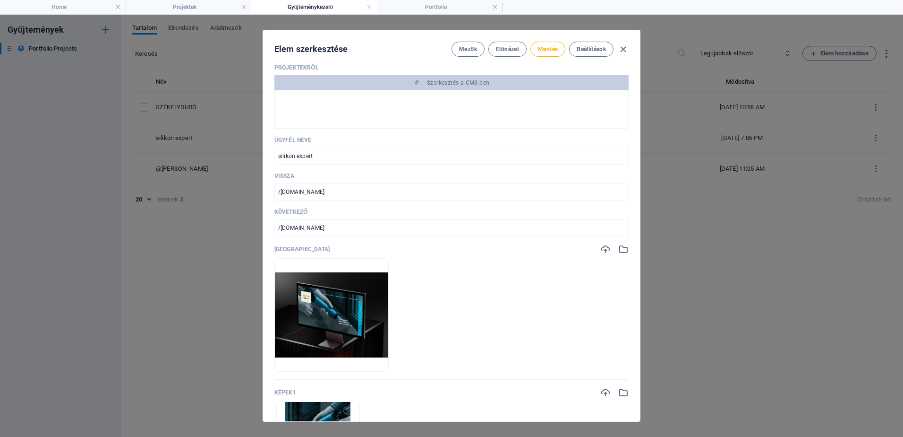
scroll to position [0, 0]
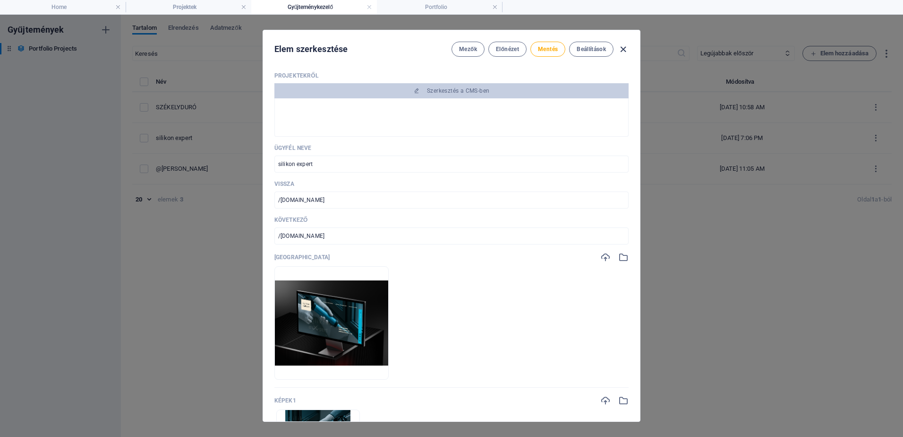
click at [625, 50] on icon "button" at bounding box center [623, 49] width 11 height 11
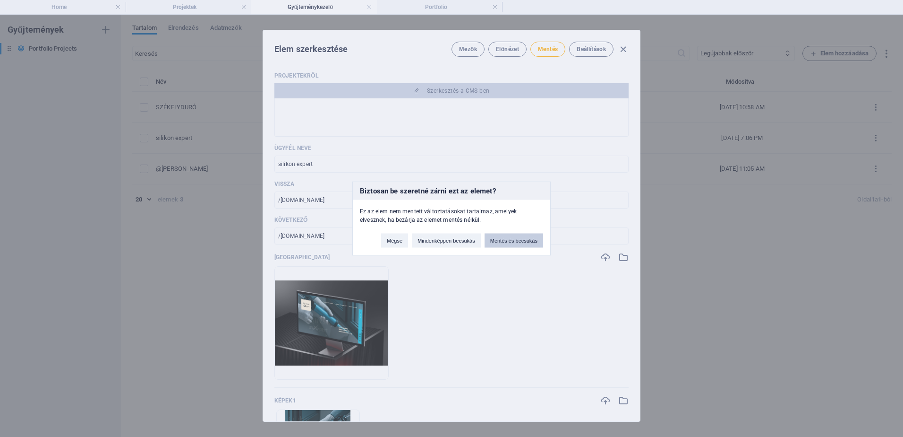
click at [508, 239] on button "Mentés és becsukás" at bounding box center [514, 240] width 59 height 14
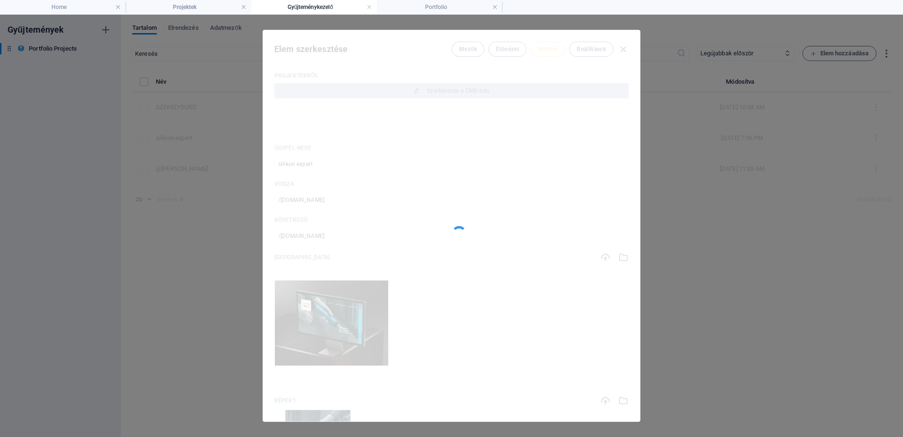
type input "www-silikonexpert-de"
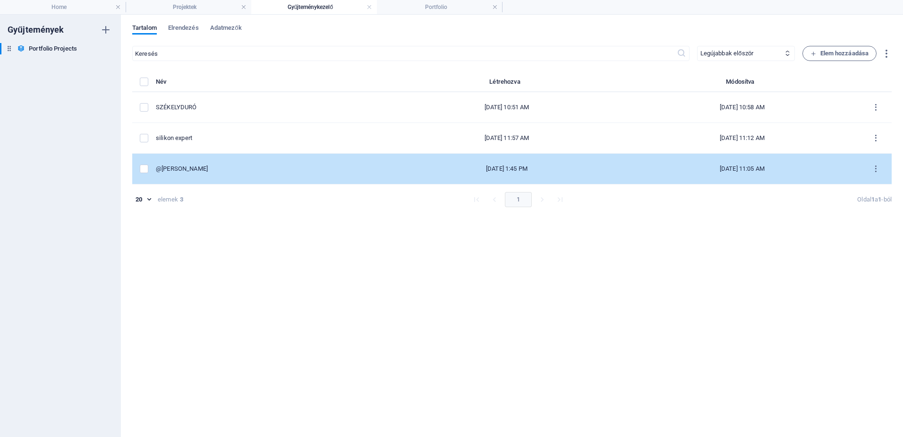
click at [256, 168] on div "@[PERSON_NAME]" at bounding box center [269, 168] width 226 height 9
select select "Branding and Logo Design"
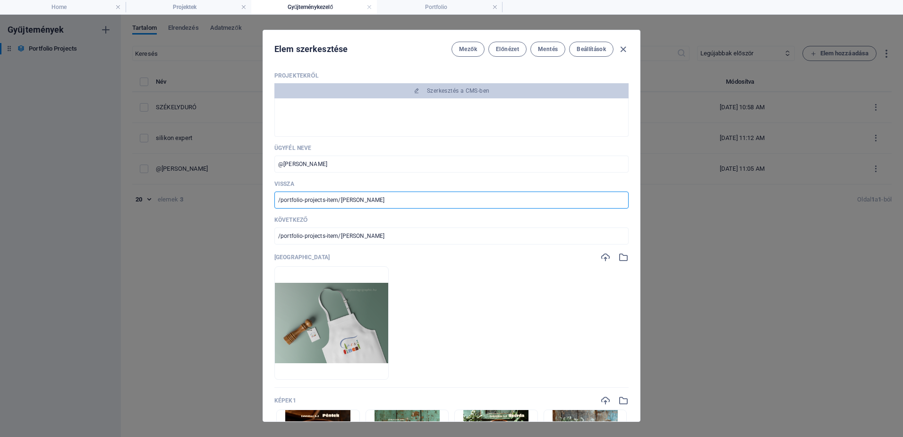
drag, startPoint x: 377, startPoint y: 202, endPoint x: 271, endPoint y: 201, distance: 106.3
click at [271, 201] on div "Projektekről Szerkesztés a CMS-ben Ügyfél neve @[PERSON_NAME] ​ Vissza /portfol…" at bounding box center [451, 242] width 377 height 357
click at [624, 50] on icon "button" at bounding box center [623, 49] width 11 height 11
type input "[PERSON_NAME]"
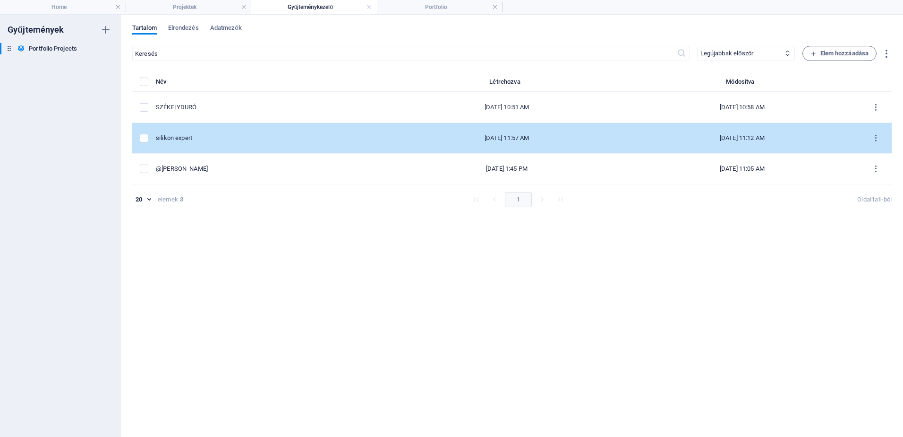
click at [250, 138] on div "silikon expert" at bounding box center [269, 138] width 226 height 9
select select "Web Design"
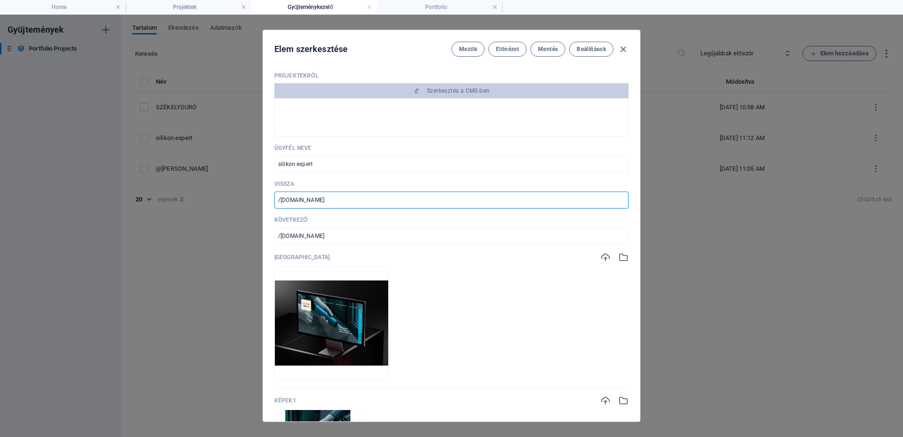
drag, startPoint x: 332, startPoint y: 198, endPoint x: 261, endPoint y: 195, distance: 70.9
click at [261, 195] on div "Elem szerkesztése Mezők Előnézet Mentés Beállítások Projektekről Szerkesztés a …" at bounding box center [451, 226] width 903 height 422
paste input "portfolio-projects-item/[PERSON_NAME]"
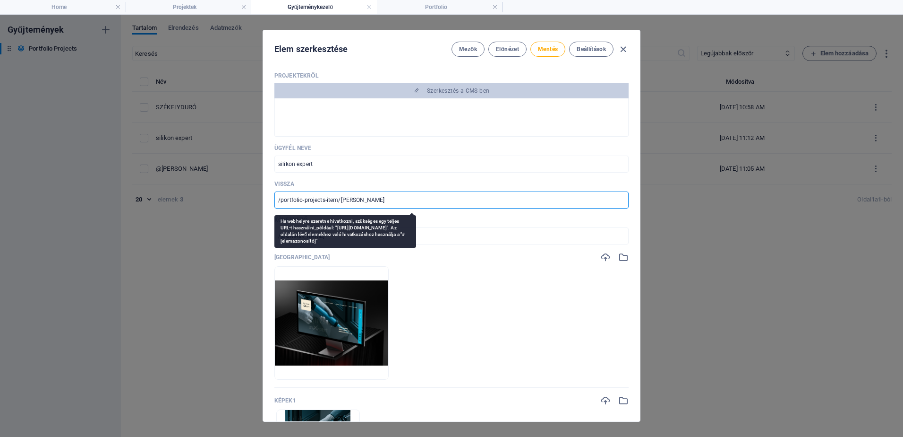
click at [371, 196] on input "/portfolio-projects-item/[PERSON_NAME]" at bounding box center [451, 199] width 354 height 17
drag, startPoint x: 375, startPoint y: 198, endPoint x: 340, endPoint y: 200, distance: 35.0
click at [340, 200] on input "/portfolio-projects-item/[PERSON_NAME]" at bounding box center [451, 199] width 354 height 17
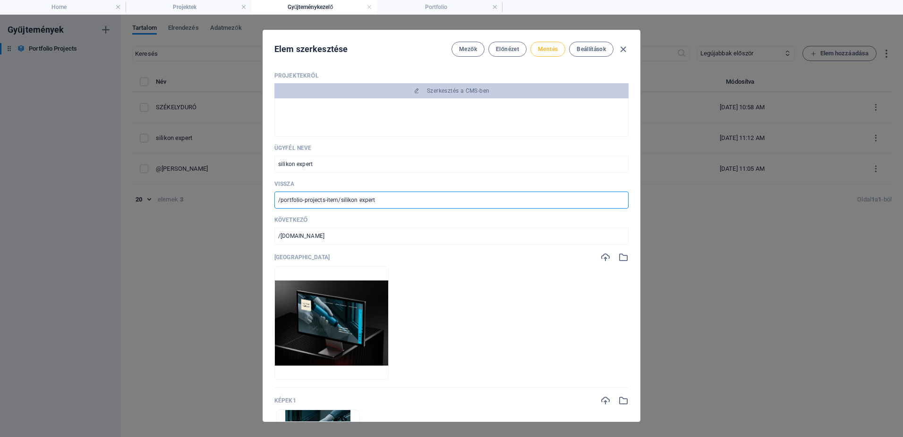
type input "/portfolio-projects-item/silikon expert"
click at [544, 49] on span "Mentés" at bounding box center [548, 49] width 20 height 8
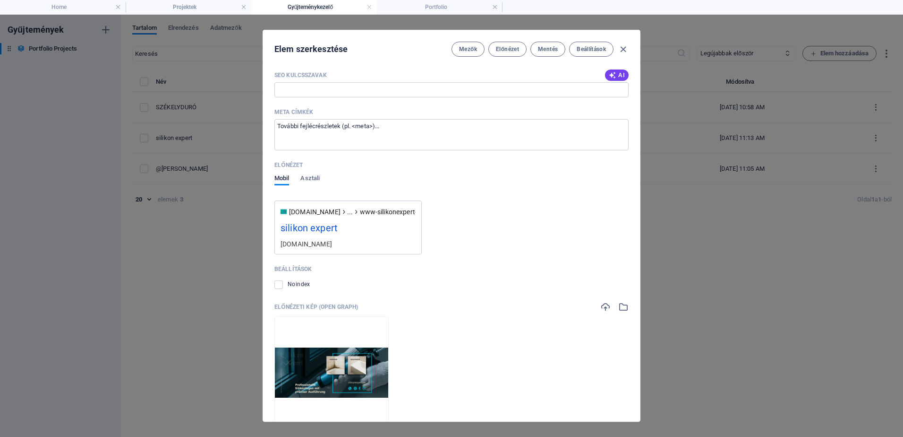
scroll to position [1322, 0]
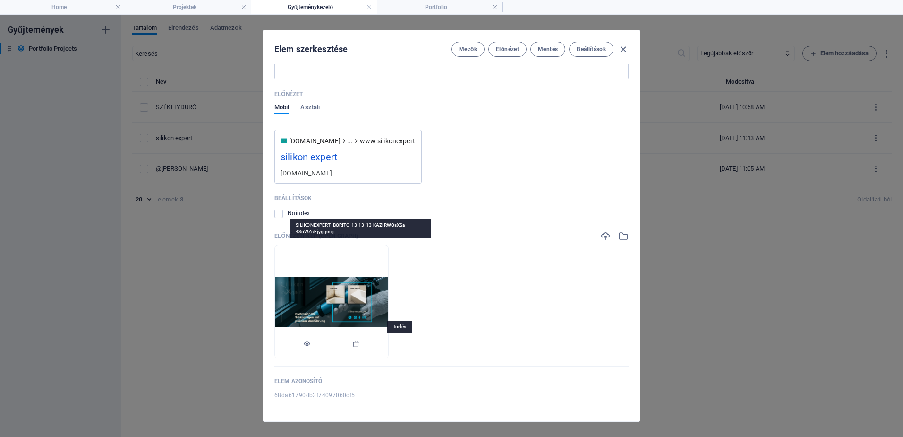
click at [360, 341] on icon "button" at bounding box center [356, 344] width 8 height 8
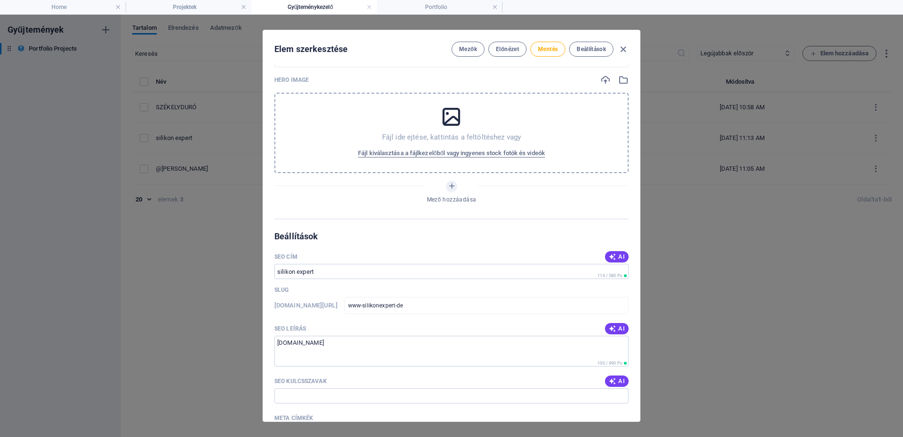
scroll to position [954, 0]
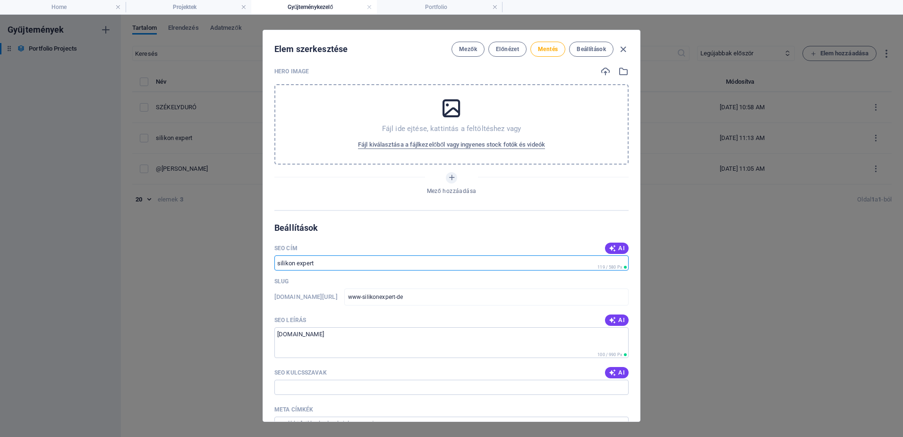
click at [317, 263] on input "SEO cím" at bounding box center [451, 262] width 354 height 15
click at [316, 261] on input "SEO cím" at bounding box center [451, 262] width 354 height 15
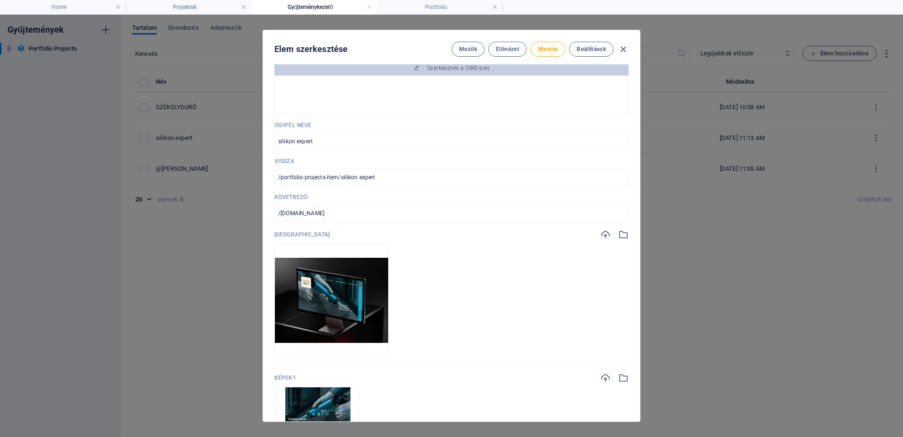
scroll to position [0, 0]
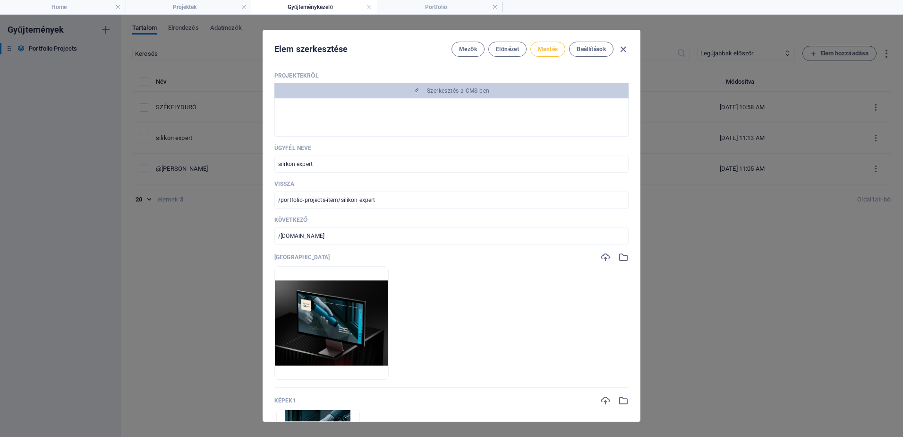
click at [550, 48] on span "Mentés" at bounding box center [548, 49] width 20 height 8
click at [624, 49] on icon "button" at bounding box center [623, 49] width 11 height 11
type input "www-silikonexpert-de"
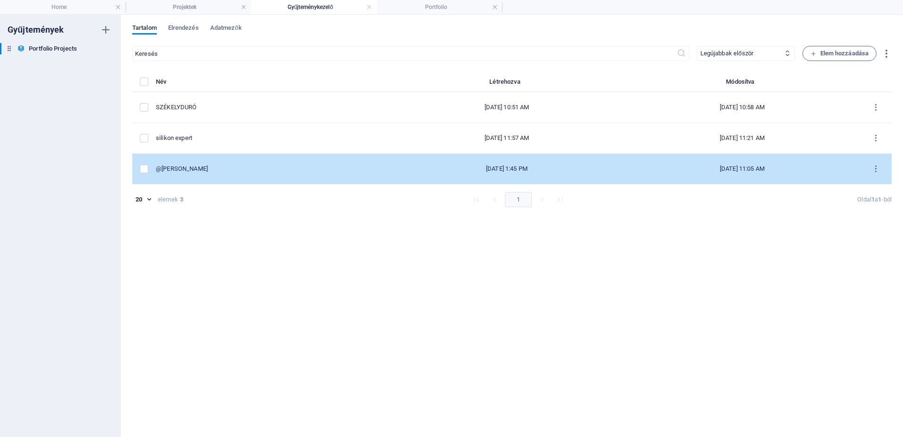
click at [331, 174] on td "@[PERSON_NAME]" at bounding box center [272, 169] width 233 height 31
select select "Branding and Logo Design"
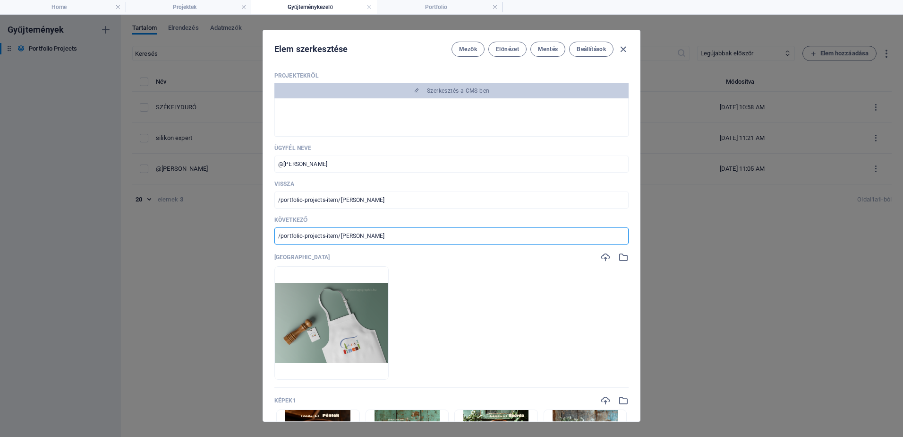
drag, startPoint x: 376, startPoint y: 233, endPoint x: 253, endPoint y: 232, distance: 122.4
click at [253, 232] on div "Elem szerkesztése Mezők Előnézet Mentés Beállítások Projektekről Szerkesztés a …" at bounding box center [451, 226] width 903 height 422
click at [623, 48] on icon "button" at bounding box center [623, 49] width 11 height 11
type input "[PERSON_NAME]"
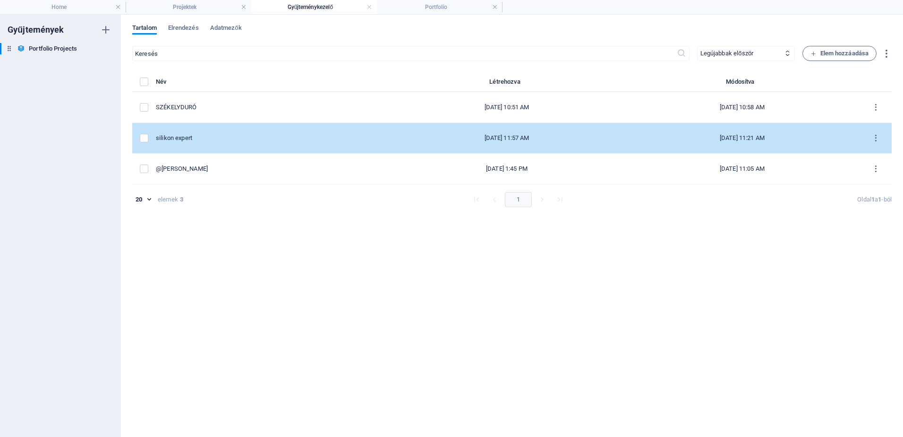
click at [275, 140] on div "silikon expert" at bounding box center [269, 138] width 226 height 9
select select "Web Design"
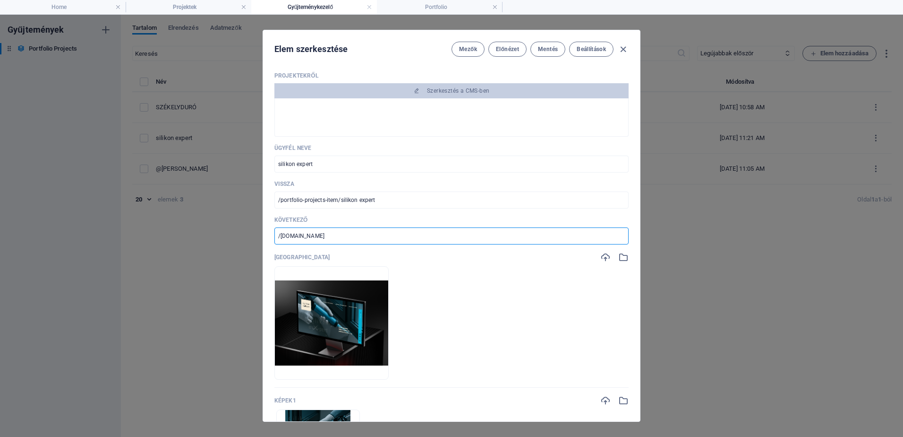
drag, startPoint x: 337, startPoint y: 232, endPoint x: 267, endPoint y: 233, distance: 69.5
click at [267, 233] on div "Projektekről Szerkesztés a CMS-ben Ügyfél neve silikon expert ​ Vissza /portfol…" at bounding box center [451, 242] width 377 height 357
paste input "portfolio-projects-item/[PERSON_NAME]"
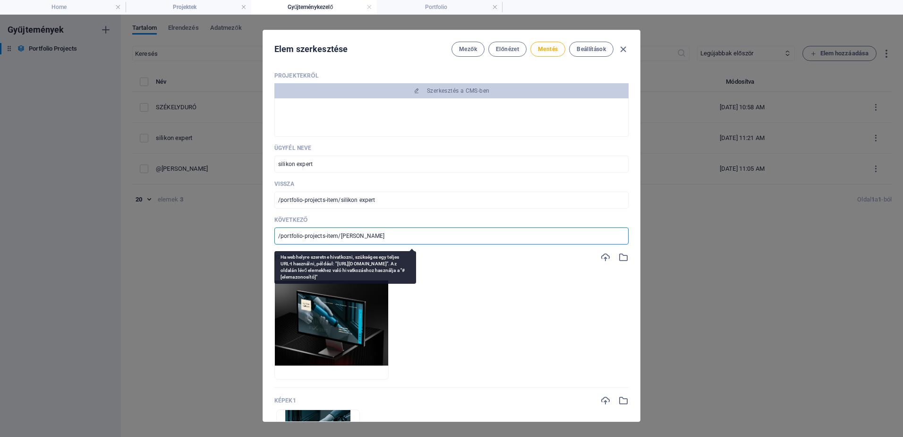
click at [374, 234] on input "/portfolio-projects-item/[PERSON_NAME]" at bounding box center [451, 235] width 354 height 17
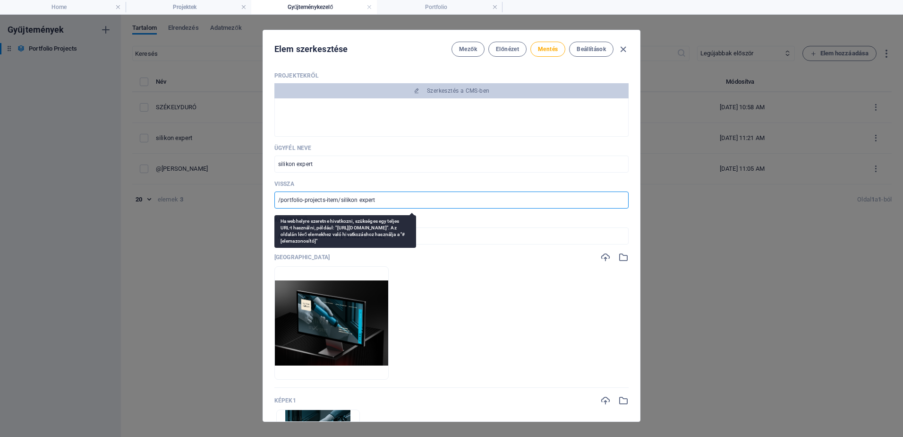
drag, startPoint x: 376, startPoint y: 199, endPoint x: 340, endPoint y: 200, distance: 35.9
click at [340, 200] on input "/portfolio-projects-item/silikon expert" at bounding box center [451, 199] width 354 height 17
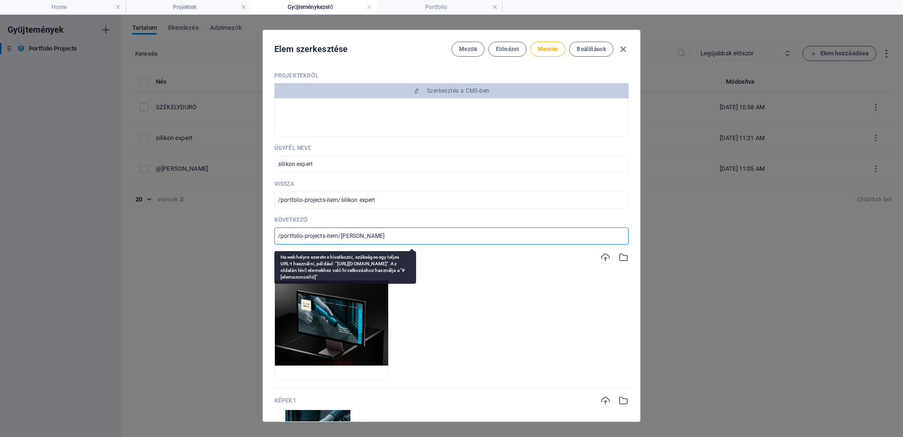
drag, startPoint x: 376, startPoint y: 234, endPoint x: 340, endPoint y: 235, distance: 36.4
click at [340, 235] on input "/portfolio-projects-item/[PERSON_NAME]" at bounding box center [451, 235] width 354 height 17
paste input "silikon expert"
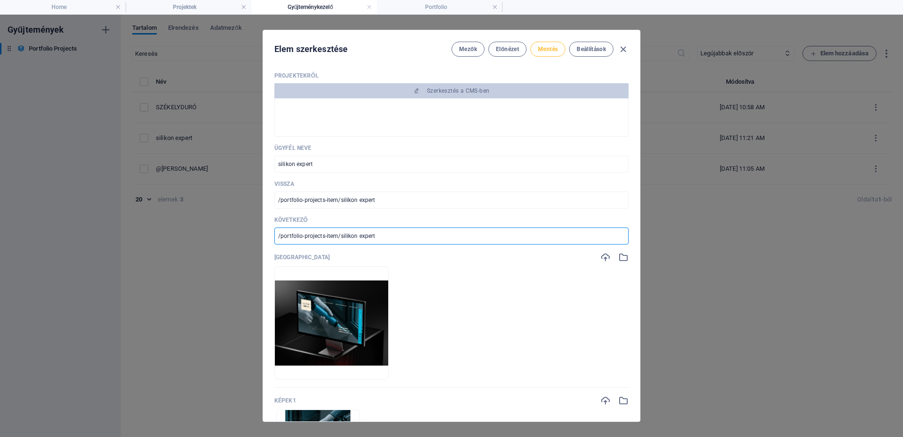
type input "/portfolio-projects-item/silikon expert"
click at [552, 51] on span "Mentés" at bounding box center [548, 49] width 20 height 8
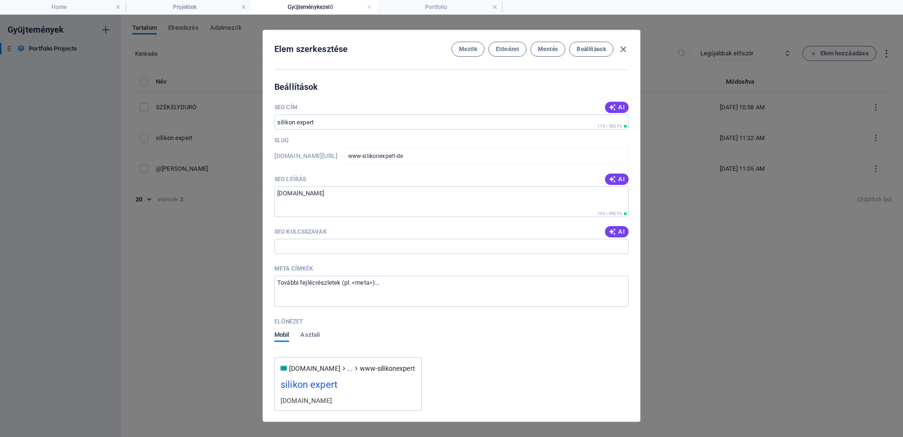
scroll to position [1102, 0]
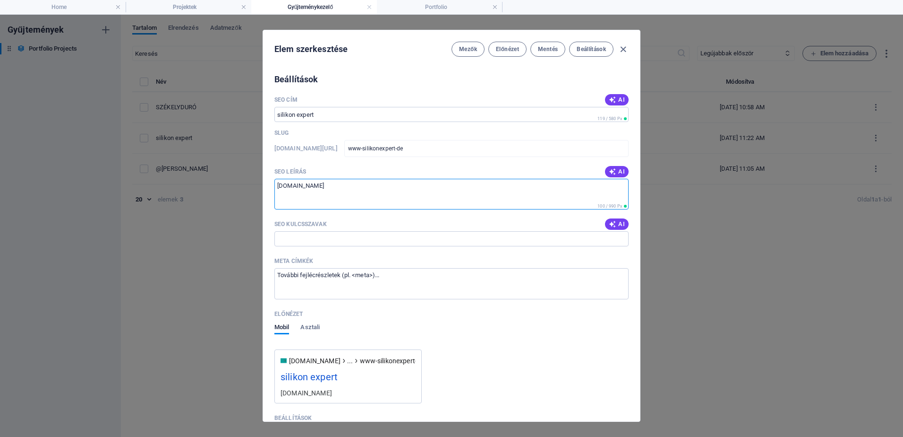
click at [337, 186] on textarea "[DOMAIN_NAME]" at bounding box center [451, 194] width 354 height 31
click at [322, 237] on input "SEO kulcsszavak" at bounding box center [451, 238] width 354 height 15
type input "custom logos, branding process, brand guidelines, visual designs, digital marke…"
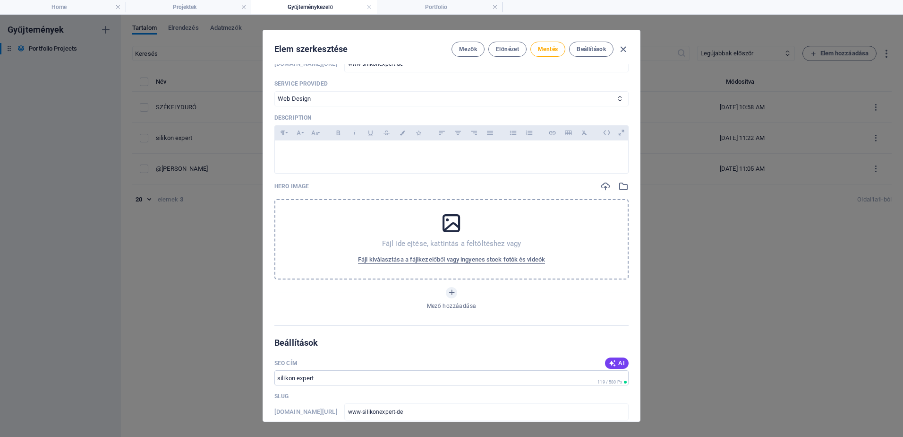
scroll to position [513, 0]
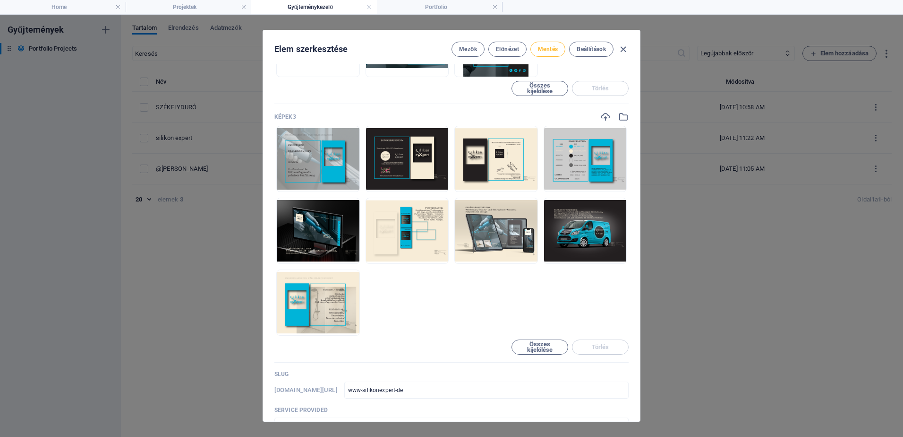
click at [547, 51] on span "Mentés" at bounding box center [548, 49] width 20 height 8
click at [515, 49] on span "Előnézet" at bounding box center [507, 49] width 23 height 8
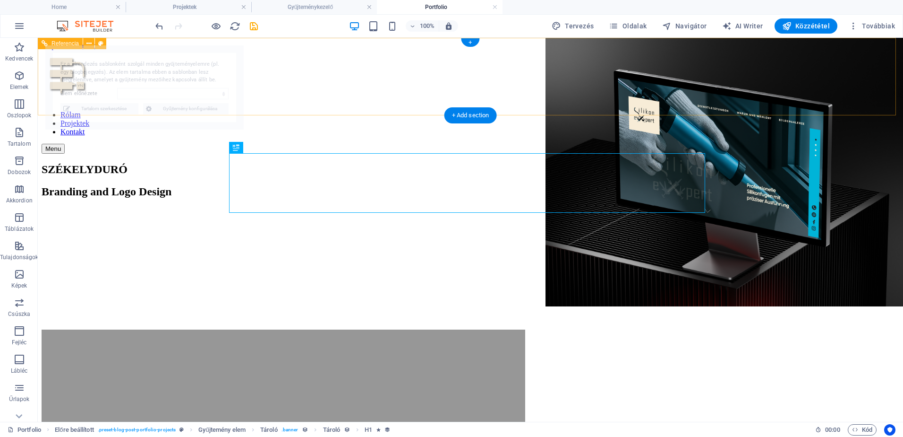
scroll to position [0, 0]
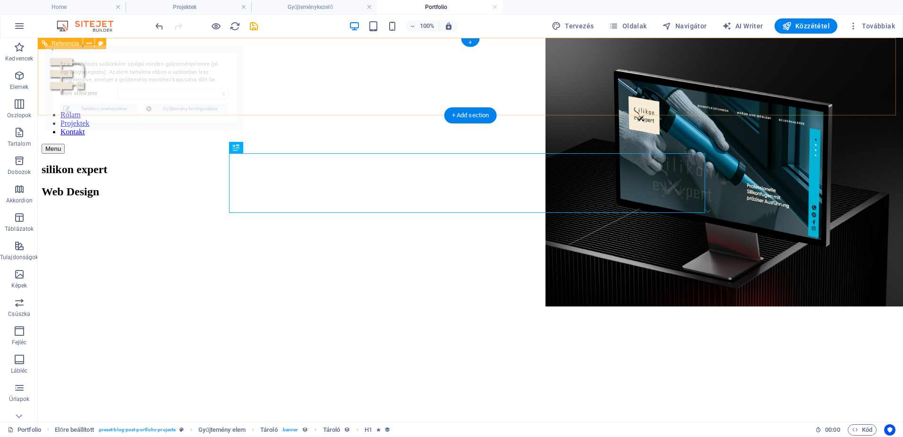
select select "68da61790db3f74097060cf5"
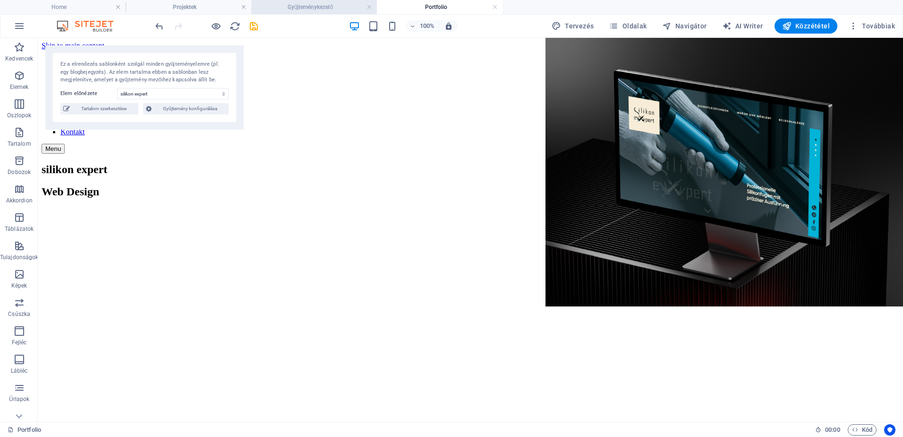
click at [311, 11] on h4 "Gyűjteménykezelő" at bounding box center [314, 7] width 126 height 10
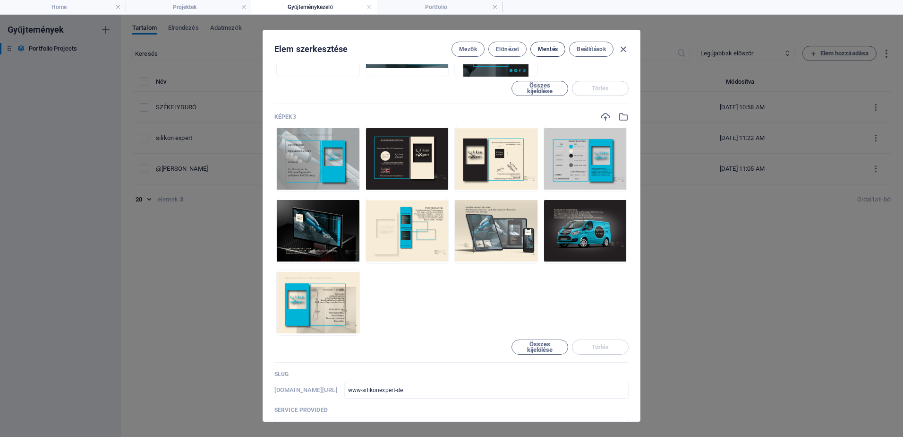
click at [546, 48] on span "Mentés" at bounding box center [548, 49] width 20 height 8
click at [621, 48] on icon "button" at bounding box center [623, 49] width 11 height 11
type input "www-silikonexpert-de"
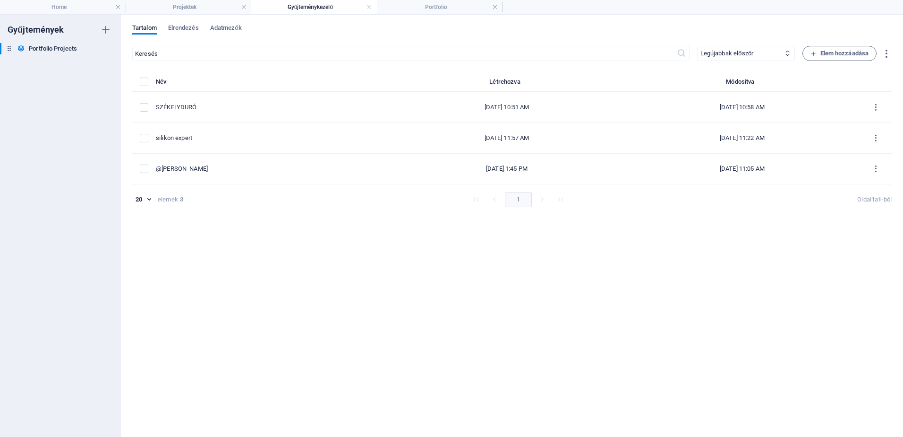
scroll to position [499, 0]
click at [189, 29] on span "Elrendezés" at bounding box center [183, 28] width 31 height 13
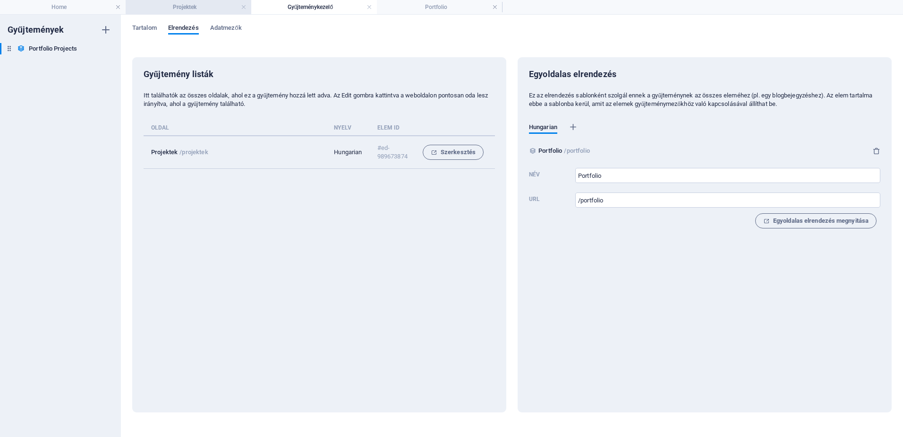
click at [209, 8] on h4 "Projektek" at bounding box center [189, 7] width 126 height 10
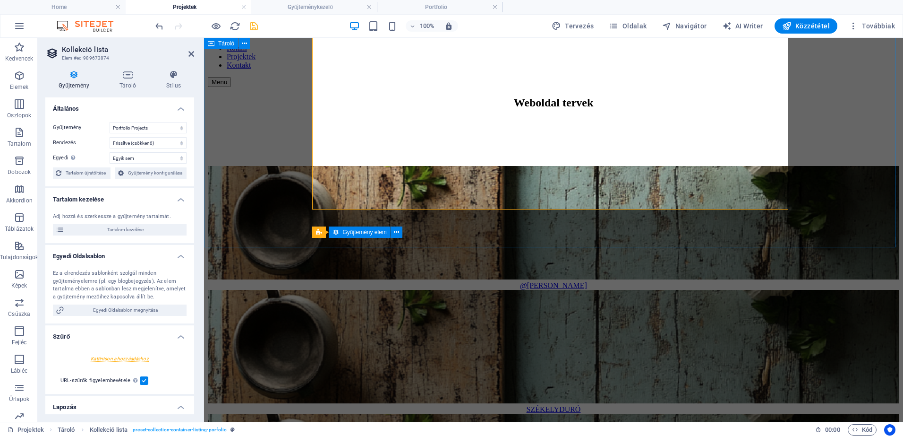
scroll to position [0, 0]
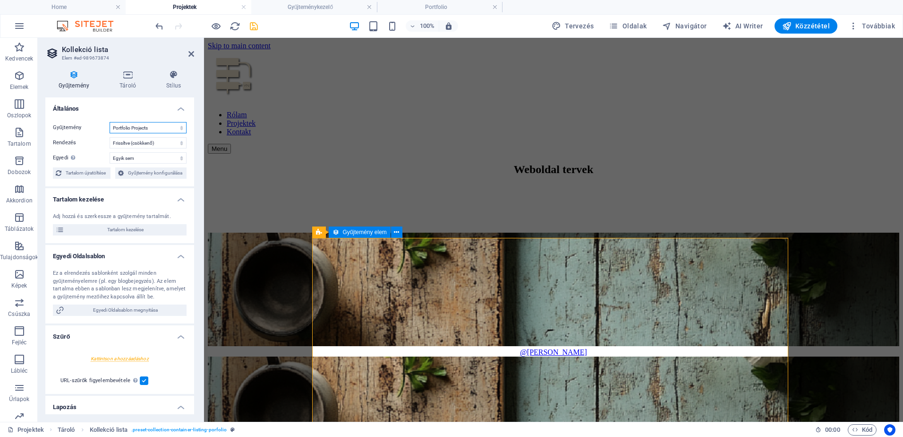
click at [179, 128] on select "Portfolio Projects" at bounding box center [148, 127] width 77 height 11
click at [403, 11] on h4 "Portfolio" at bounding box center [440, 7] width 126 height 10
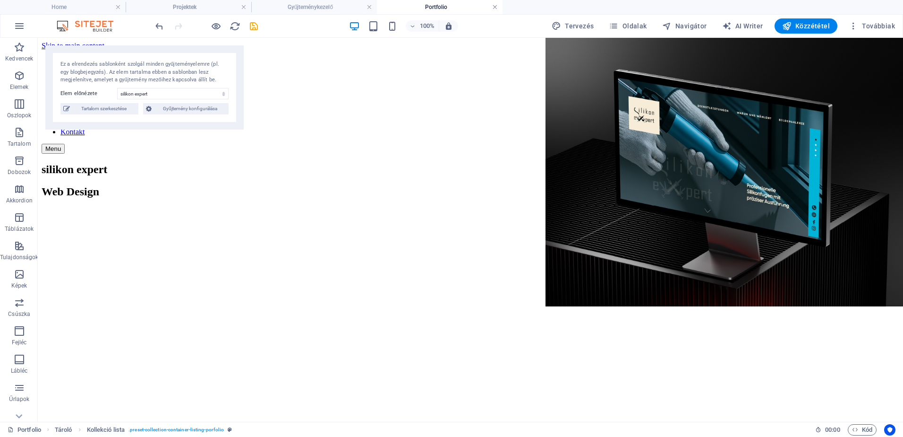
click at [493, 7] on link at bounding box center [495, 7] width 6 height 9
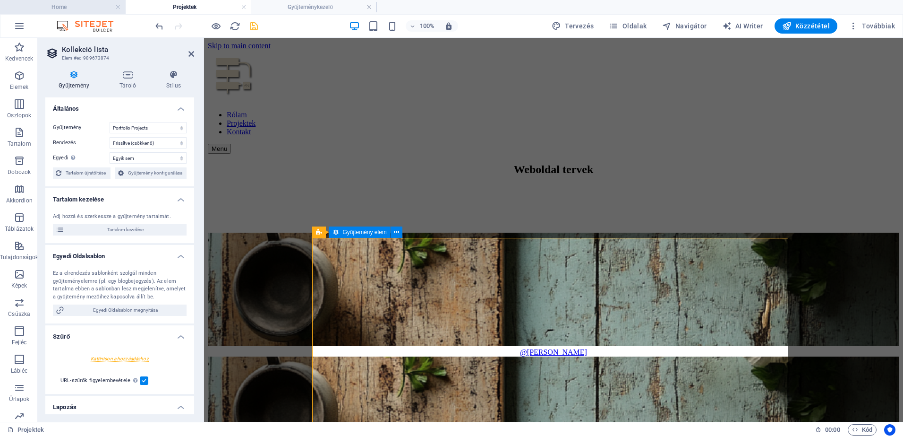
click at [93, 11] on h4 "Home" at bounding box center [63, 7] width 126 height 10
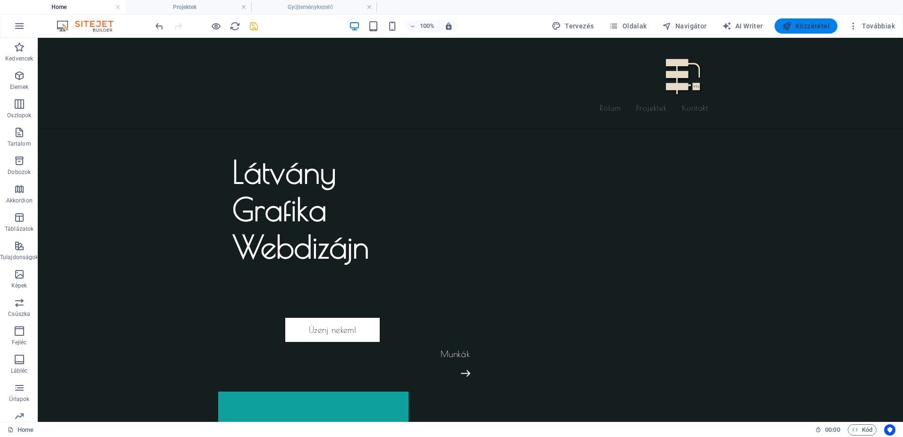
click at [790, 26] on icon "button" at bounding box center [786, 25] width 9 height 9
